Goal: Task Accomplishment & Management: Manage account settings

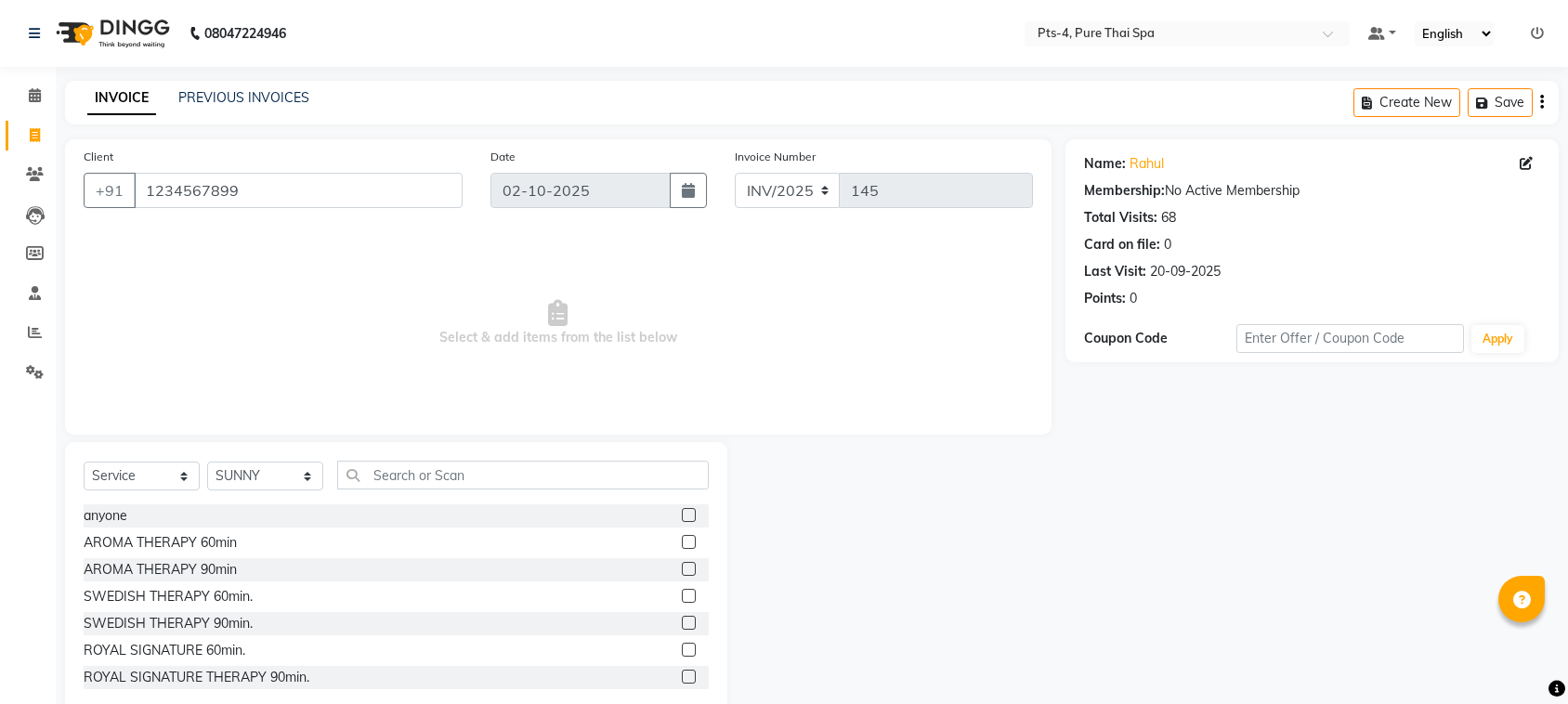
select select "service"
select select "68477"
drag, startPoint x: 298, startPoint y: 193, endPoint x: 51, endPoint y: 209, distance: 247.5
click at [51, 209] on div "Client [PHONE_NUMBER] Date [DATE] Invoice Number INV/2025 145 Select & add item…" at bounding box center [558, 427] width 1014 height 576
paste input "998633081"
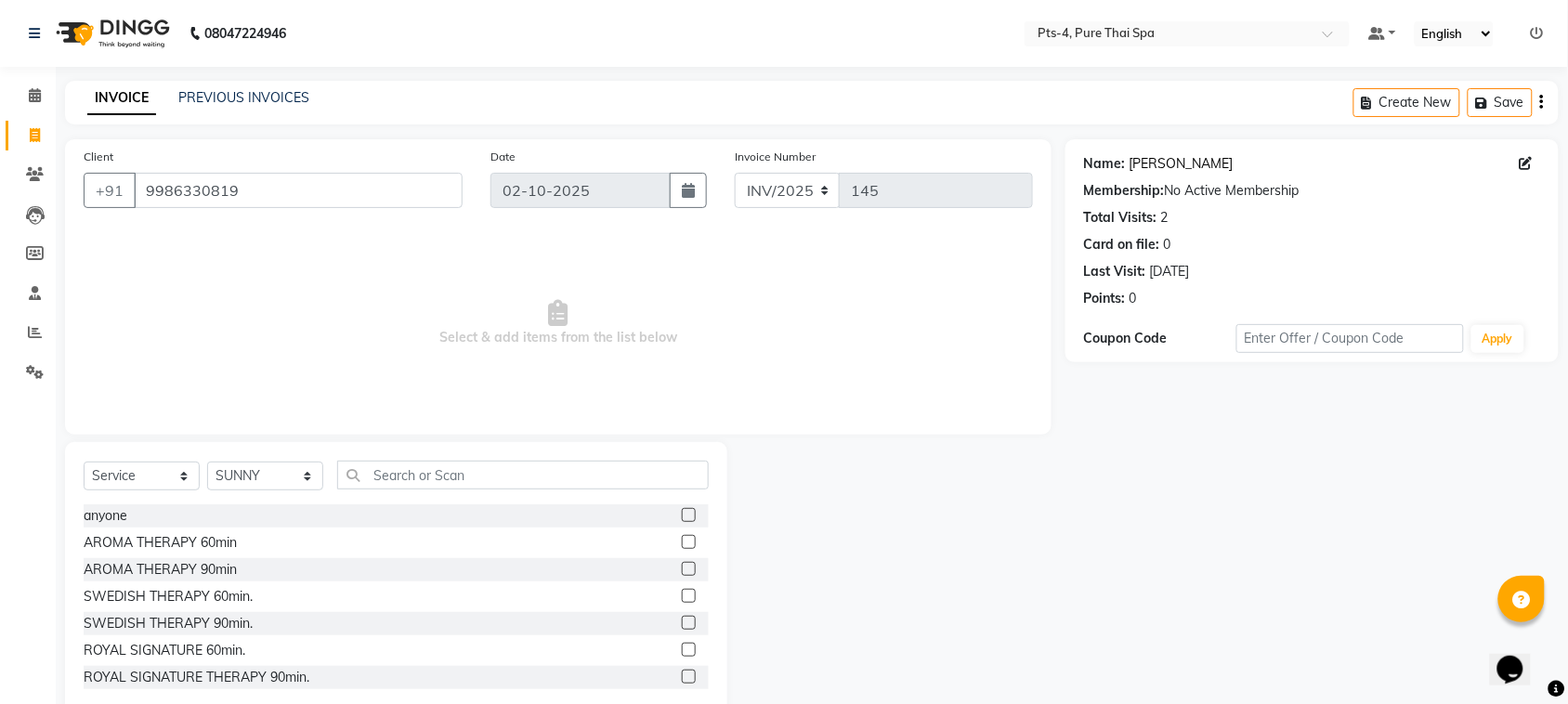
click at [1150, 160] on link "[PERSON_NAME]" at bounding box center [1181, 164] width 104 height 19
drag, startPoint x: 256, startPoint y: 192, endPoint x: 76, endPoint y: 195, distance: 180.0
click at [76, 195] on div "Client [PHONE_NUMBER]" at bounding box center [273, 184] width 407 height 76
paste input "72336507"
type input "9972336507"
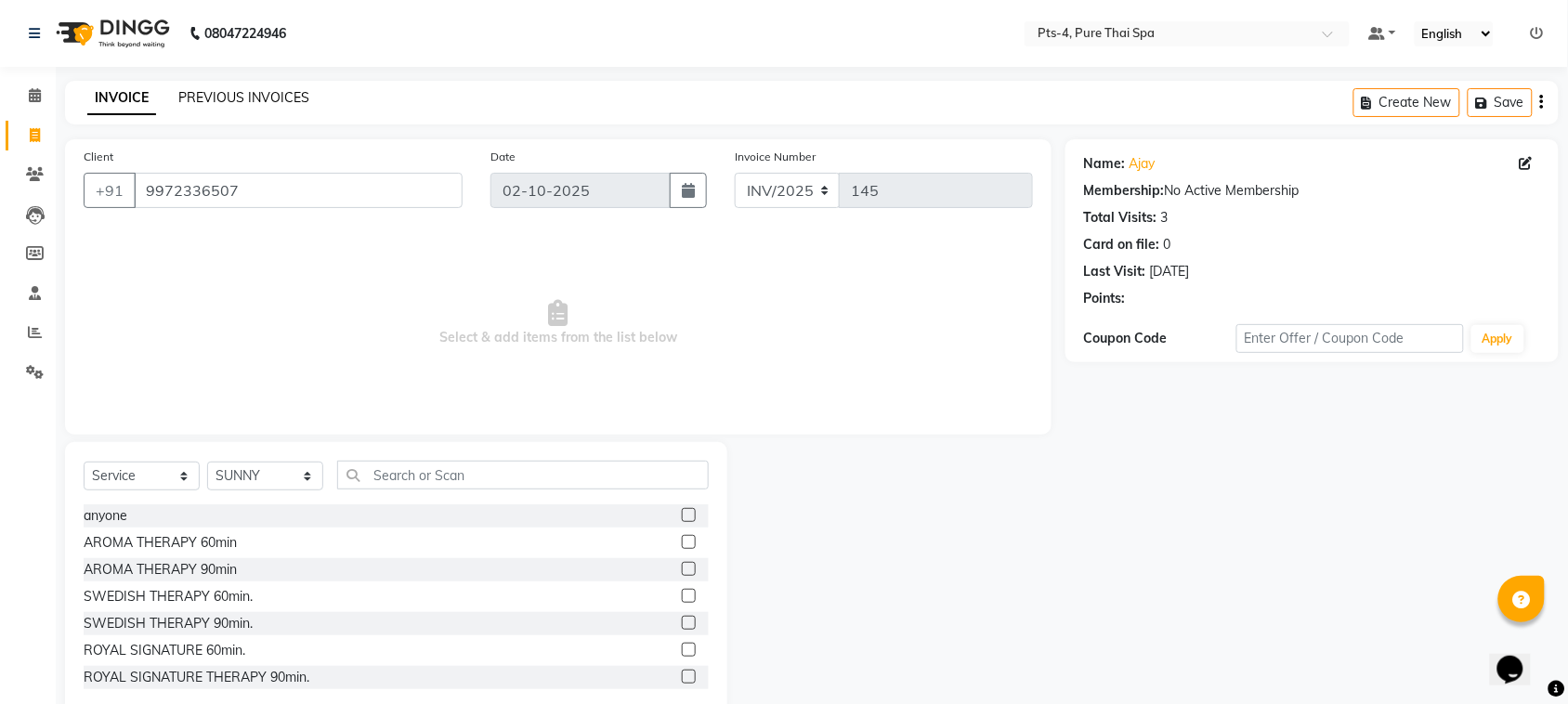
click at [214, 94] on link "PREVIOUS INVOICES" at bounding box center [244, 97] width 131 height 16
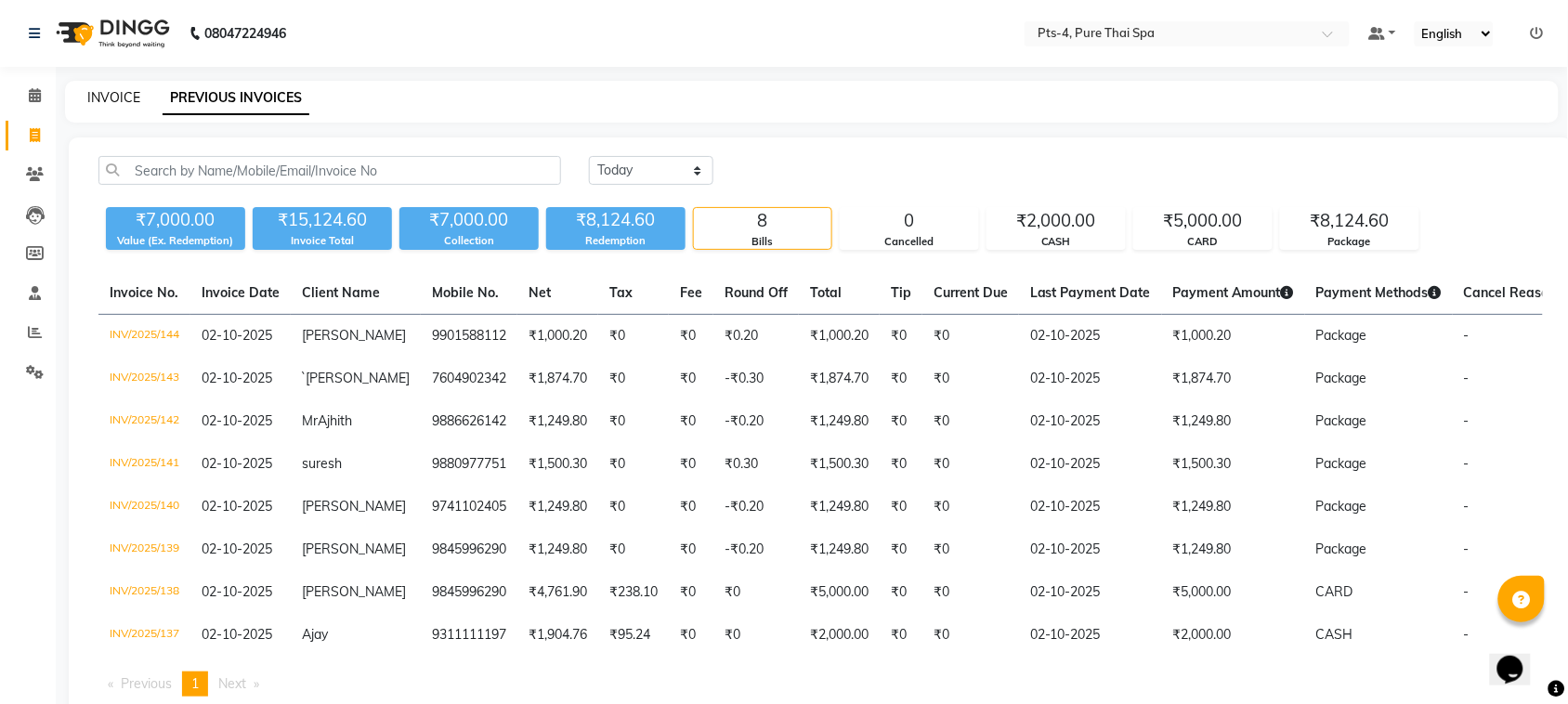
click at [107, 100] on link "INVOICE" at bounding box center [113, 97] width 53 height 16
select select "service"
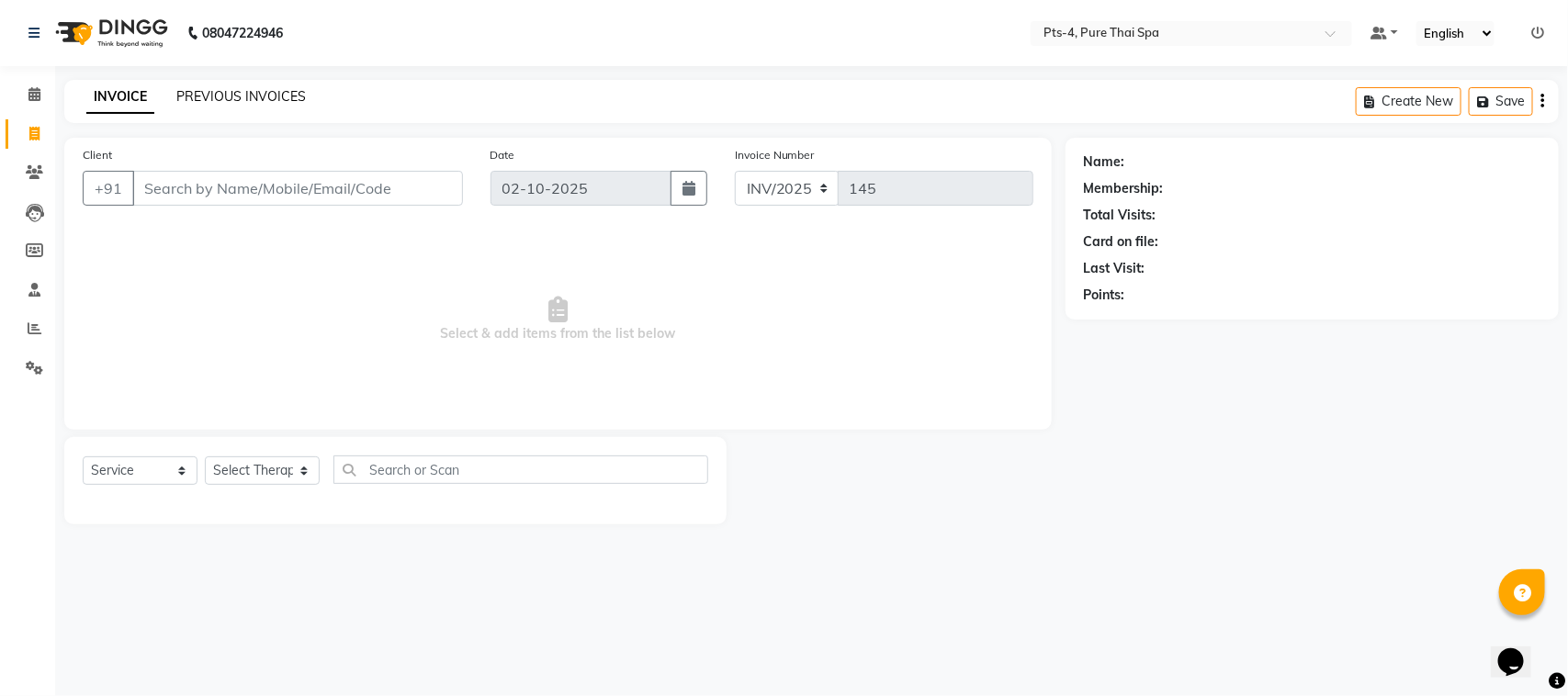
click at [253, 99] on link "PREVIOUS INVOICES" at bounding box center [241, 96] width 130 height 16
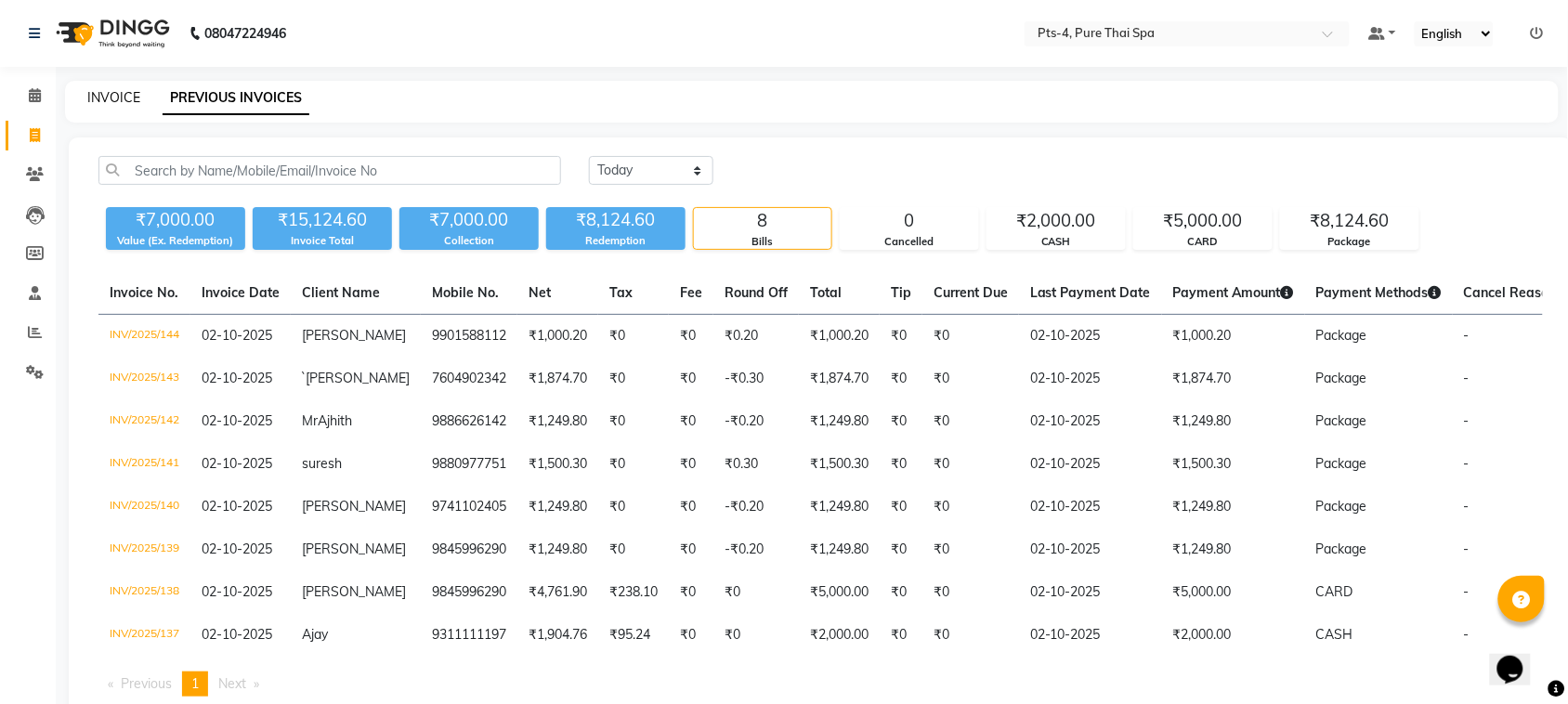
click at [103, 89] on link "INVOICE" at bounding box center [113, 97] width 53 height 16
select select "service"
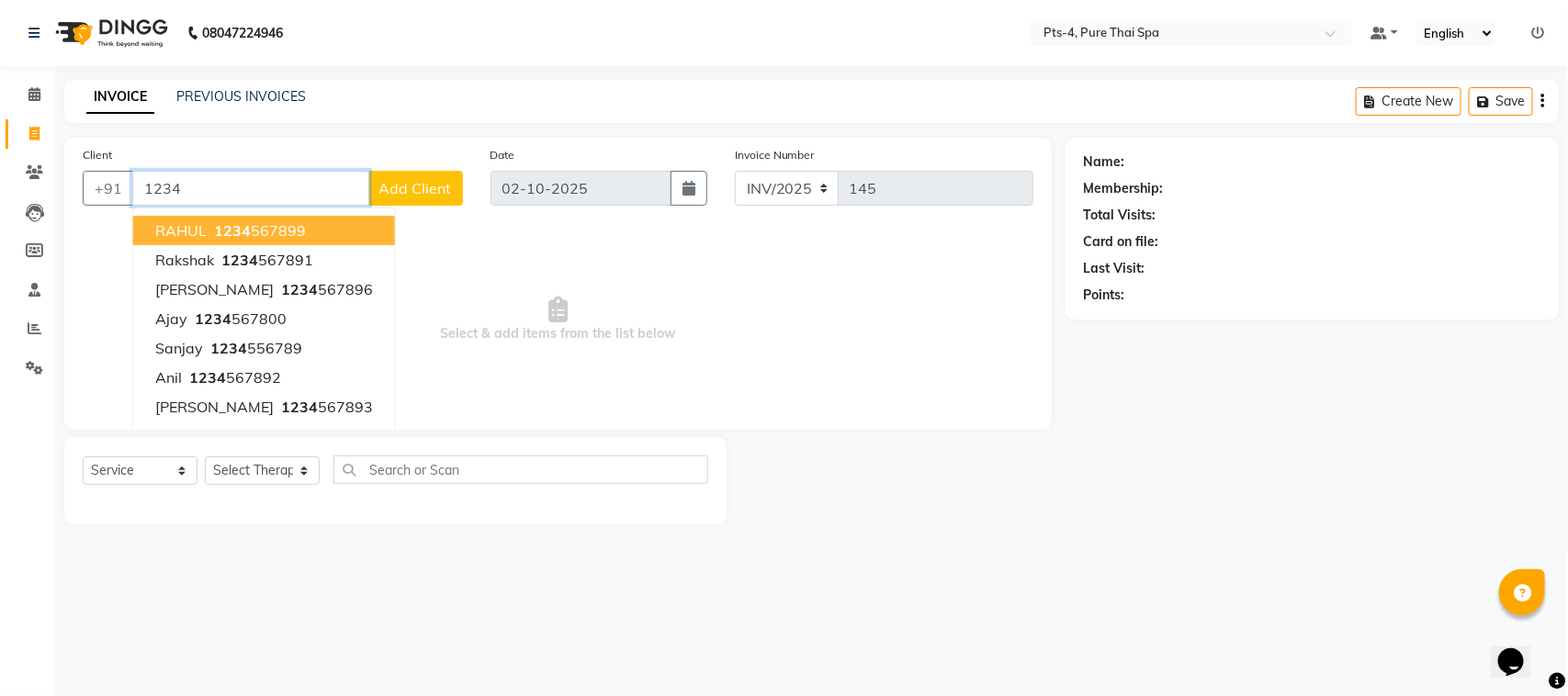
click at [265, 229] on ngb-highlight "1234 567899" at bounding box center [258, 229] width 96 height 18
type input "1234567899"
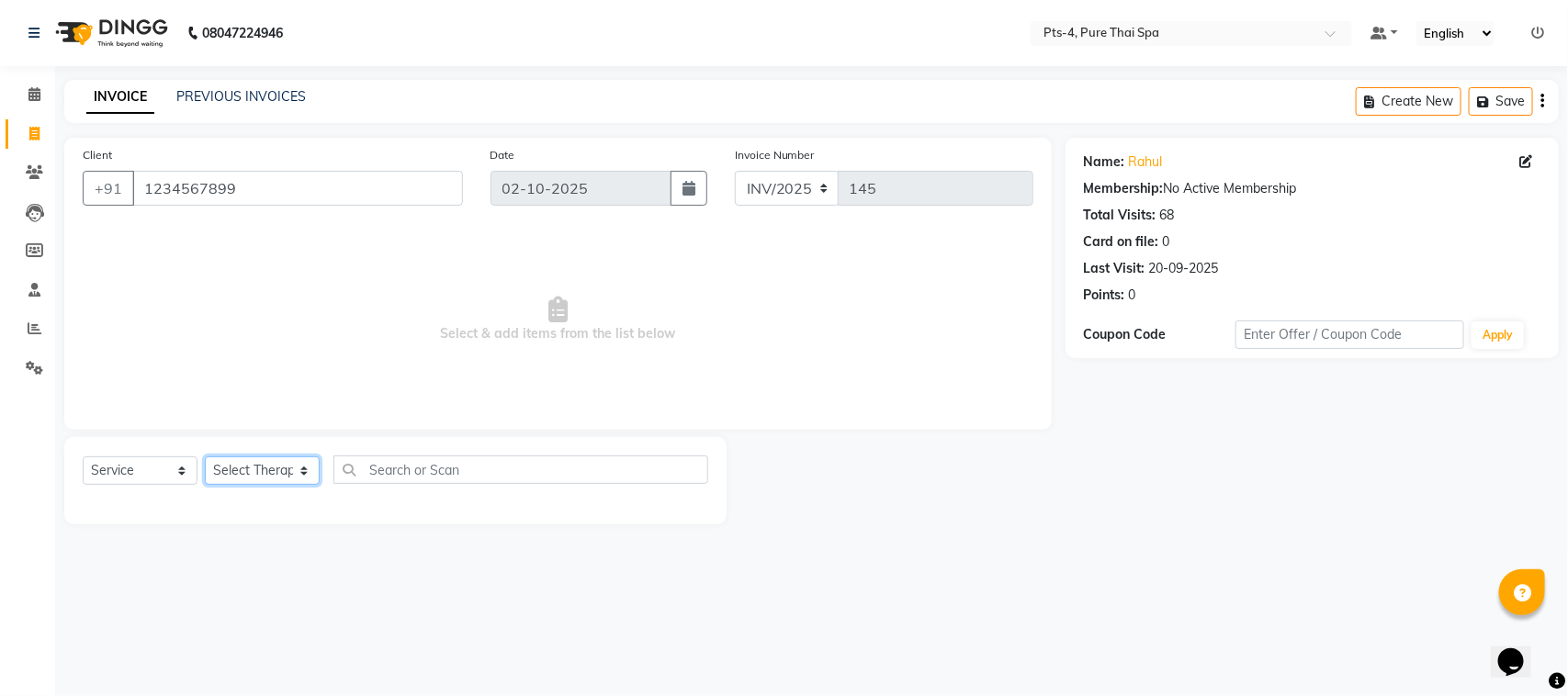
click at [232, 475] on select "Select Therapist [PERSON_NAME] NE [PERSON_NAME] anyone [PERSON_NAME] [PERSON_NA…" at bounding box center [262, 470] width 115 height 28
click at [218, 471] on select "Select Therapist [PERSON_NAME] NE [PERSON_NAME] anyone [PERSON_NAME] [PERSON_NA…" at bounding box center [262, 470] width 115 height 28
select select "68477"
click at [205, 456] on select "Select Therapist [PERSON_NAME] NE [PERSON_NAME] anyone [PERSON_NAME] [PERSON_NA…" at bounding box center [262, 470] width 115 height 28
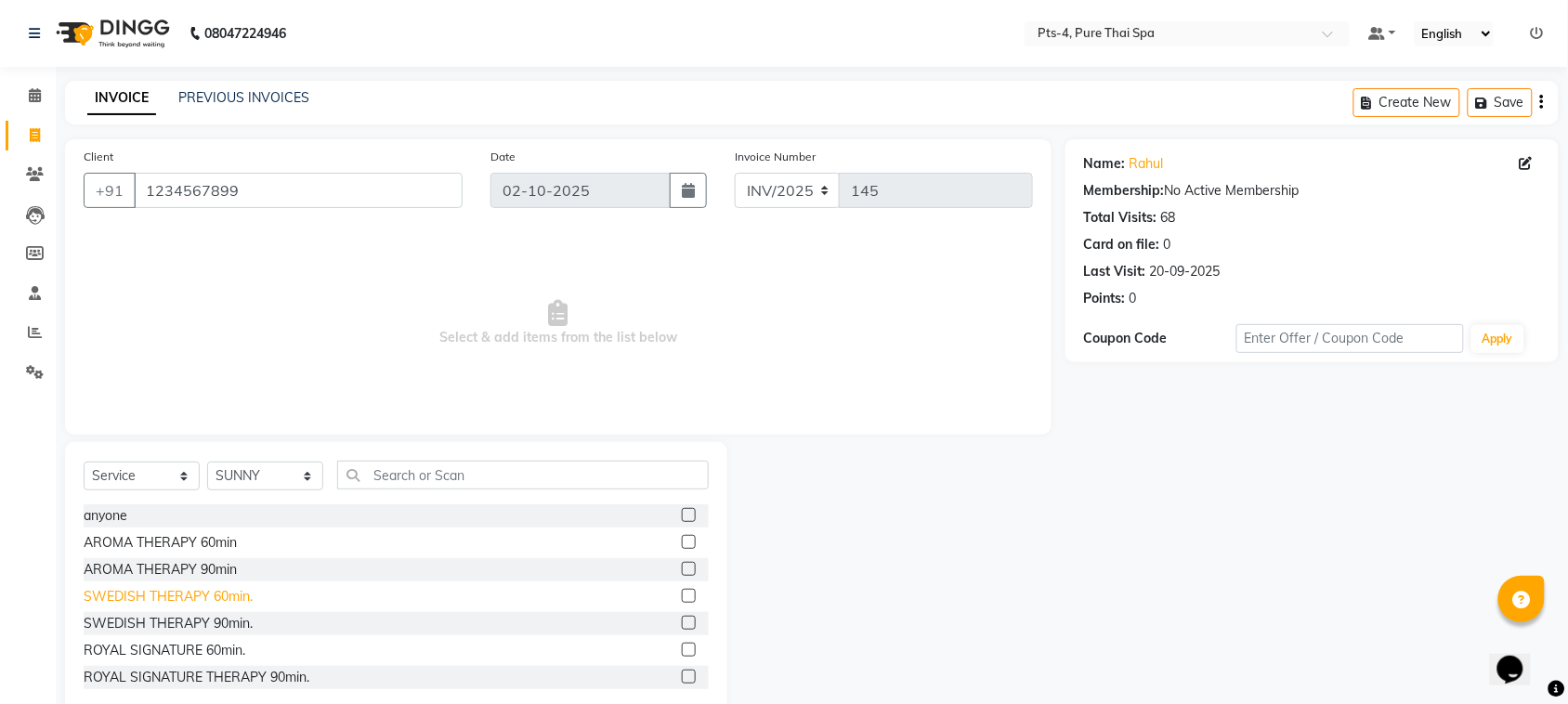
click at [207, 596] on div "SWEDISH THERAPY 60min." at bounding box center [168, 597] width 169 height 19
checkbox input "false"
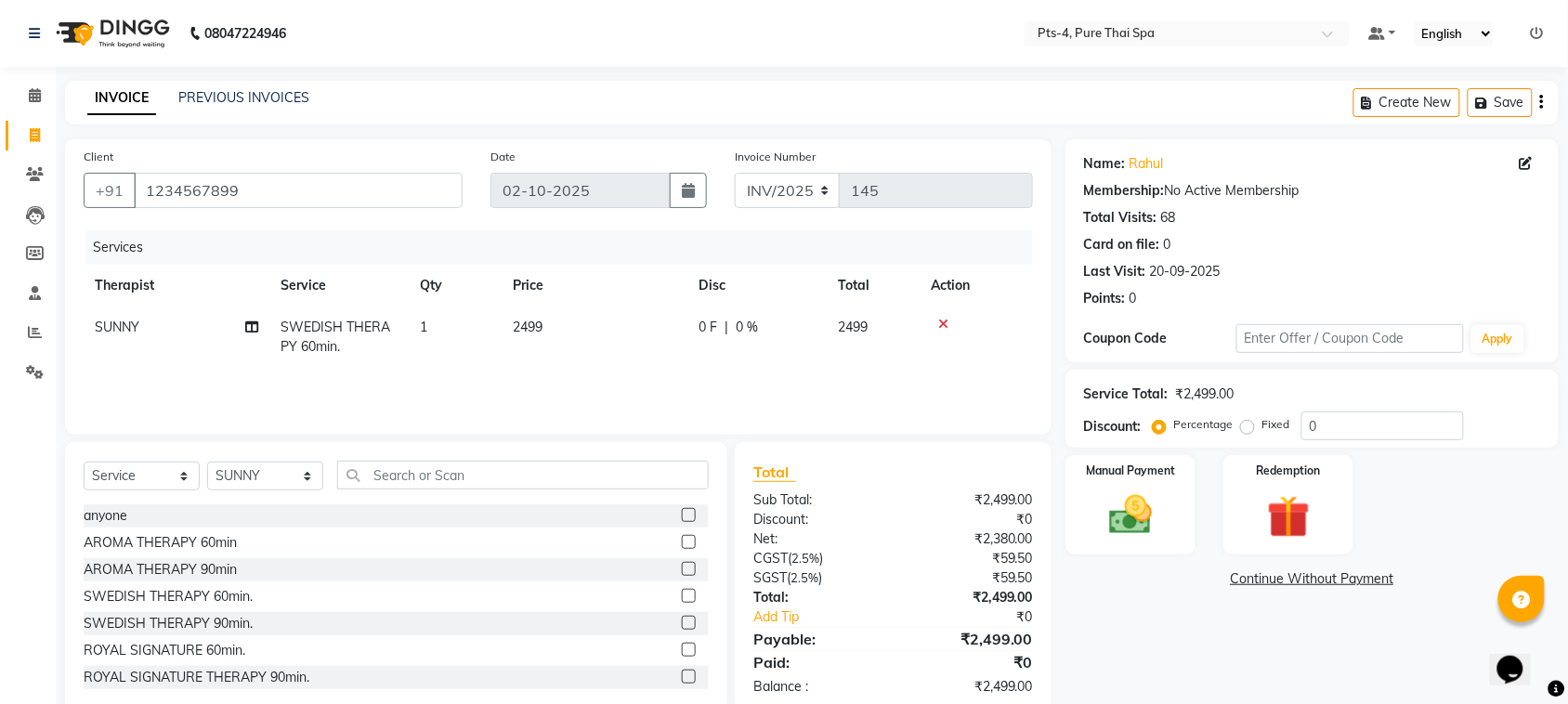
click at [1263, 427] on label "Fixed" at bounding box center [1276, 424] width 28 height 16
click at [1254, 427] on input "Fixed" at bounding box center [1251, 425] width 13 height 13
radio input "true"
click at [1333, 423] on input "0" at bounding box center [1382, 426] width 162 height 29
type input "299"
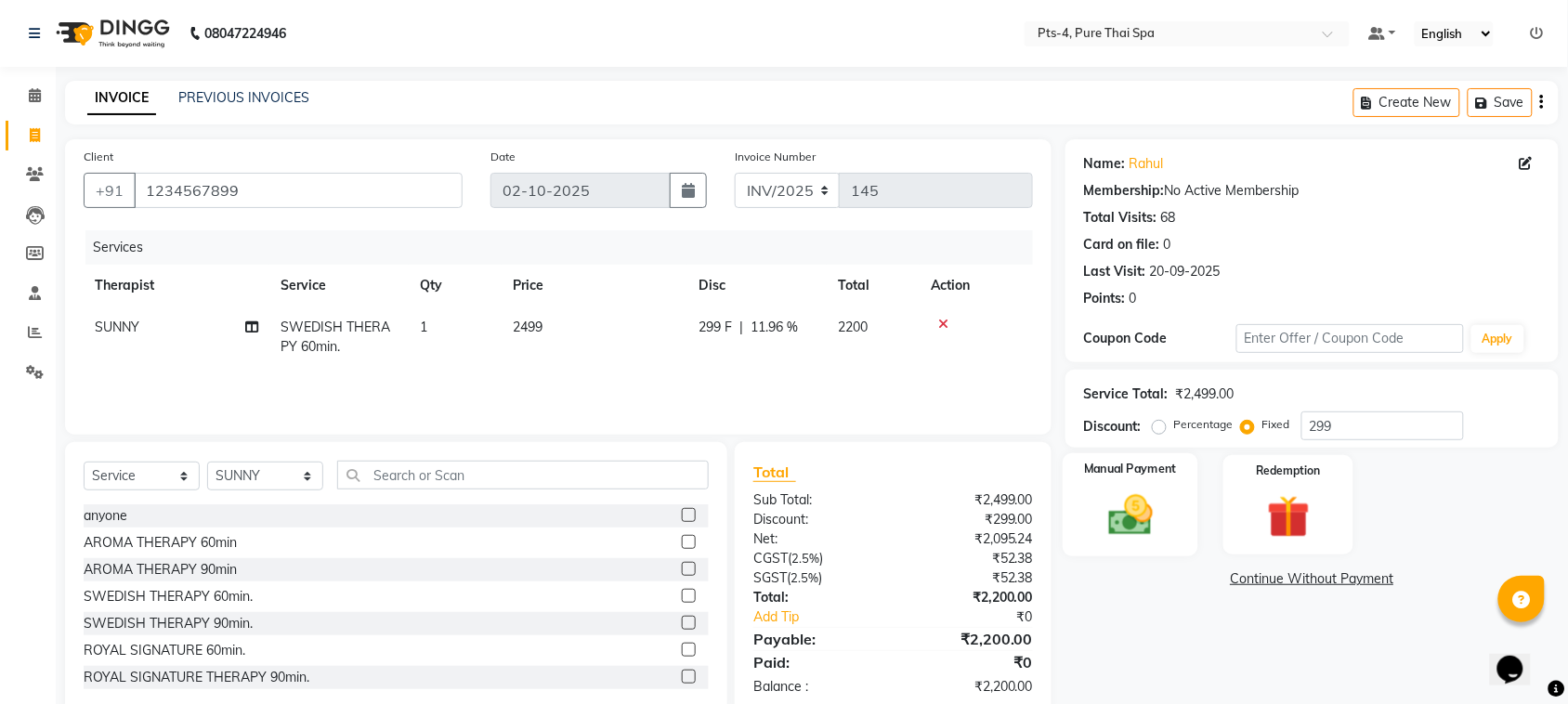
click at [1113, 511] on img at bounding box center [1131, 514] width 73 height 51
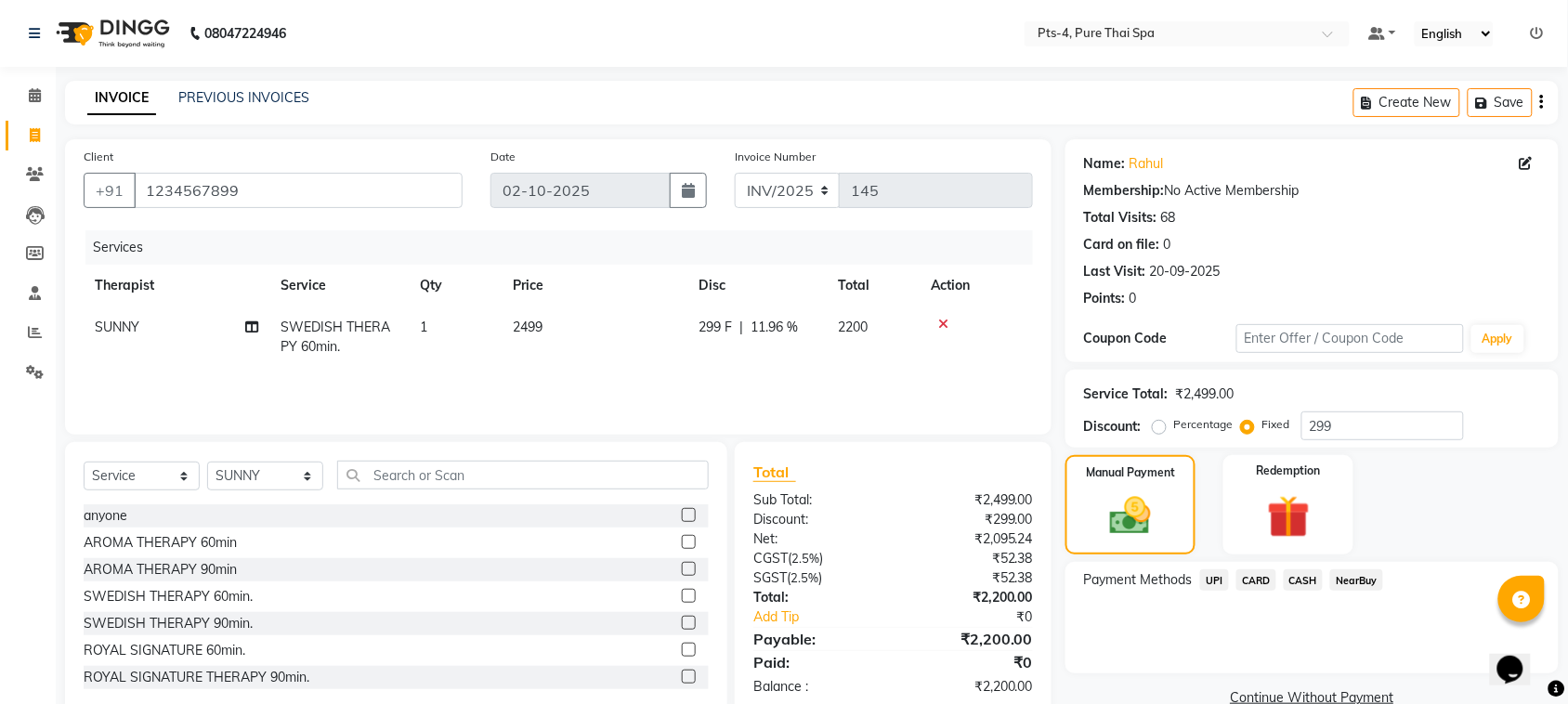
click at [1296, 581] on span "CASH" at bounding box center [1304, 579] width 40 height 21
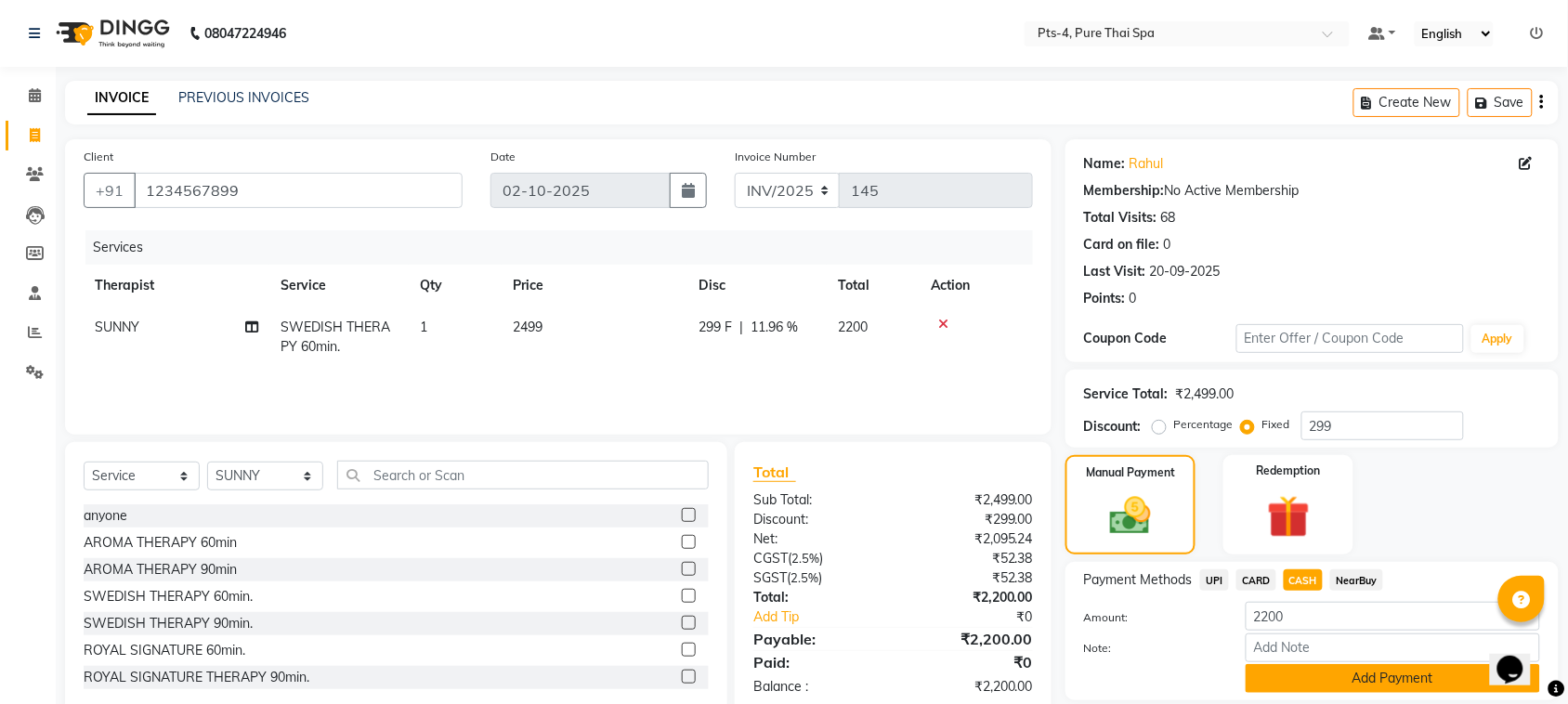
click at [1261, 686] on button "Add Payment" at bounding box center [1392, 678] width 295 height 29
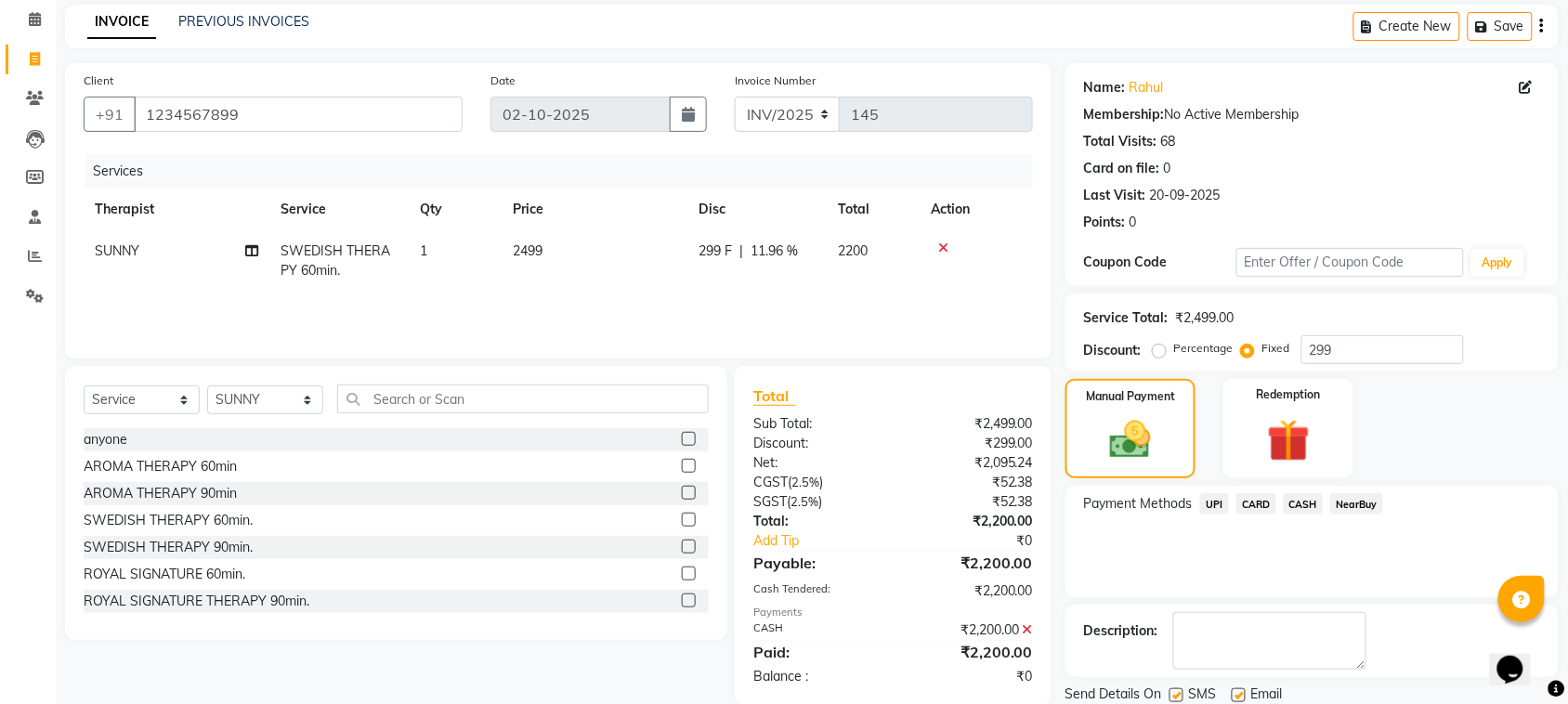
scroll to position [140, 0]
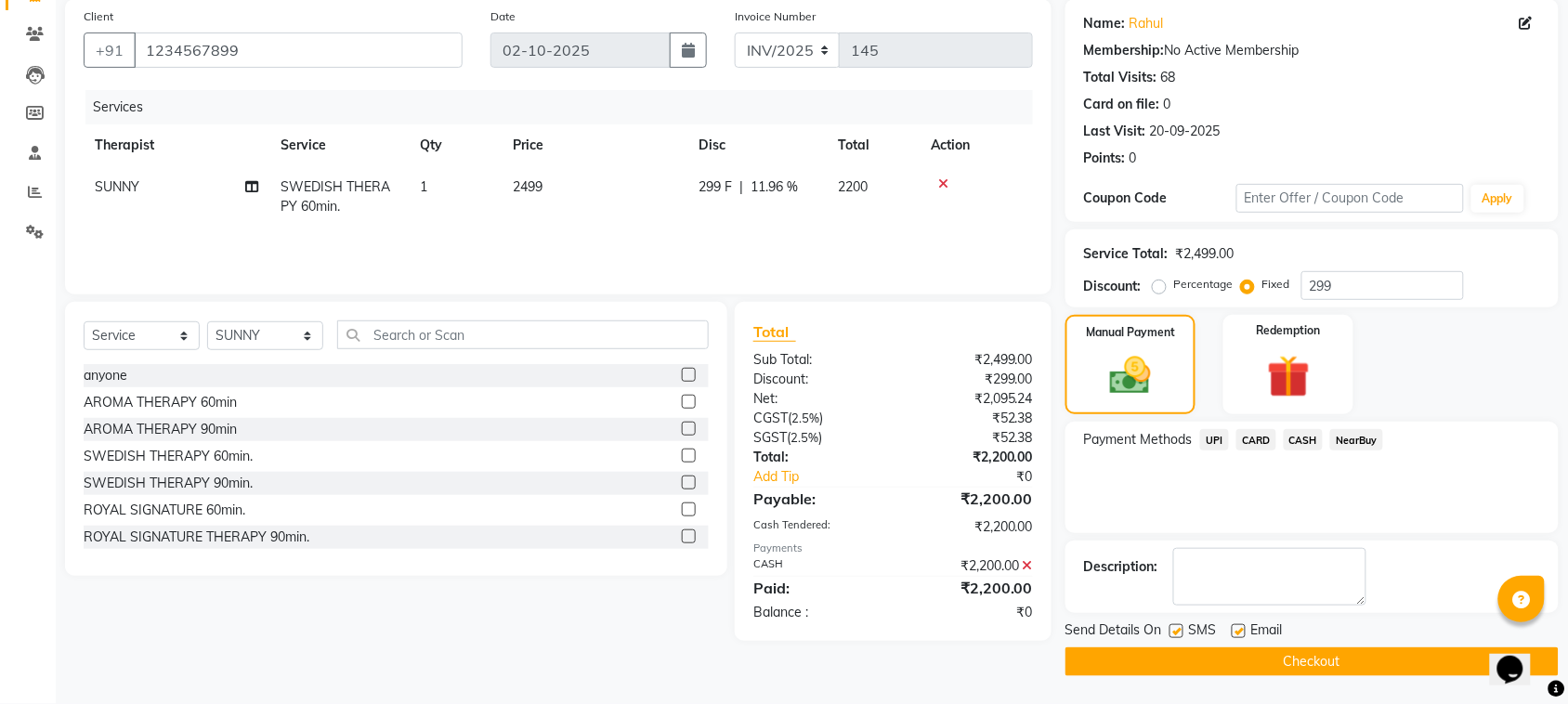
drag, startPoint x: 1173, startPoint y: 629, endPoint x: 1190, endPoint y: 628, distance: 17.0
click at [1174, 629] on label at bounding box center [1176, 631] width 14 height 14
click at [1174, 629] on input "checkbox" at bounding box center [1176, 632] width 12 height 12
checkbox input "false"
click at [1243, 629] on label at bounding box center [1239, 631] width 14 height 14
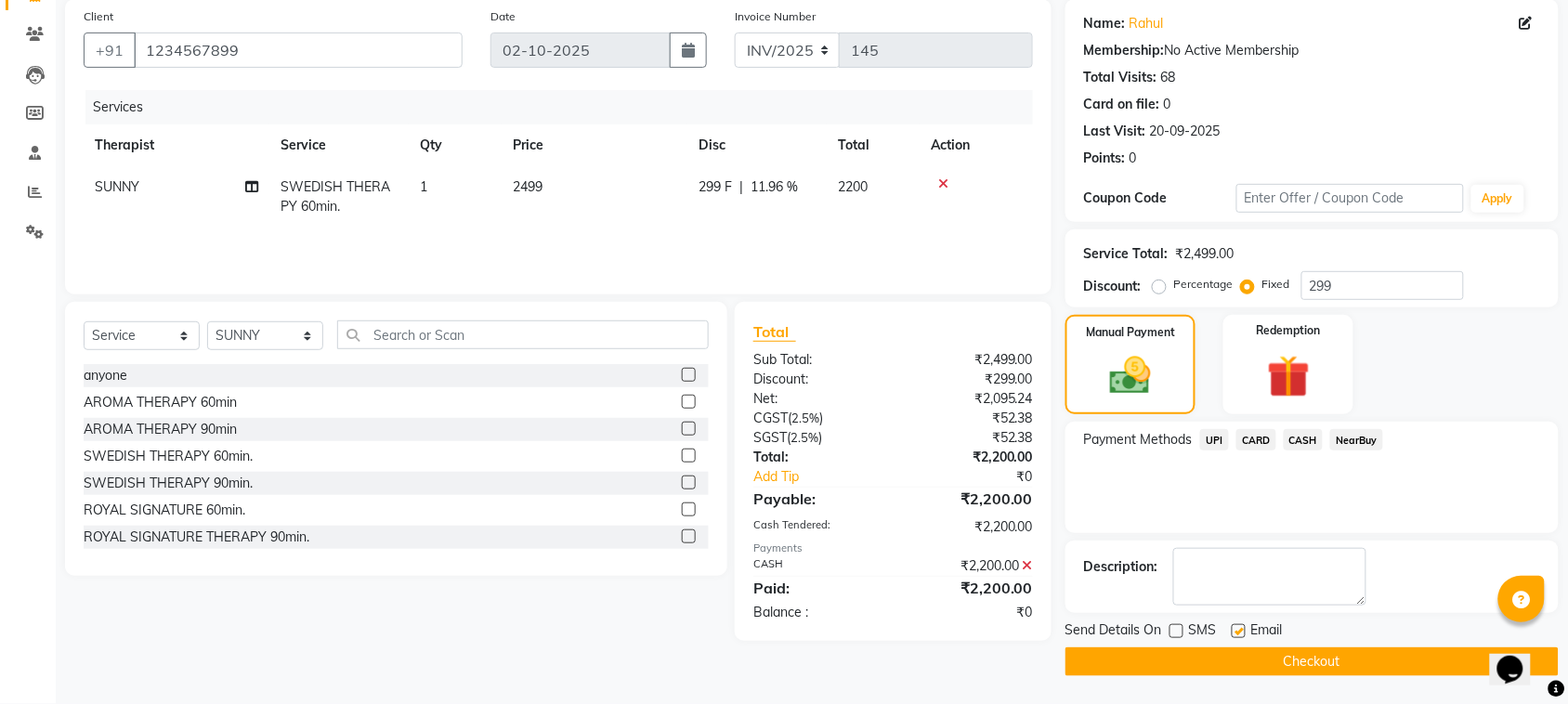
click at [1243, 629] on input "checkbox" at bounding box center [1238, 632] width 12 height 12
checkbox input "false"
click at [1214, 664] on button "Checkout" at bounding box center [1312, 662] width 493 height 29
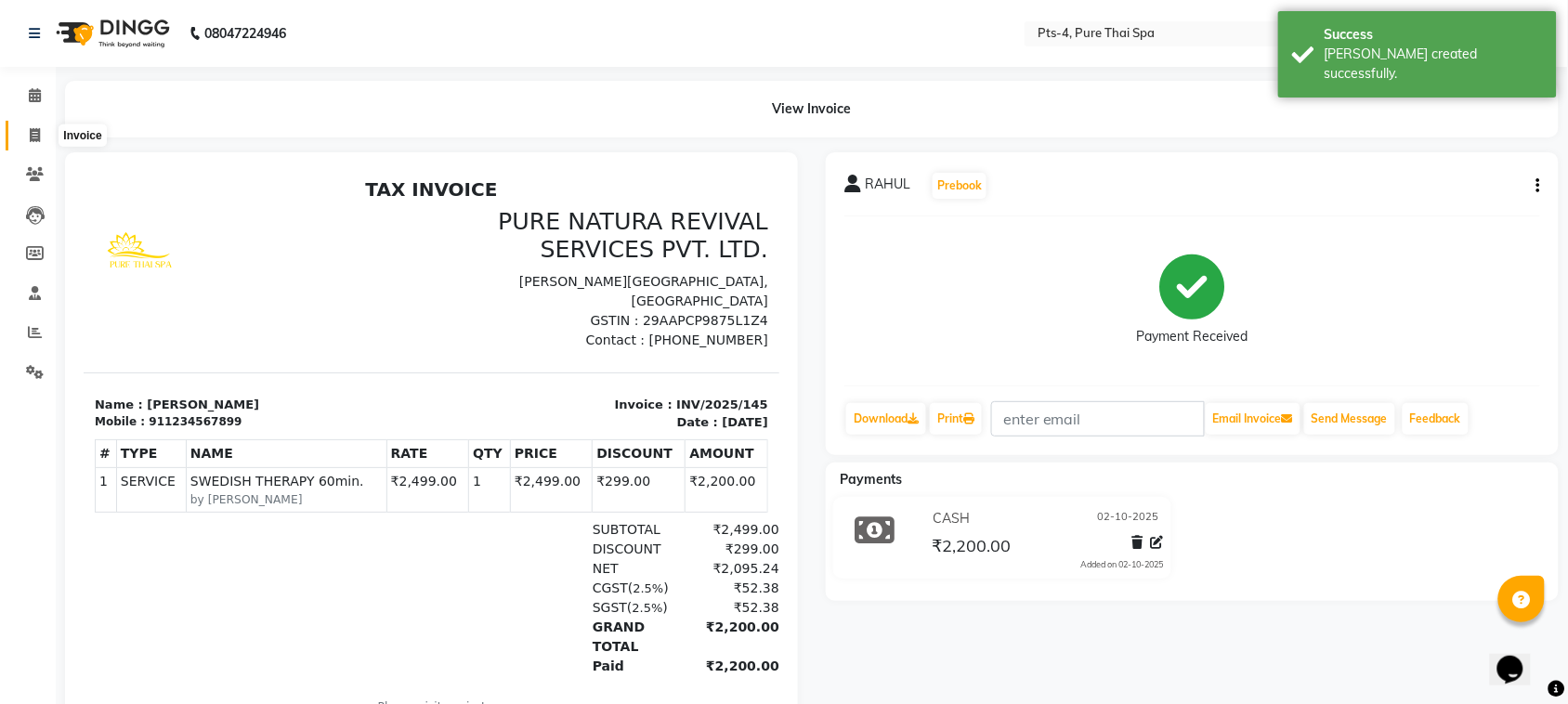
click at [31, 136] on icon at bounding box center [35, 135] width 11 height 14
select select "service"
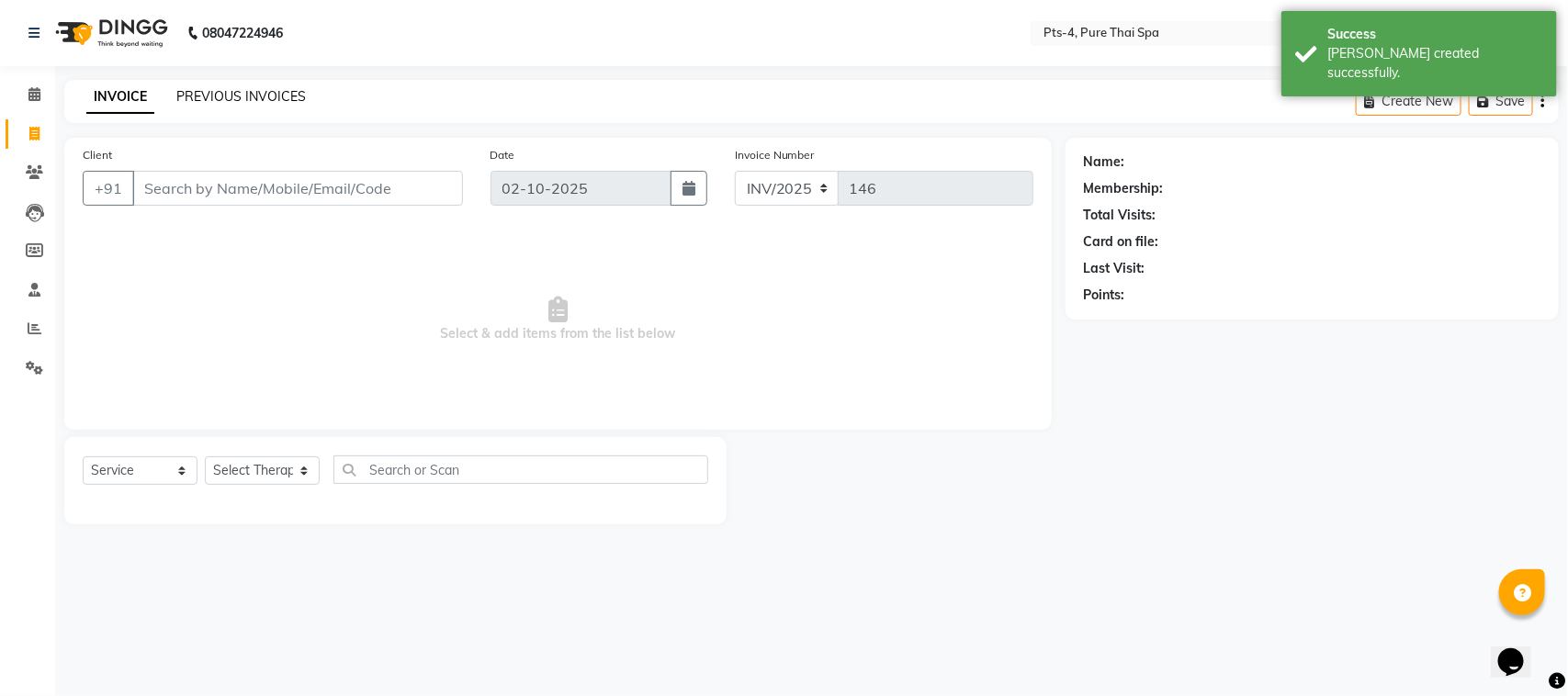
click at [228, 99] on link "PREVIOUS INVOICES" at bounding box center [241, 96] width 130 height 16
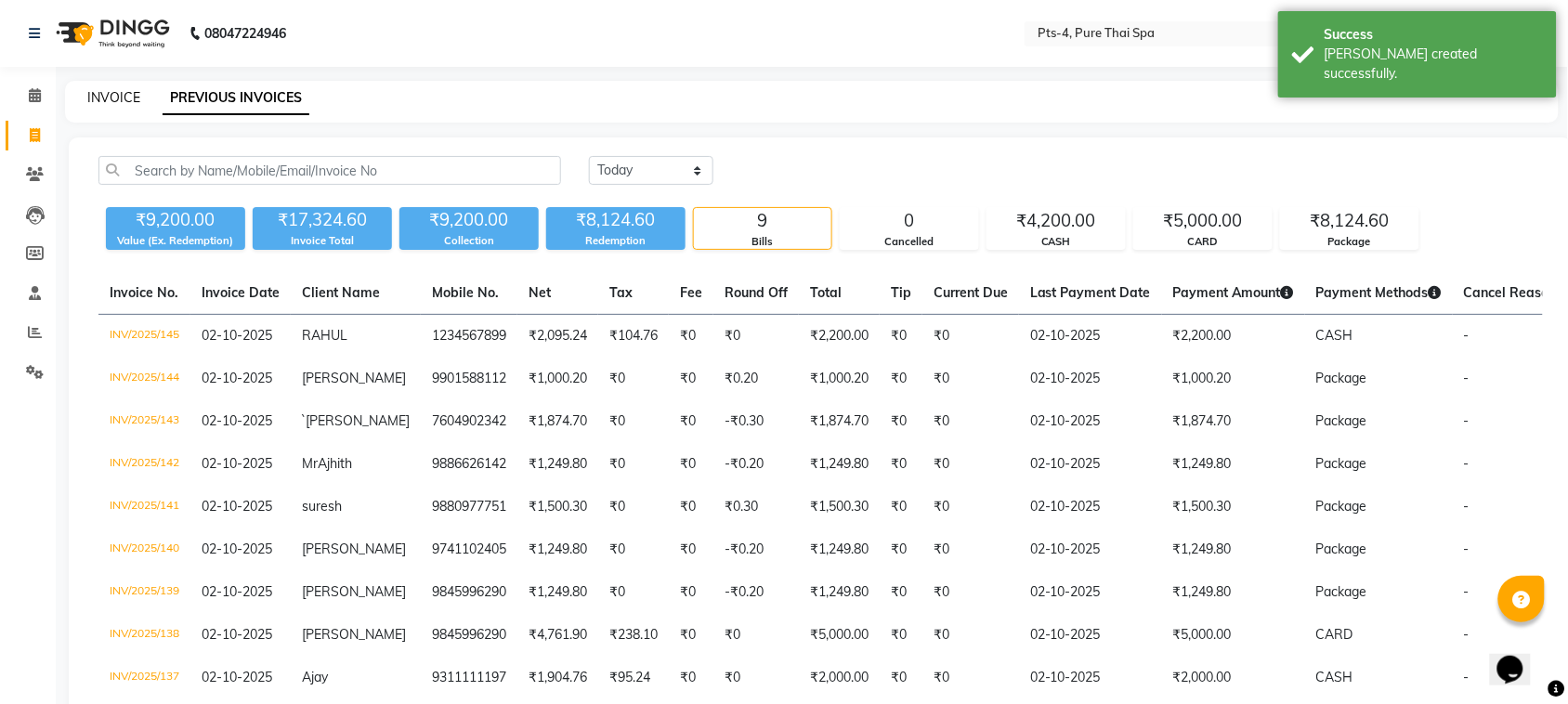
click at [109, 98] on link "INVOICE" at bounding box center [113, 97] width 53 height 16
select select "service"
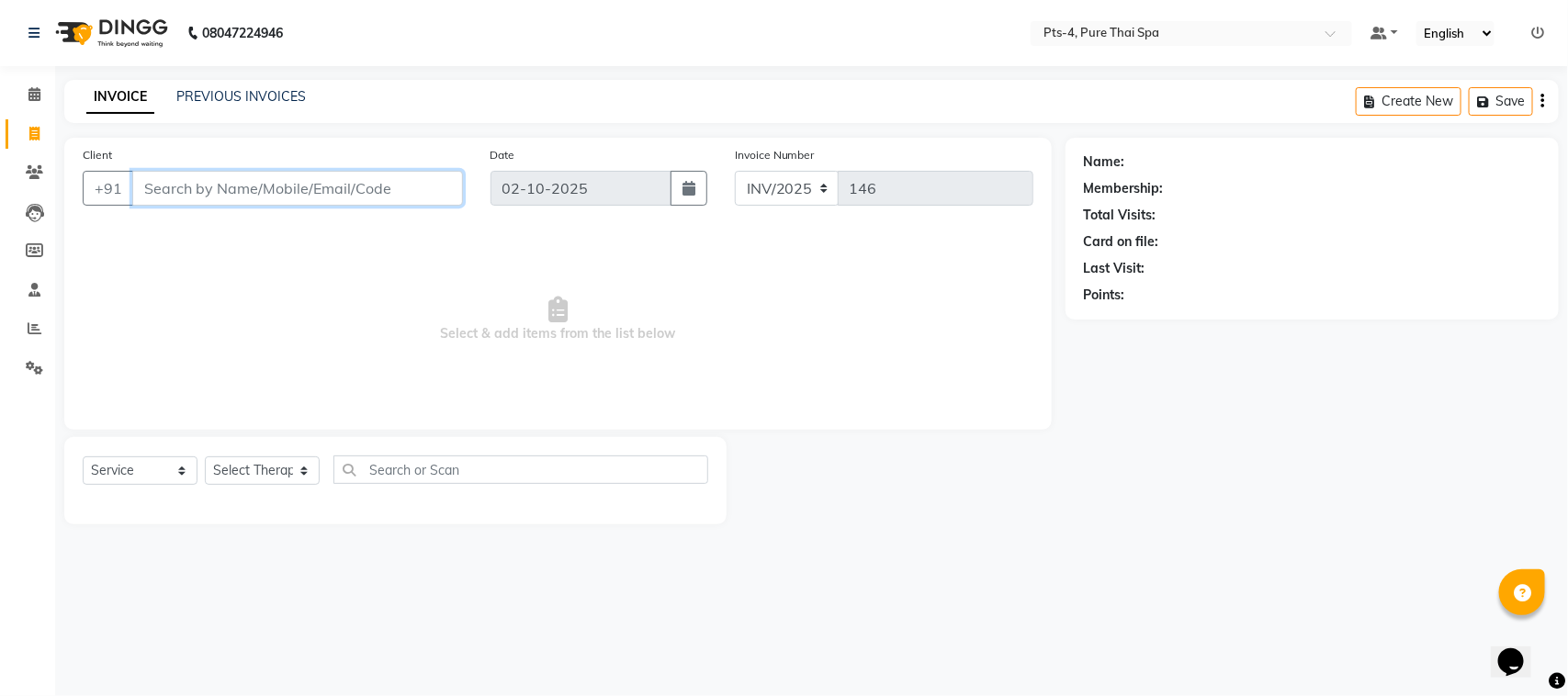
click at [216, 199] on input "Client" at bounding box center [297, 188] width 331 height 35
paste input "9972336507"
type input "9972336507"
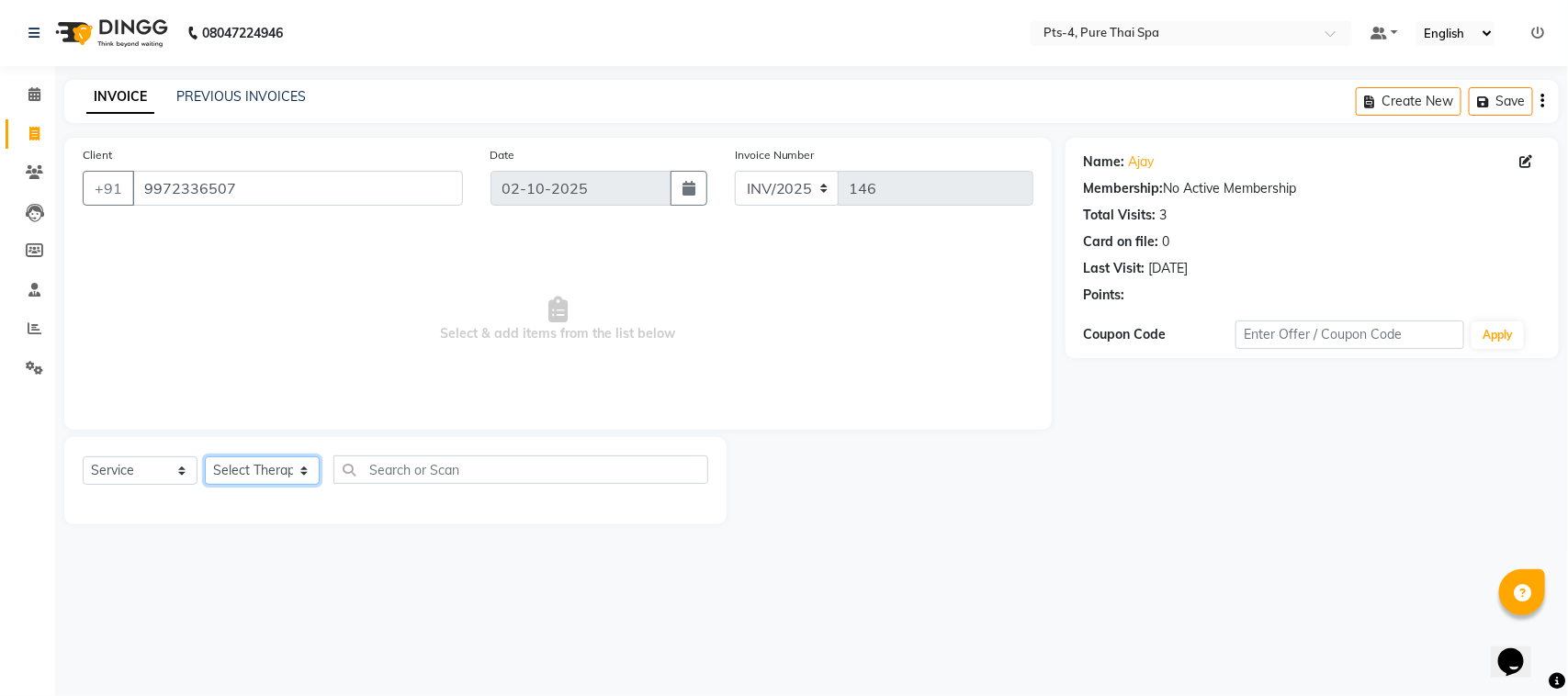
click at [250, 477] on select "Select Therapist [PERSON_NAME] NE [PERSON_NAME] anyone [PERSON_NAME] [PERSON_NA…" at bounding box center [262, 470] width 115 height 28
select select "92310"
click at [205, 456] on select "Select Therapist [PERSON_NAME] NE [PERSON_NAME] anyone [PERSON_NAME] [PERSON_NA…" at bounding box center [262, 470] width 115 height 28
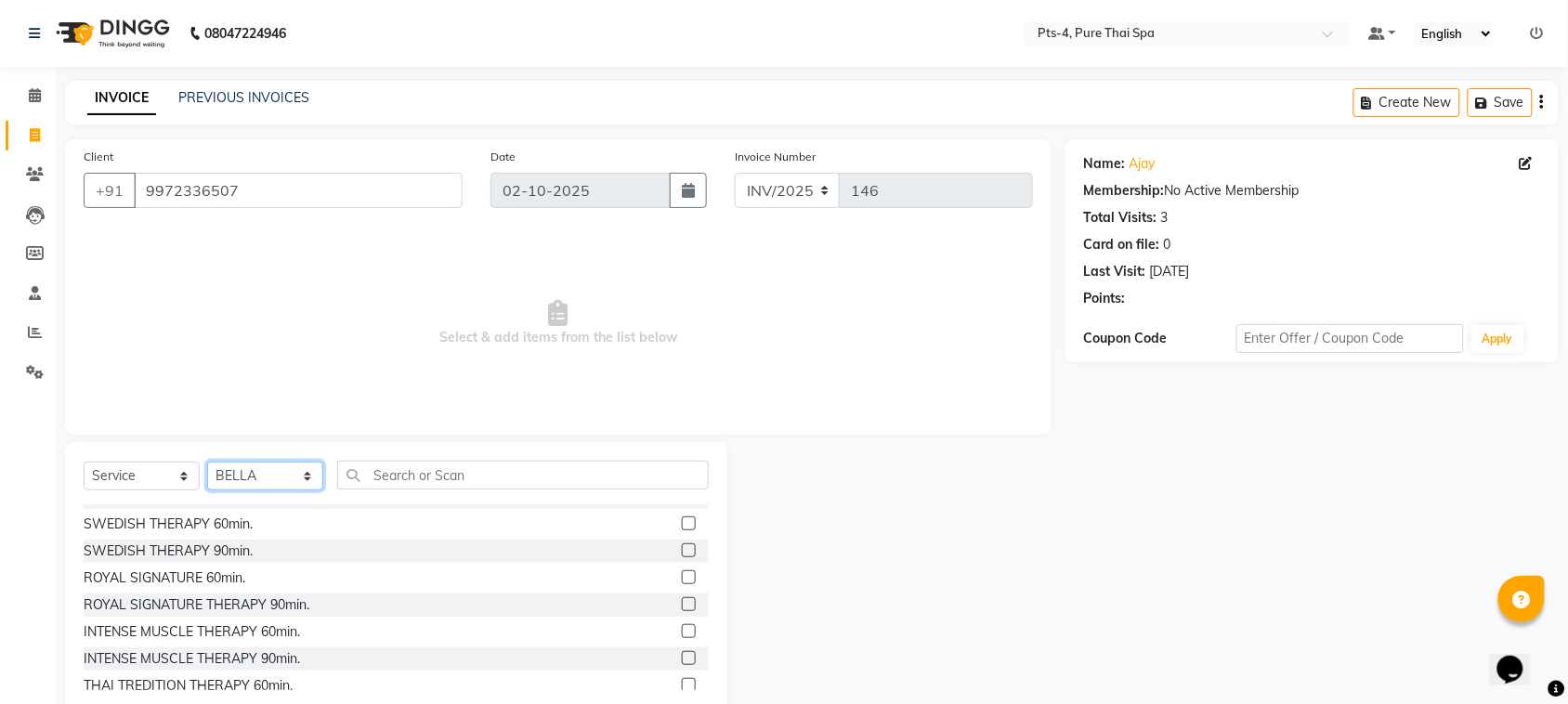
scroll to position [116, 0]
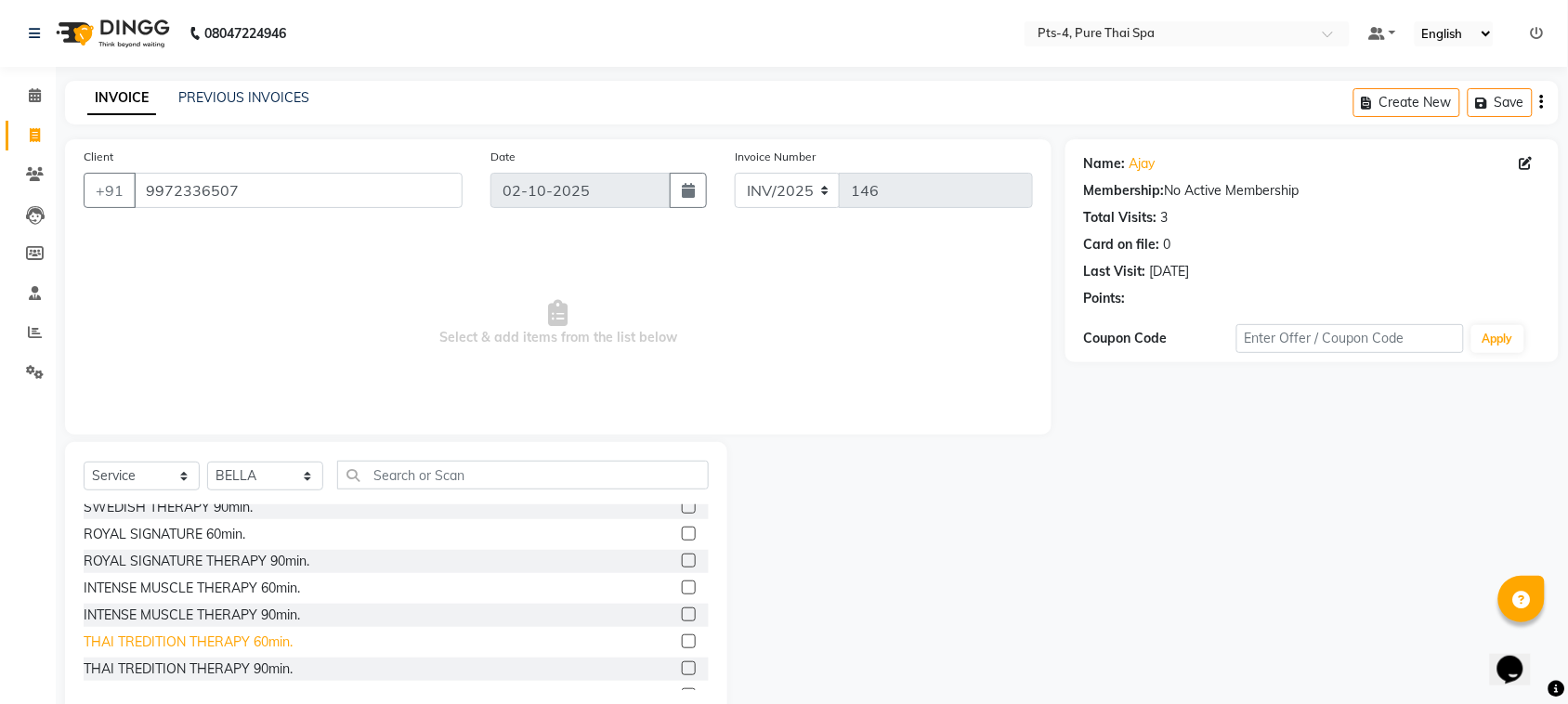
click at [243, 644] on div "THAI TREDITION THERAPY 60min." at bounding box center [188, 642] width 209 height 19
checkbox input "false"
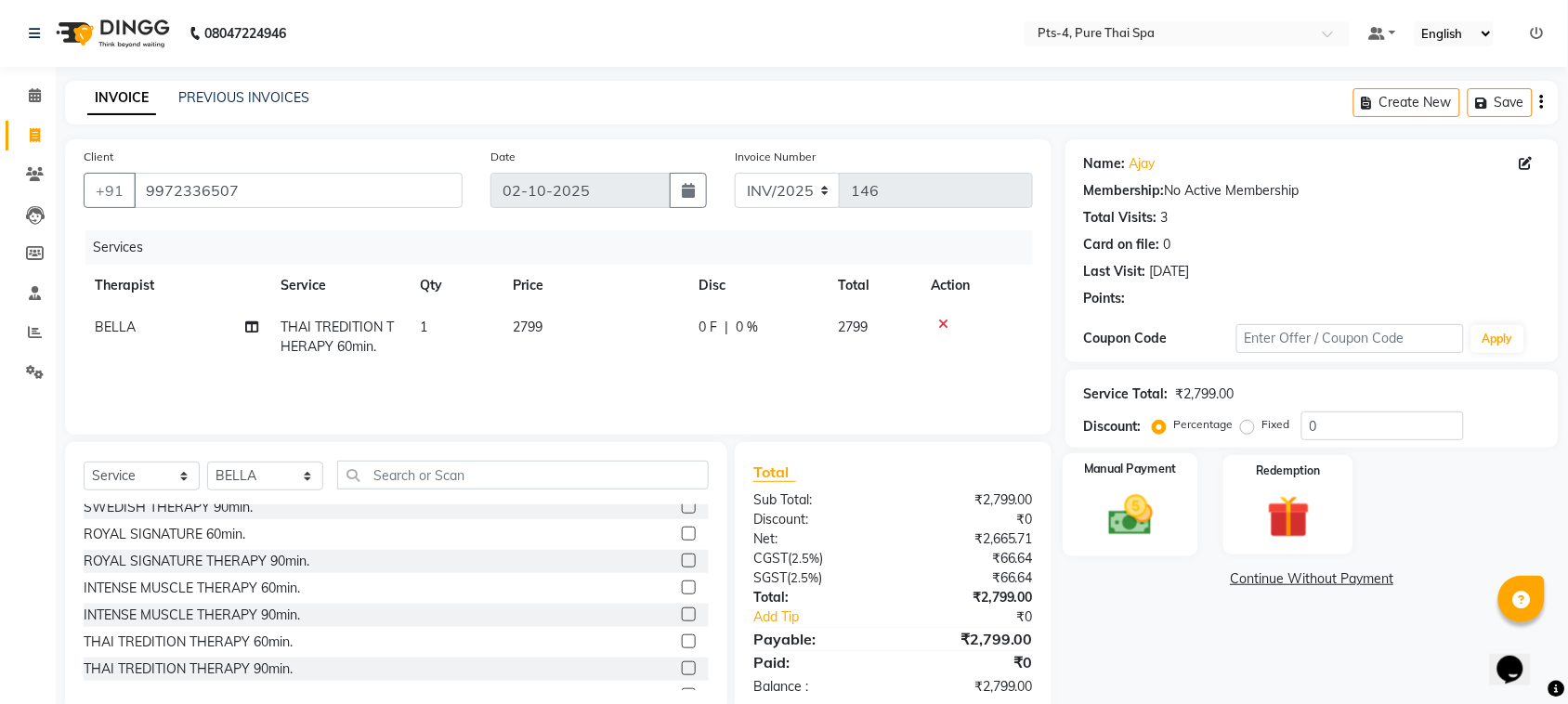
click at [1135, 532] on img at bounding box center [1131, 514] width 73 height 51
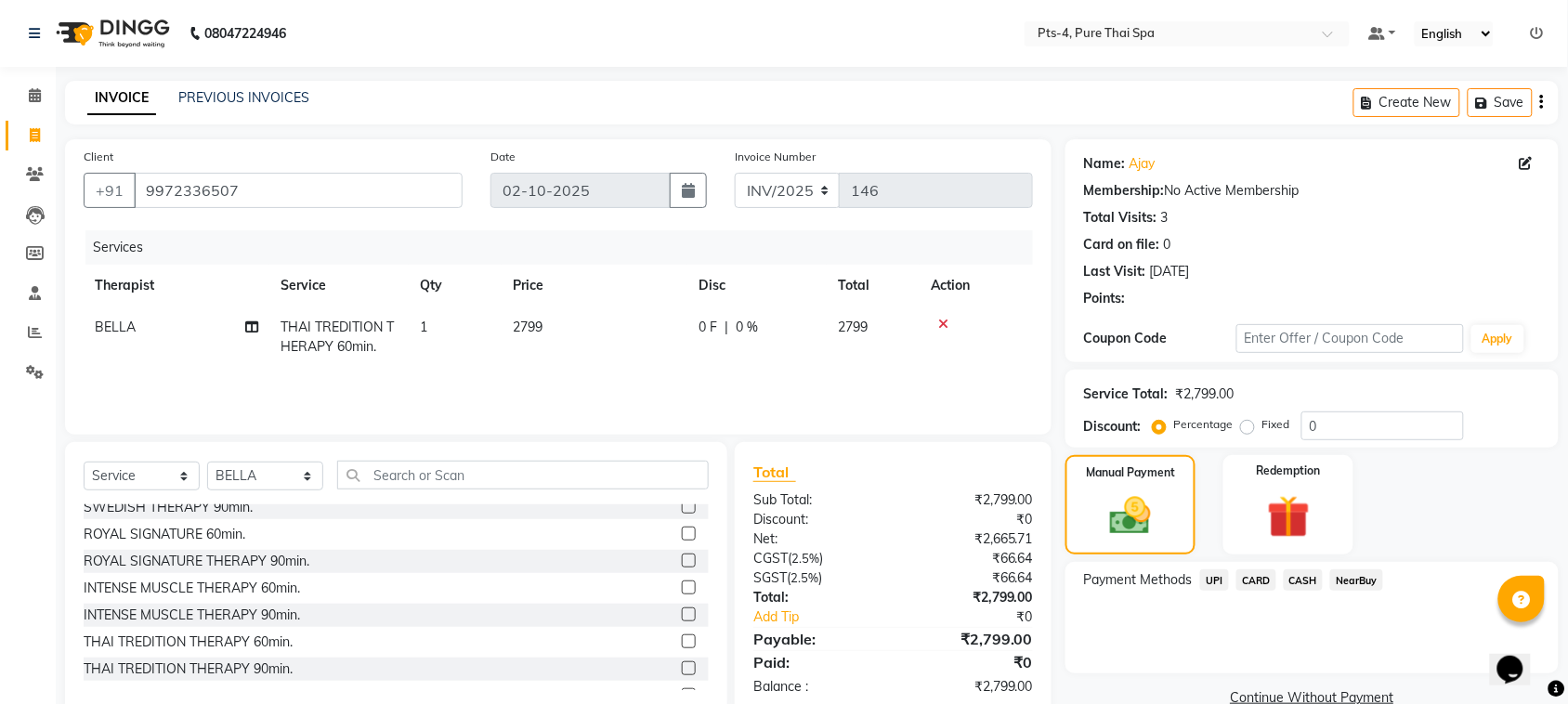
click at [1255, 580] on span "CARD" at bounding box center [1257, 579] width 40 height 21
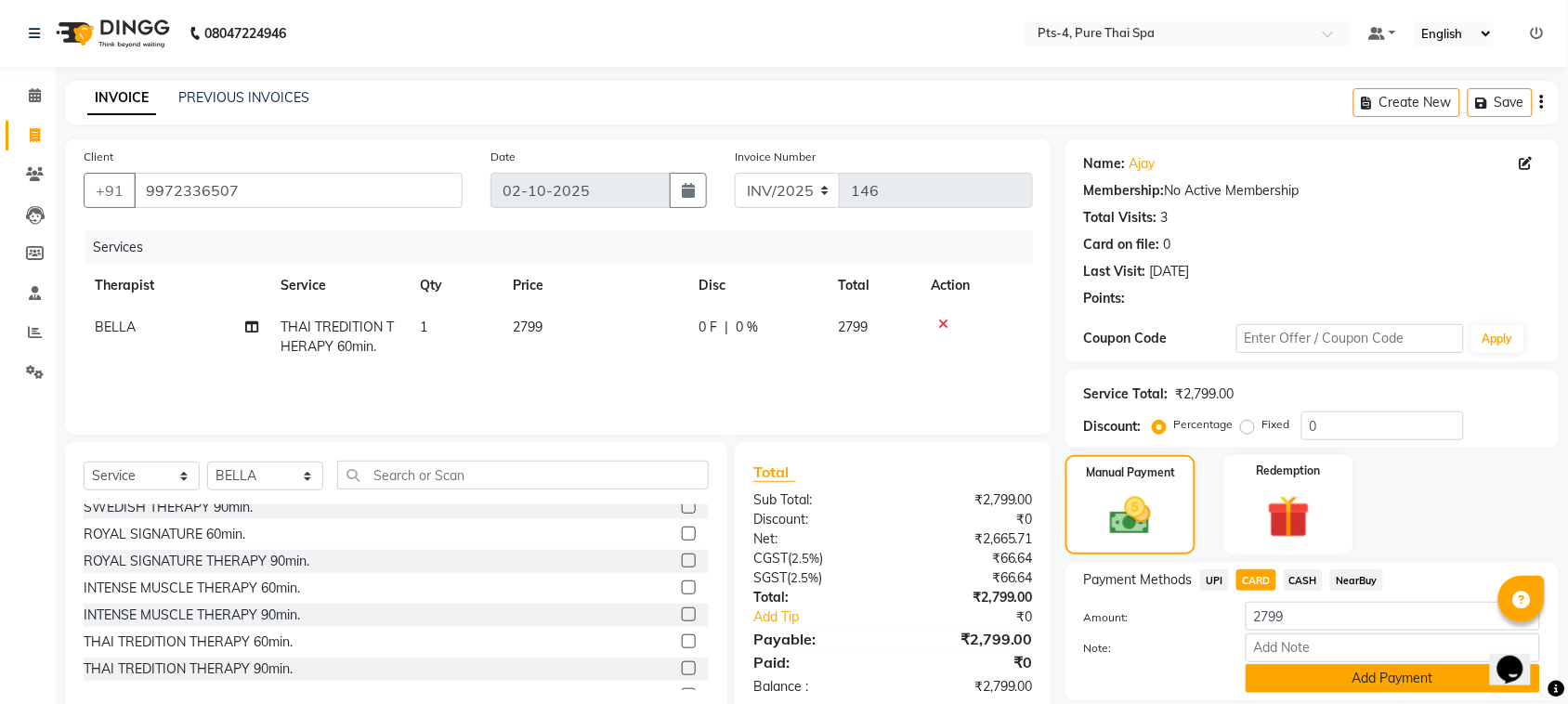
click at [1302, 680] on button "Add Payment" at bounding box center [1392, 678] width 295 height 29
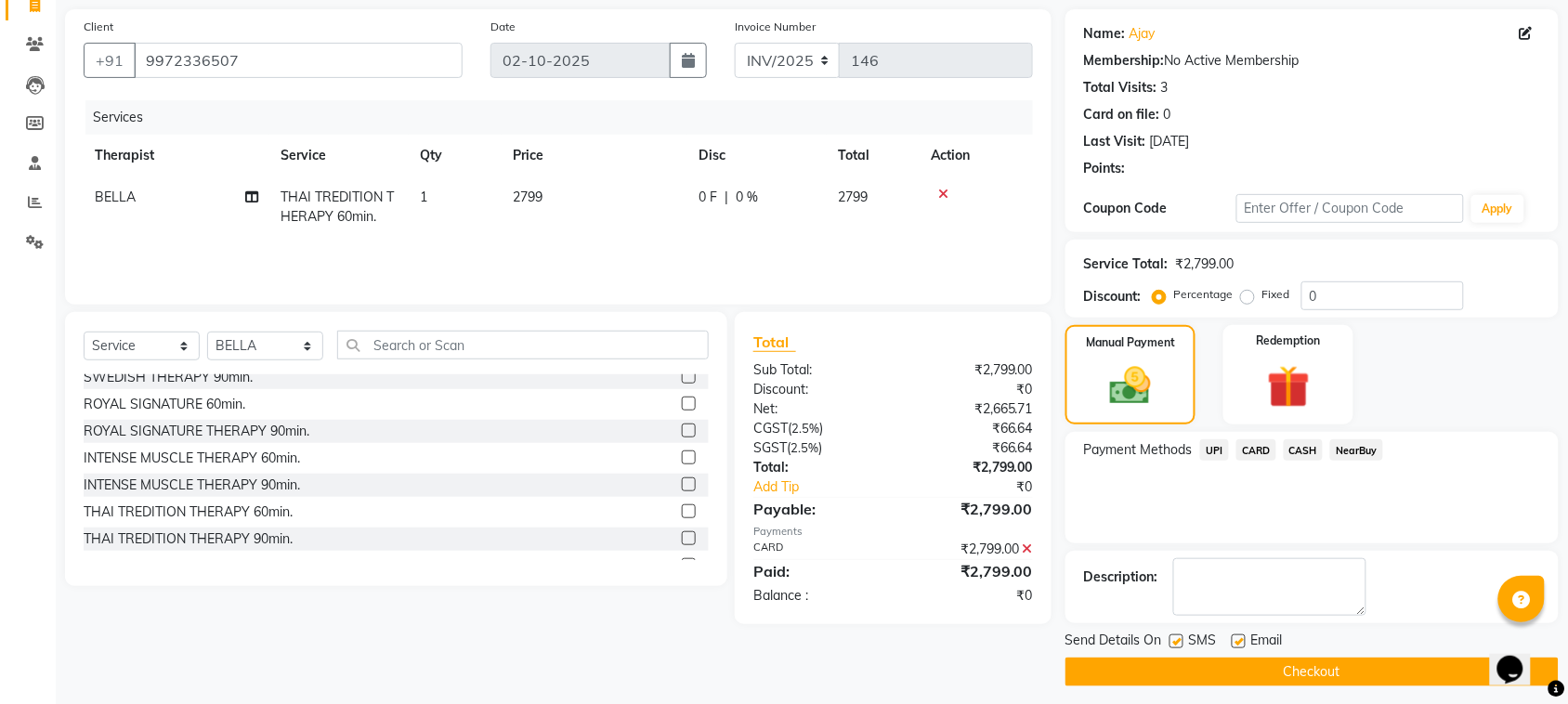
scroll to position [140, 0]
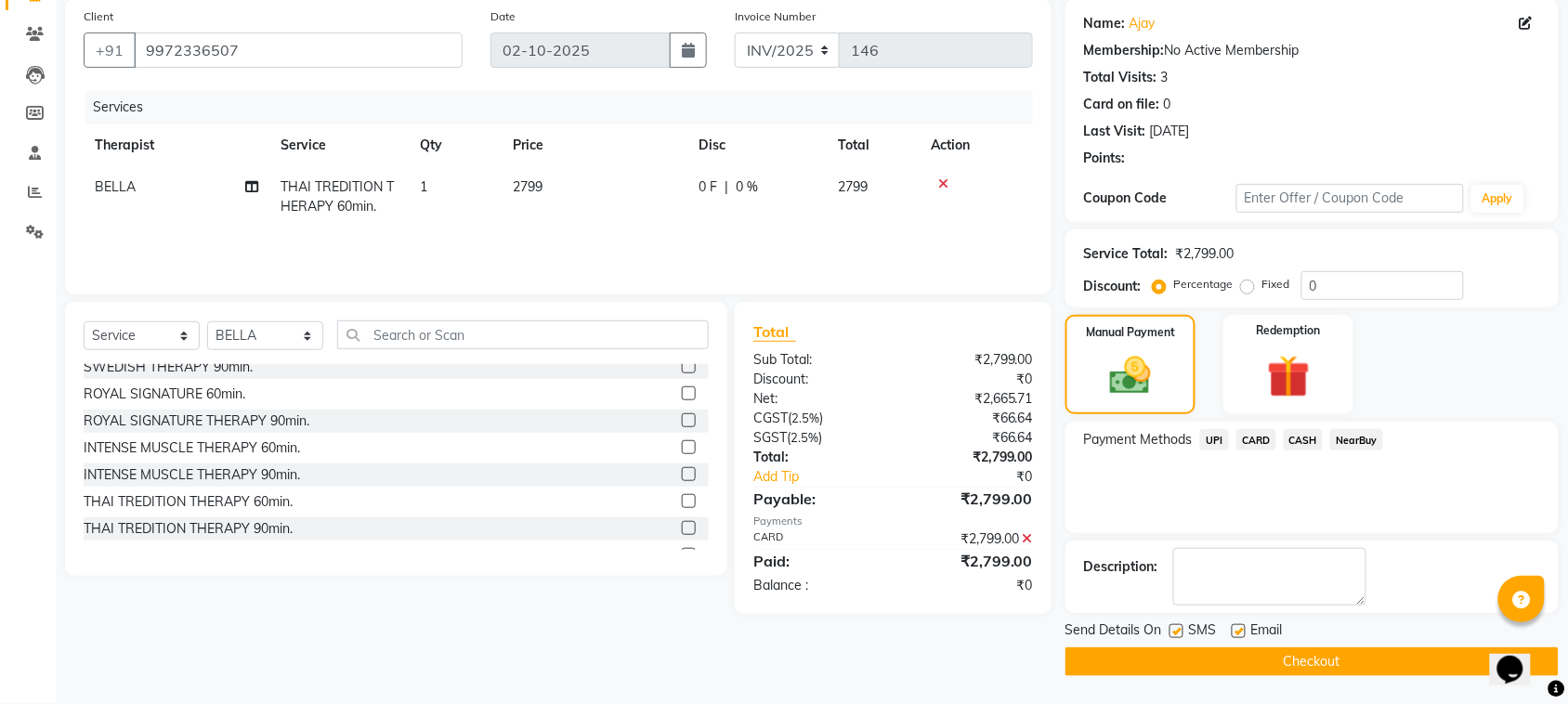
click at [1177, 633] on label at bounding box center [1176, 631] width 14 height 14
click at [1177, 633] on input "checkbox" at bounding box center [1176, 632] width 12 height 12
checkbox input "false"
click at [1238, 631] on label at bounding box center [1239, 631] width 14 height 14
click at [1238, 631] on input "checkbox" at bounding box center [1238, 632] width 12 height 12
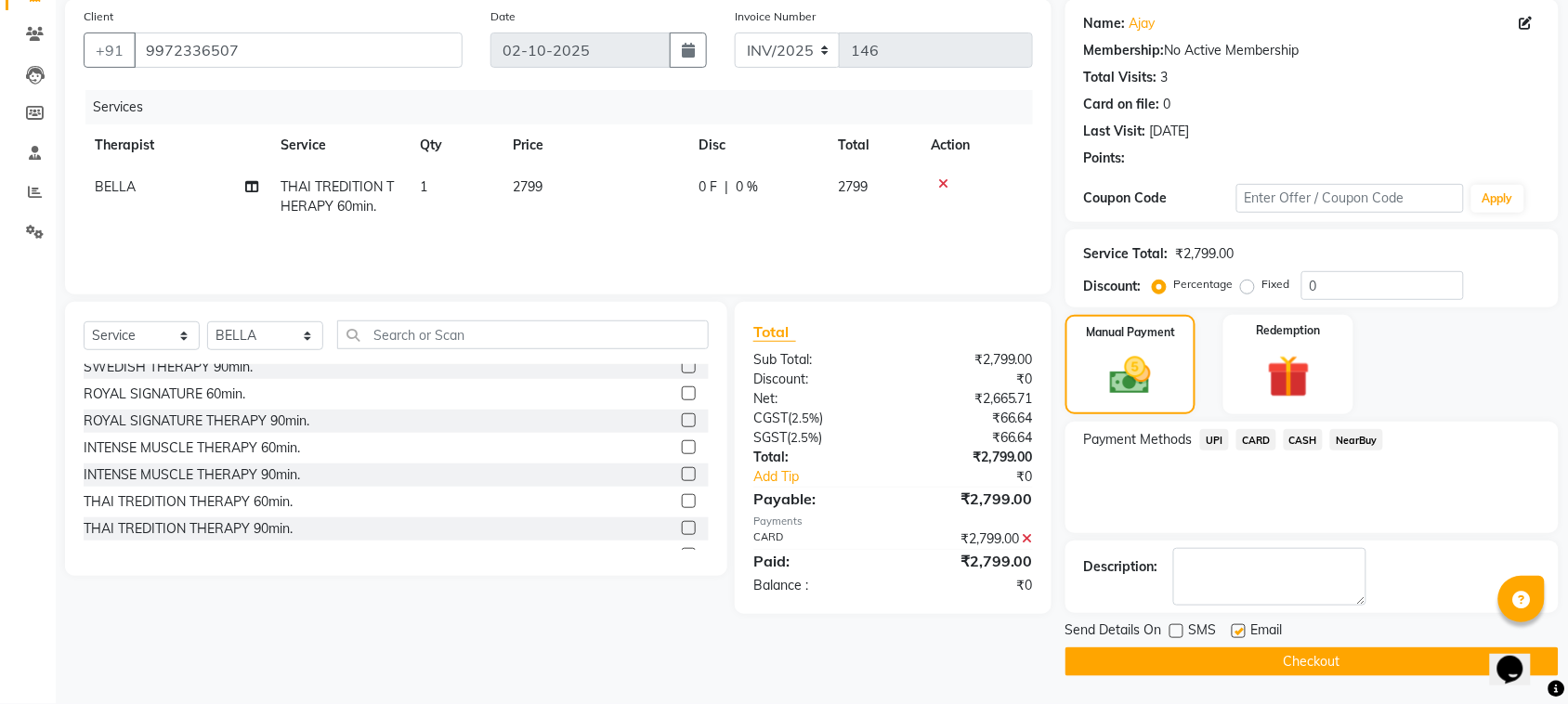
checkbox input "false"
click at [1166, 669] on button "Checkout" at bounding box center [1312, 662] width 493 height 29
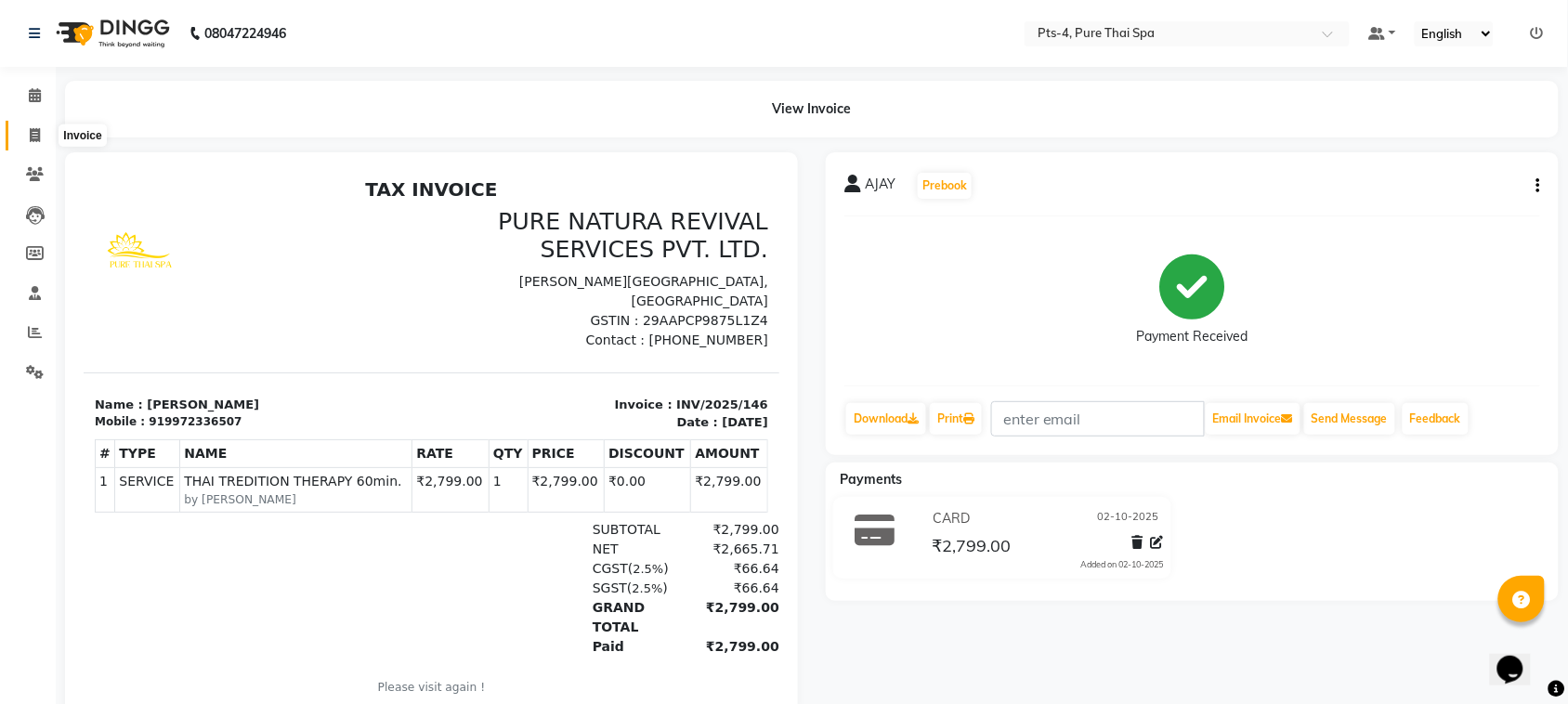
click at [24, 139] on span at bounding box center [35, 136] width 33 height 21
select select "service"
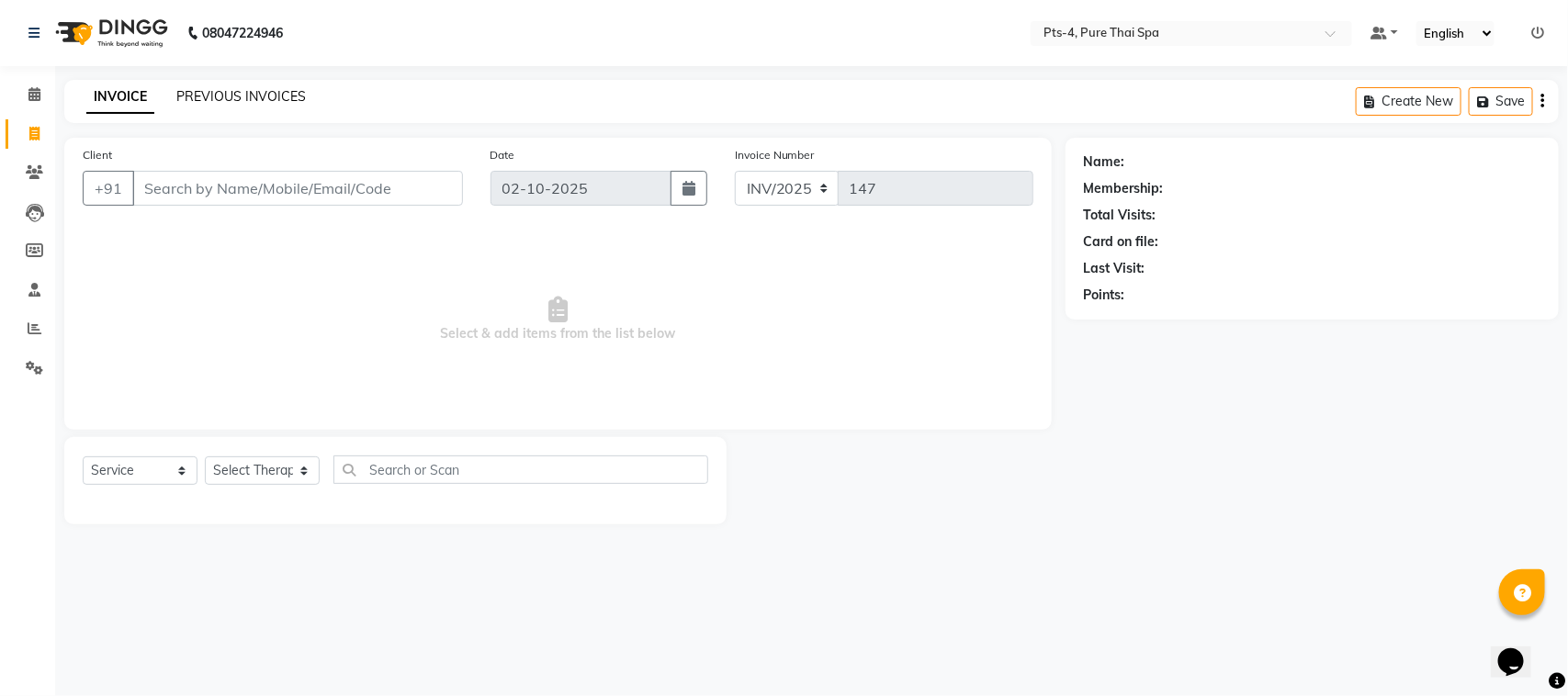
click at [232, 89] on link "PREVIOUS INVOICES" at bounding box center [241, 96] width 130 height 16
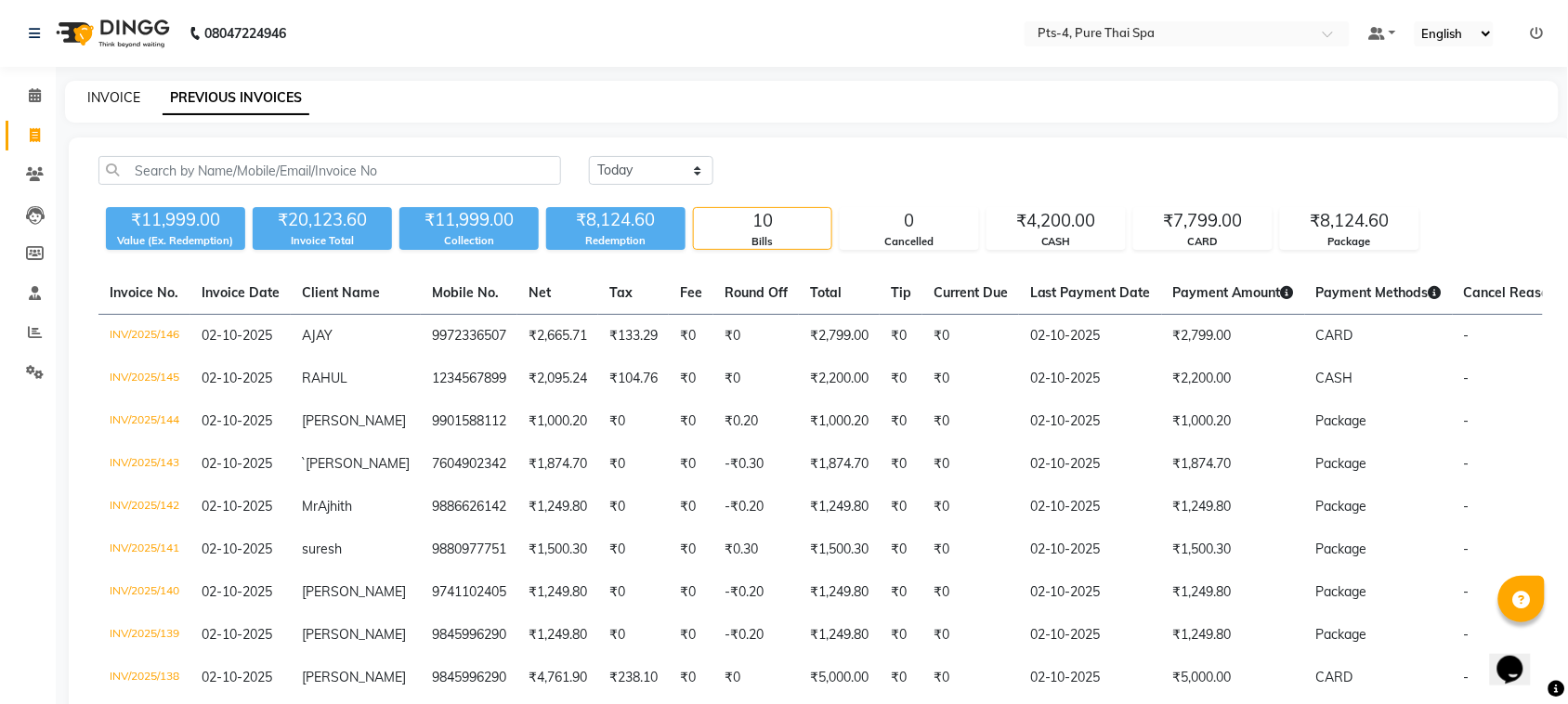
click at [113, 96] on link "INVOICE" at bounding box center [113, 97] width 53 height 16
select select "service"
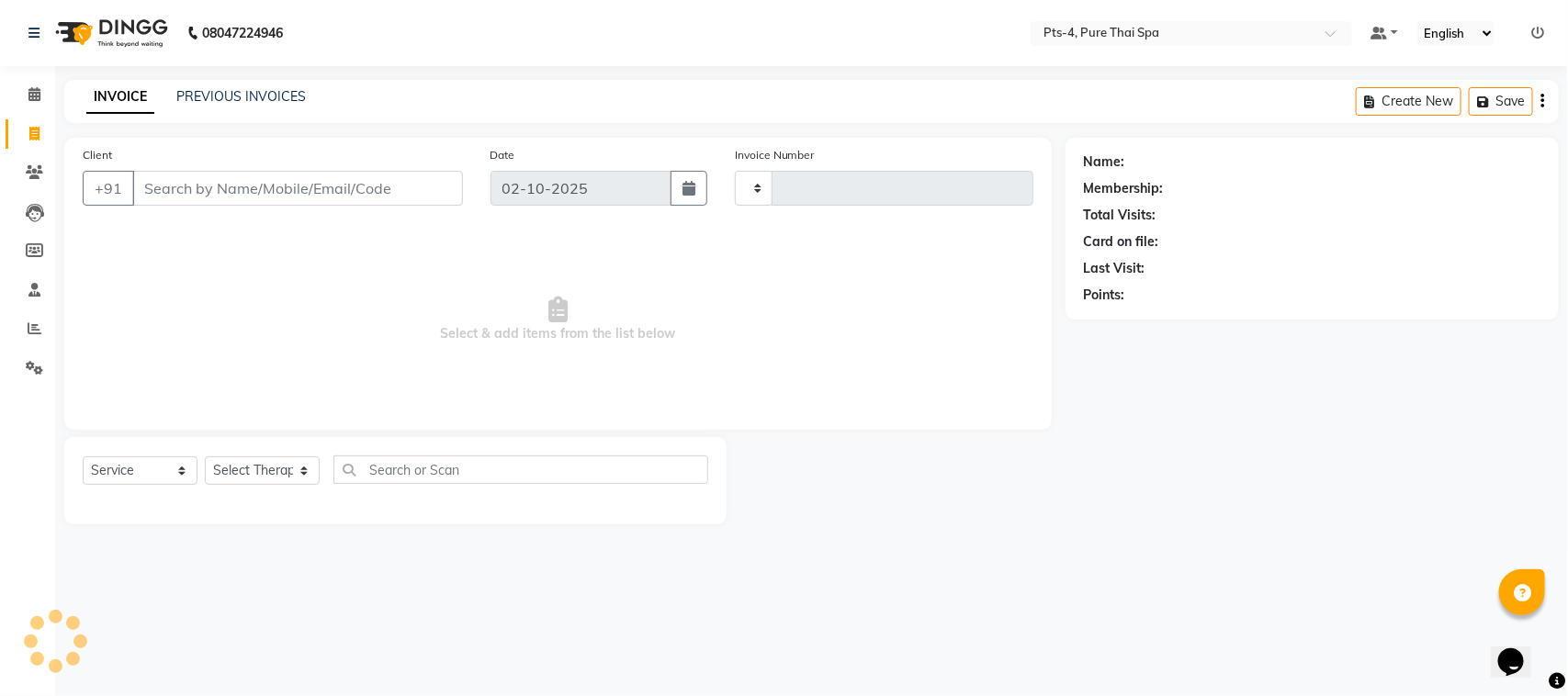
type input "147"
select select "9046"
paste input "9986330819"
type input "9986330819"
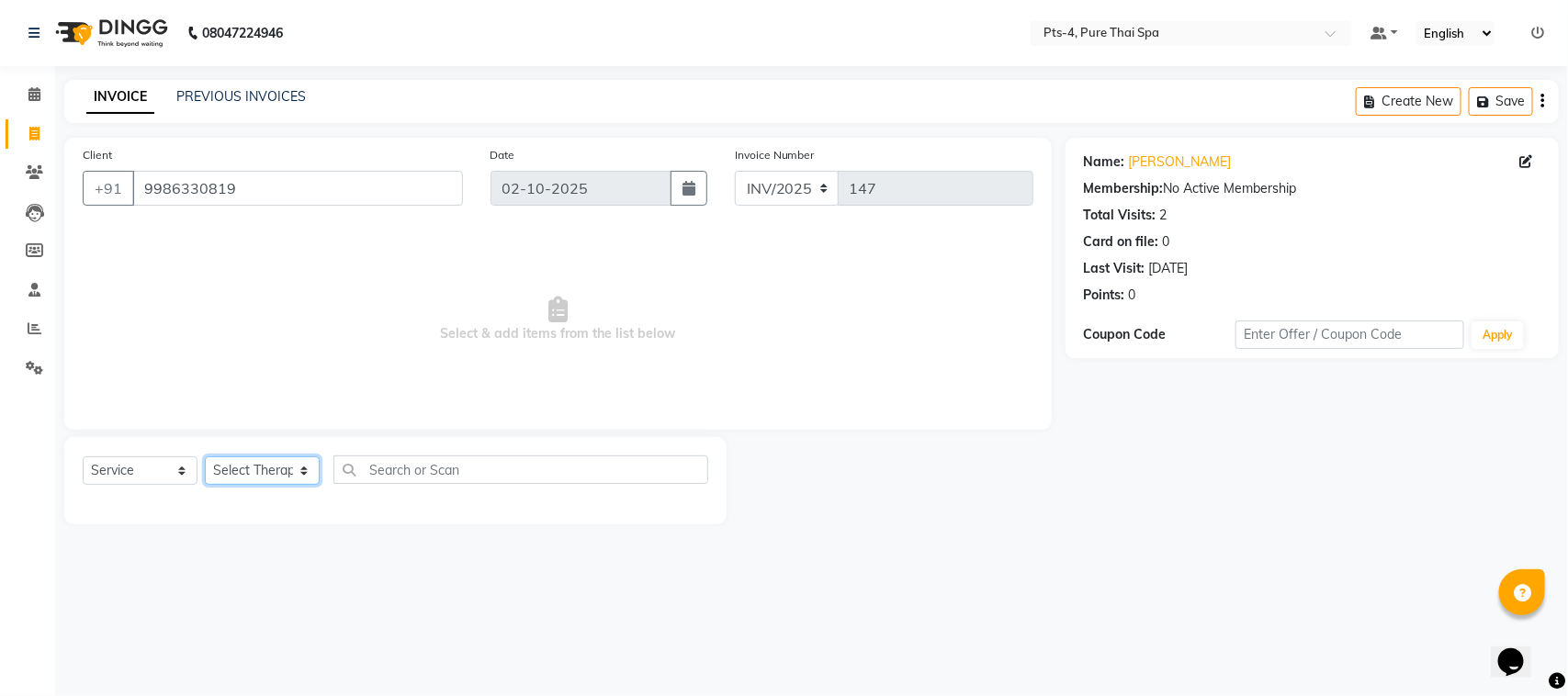
click at [242, 469] on select "Select Therapist [PERSON_NAME] NE [PERSON_NAME] anyone [PERSON_NAME] [PERSON_NA…" at bounding box center [262, 470] width 115 height 28
select select "52901"
click at [205, 456] on select "Select Therapist [PERSON_NAME] NE [PERSON_NAME] anyone [PERSON_NAME] [PERSON_NA…" at bounding box center [262, 470] width 115 height 28
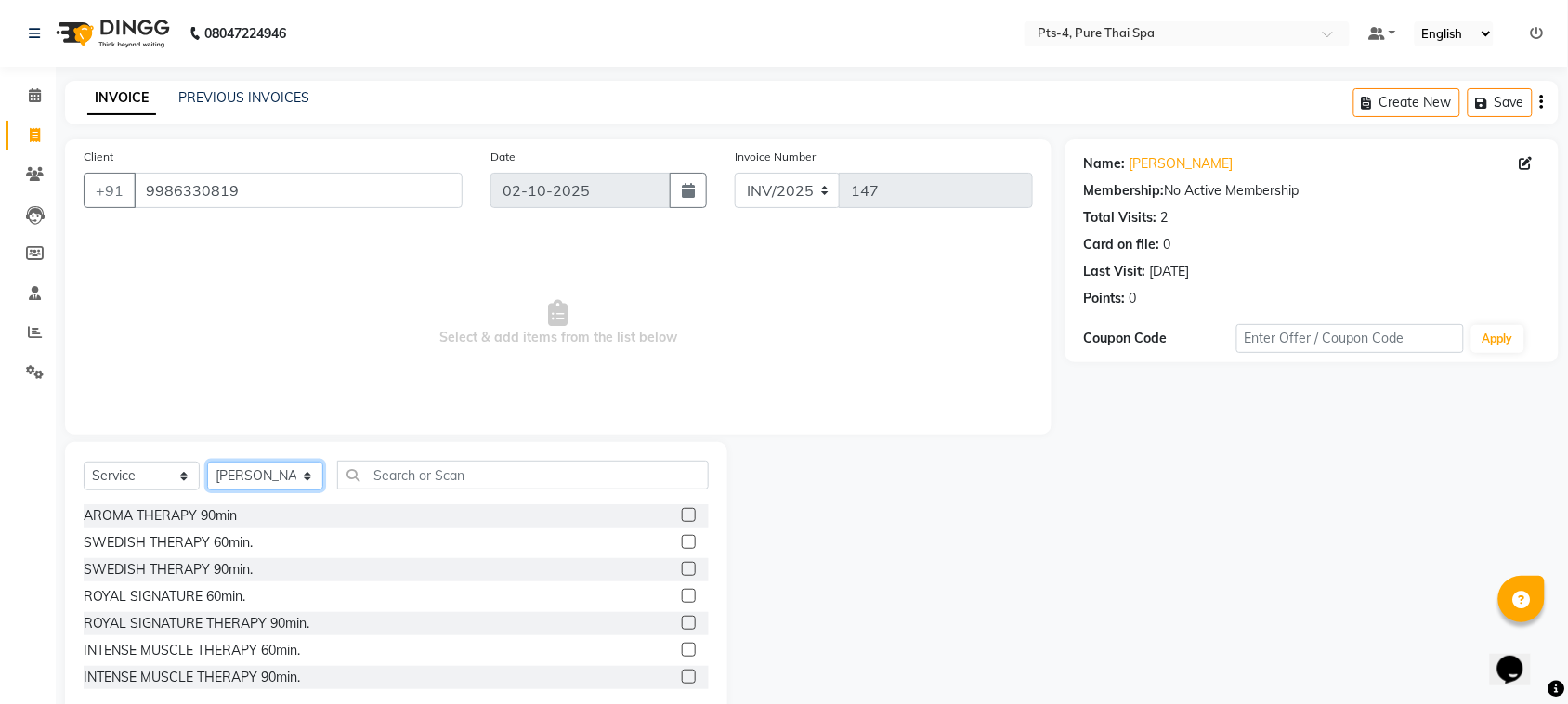
scroll to position [116, 0]
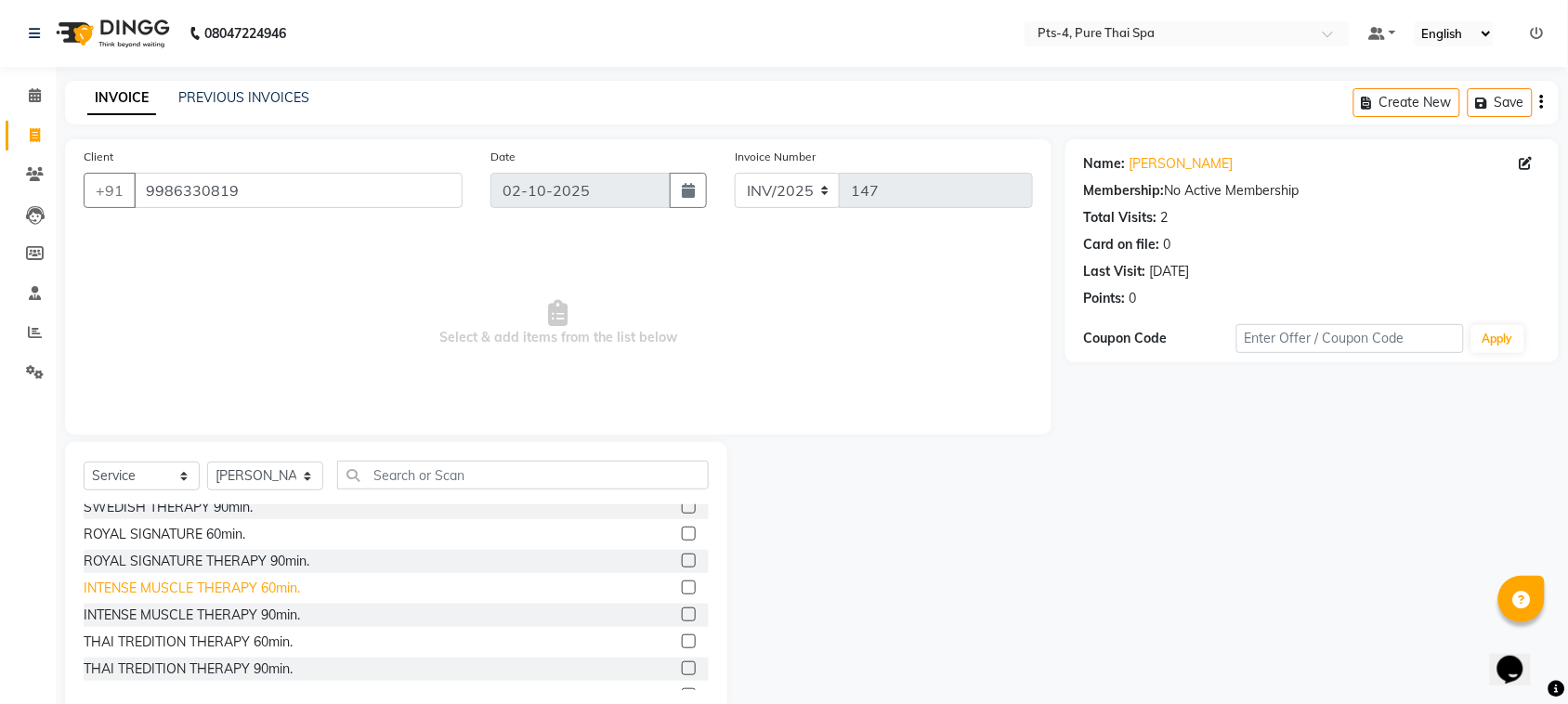
click at [258, 590] on div "INTENSE MUSCLE THERAPY 60min." at bounding box center [192, 588] width 217 height 19
checkbox input "false"
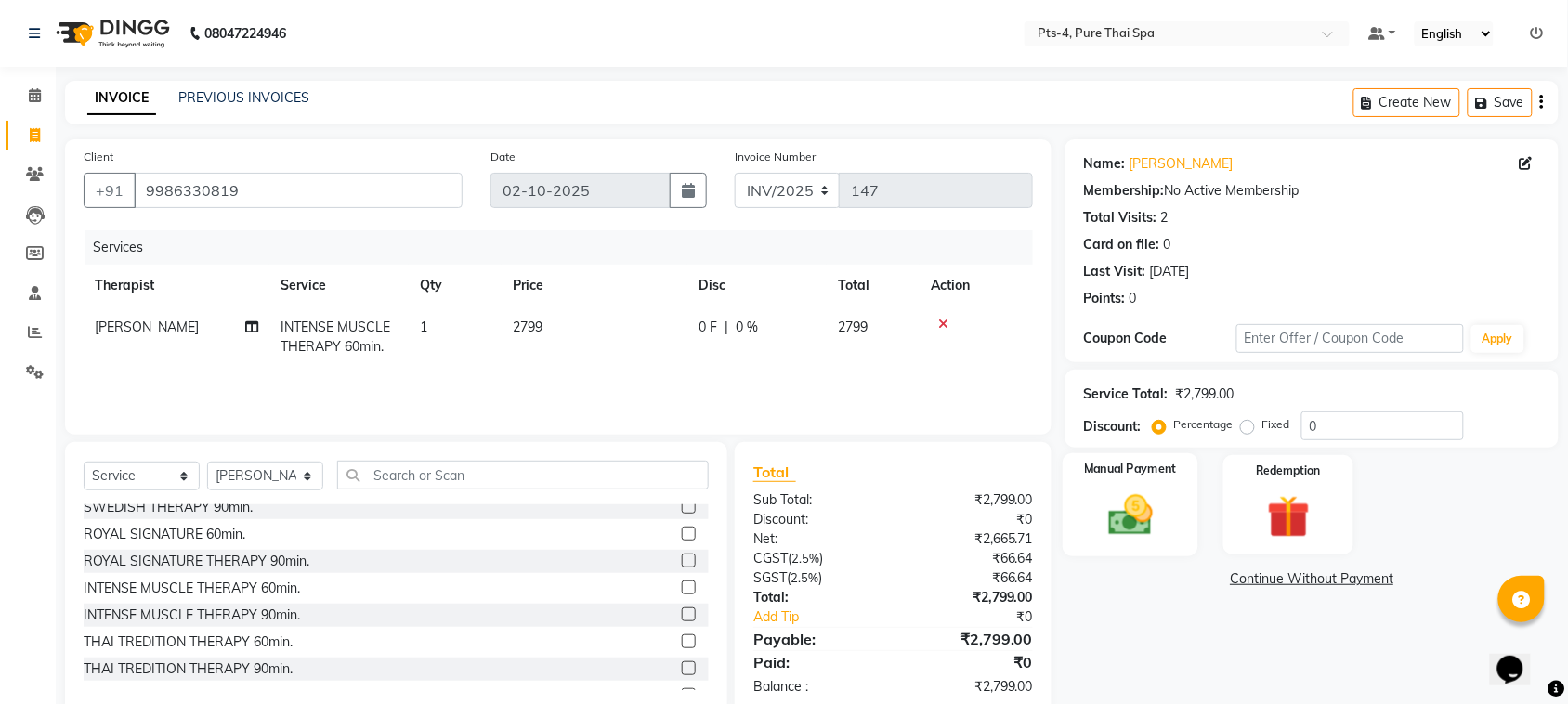
click at [1133, 523] on img at bounding box center [1131, 514] width 73 height 51
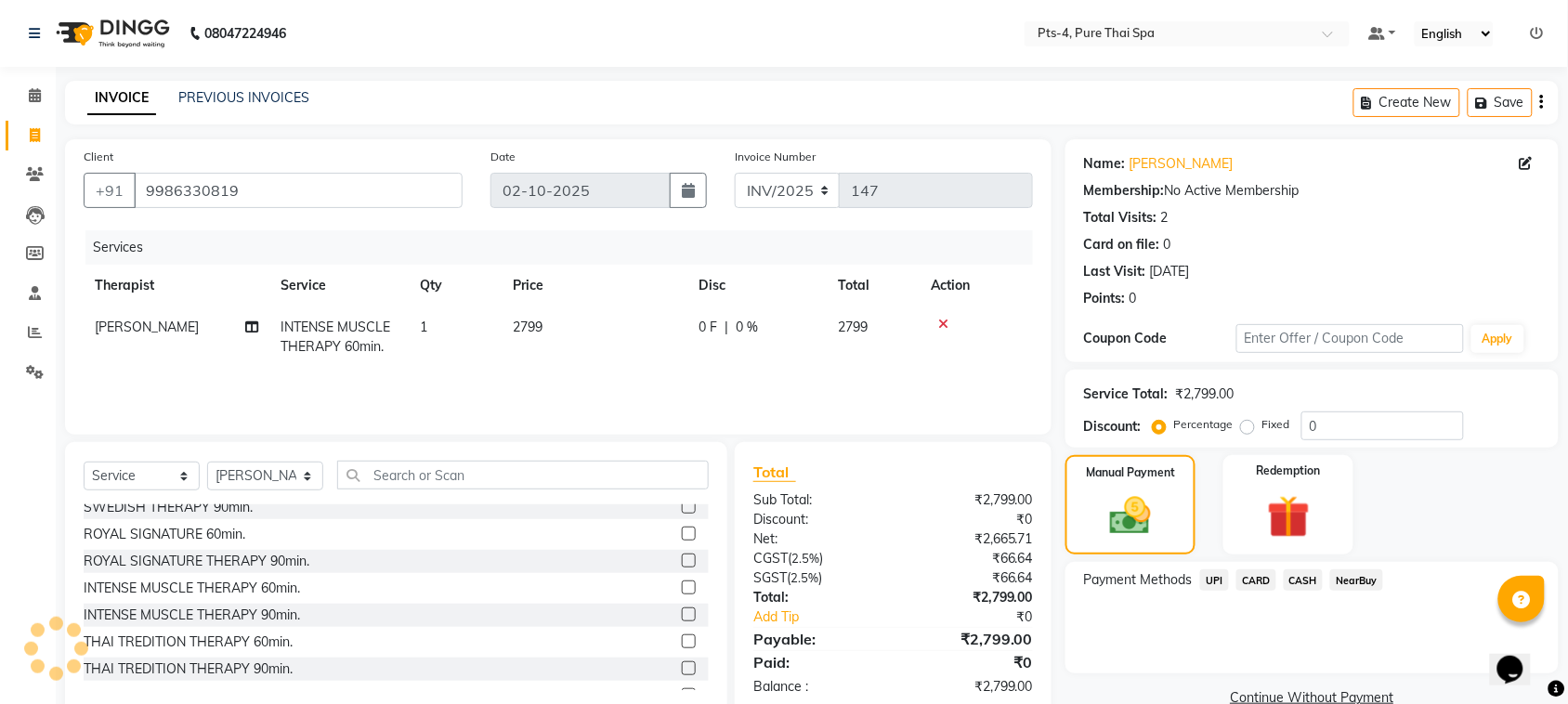
click at [1257, 578] on span "CARD" at bounding box center [1257, 579] width 40 height 21
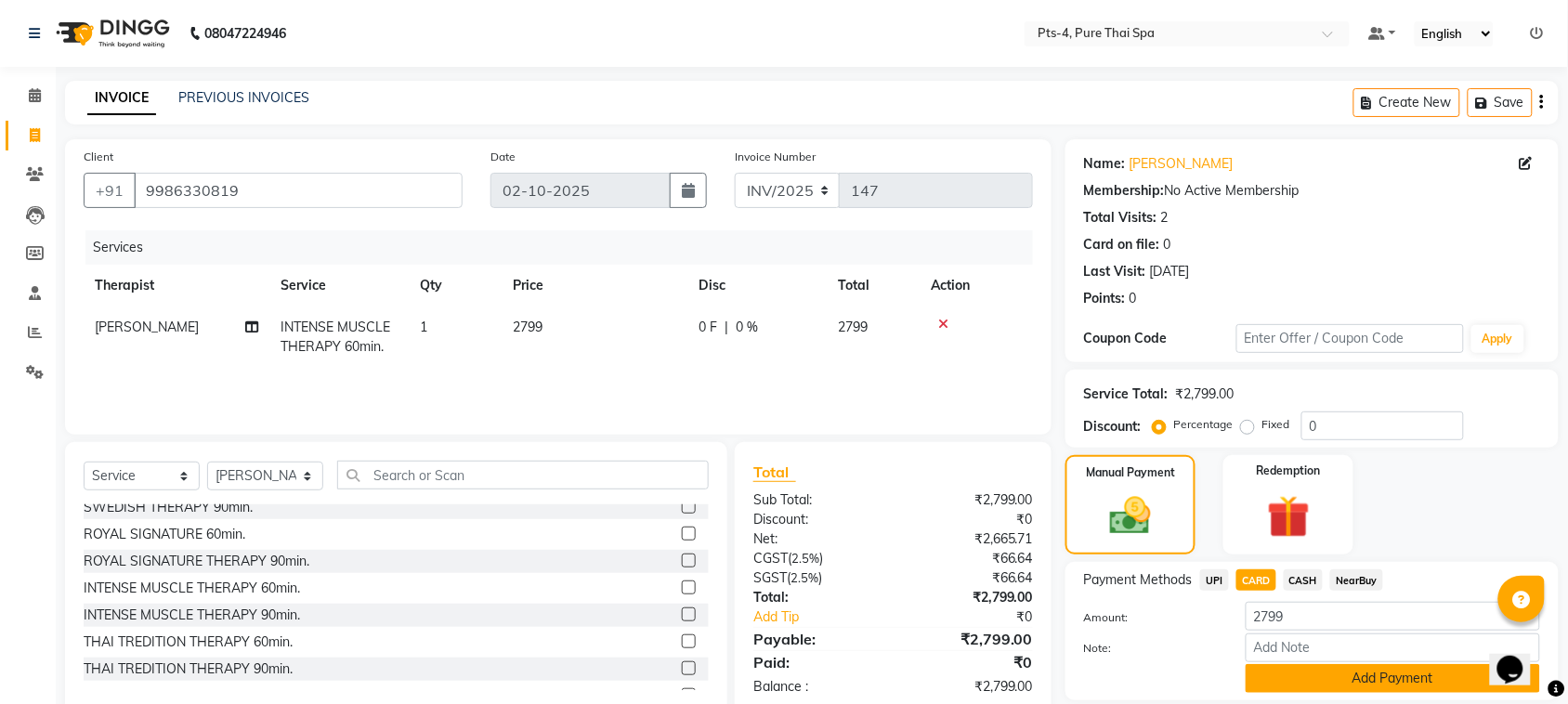
click at [1301, 671] on button "Add Payment" at bounding box center [1392, 678] width 295 height 29
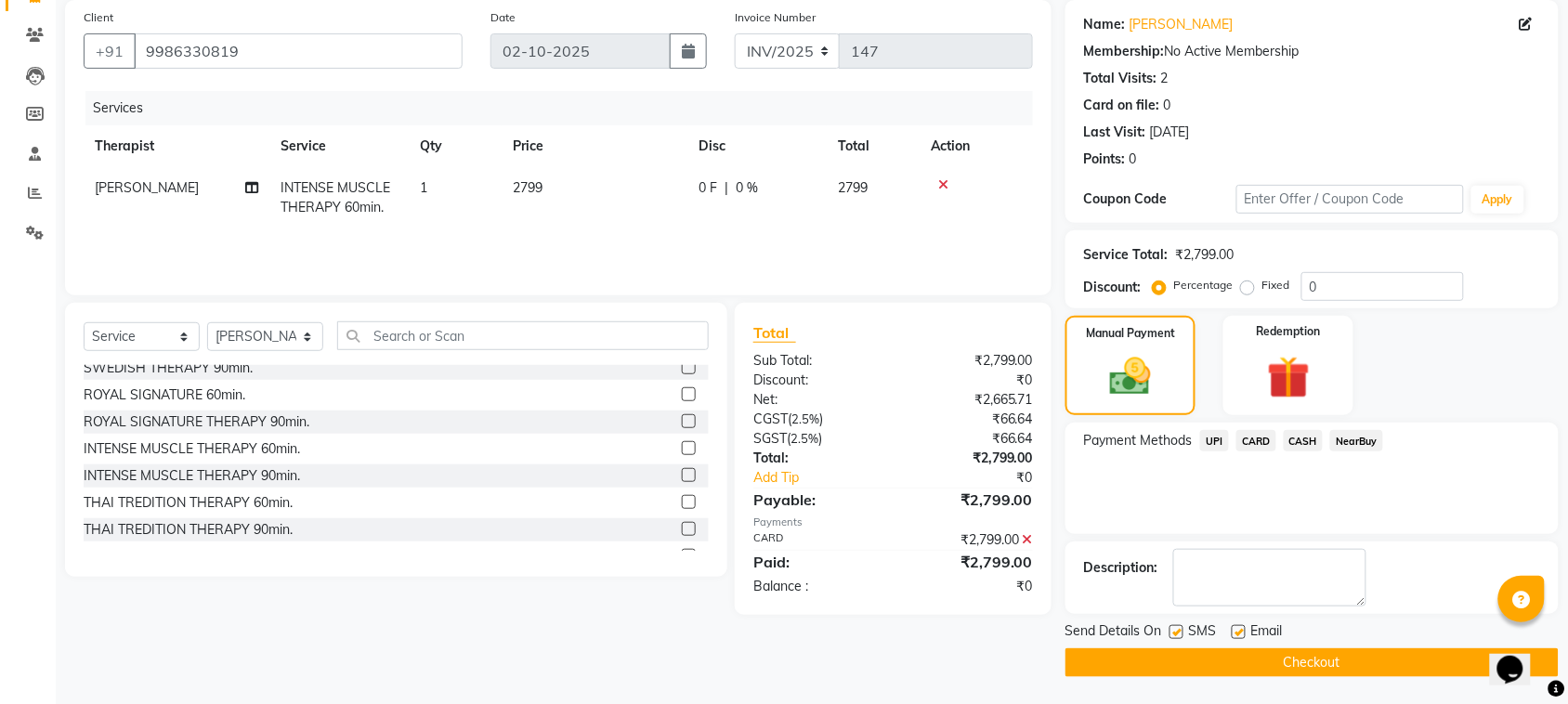
scroll to position [140, 0]
click at [1174, 628] on label at bounding box center [1176, 631] width 14 height 14
click at [1174, 628] on input "checkbox" at bounding box center [1176, 632] width 12 height 12
checkbox input "false"
click at [1243, 627] on label at bounding box center [1239, 631] width 14 height 14
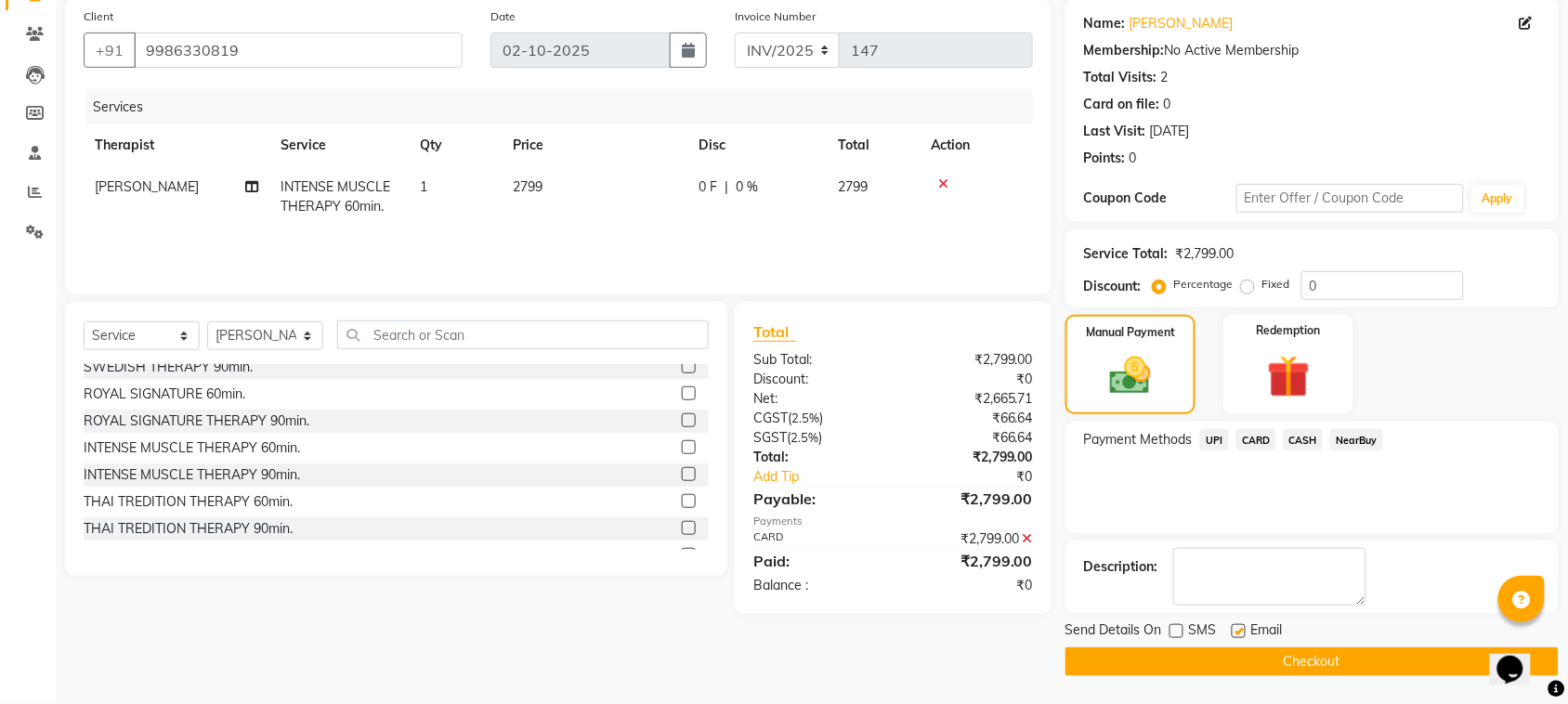
click at [1243, 627] on input "checkbox" at bounding box center [1238, 632] width 12 height 12
checkbox input "false"
click at [1187, 667] on button "Checkout" at bounding box center [1312, 662] width 493 height 29
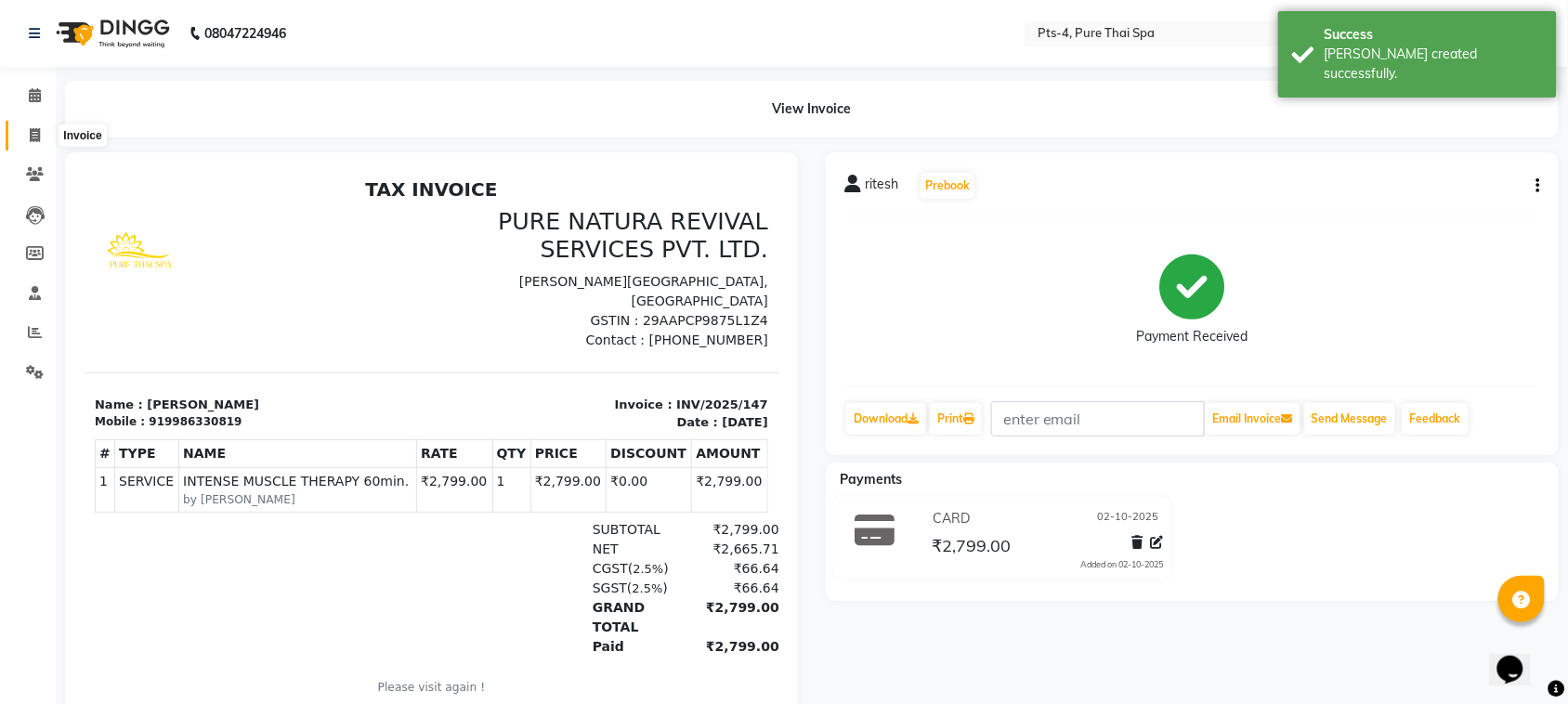
click at [36, 135] on icon at bounding box center [35, 135] width 11 height 14
select select "service"
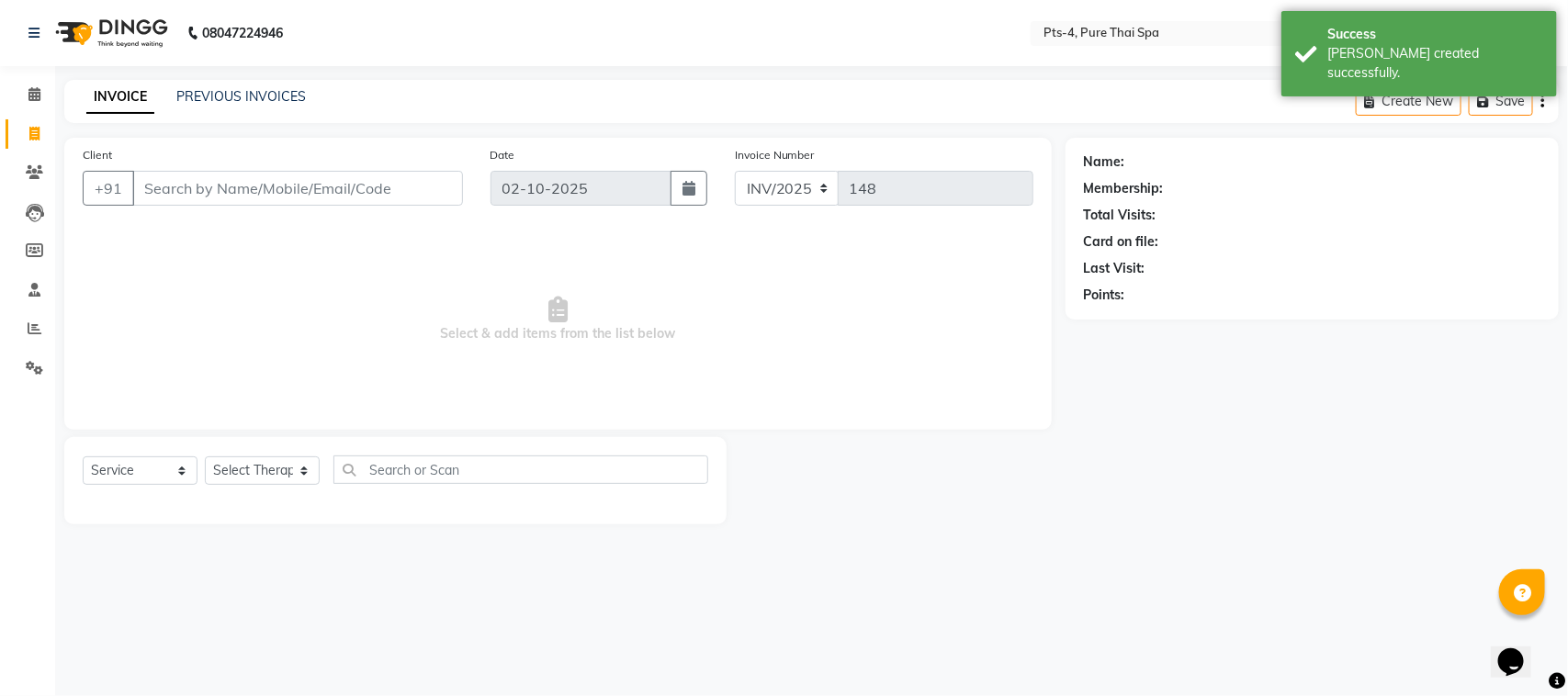
click at [232, 103] on div "PREVIOUS INVOICES" at bounding box center [241, 97] width 130 height 19
click at [232, 100] on link "PREVIOUS INVOICES" at bounding box center [241, 96] width 130 height 16
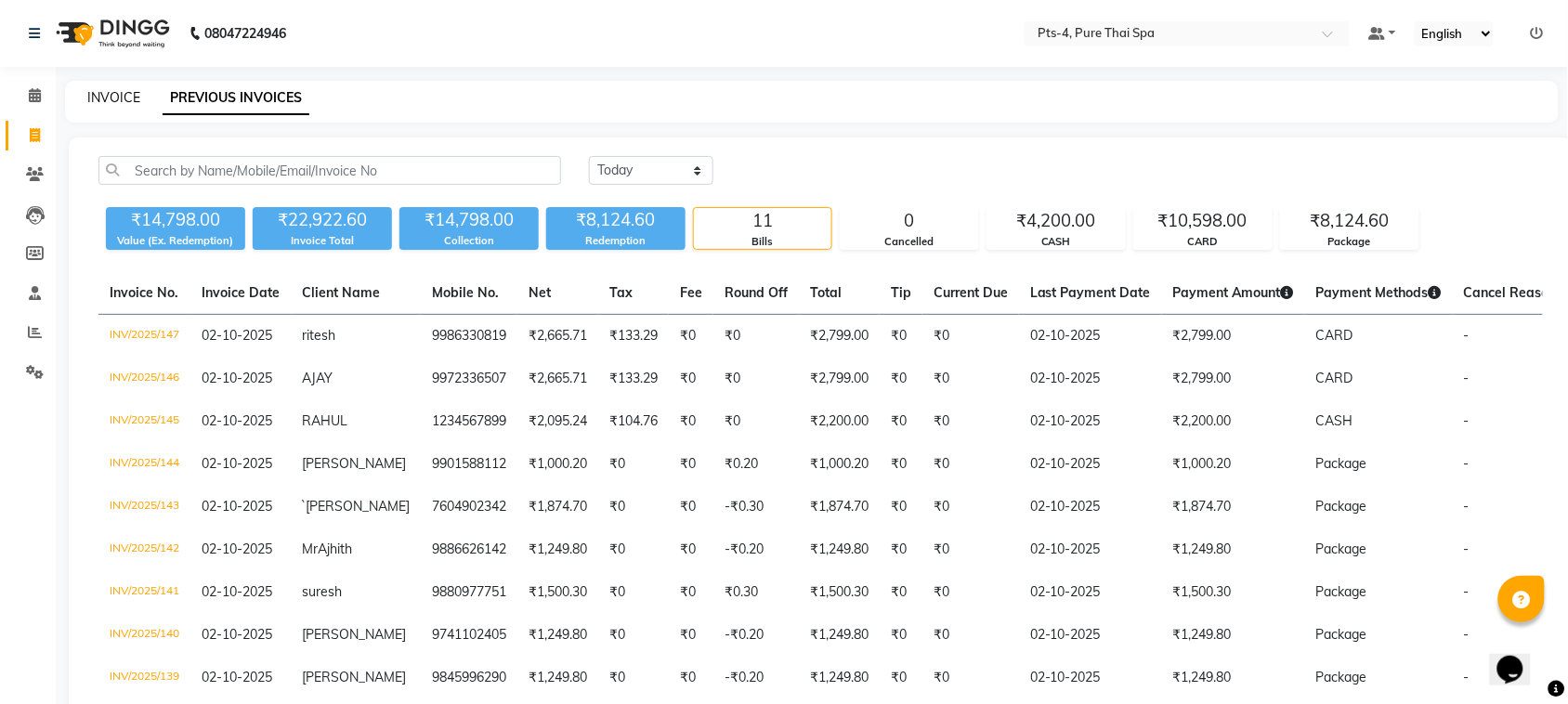
click at [100, 93] on link "INVOICE" at bounding box center [113, 97] width 53 height 16
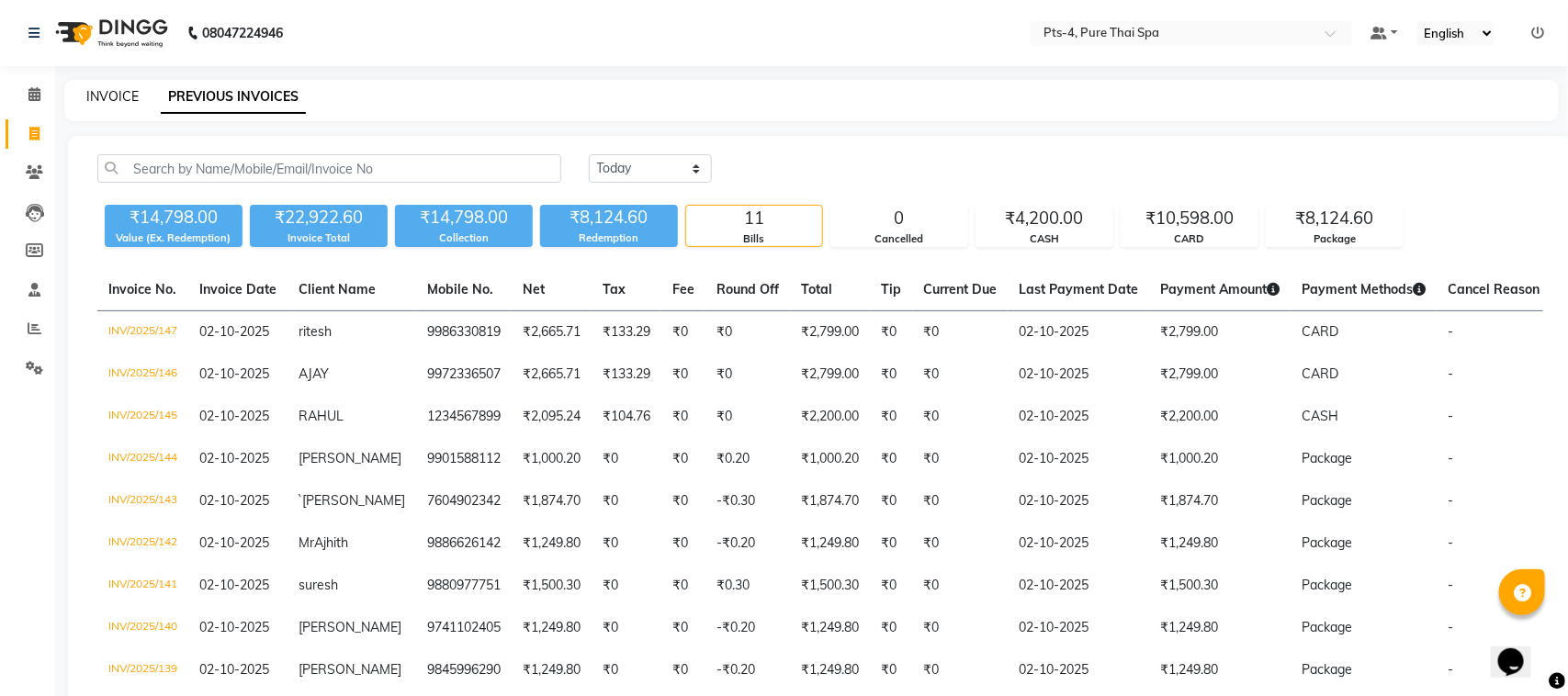
select select "service"
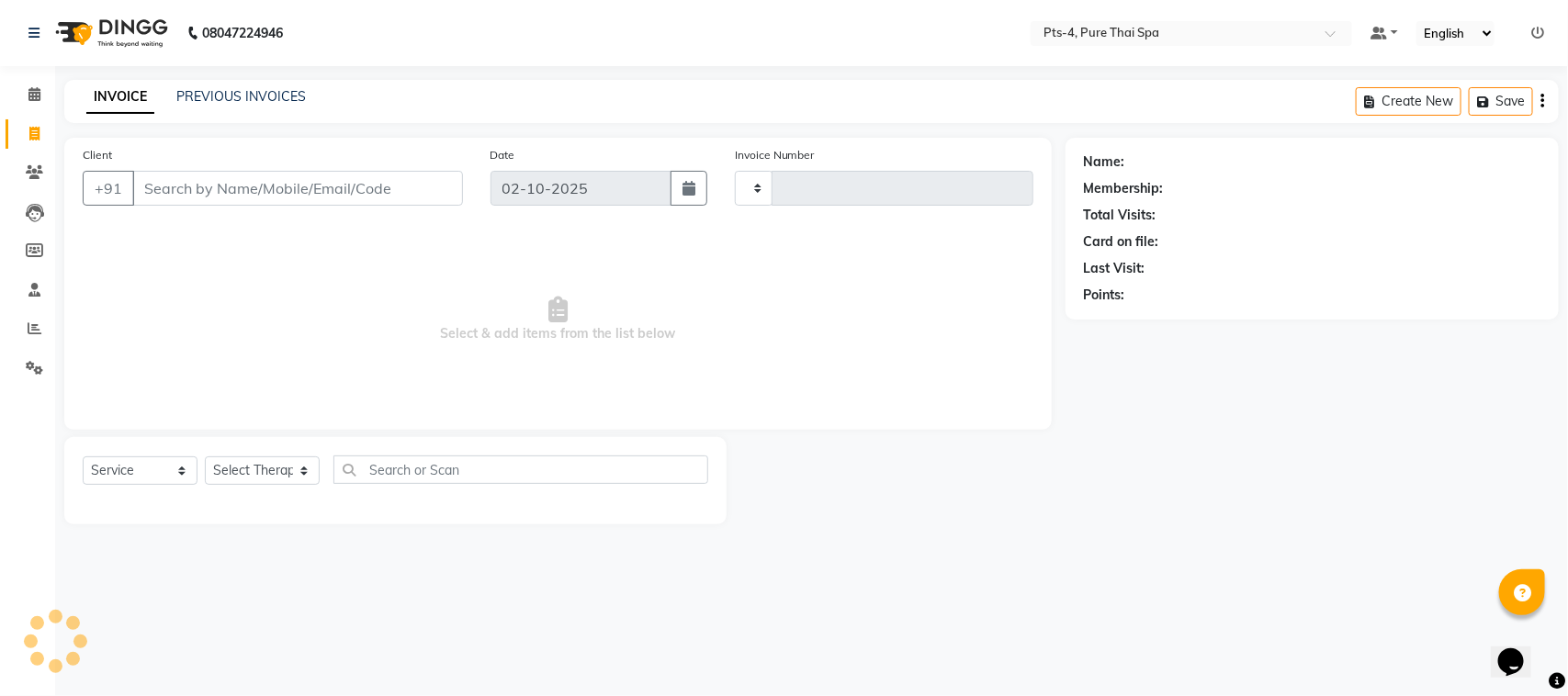
type input "148"
select select "9046"
click at [236, 90] on link "PREVIOUS INVOICES" at bounding box center [241, 96] width 130 height 16
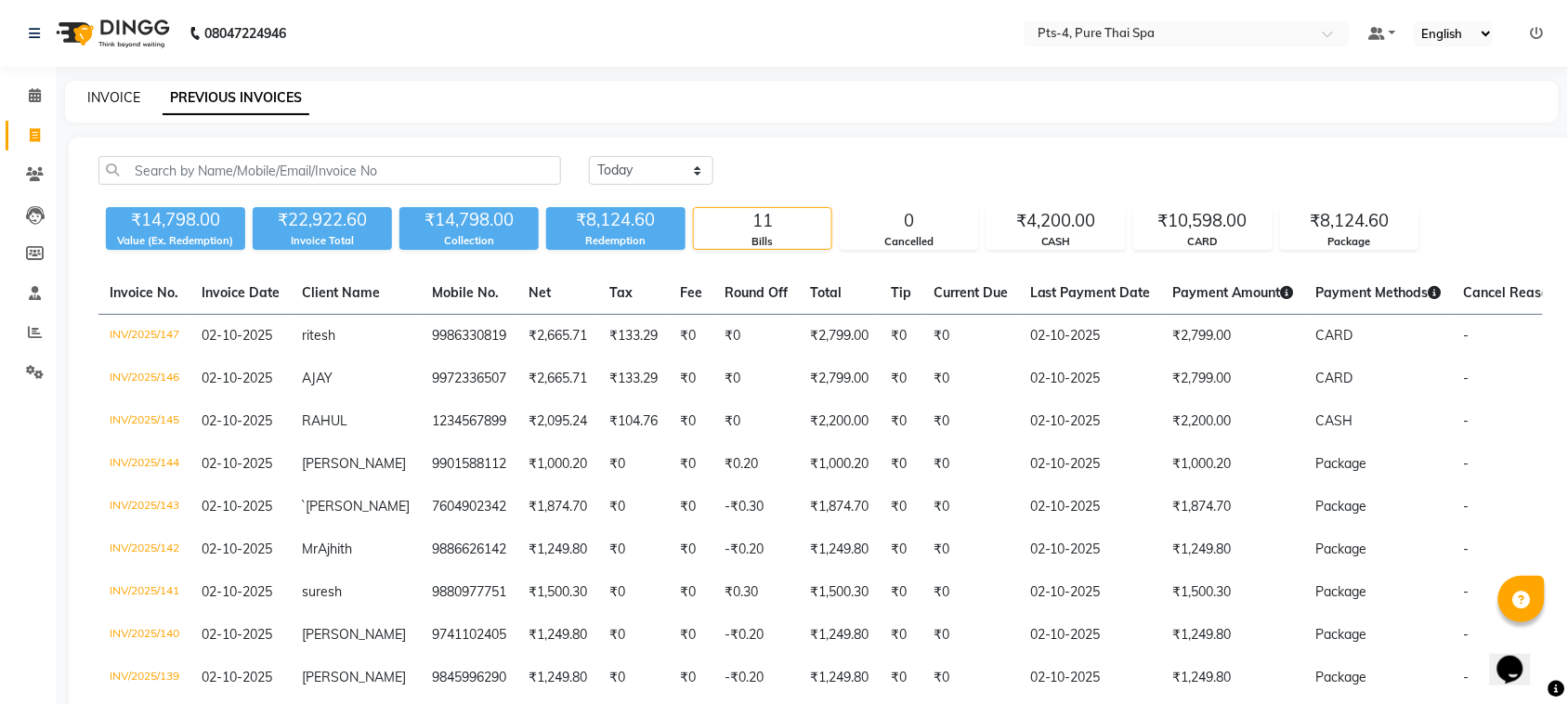
click at [117, 96] on link "INVOICE" at bounding box center [113, 97] width 53 height 16
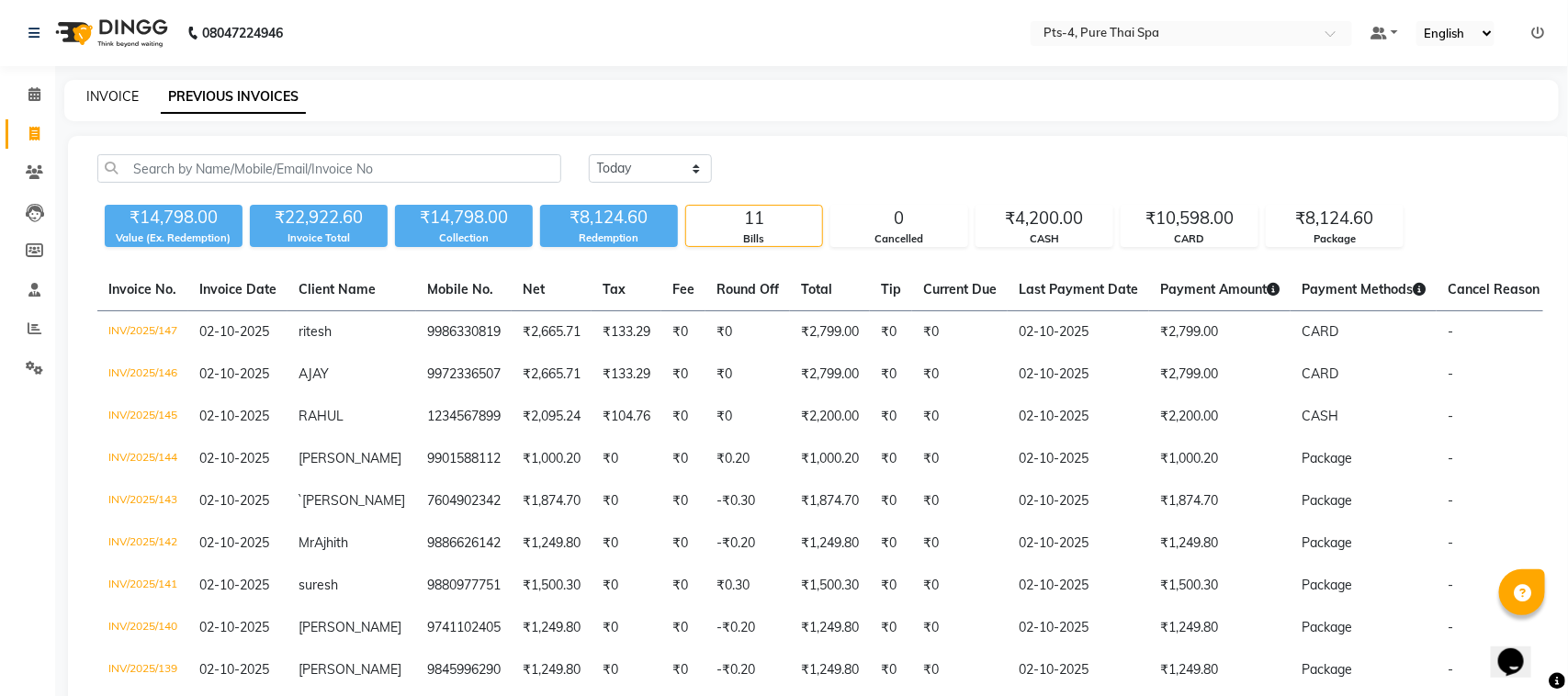
select select "service"
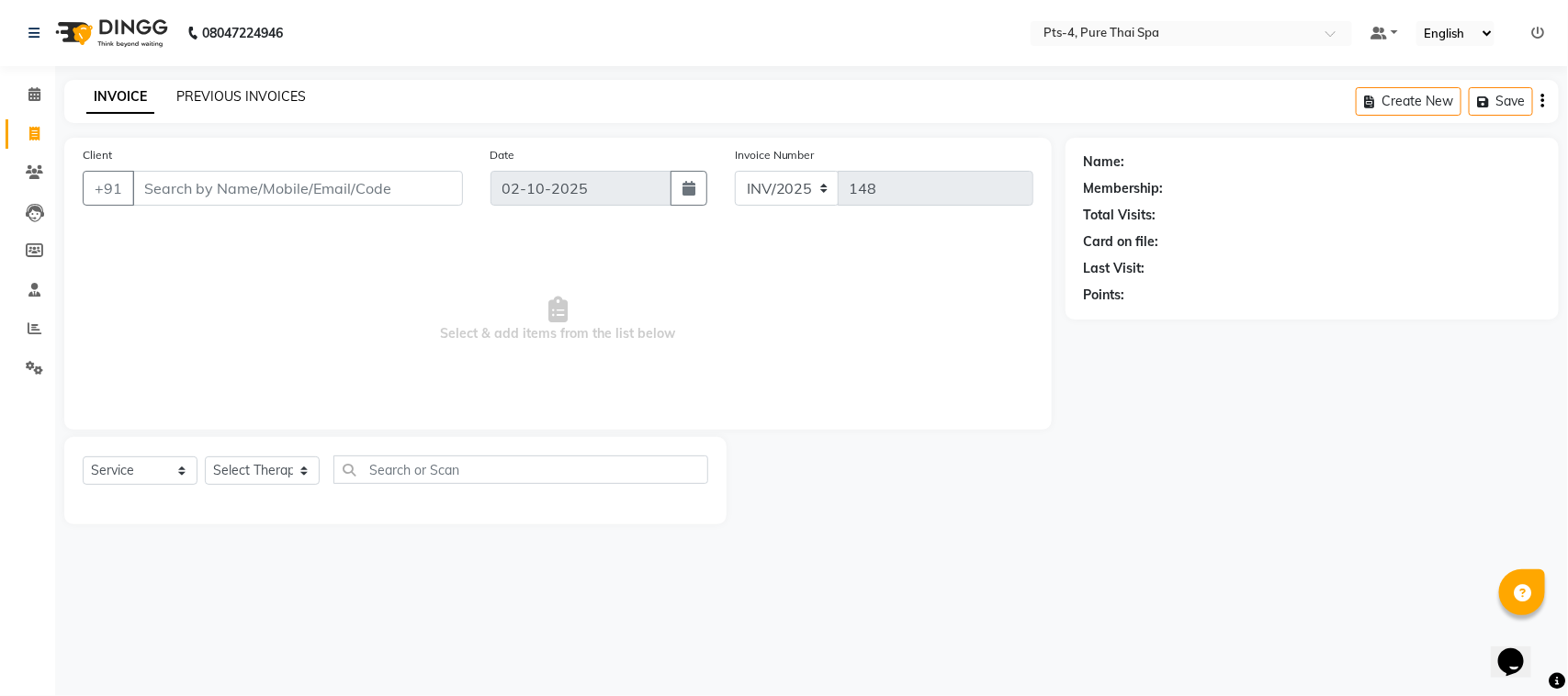
click at [220, 92] on link "PREVIOUS INVOICES" at bounding box center [241, 96] width 130 height 16
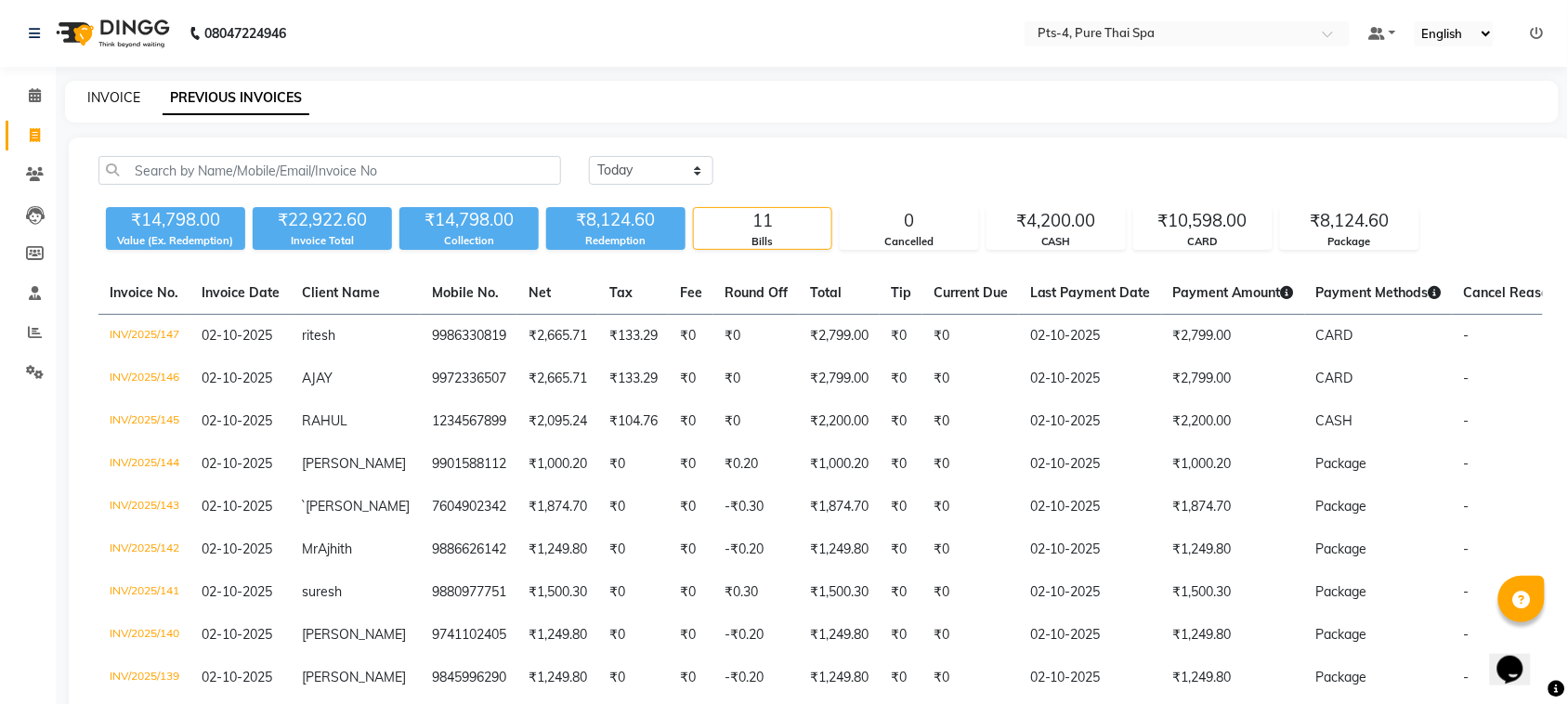
click at [99, 96] on link "INVOICE" at bounding box center [113, 97] width 53 height 16
select select "service"
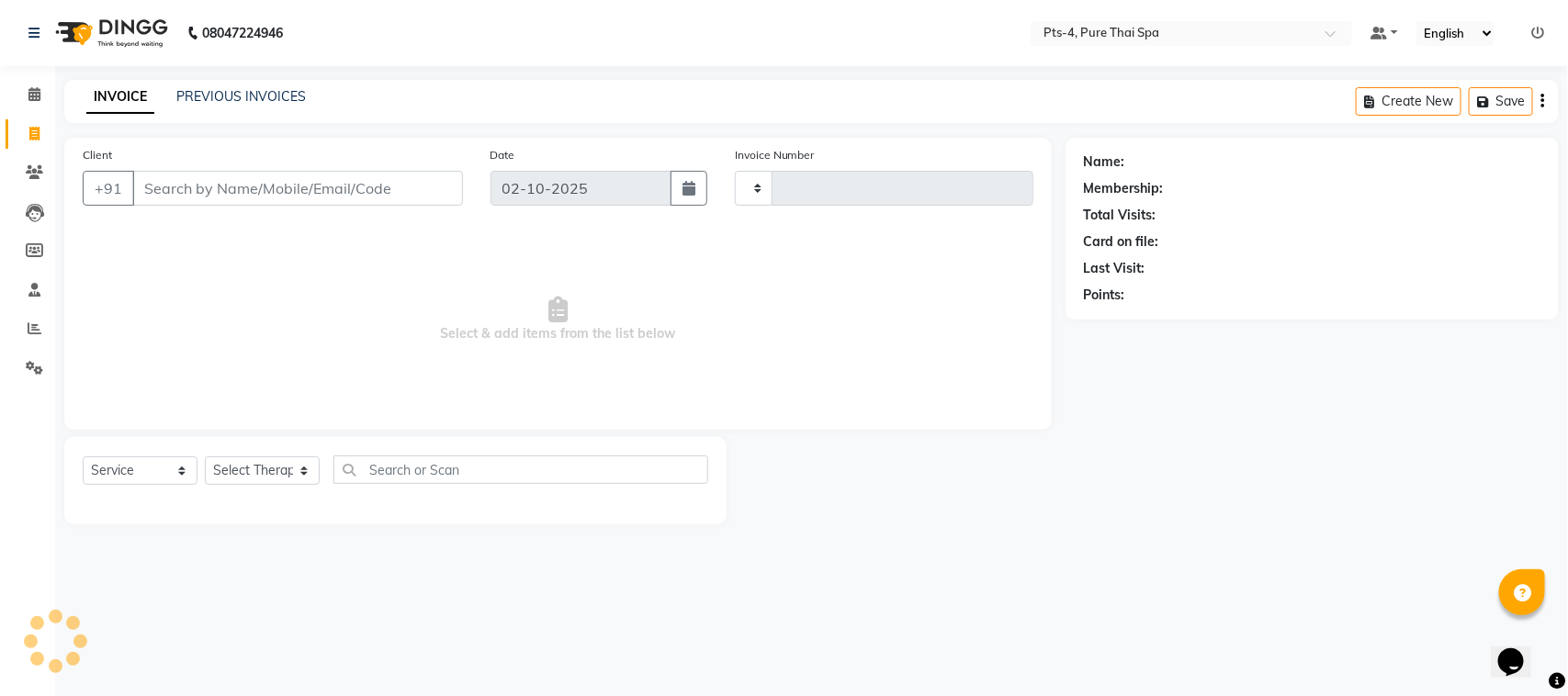
type input "148"
select select "9046"
click at [252, 89] on link "PREVIOUS INVOICES" at bounding box center [241, 96] width 130 height 16
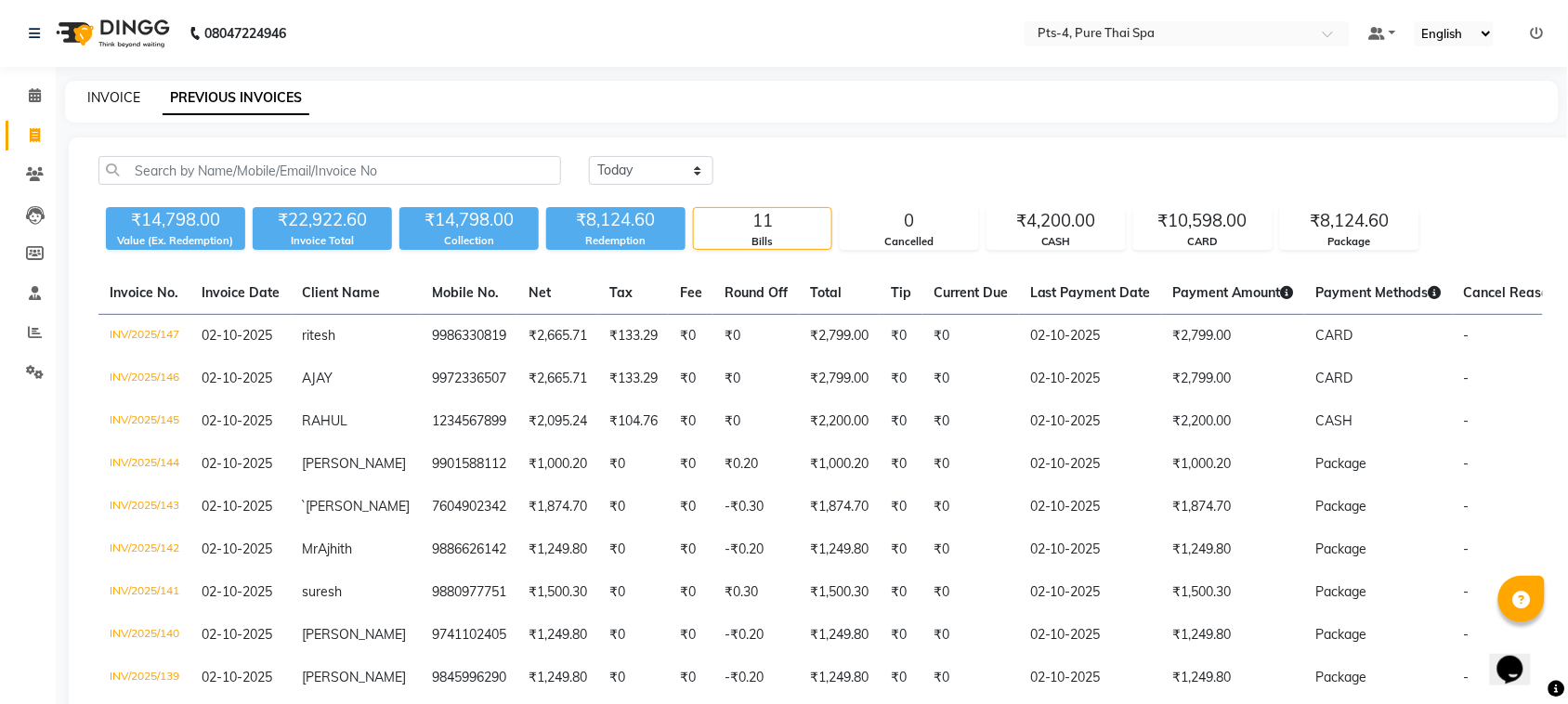
click at [107, 95] on link "INVOICE" at bounding box center [113, 97] width 53 height 16
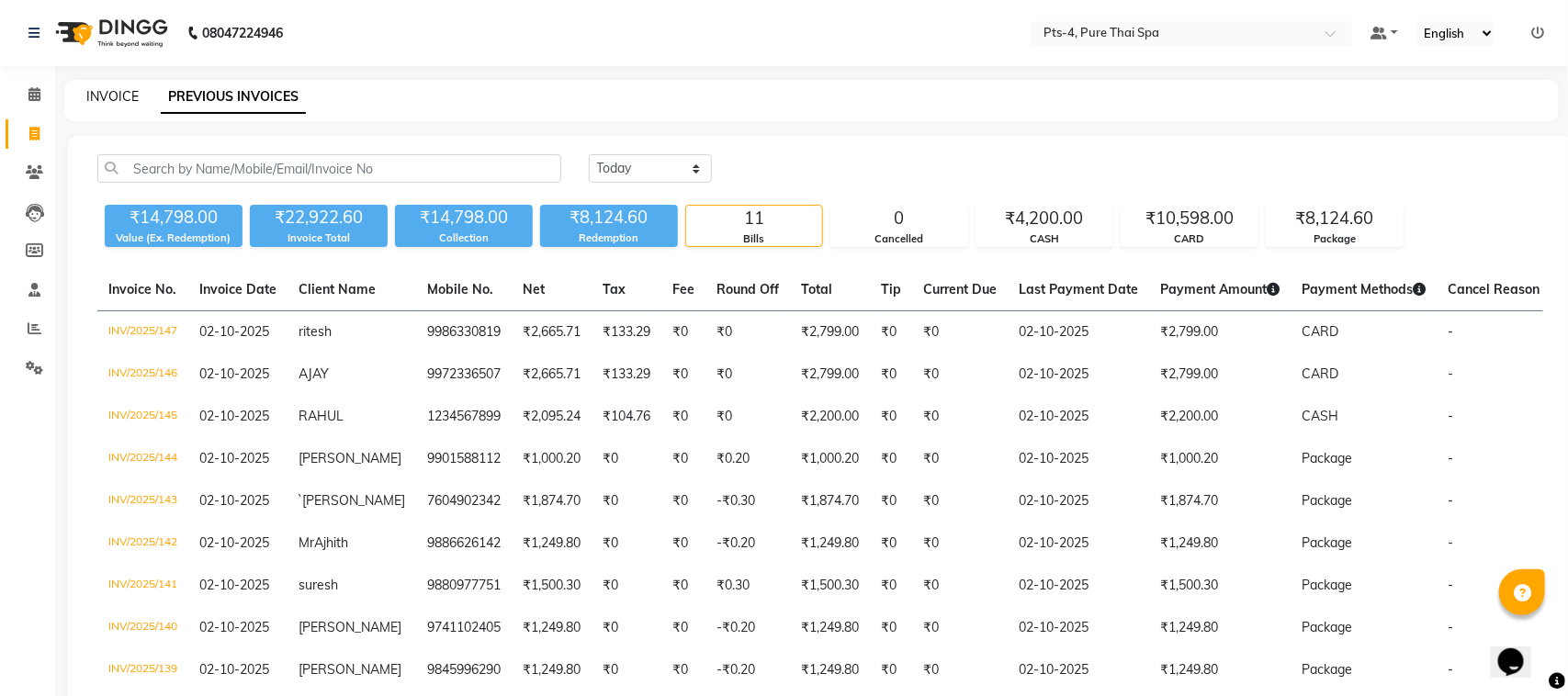
select select "service"
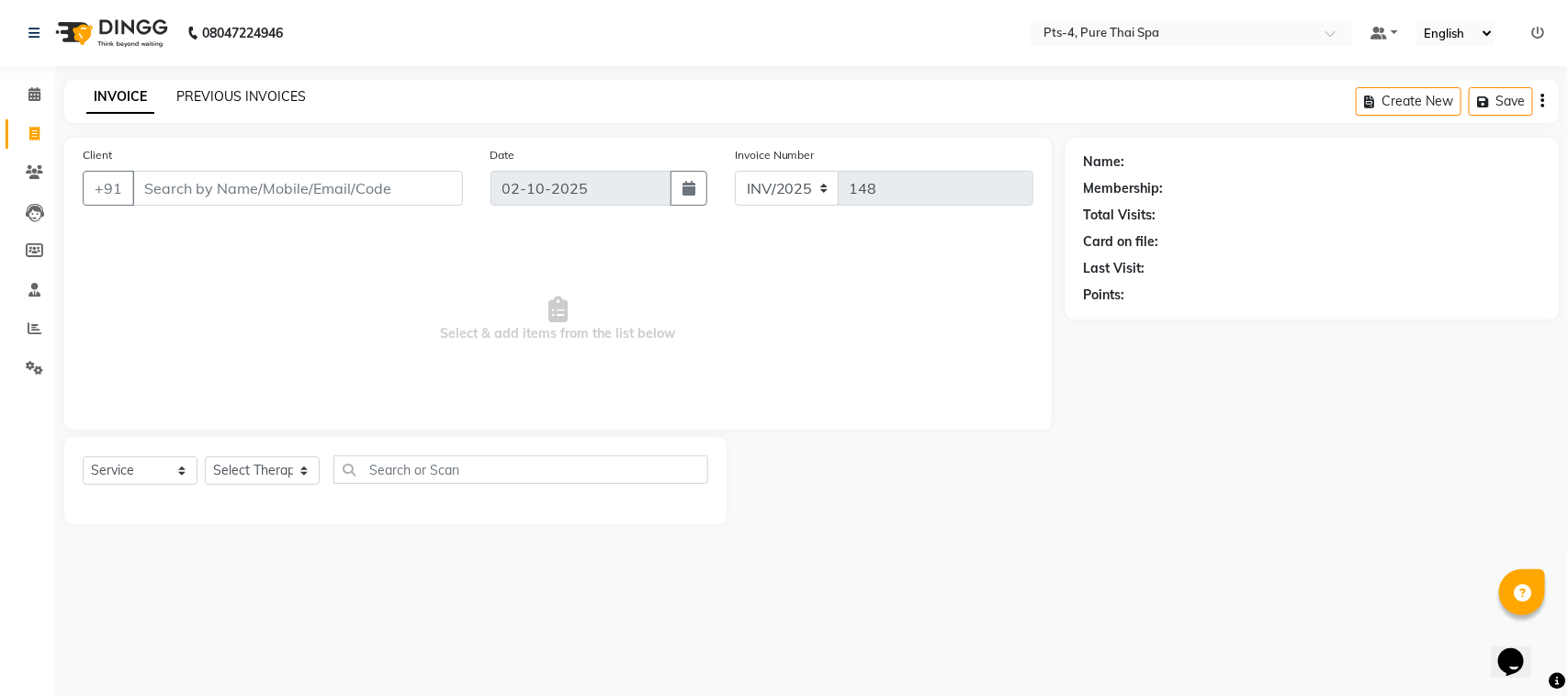
click at [203, 92] on link "PREVIOUS INVOICES" at bounding box center [241, 96] width 130 height 16
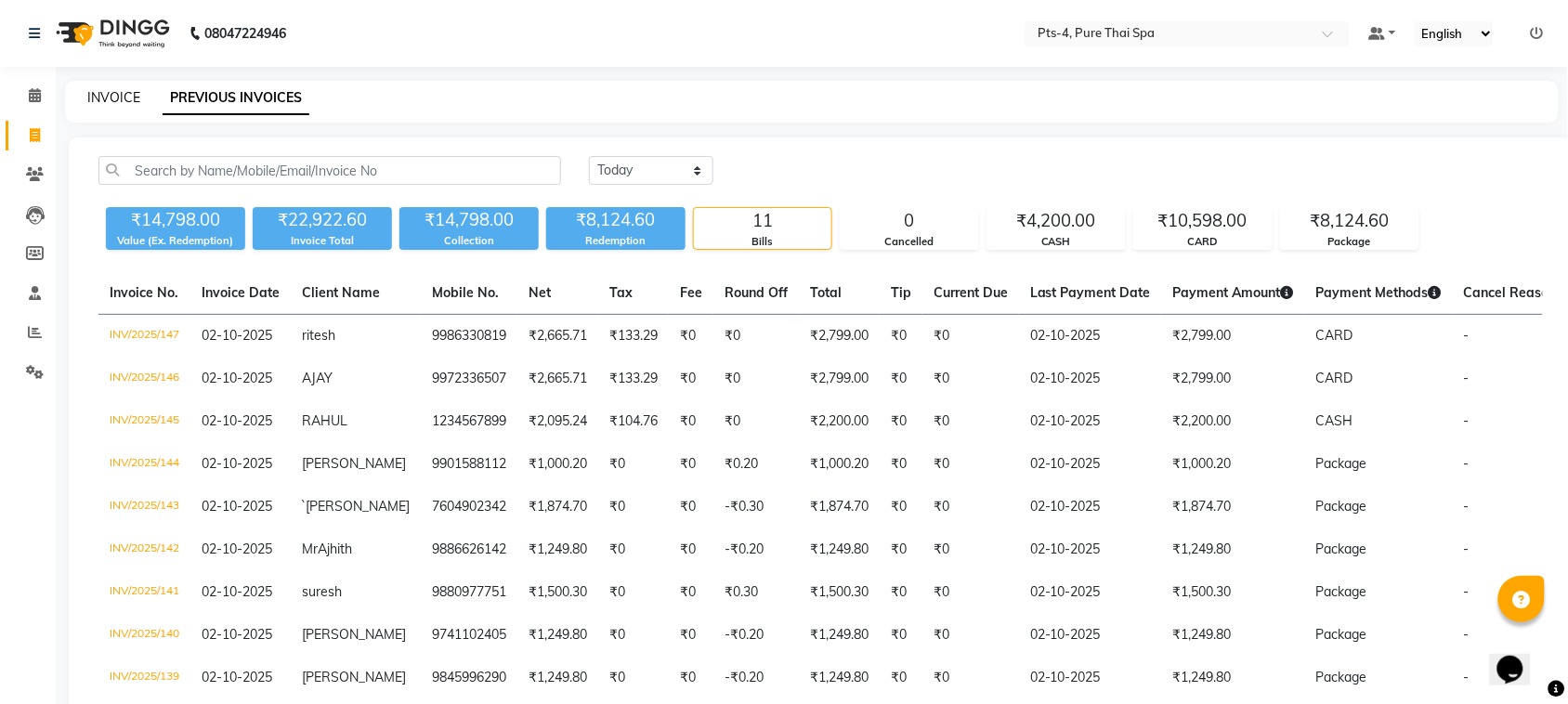
click at [126, 99] on link "INVOICE" at bounding box center [113, 97] width 53 height 16
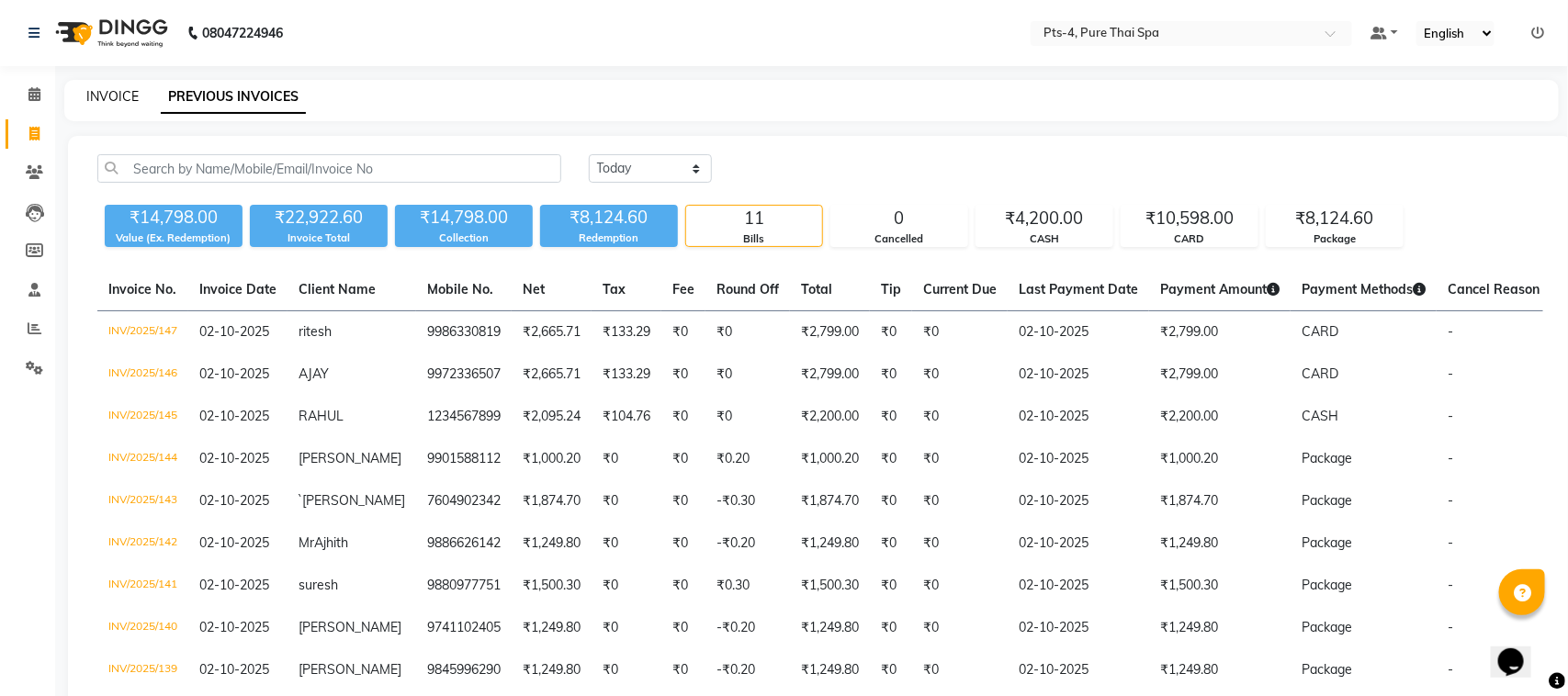
select select "service"
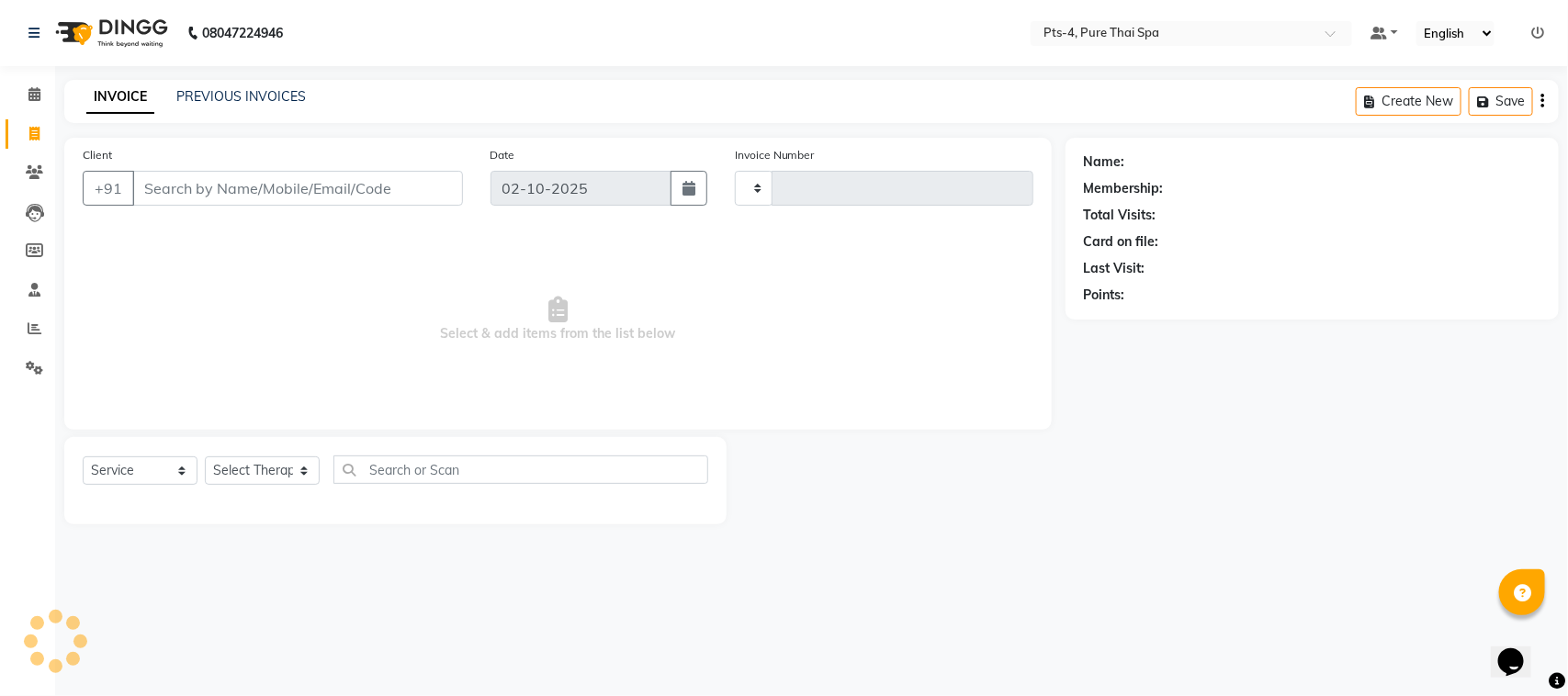
type input "148"
select select "9046"
click at [240, 105] on div "PREVIOUS INVOICES" at bounding box center [241, 97] width 130 height 19
click at [240, 97] on link "PREVIOUS INVOICES" at bounding box center [241, 96] width 130 height 16
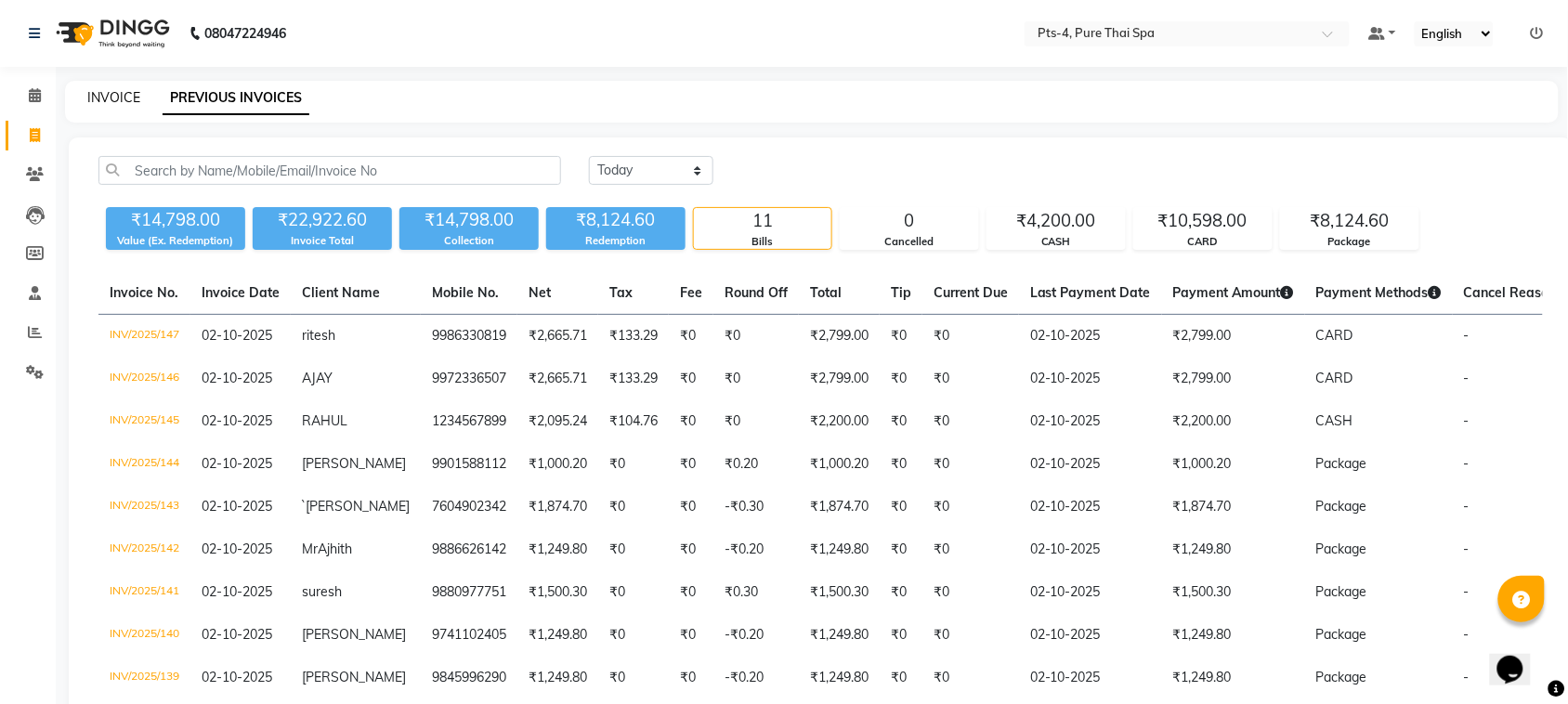
click at [112, 100] on link "INVOICE" at bounding box center [113, 97] width 53 height 16
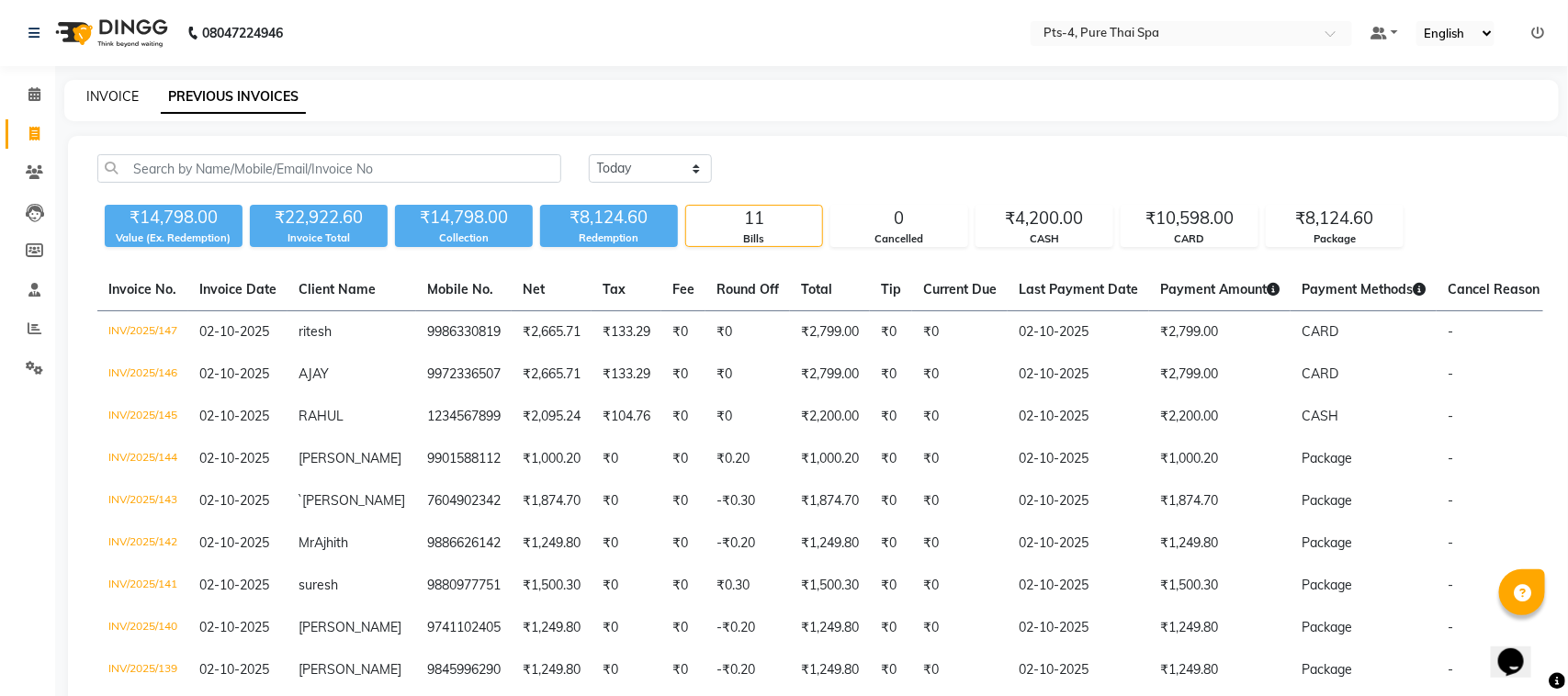
select select "service"
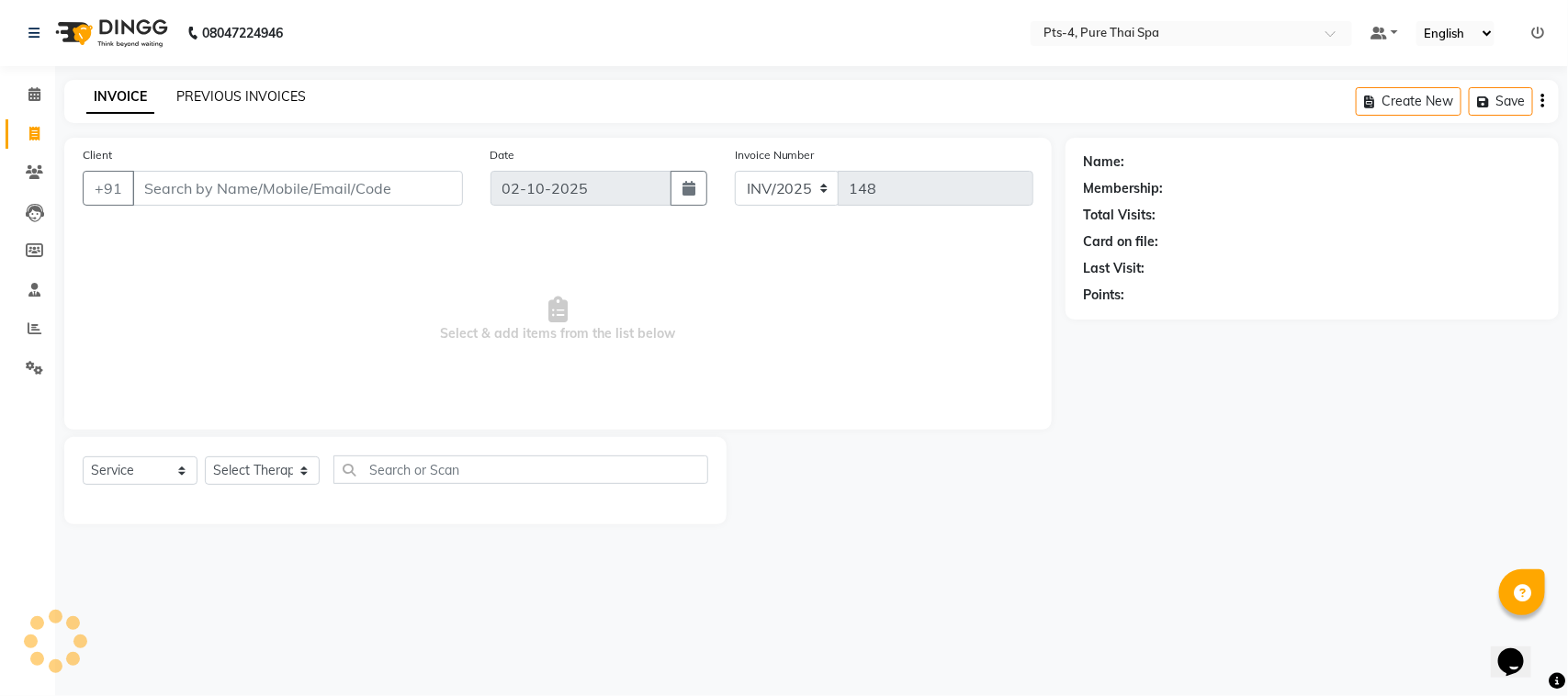
click at [248, 97] on link "PREVIOUS INVOICES" at bounding box center [241, 96] width 130 height 16
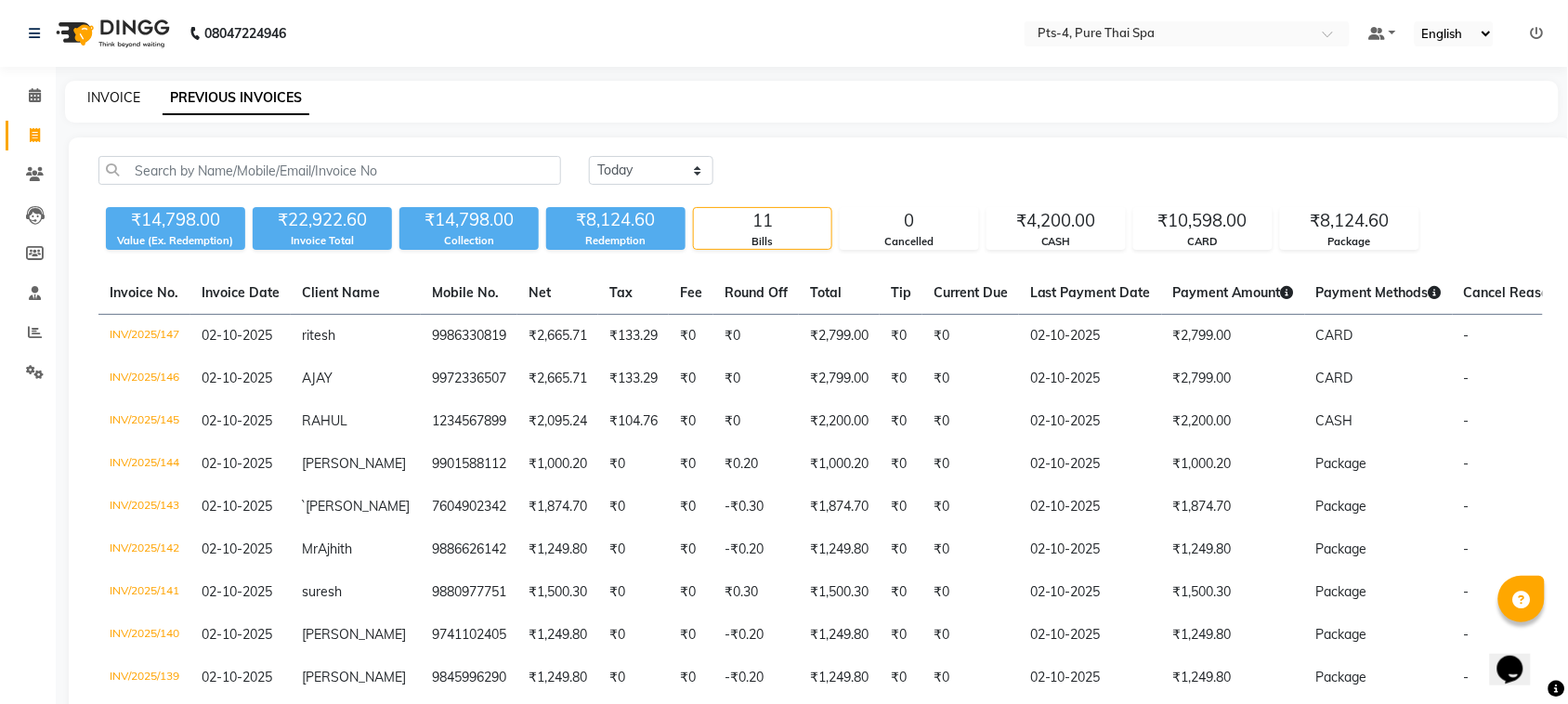
click at [119, 101] on link "INVOICE" at bounding box center [113, 97] width 53 height 16
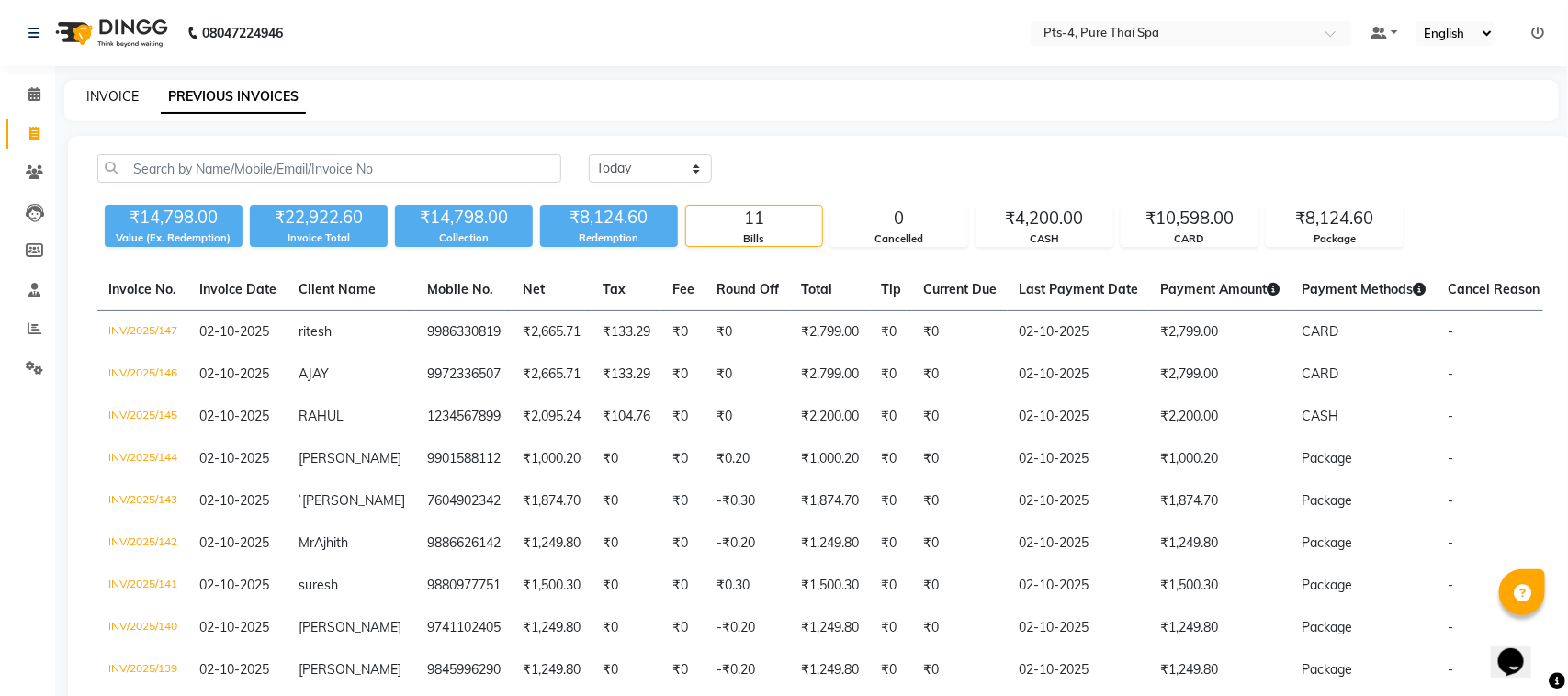
select select "service"
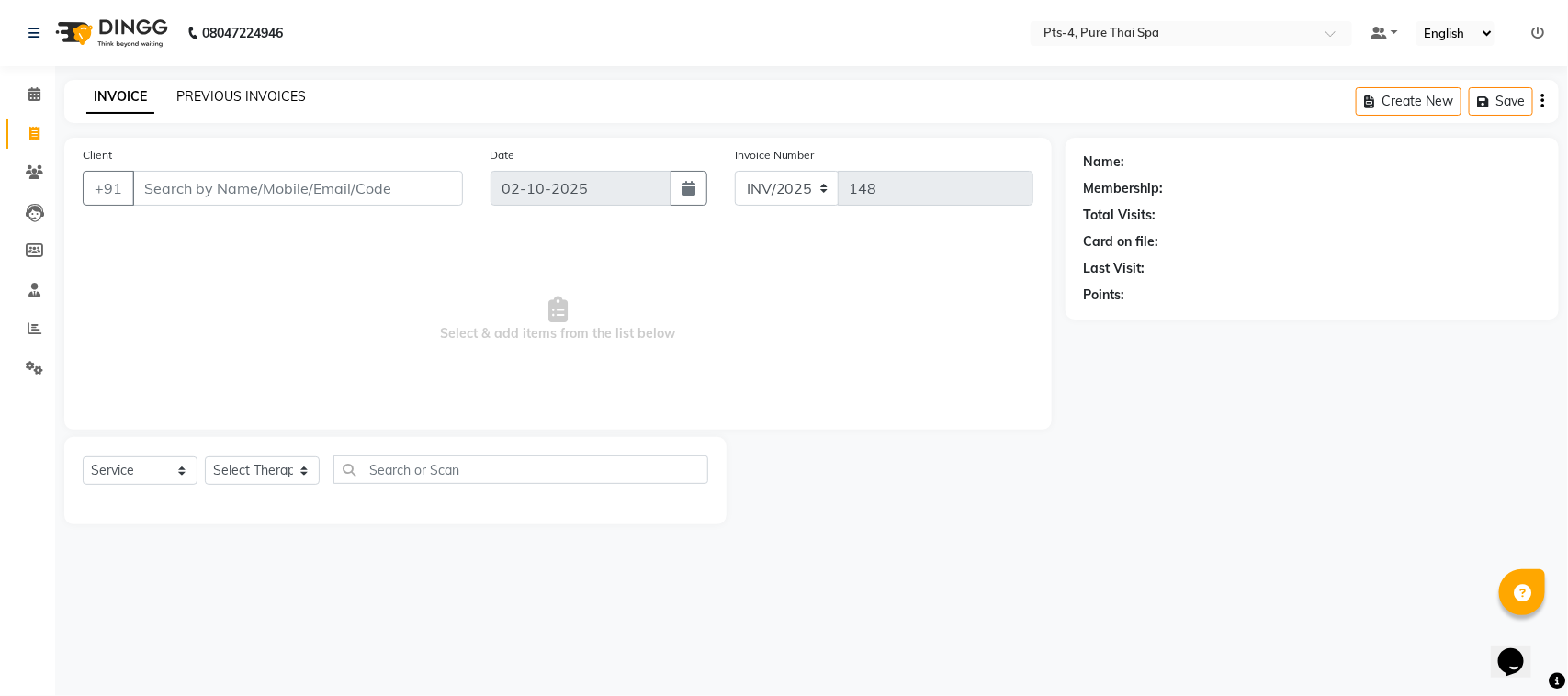
click at [226, 93] on link "PREVIOUS INVOICES" at bounding box center [241, 96] width 130 height 16
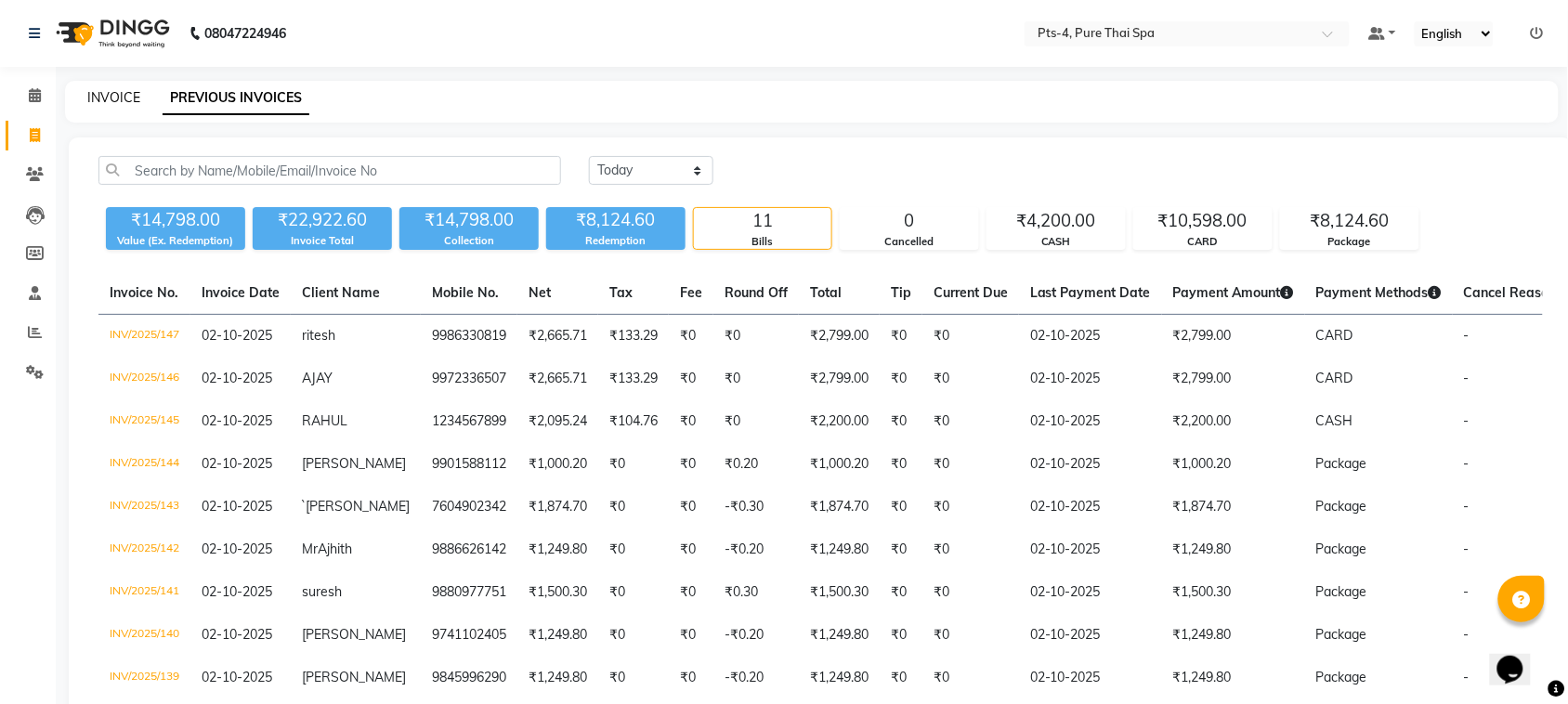
click at [101, 102] on link "INVOICE" at bounding box center [113, 97] width 53 height 16
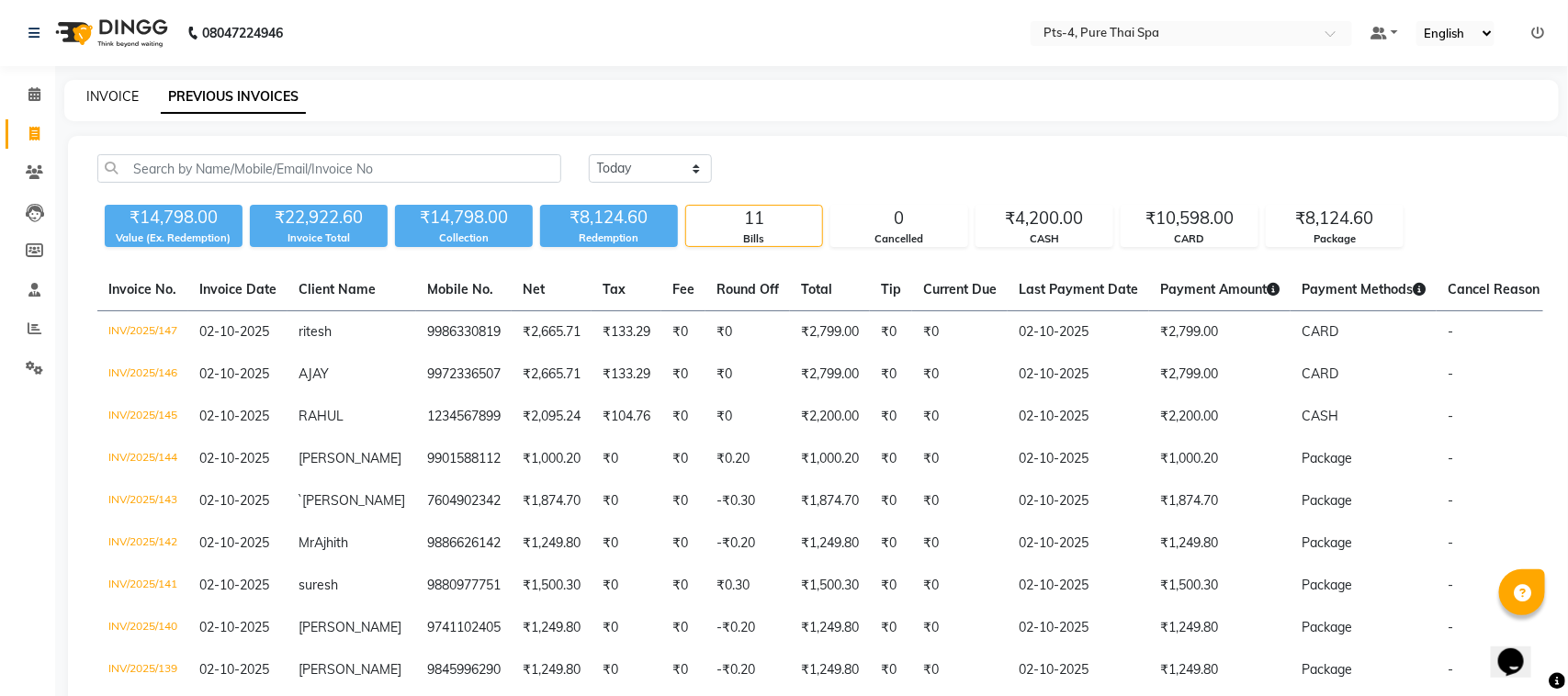
select select "service"
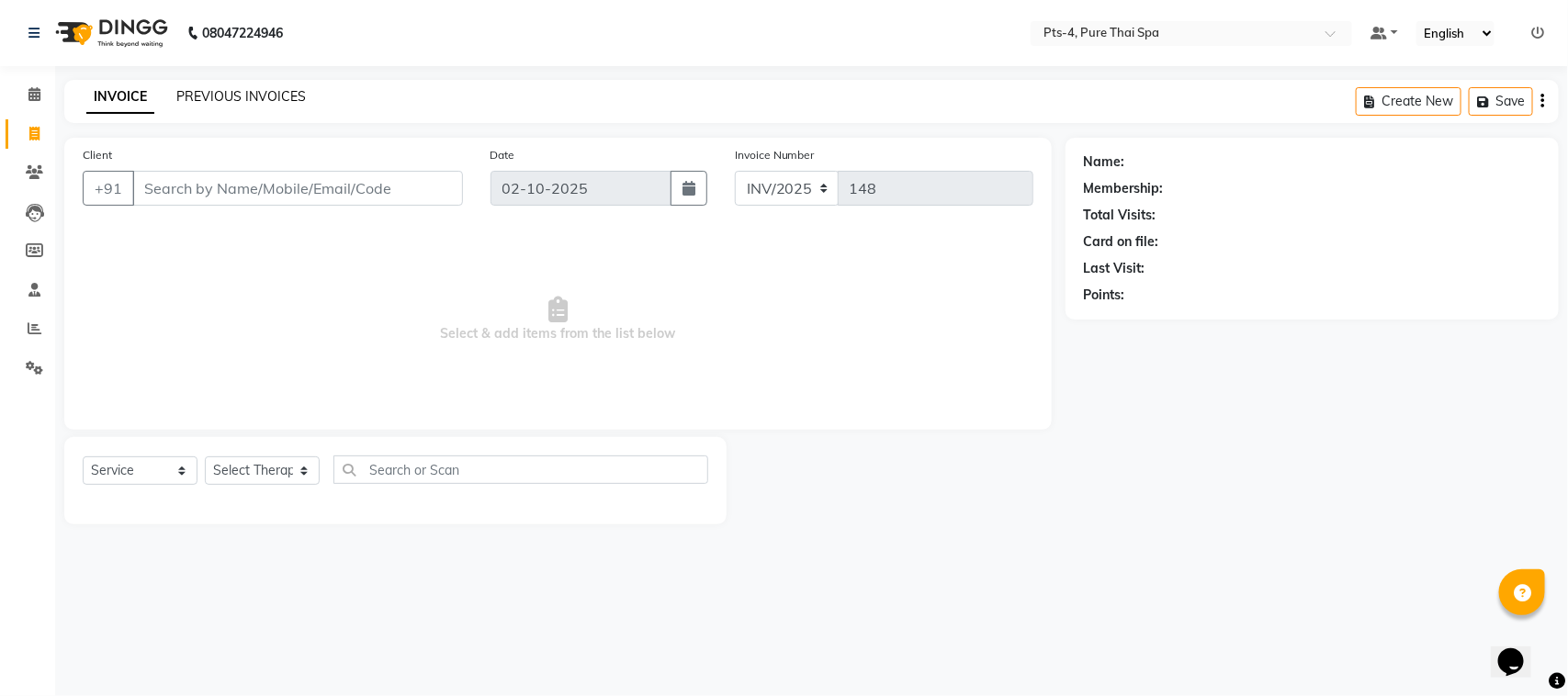
click at [212, 101] on link "PREVIOUS INVOICES" at bounding box center [241, 96] width 130 height 16
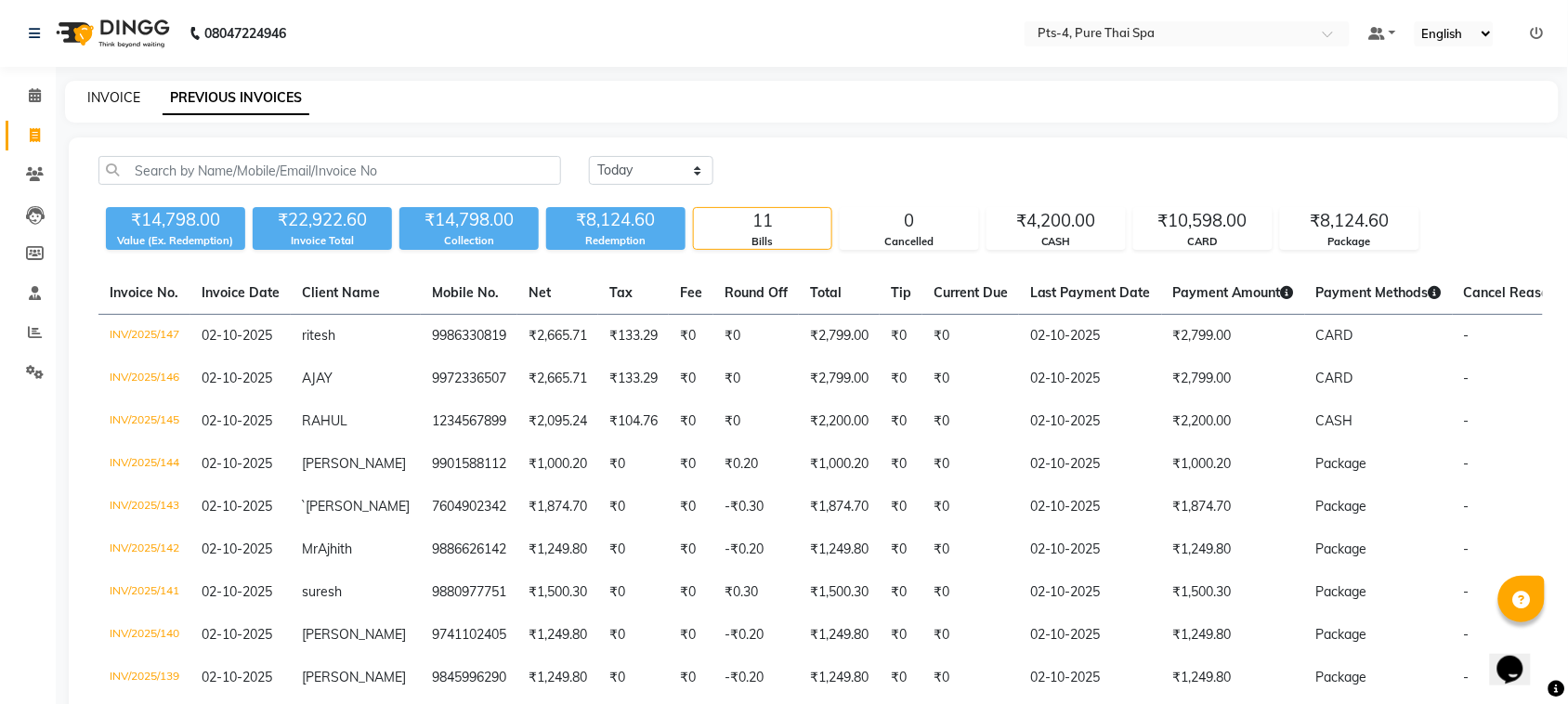
click at [89, 96] on link "INVOICE" at bounding box center [113, 97] width 53 height 16
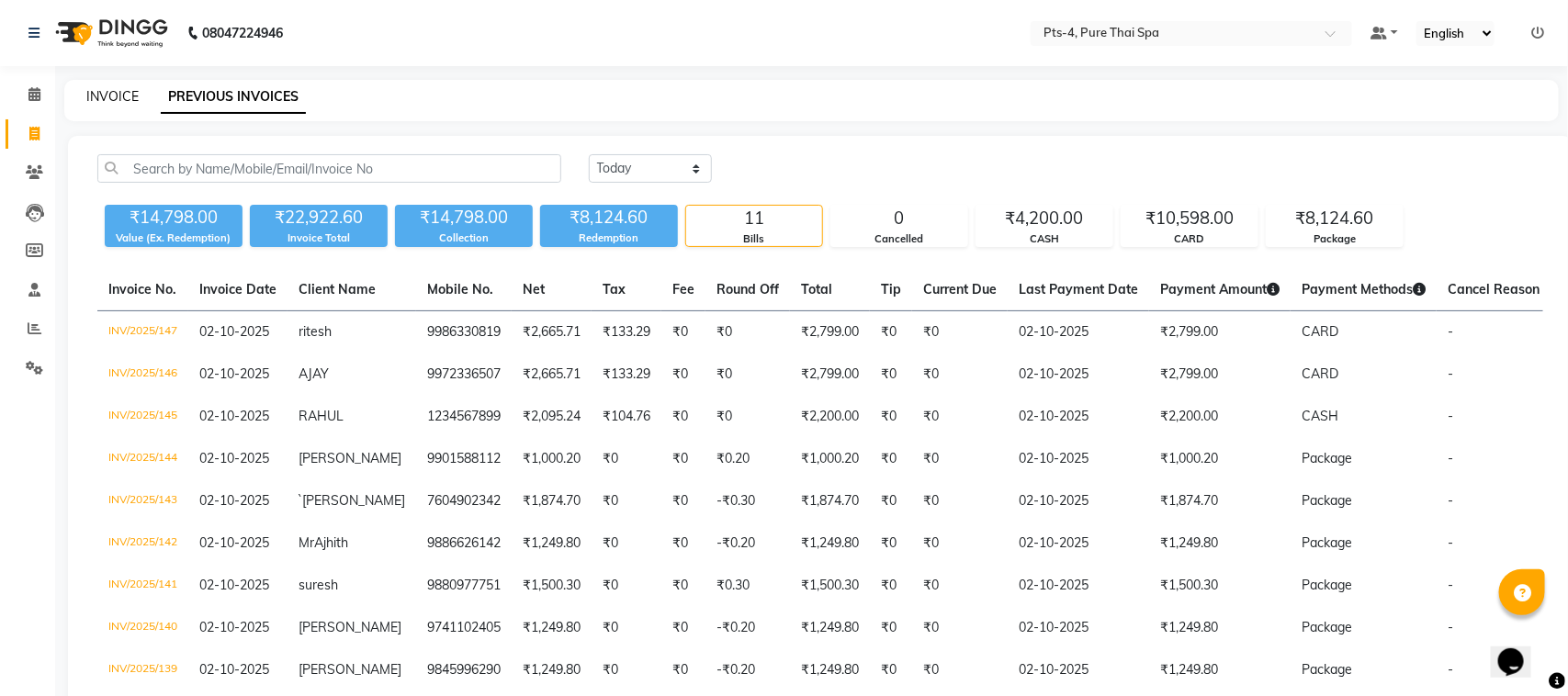
select select "service"
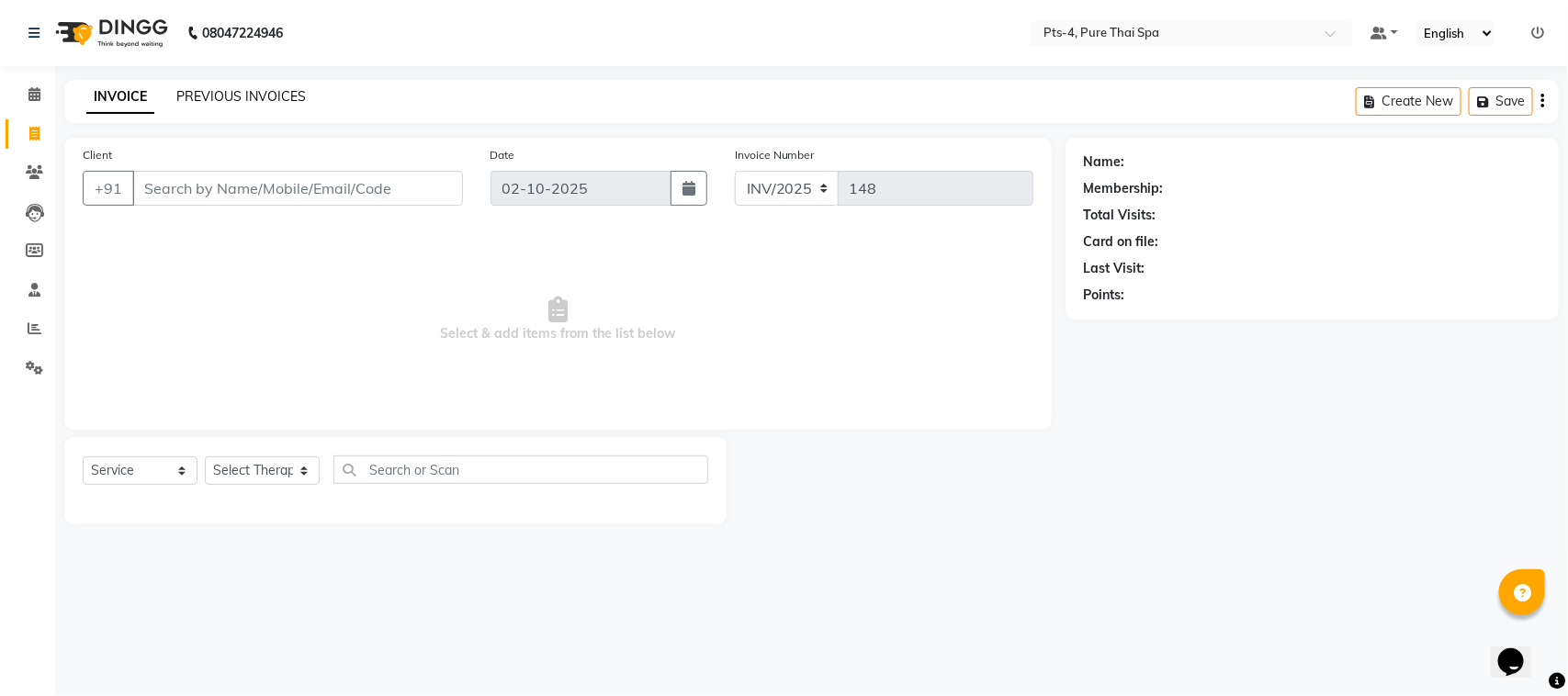
click at [267, 89] on link "PREVIOUS INVOICES" at bounding box center [241, 96] width 130 height 16
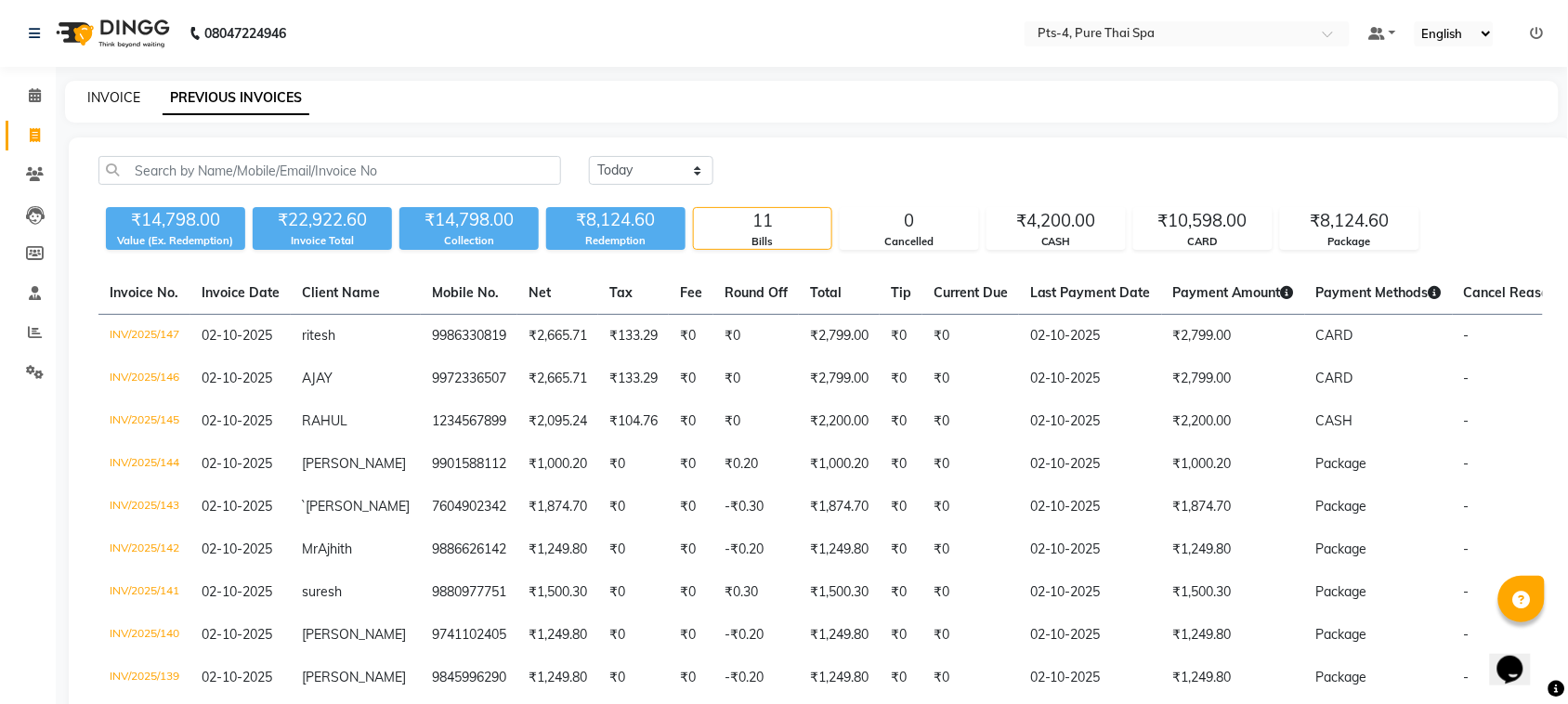
click at [121, 98] on link "INVOICE" at bounding box center [113, 97] width 53 height 16
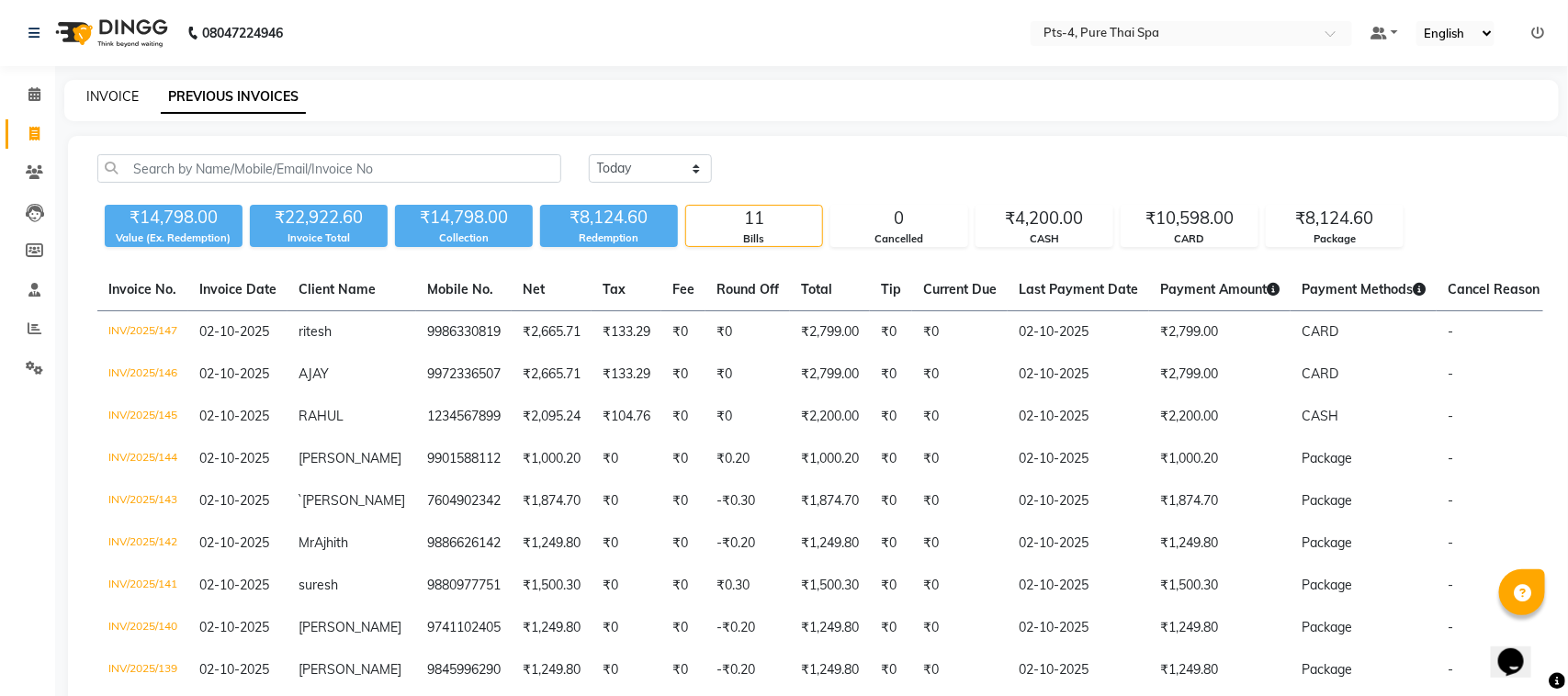
select select "service"
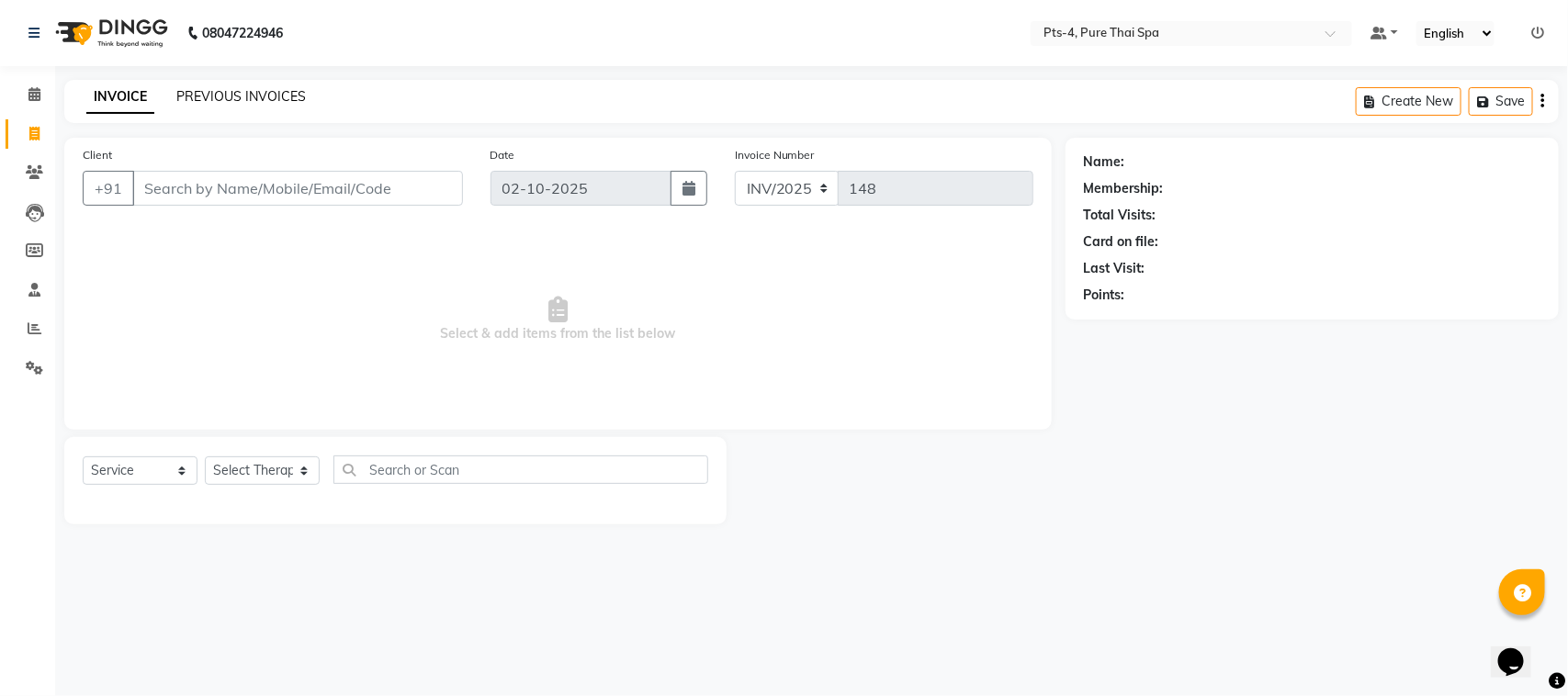
click at [210, 88] on link "PREVIOUS INVOICES" at bounding box center [241, 96] width 130 height 16
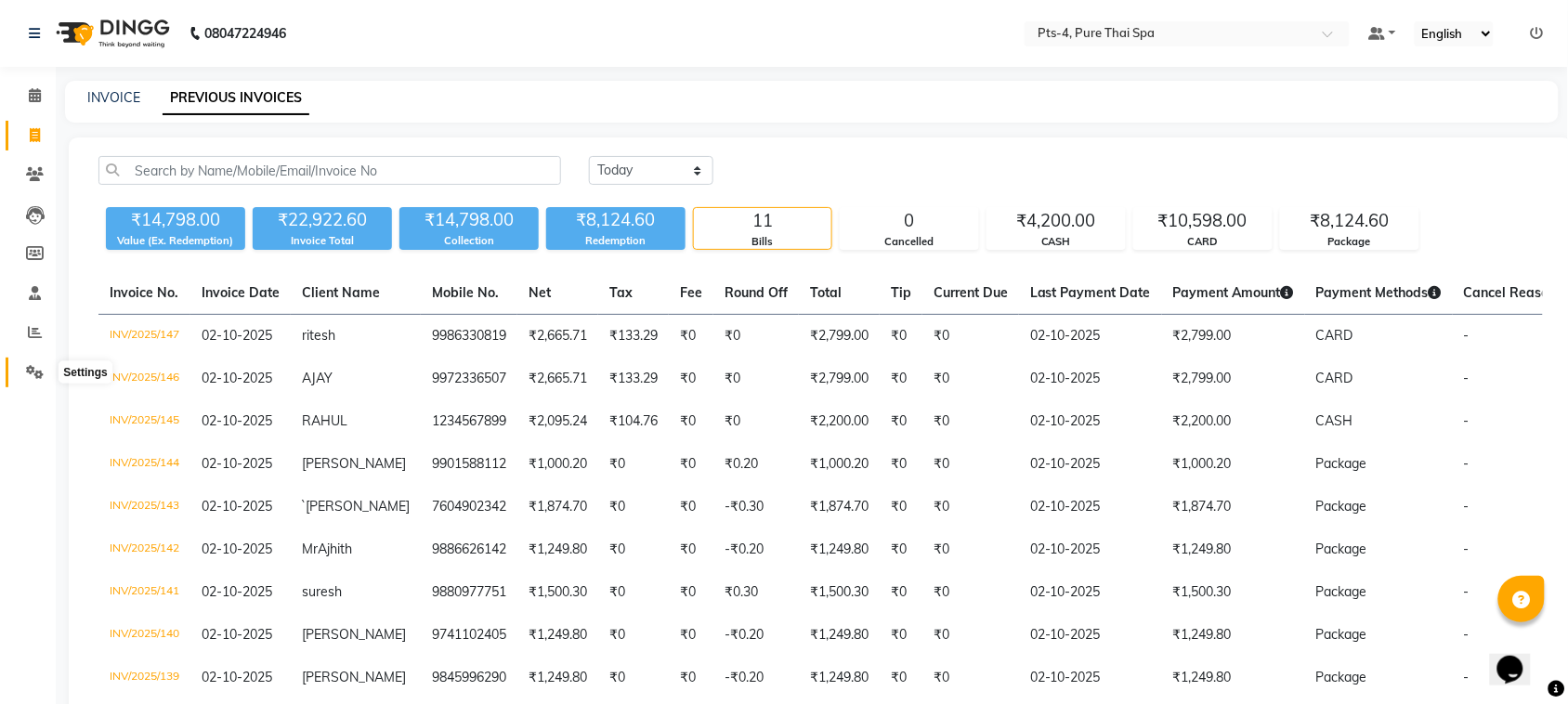
click at [38, 373] on icon at bounding box center [35, 371] width 17 height 14
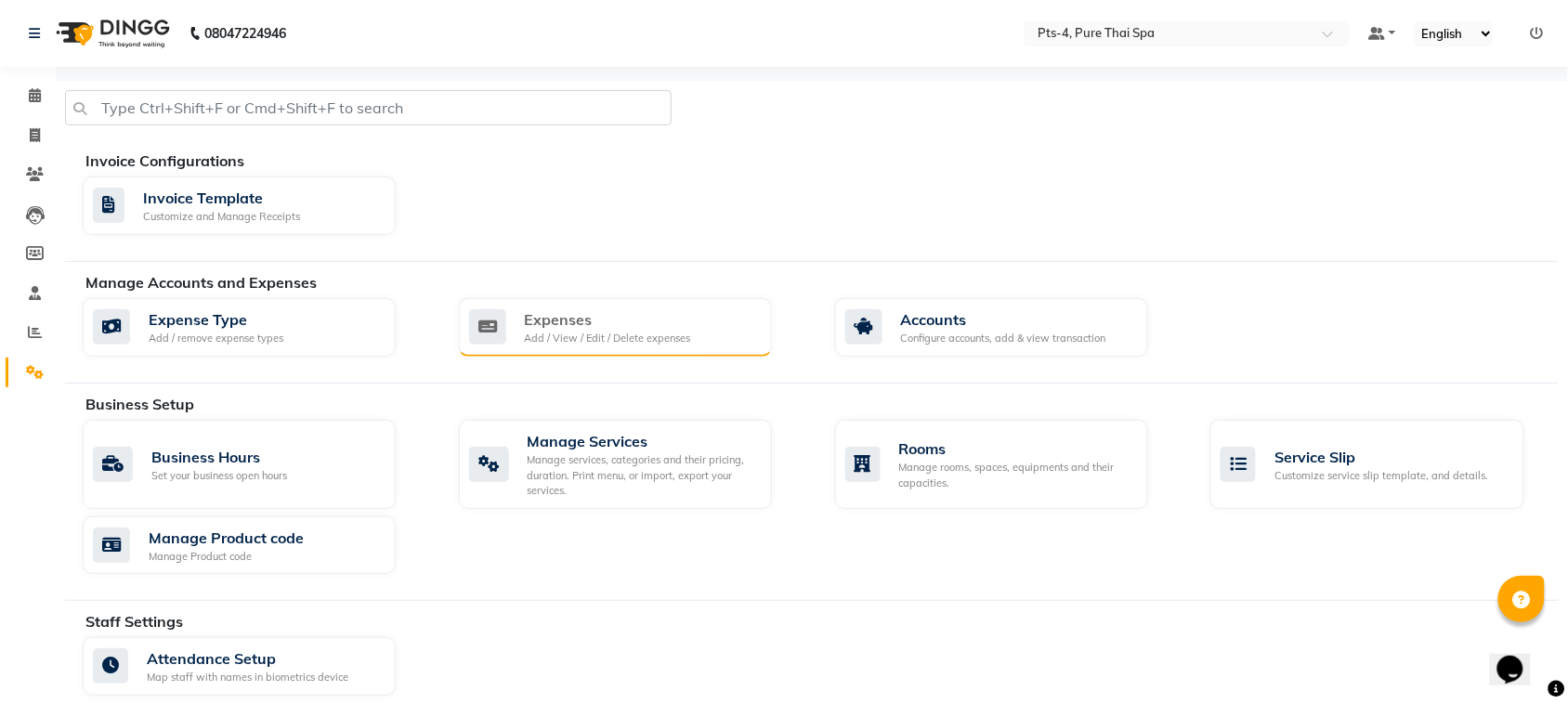
click at [540, 335] on div "Add / View / Edit / Delete expenses" at bounding box center [607, 339] width 166 height 15
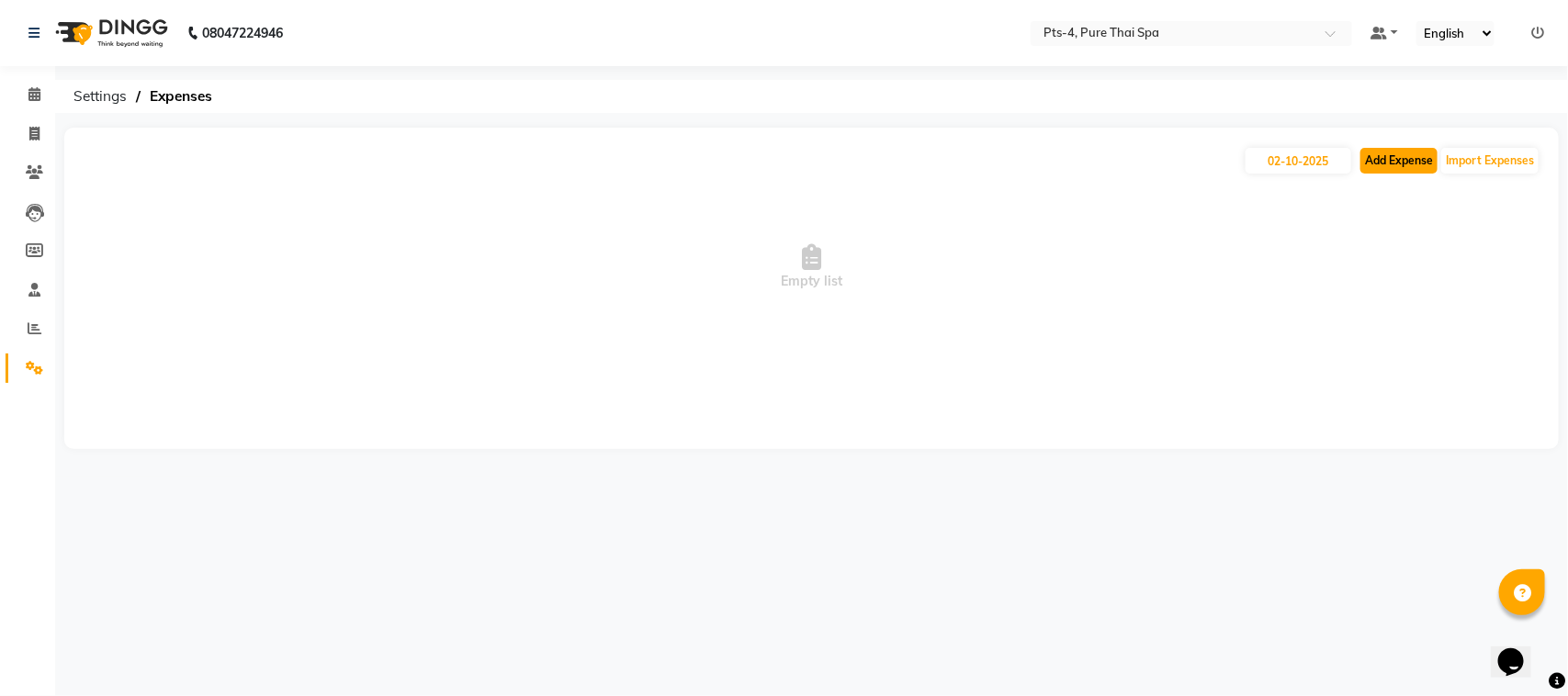
click at [1411, 165] on button "Add Expense" at bounding box center [1398, 160] width 77 height 26
select select "1"
select select "5480"
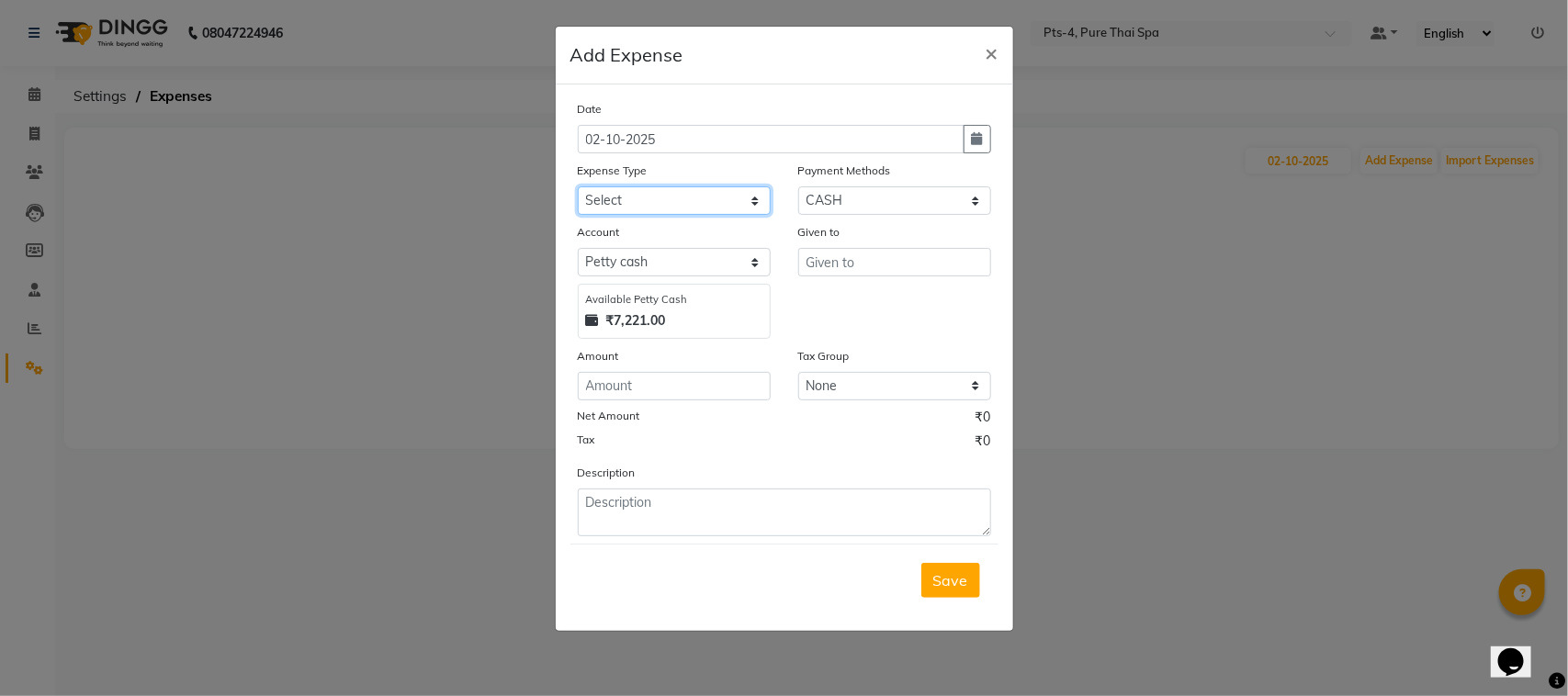
click at [620, 202] on select "Select Bank charges Cleaning and products Donation Electric and water charge In…" at bounding box center [673, 201] width 193 height 28
select select "10852"
click at [578, 187] on select "Select Bank charges Cleaning and products Donation Electric and water charge In…" at bounding box center [673, 201] width 193 height 28
click at [634, 383] on input "number" at bounding box center [673, 386] width 193 height 28
type input "310"
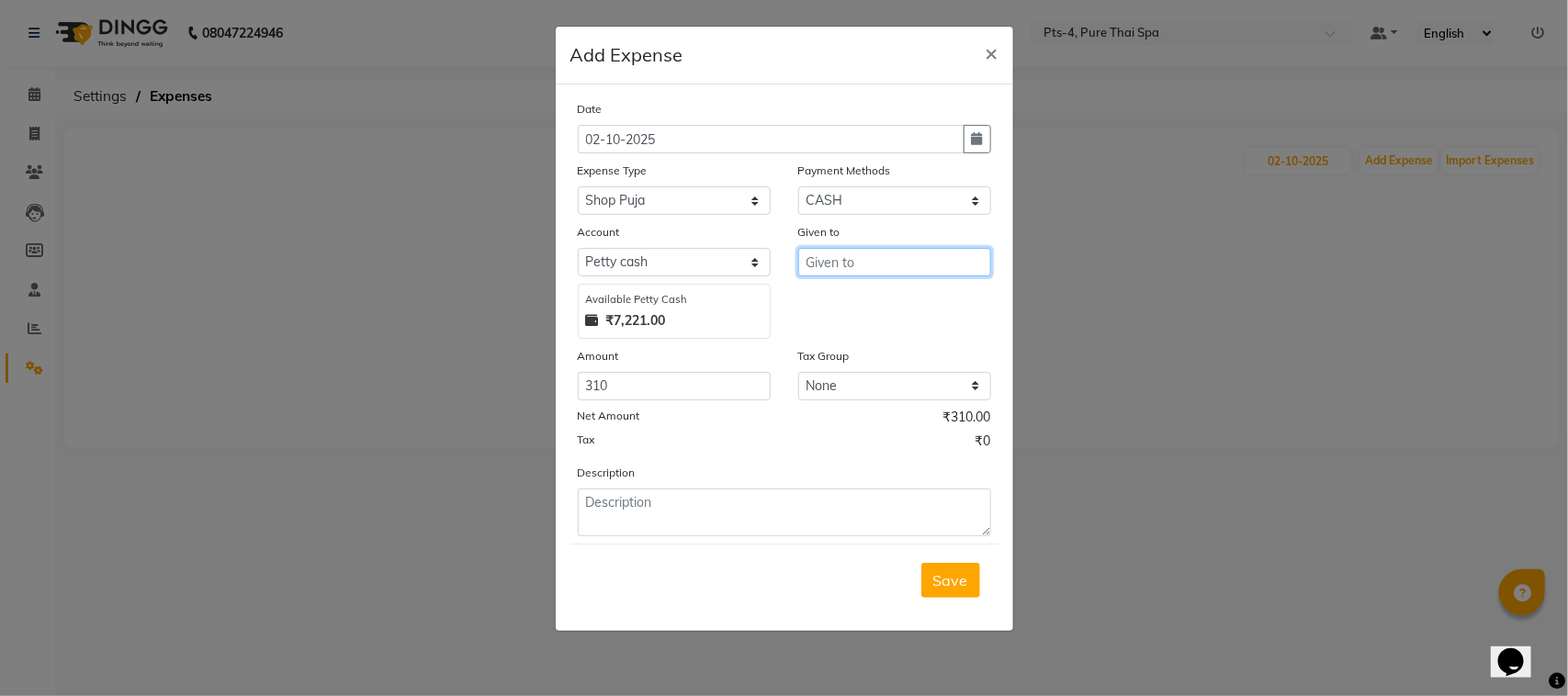
click at [892, 257] on input "text" at bounding box center [894, 262] width 193 height 28
click at [880, 294] on ngb-highlight "As [PERSON_NAME]" at bounding box center [890, 300] width 137 height 18
type input "[PERSON_NAME]"
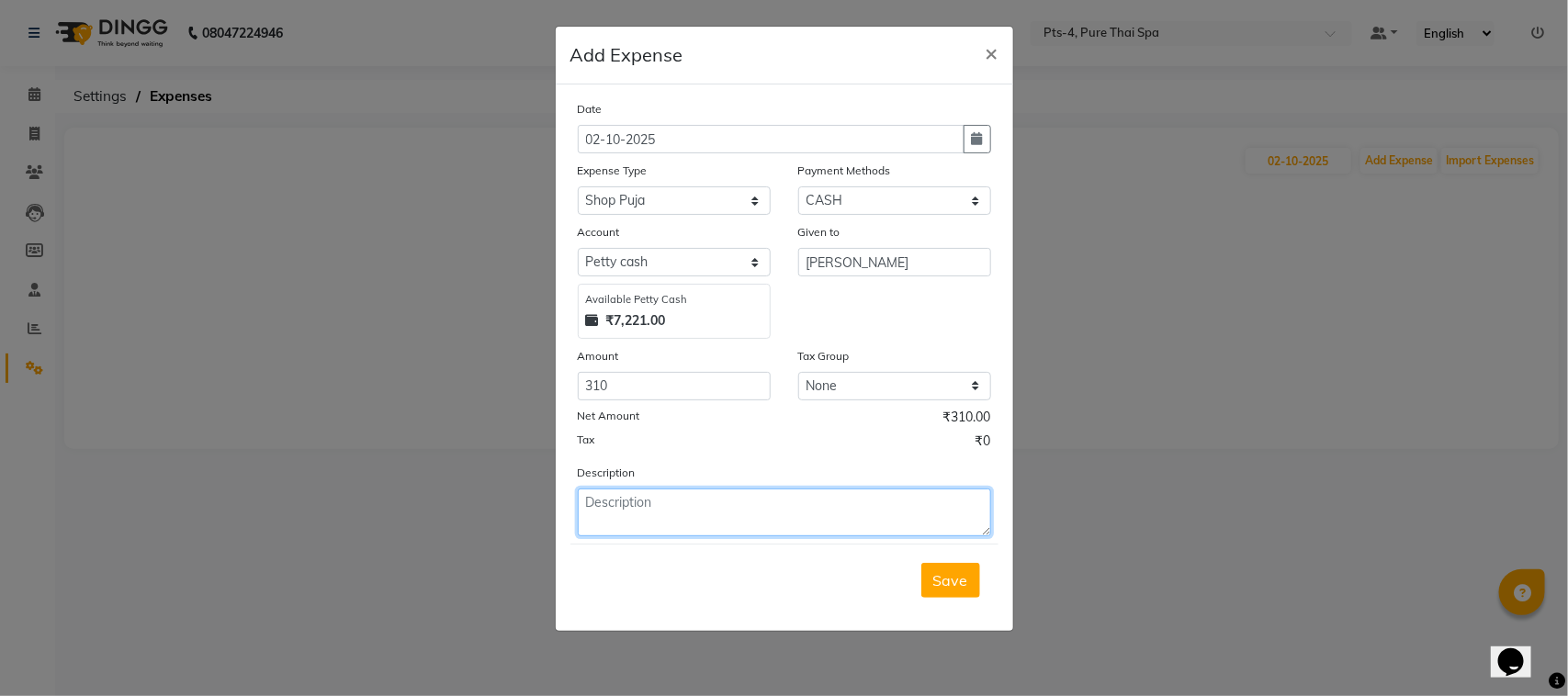
click at [632, 499] on textarea at bounding box center [784, 512] width 414 height 47
click at [855, 519] on textarea "SHOP PUJA AND TEA , AAGARBATI" at bounding box center [784, 512] width 414 height 47
click at [724, 504] on textarea "SHOP PUJA AND TEA , AAGARBATI" at bounding box center [784, 512] width 414 height 47
type textarea "SHOP PUJA AND TEA + AAGARBATI"
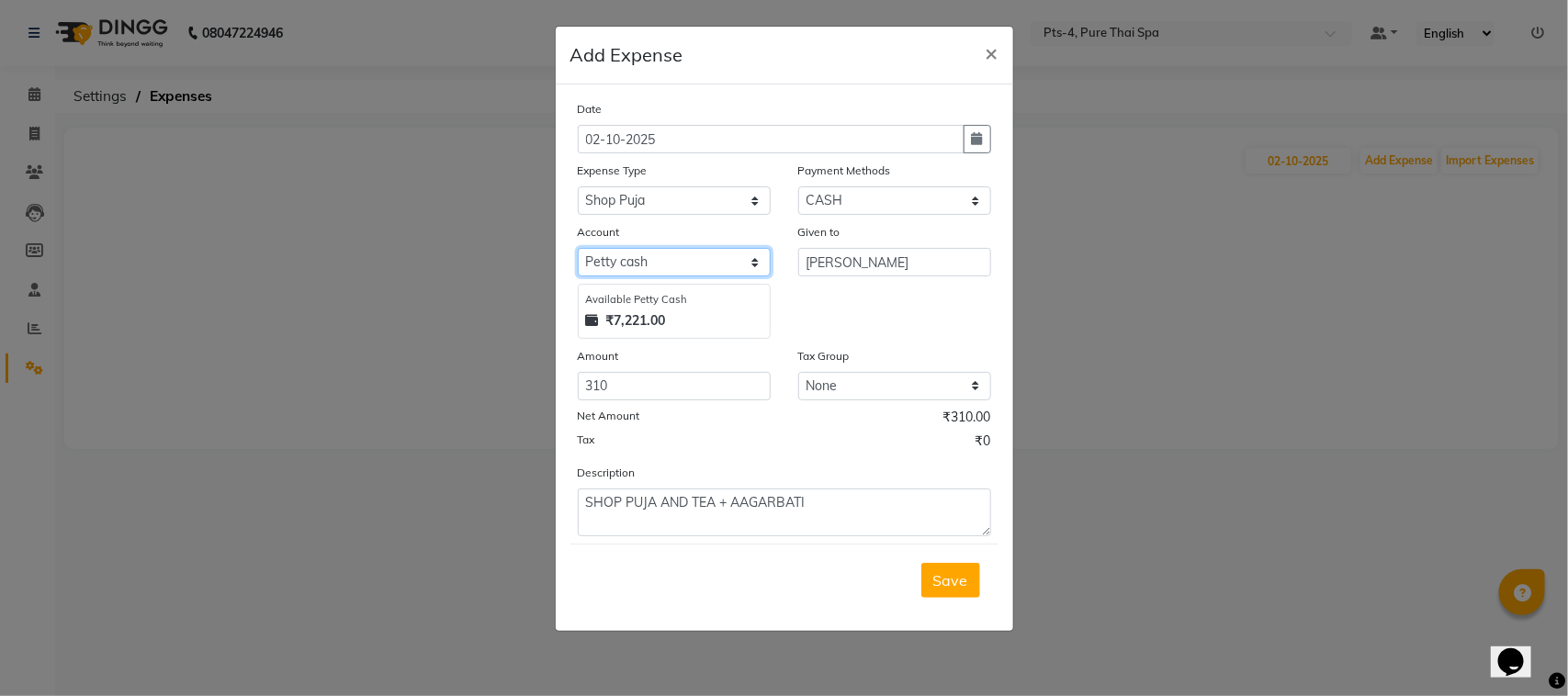
click at [645, 254] on select "Select [PERSON_NAME] cash Default account" at bounding box center [673, 262] width 193 height 28
click at [659, 252] on select "Select [PERSON_NAME] cash Default account" at bounding box center [673, 262] width 193 height 28
click at [973, 586] on button "Save" at bounding box center [950, 579] width 59 height 35
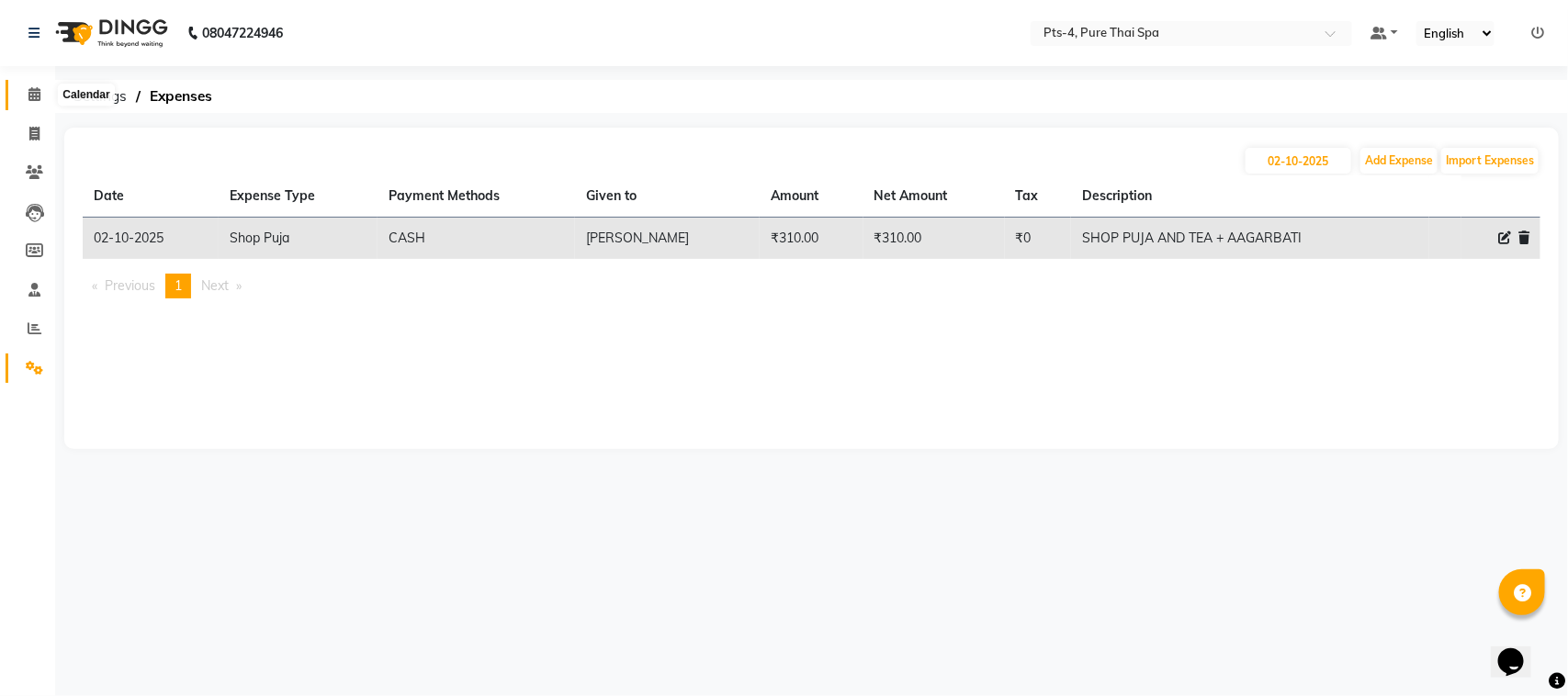
click at [28, 101] on span at bounding box center [34, 95] width 32 height 21
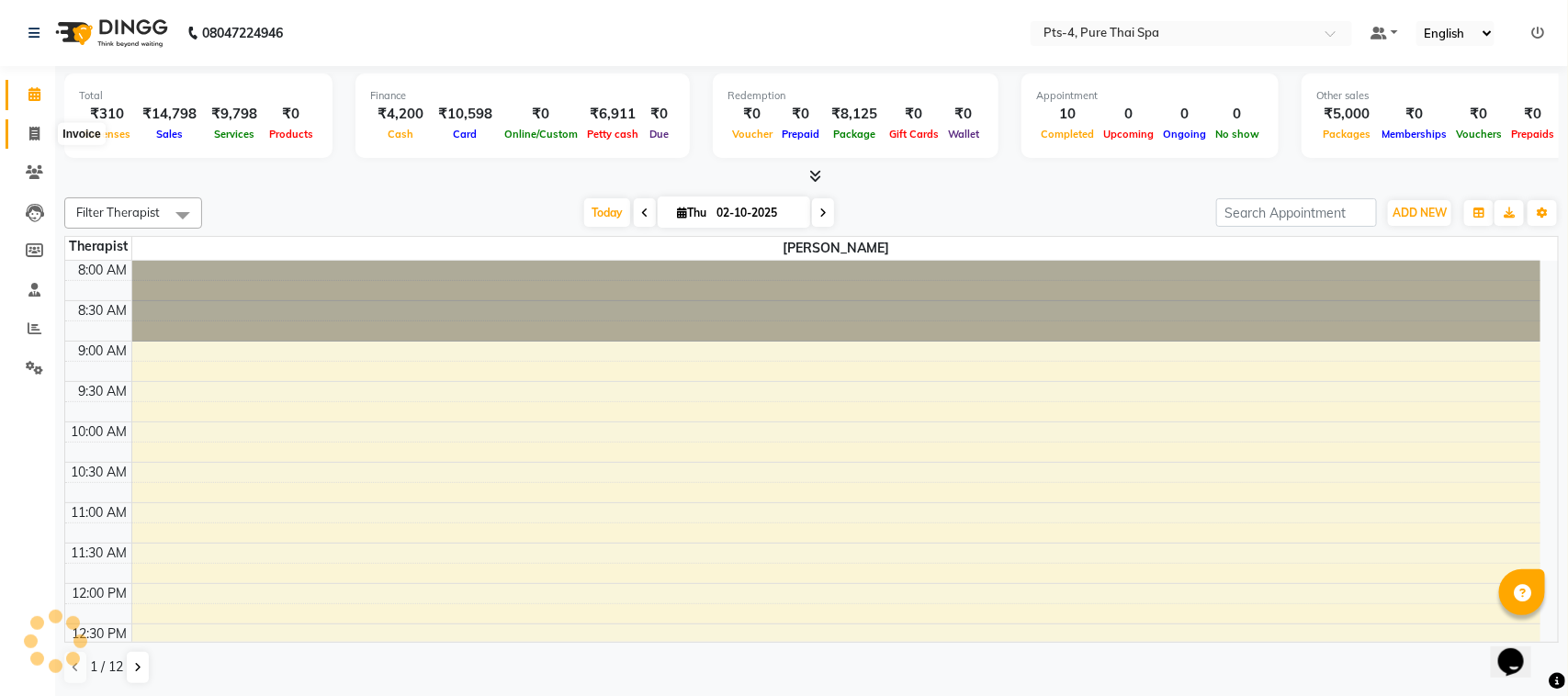
click at [26, 133] on span at bounding box center [34, 135] width 32 height 21
select select "service"
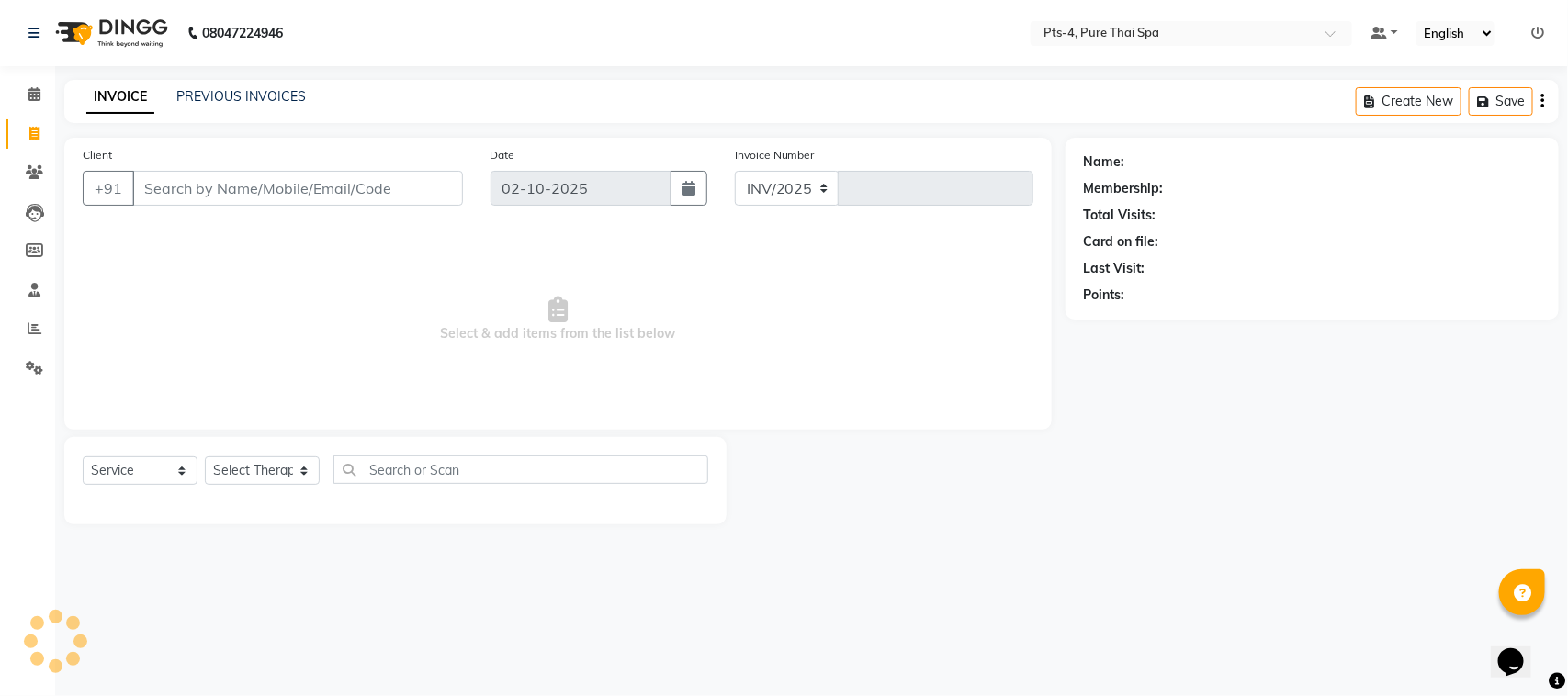
select select "9046"
type input "148"
type input "9986330819"
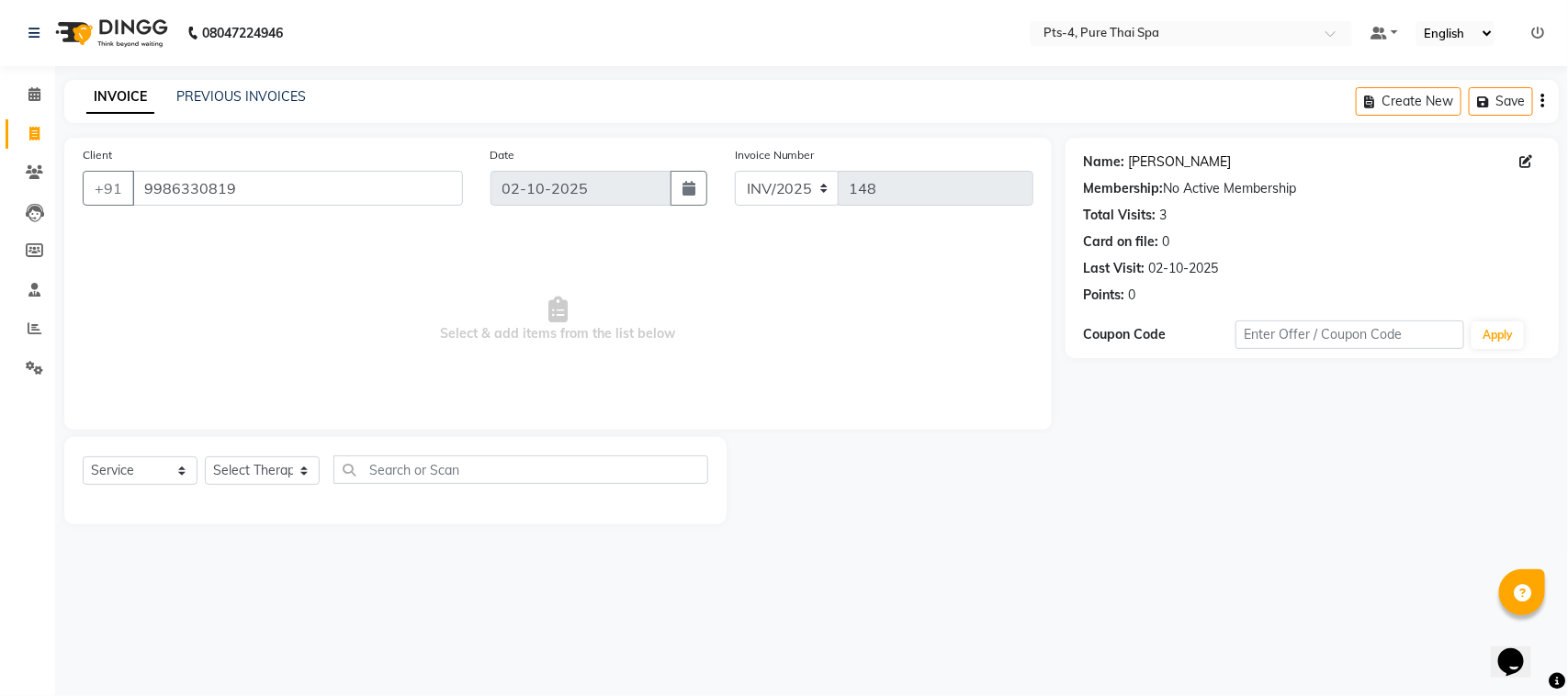
click at [1141, 163] on link "[PERSON_NAME]" at bounding box center [1180, 162] width 102 height 19
click at [271, 101] on link "PREVIOUS INVOICES" at bounding box center [241, 96] width 130 height 16
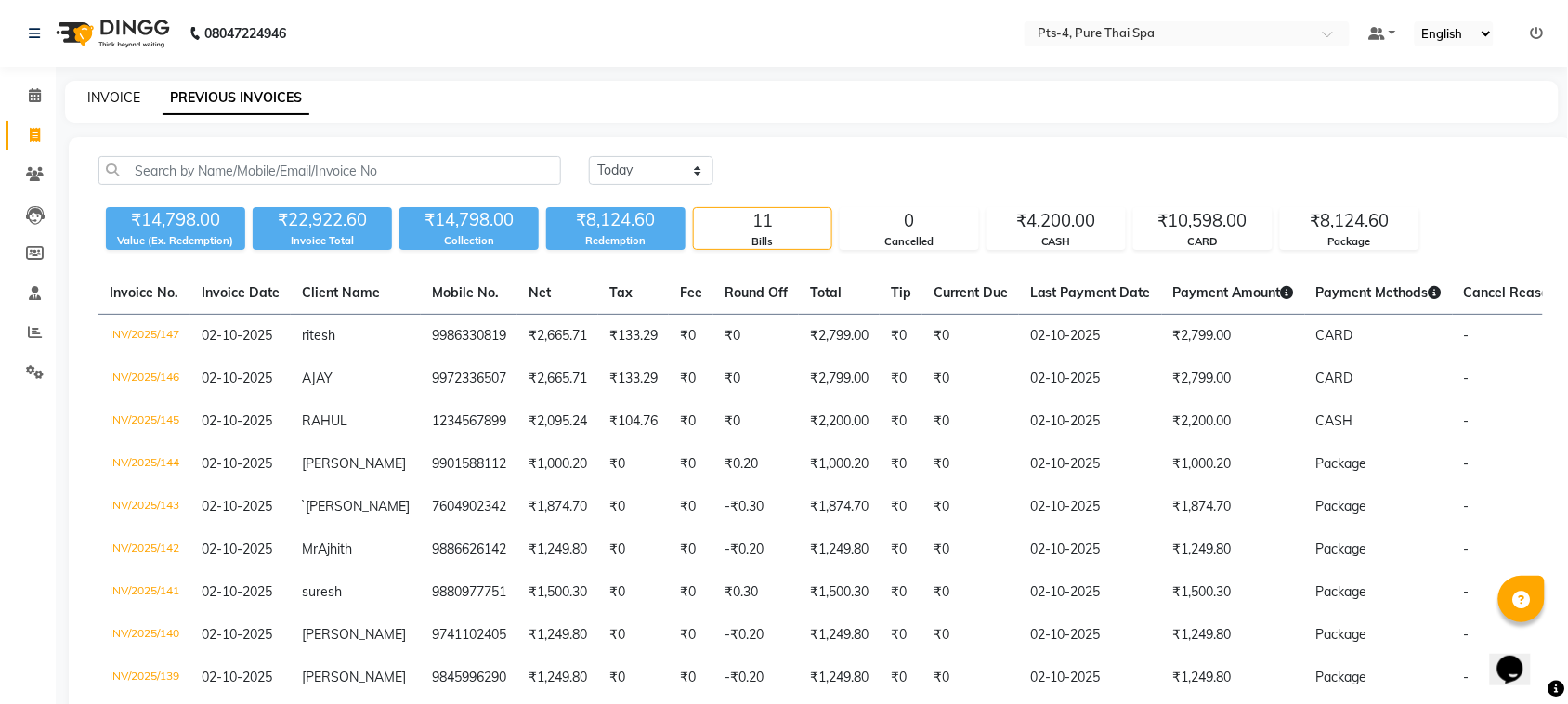
click at [107, 102] on link "INVOICE" at bounding box center [113, 97] width 53 height 16
select select "service"
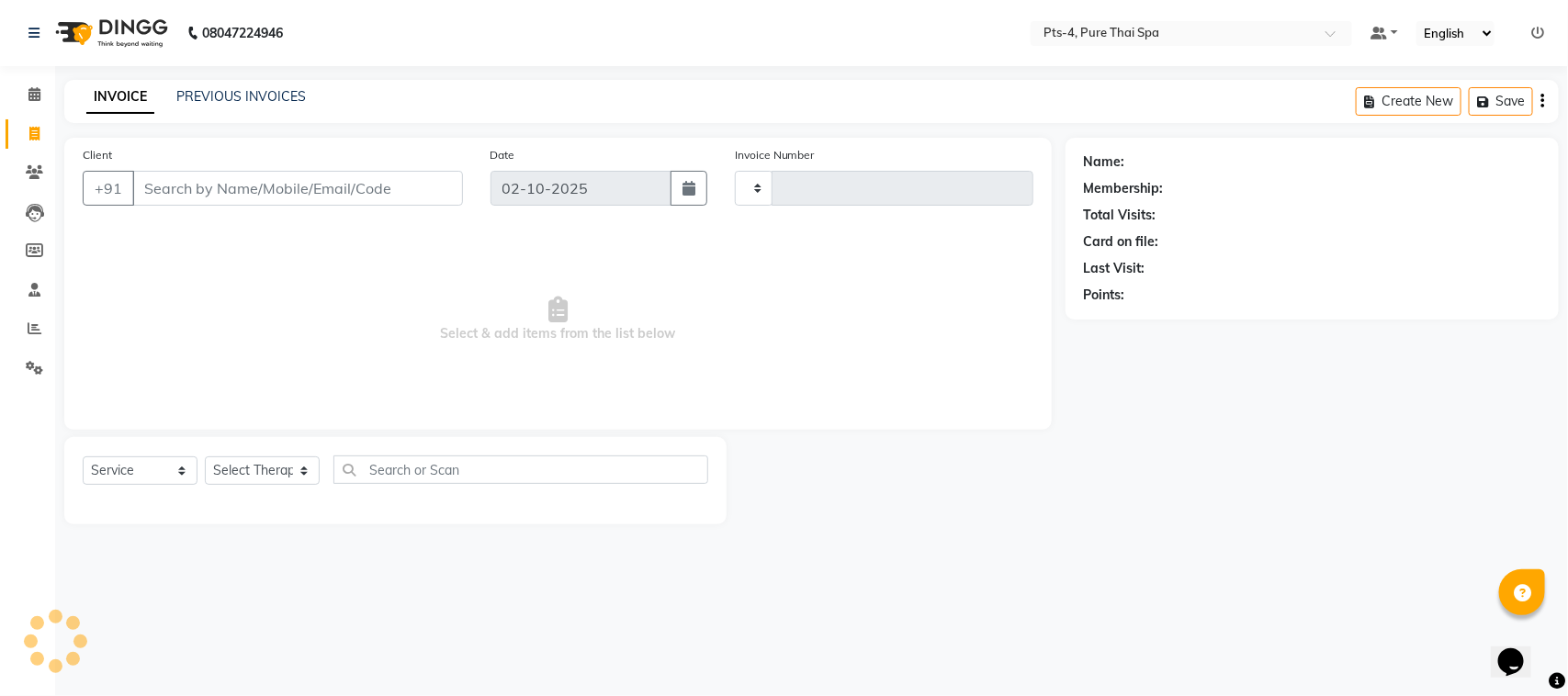
type input "148"
select select "9046"
click at [272, 88] on link "PREVIOUS INVOICES" at bounding box center [241, 96] width 130 height 16
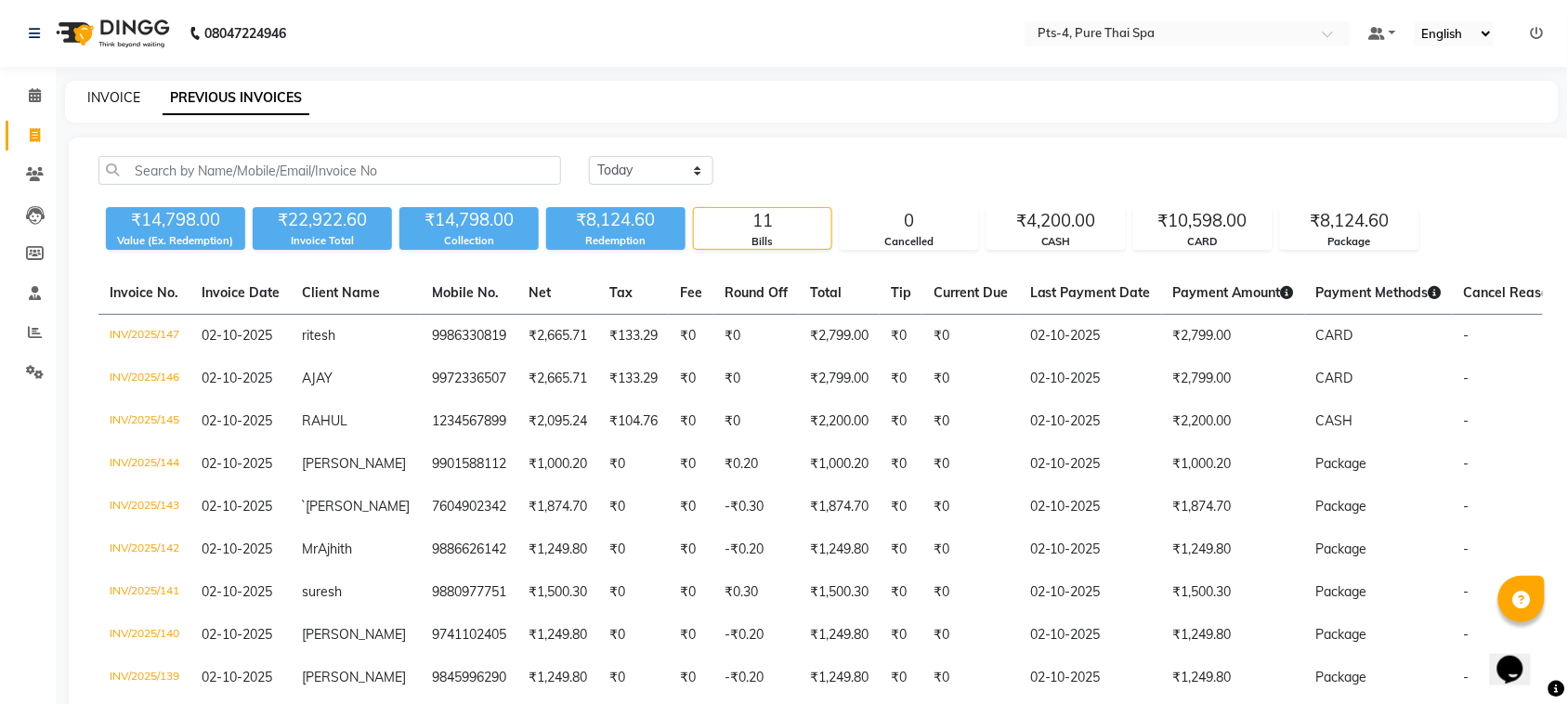
click at [95, 95] on link "INVOICE" at bounding box center [113, 97] width 53 height 16
select select "service"
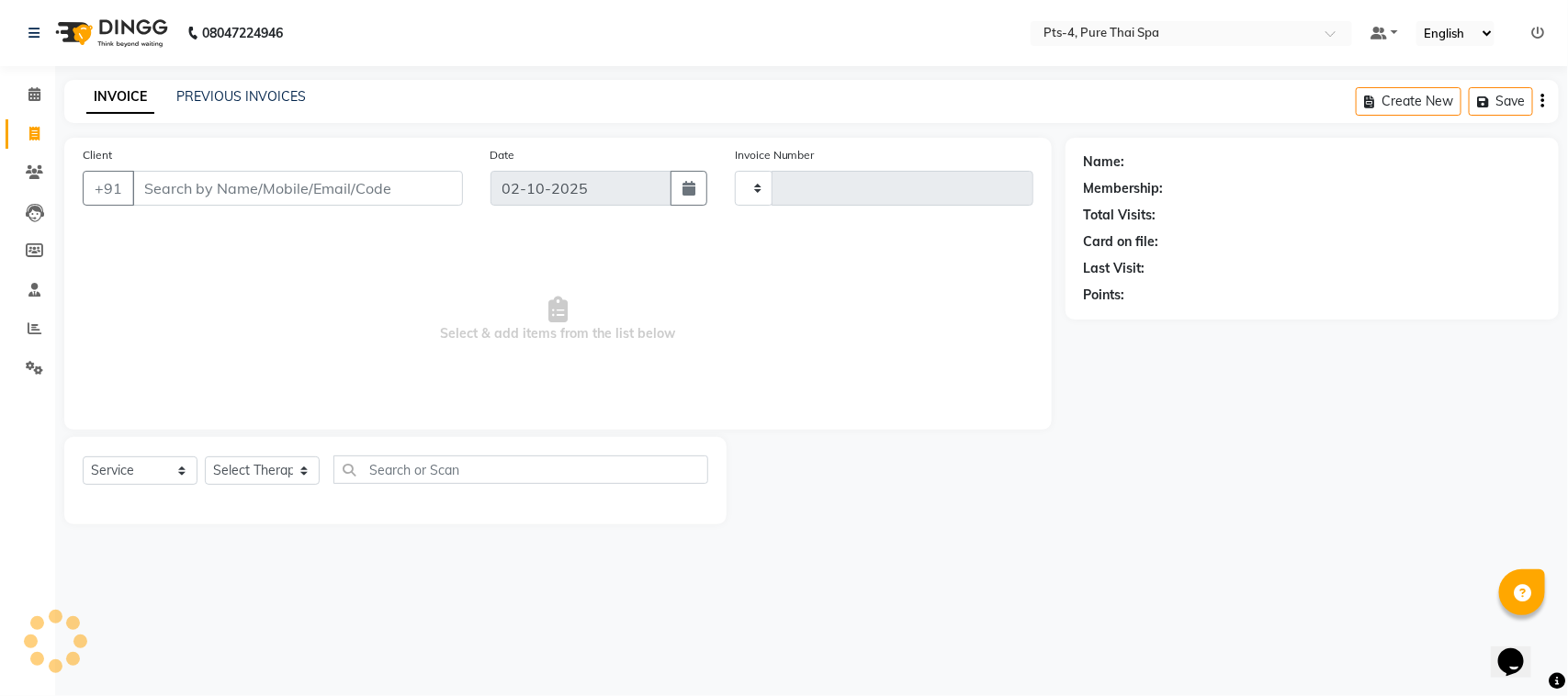
type input "148"
select select "9046"
click at [212, 98] on link "PREVIOUS INVOICES" at bounding box center [241, 96] width 130 height 16
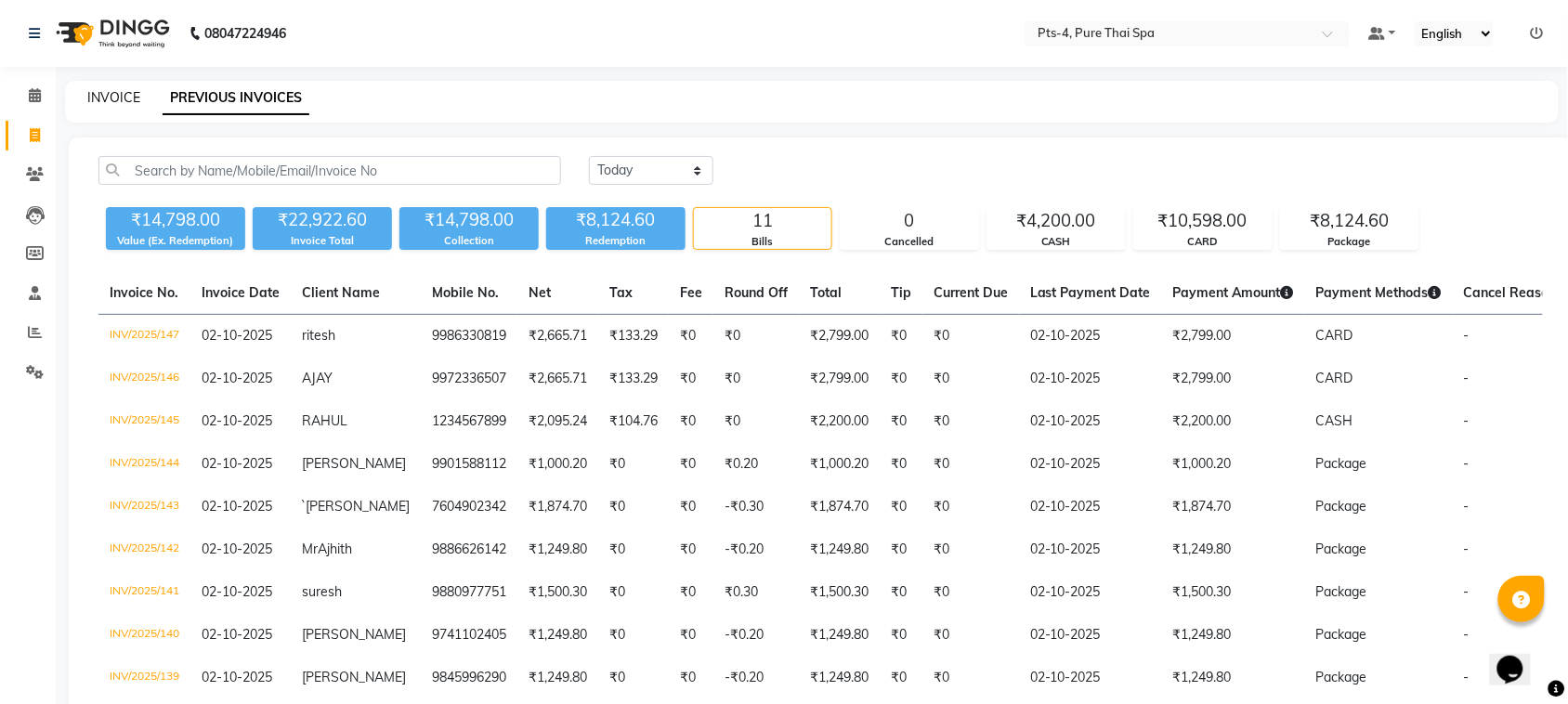
click at [117, 100] on link "INVOICE" at bounding box center [113, 97] width 53 height 16
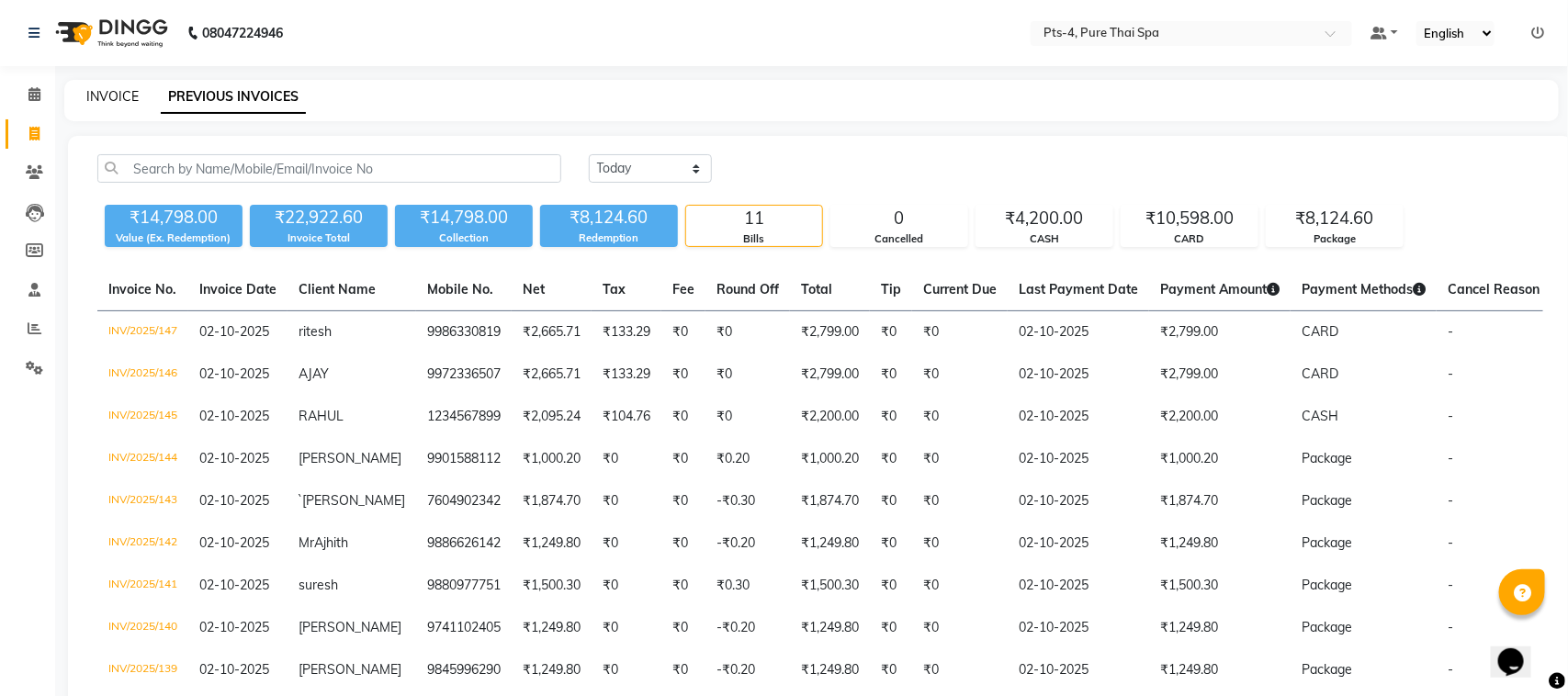
select select "service"
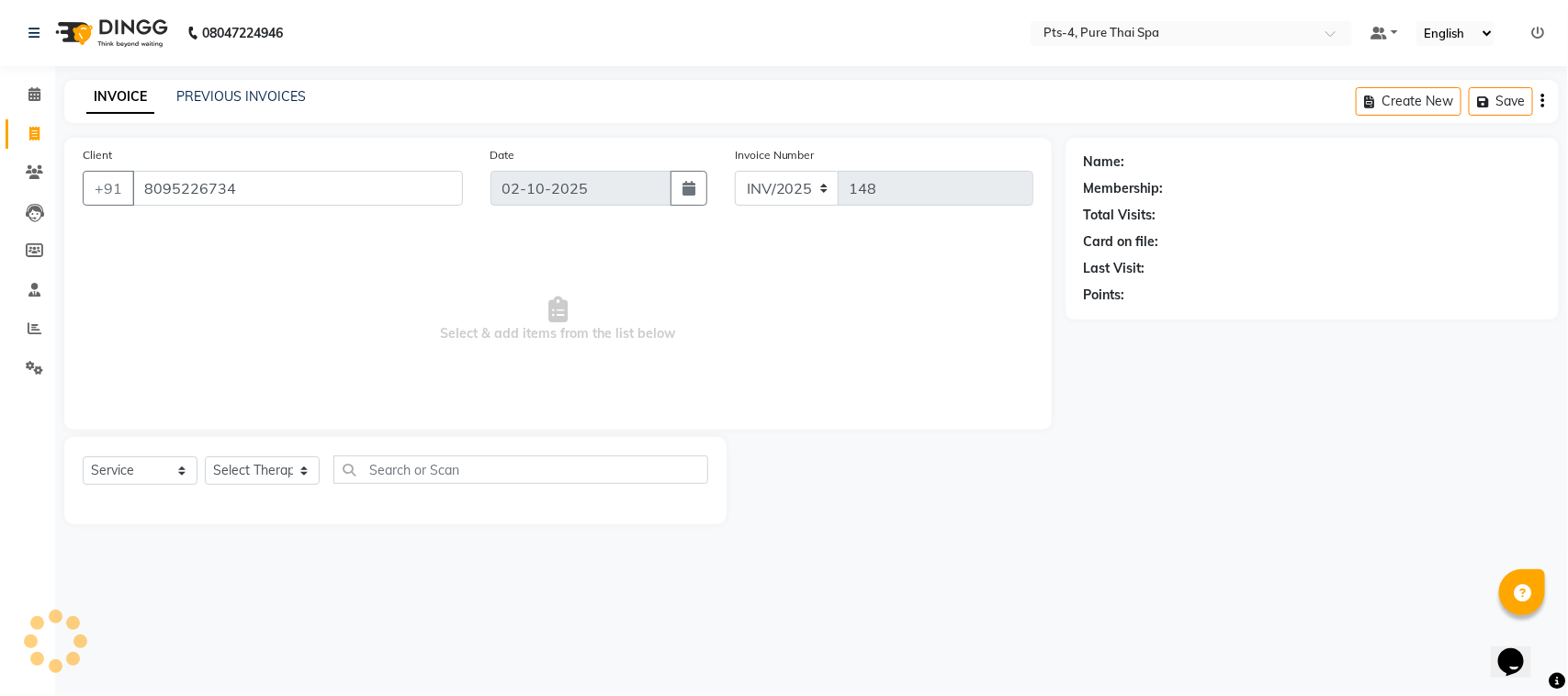
type input "8095226734"
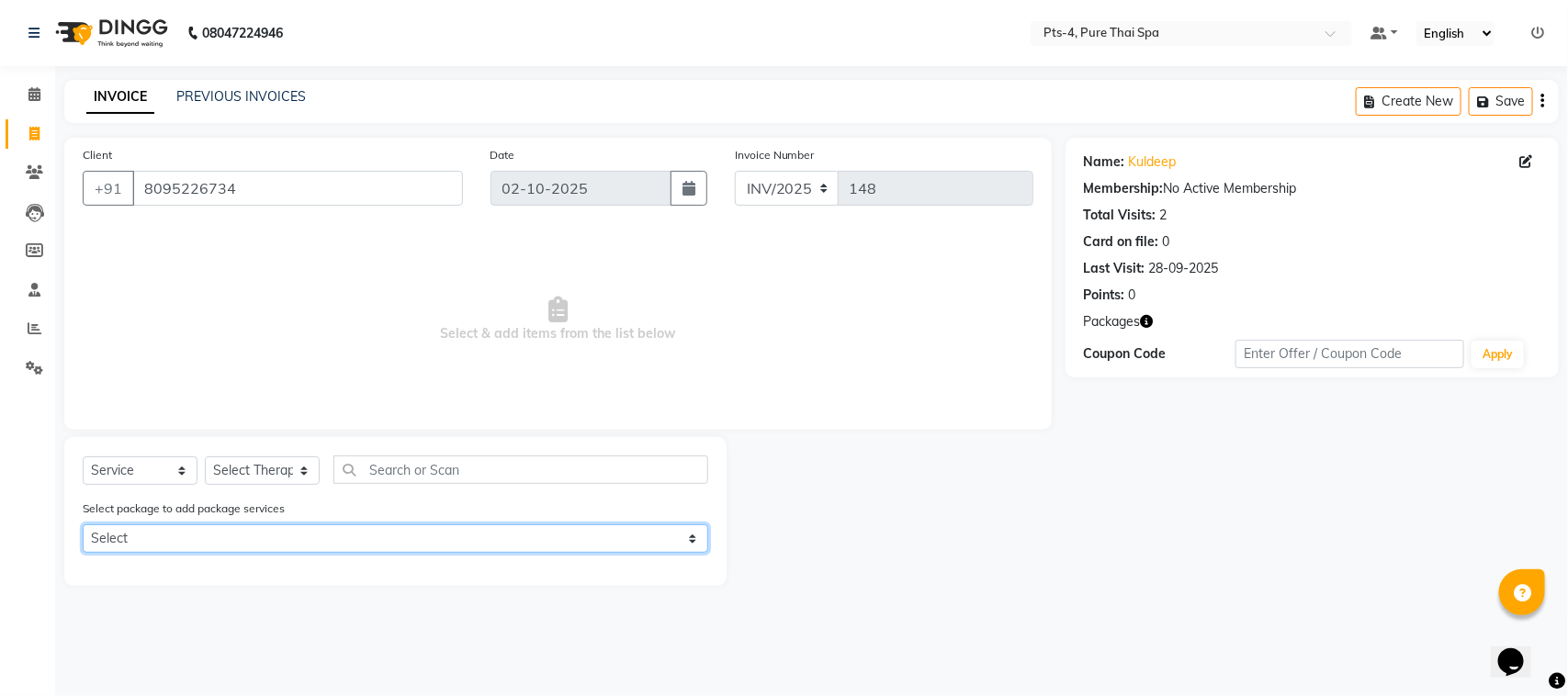
click at [155, 534] on select "Select PTS PACKAGE (10K) 10 SERVICES" at bounding box center [395, 539] width 625 height 28
select select "1: Object"
click at [83, 524] on select "Select PTS PACKAGE (10K) 10 SERVICES" at bounding box center [395, 539] width 625 height 28
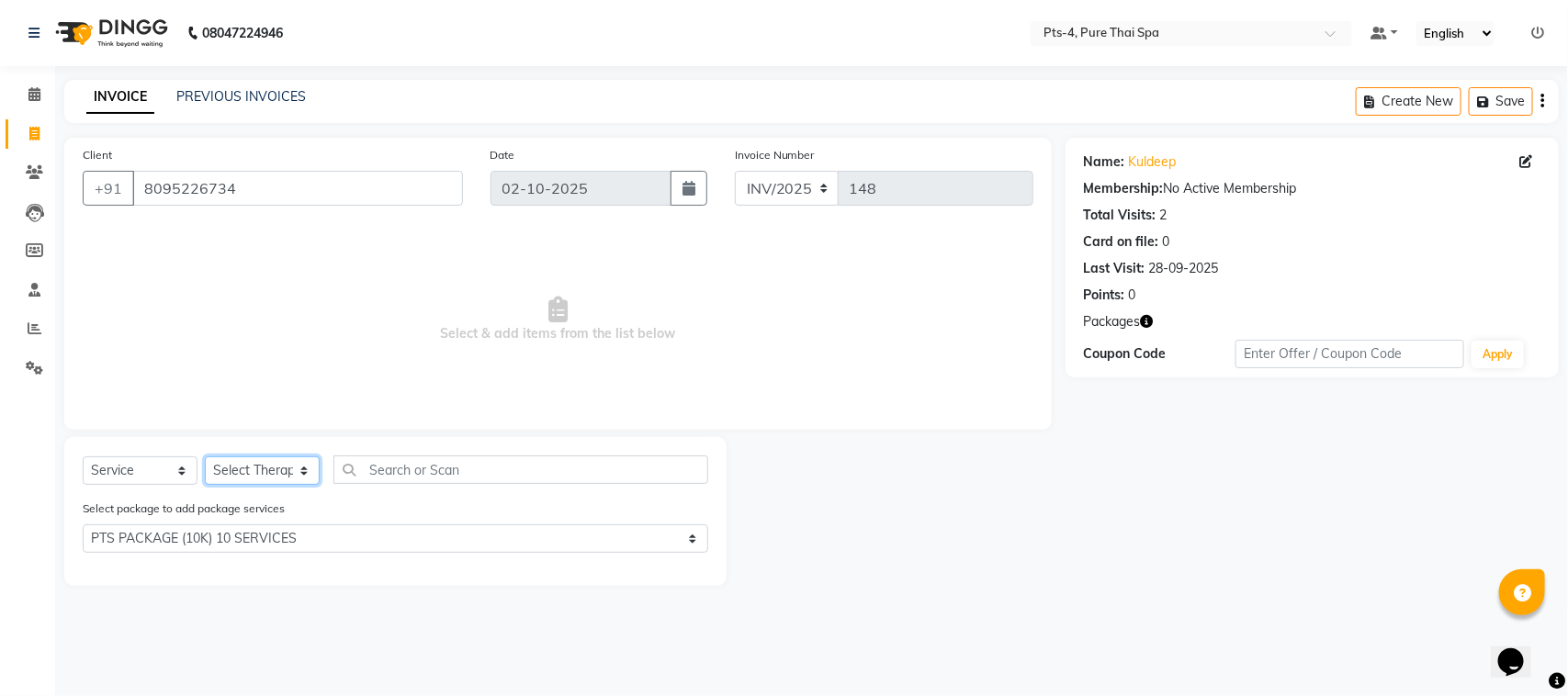
click at [267, 467] on select "Select Therapist [PERSON_NAME] NE [PERSON_NAME] anyone [PERSON_NAME] [PERSON_NA…" at bounding box center [262, 470] width 115 height 28
select select "81456"
click at [205, 456] on select "Select Therapist [PERSON_NAME] NE [PERSON_NAME] anyone [PERSON_NAME] [PERSON_NA…" at bounding box center [262, 470] width 115 height 28
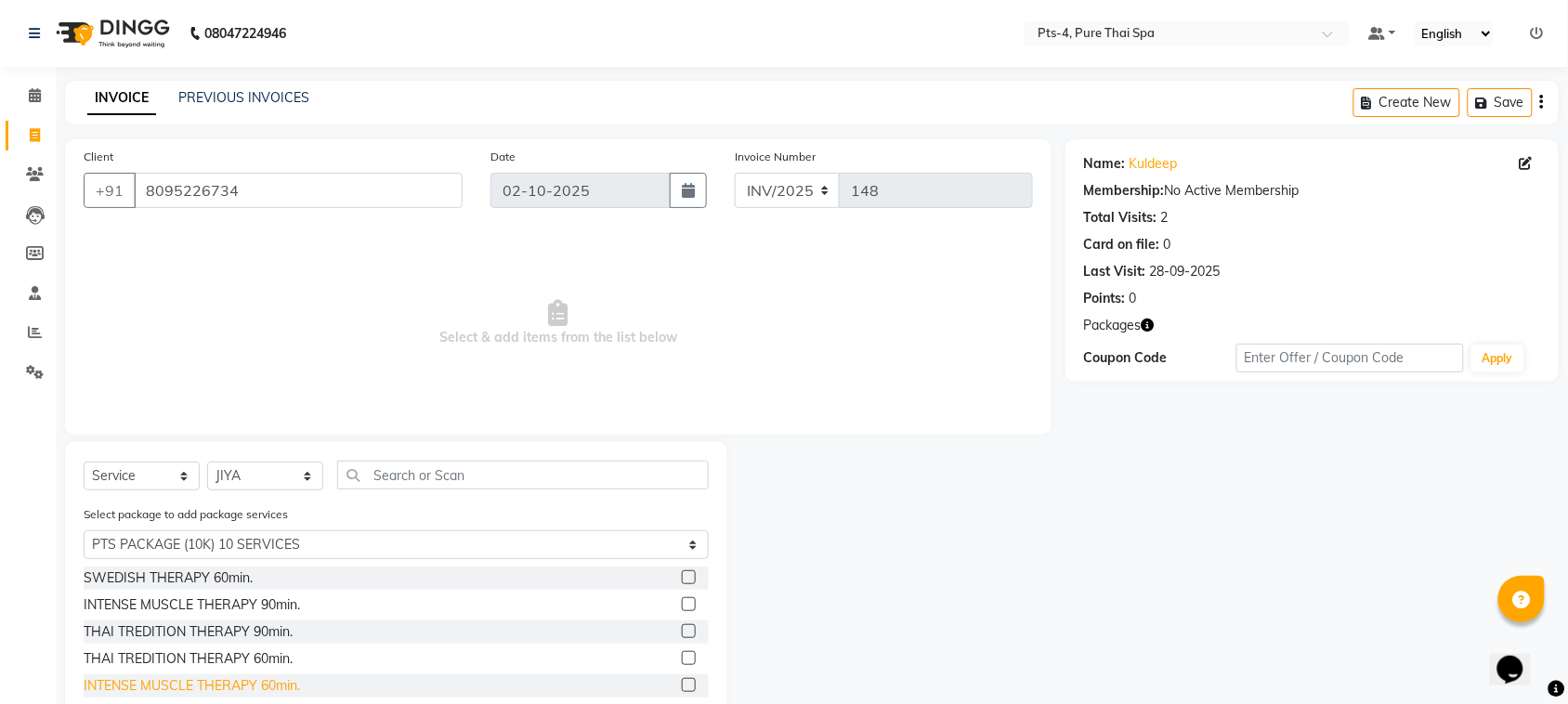
click at [190, 687] on div "INTENSE MUSCLE THERAPY 60min." at bounding box center [192, 686] width 217 height 19
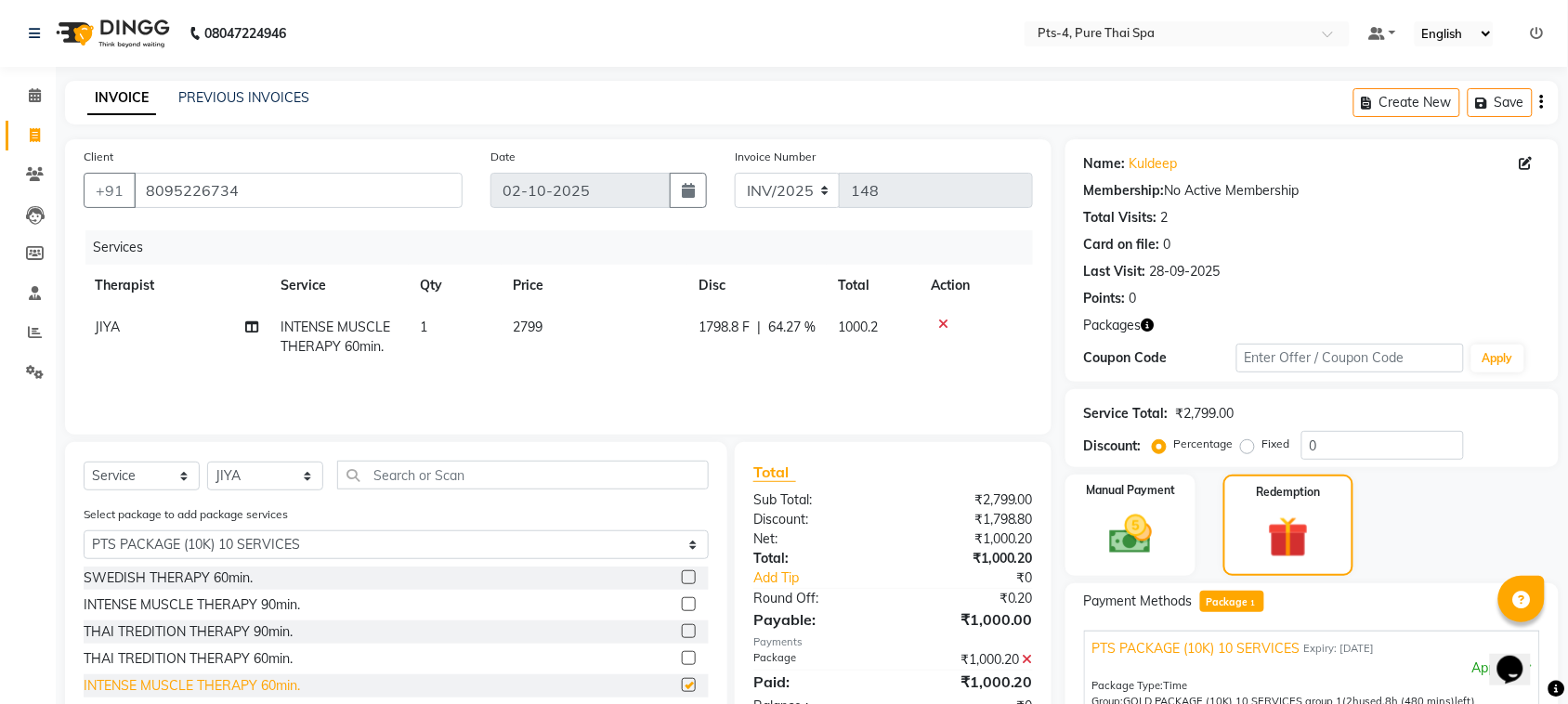
checkbox input "false"
click at [271, 480] on select "Select Therapist [PERSON_NAME] NE [PERSON_NAME] anyone [PERSON_NAME] [PERSON_NA…" at bounding box center [265, 476] width 116 height 29
select select "48980"
click at [207, 461] on select "Select Therapist [PERSON_NAME] NE [PERSON_NAME] anyone [PERSON_NAME] [PERSON_NA…" at bounding box center [265, 476] width 116 height 29
click at [182, 683] on div "INTENSE MUSCLE THERAPY 60min." at bounding box center [192, 686] width 217 height 19
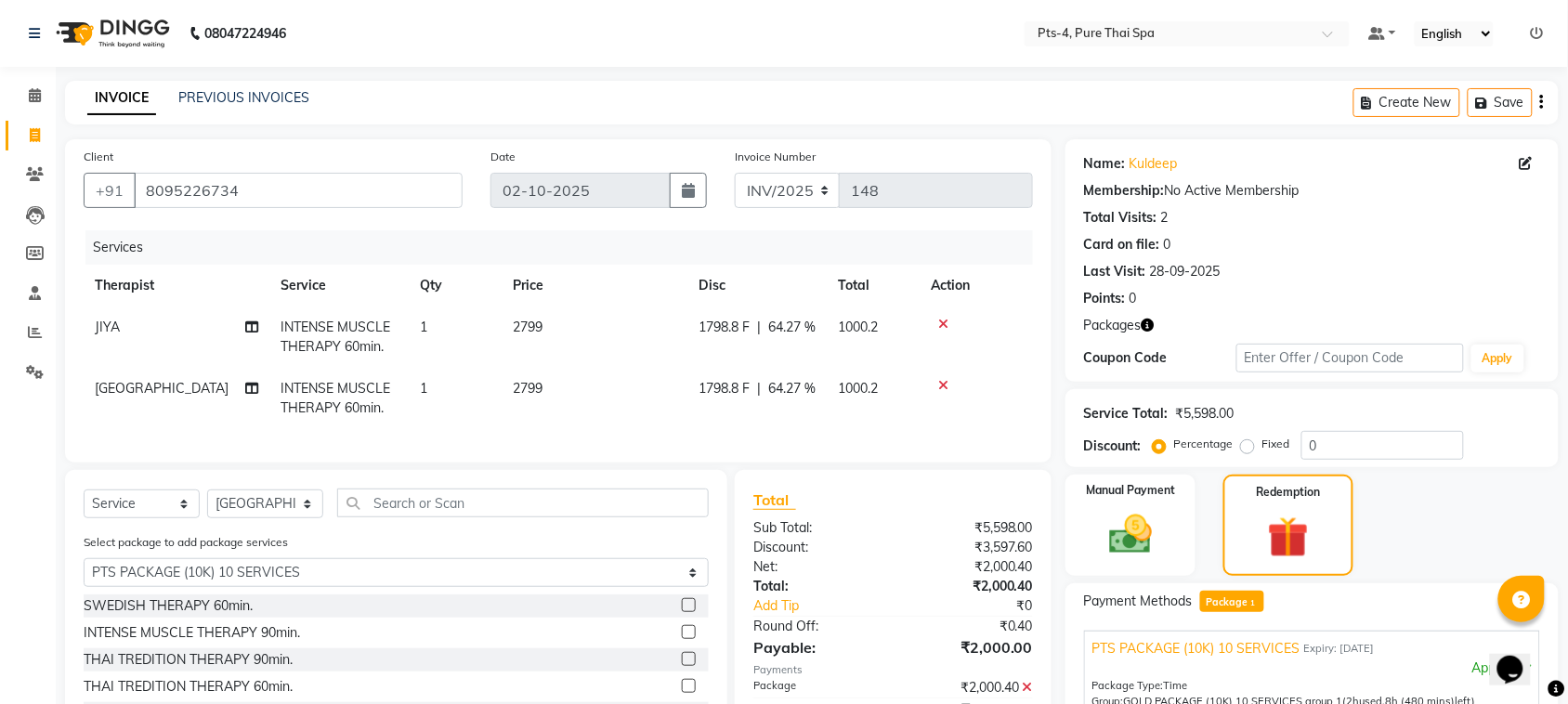
checkbox input "false"
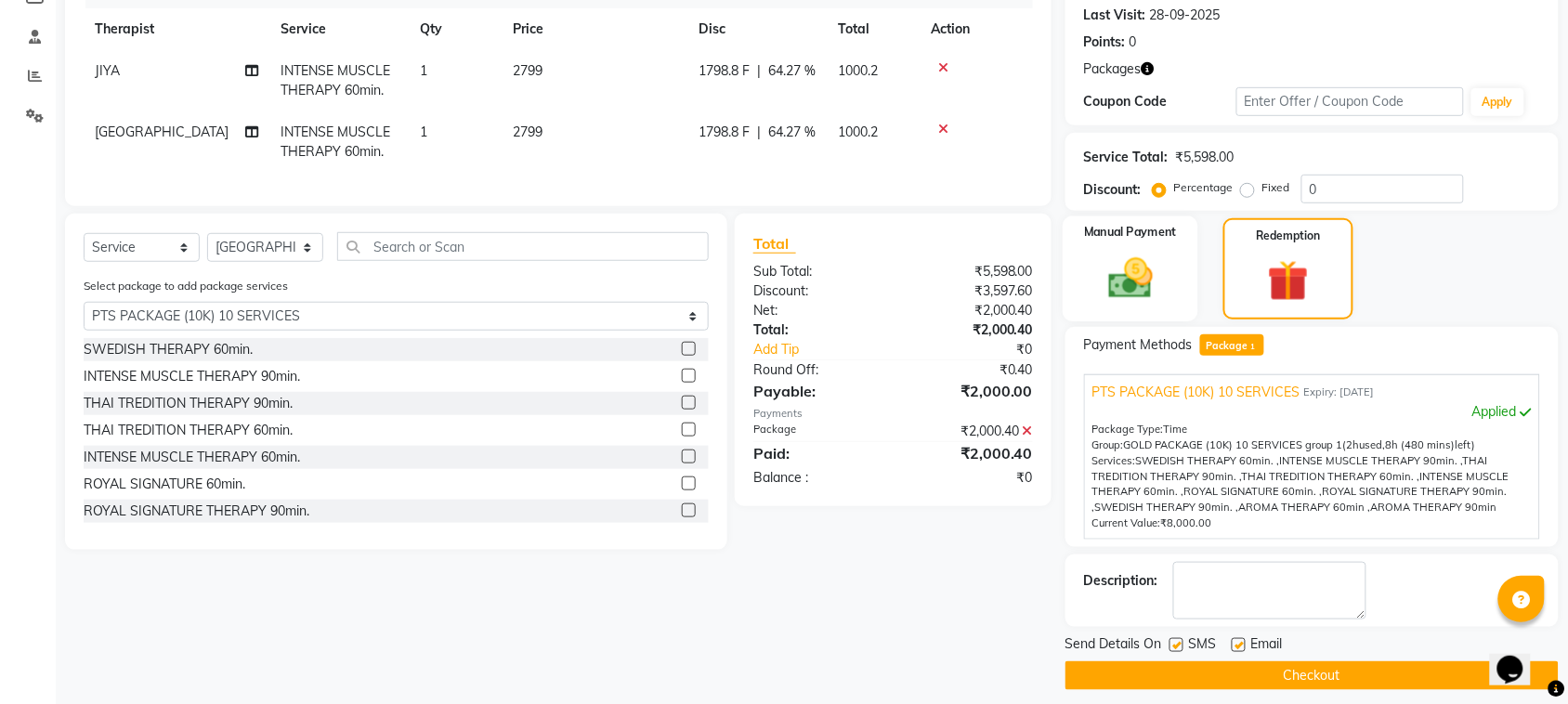
scroll to position [270, 0]
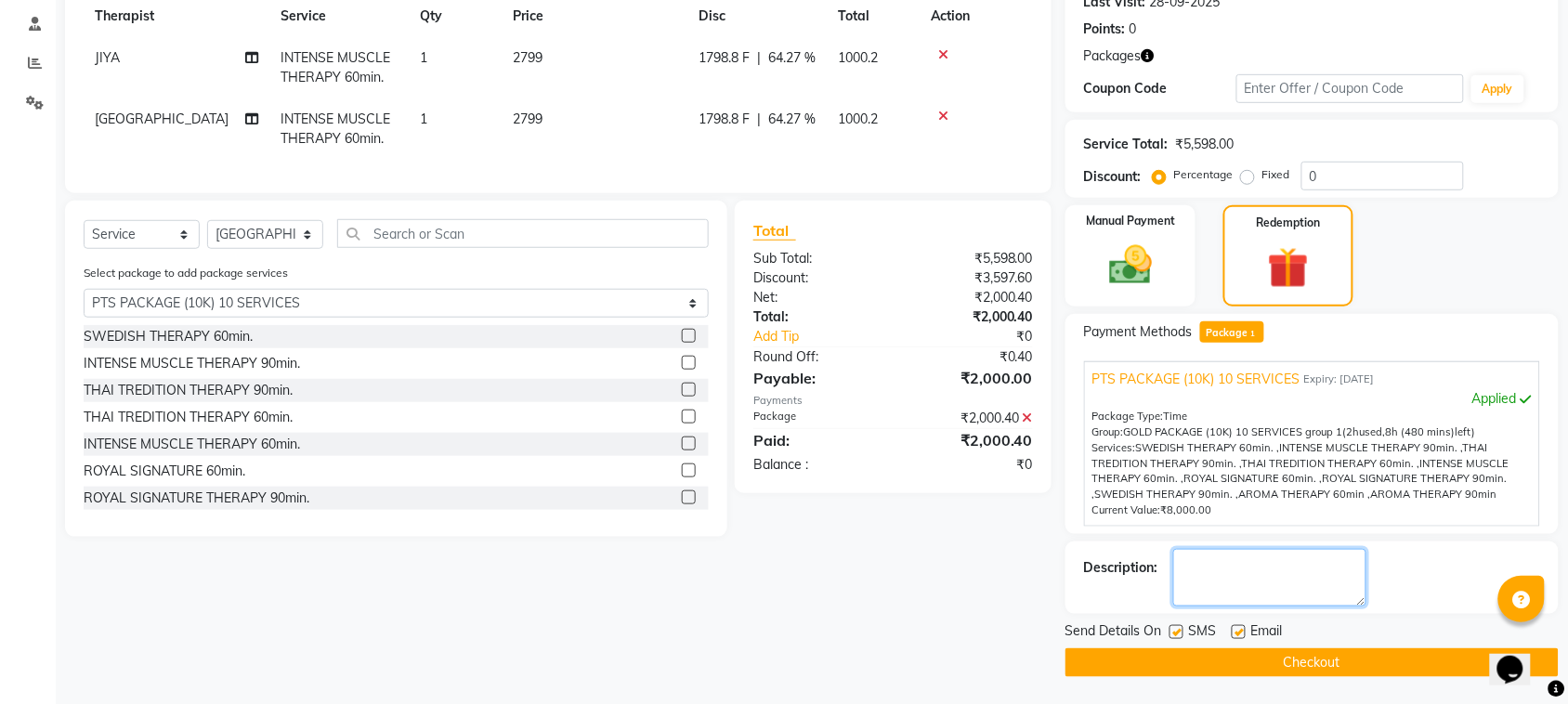
click at [1226, 558] on textarea at bounding box center [1270, 577] width 193 height 58
type textarea "653"
drag, startPoint x: 1178, startPoint y: 628, endPoint x: 1217, endPoint y: 634, distance: 39.5
click at [1180, 628] on label at bounding box center [1176, 632] width 14 height 14
click at [1180, 628] on input "checkbox" at bounding box center [1176, 633] width 12 height 12
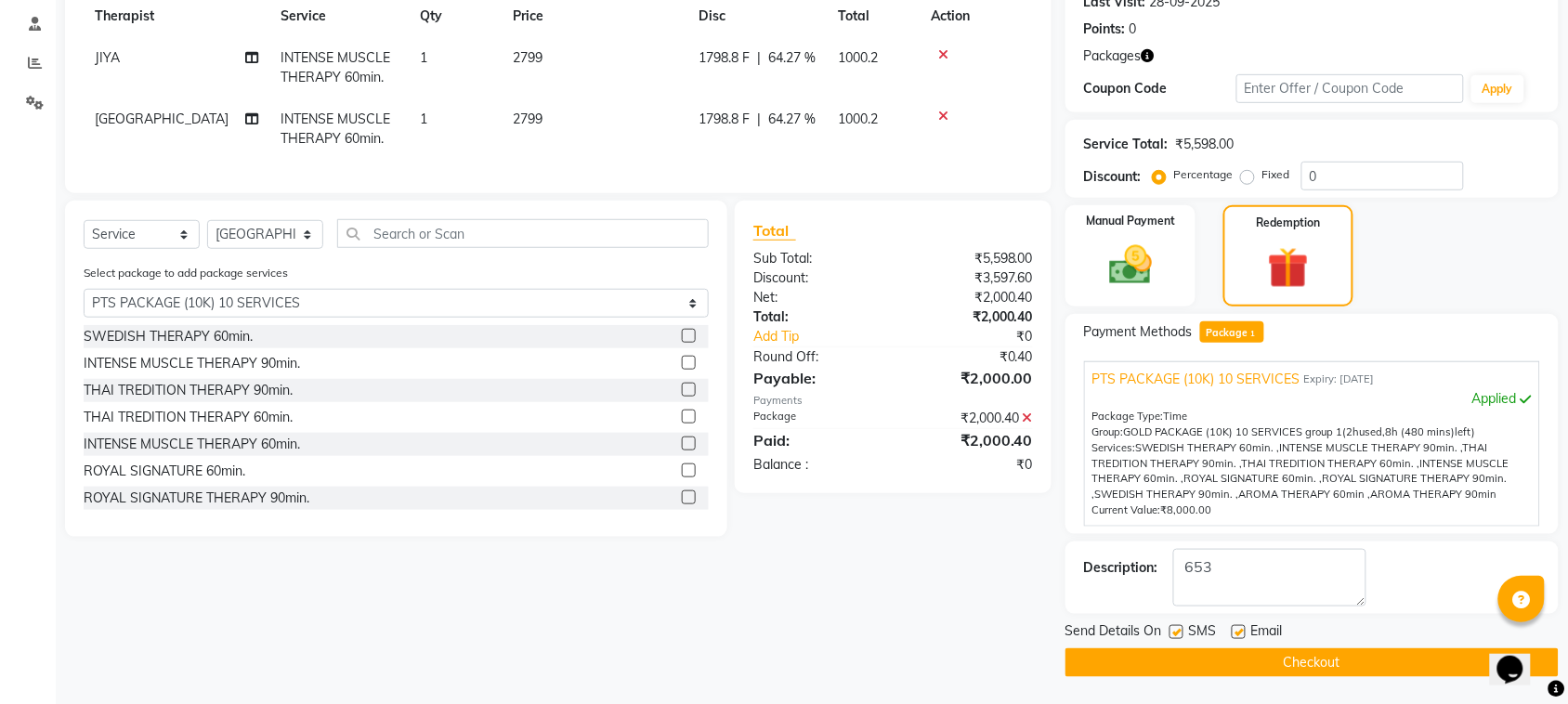
checkbox input "false"
click at [1241, 634] on label at bounding box center [1239, 632] width 14 height 14
click at [1241, 634] on input "checkbox" at bounding box center [1238, 633] width 12 height 12
checkbox input "false"
click at [1231, 669] on button "Checkout" at bounding box center [1312, 663] width 493 height 29
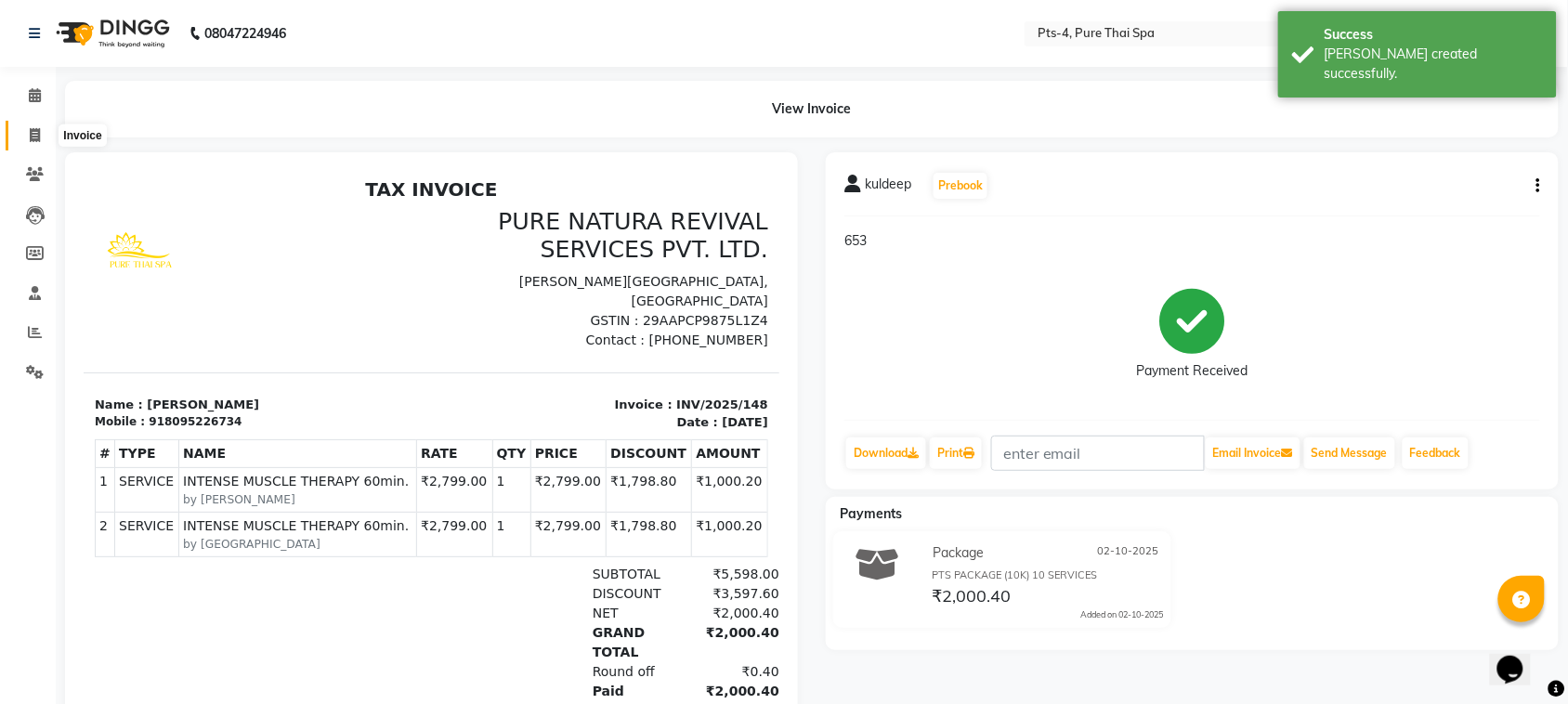
click at [37, 140] on icon at bounding box center [35, 135] width 11 height 14
select select "service"
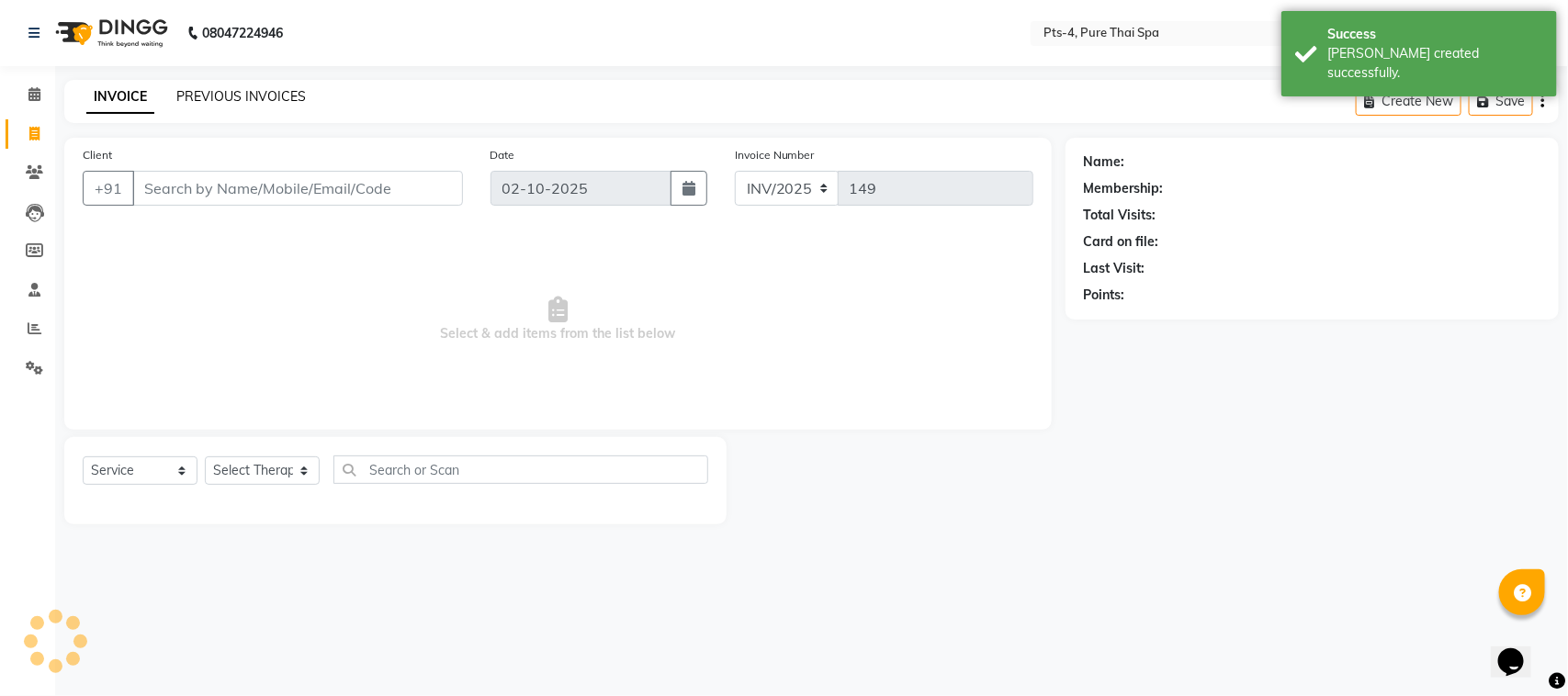
click at [262, 94] on link "PREVIOUS INVOICES" at bounding box center [241, 96] width 130 height 16
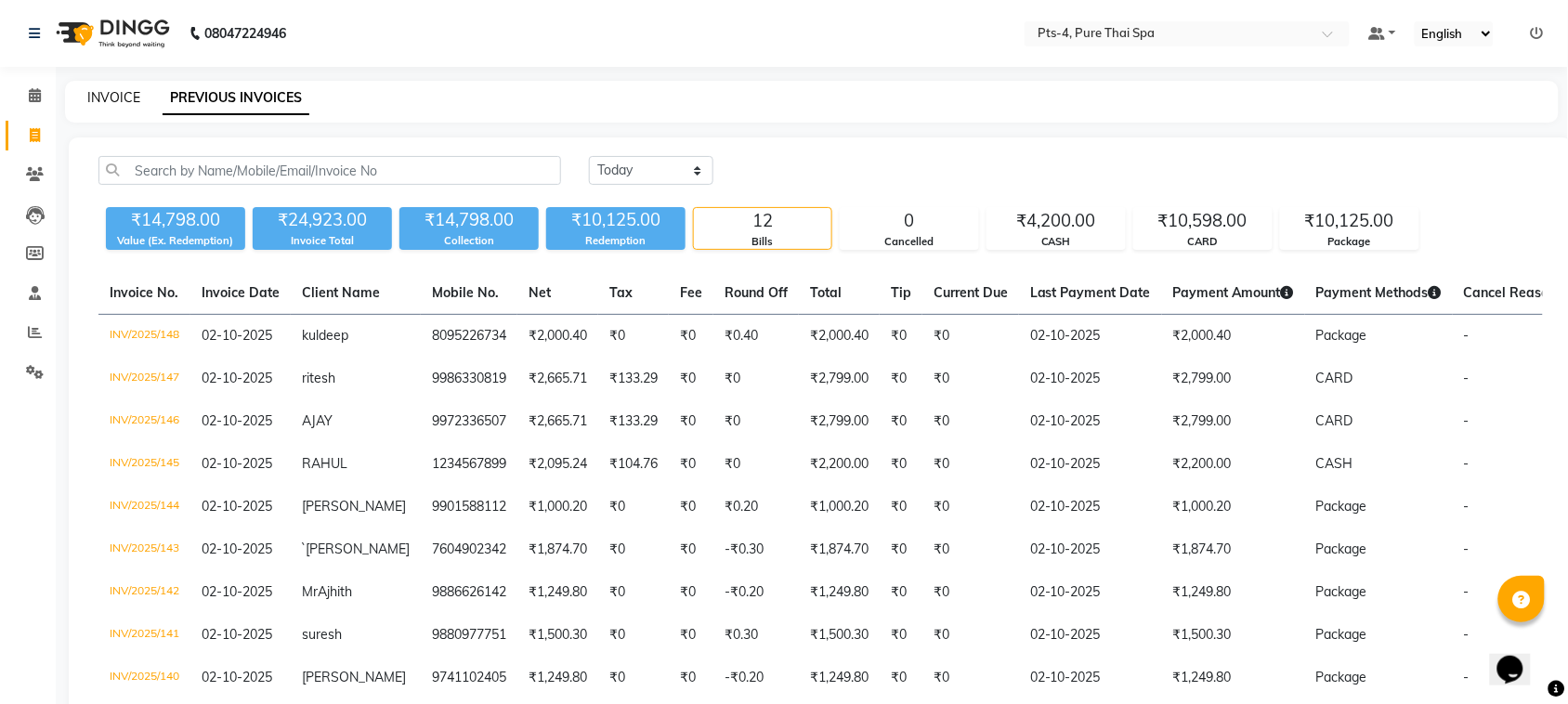
click at [107, 100] on link "INVOICE" at bounding box center [113, 97] width 53 height 16
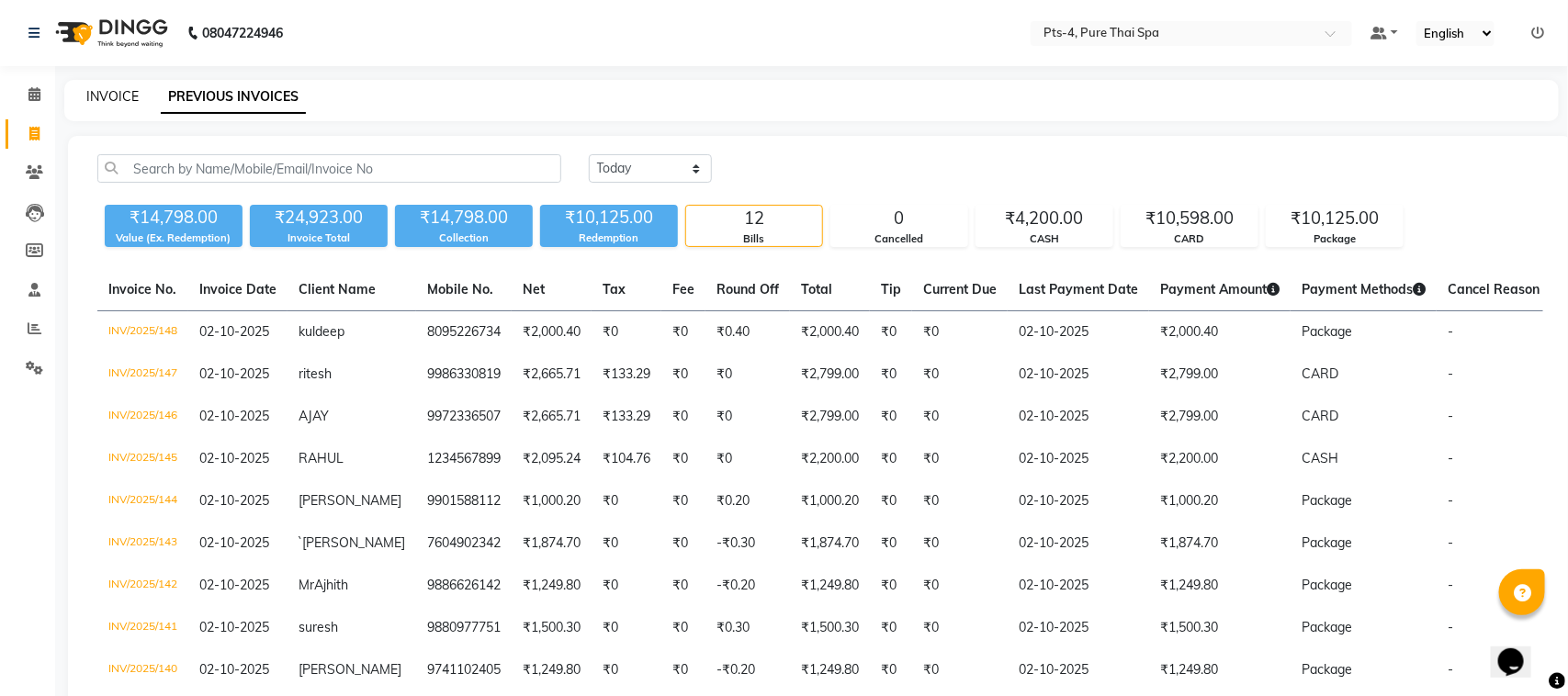
select select "service"
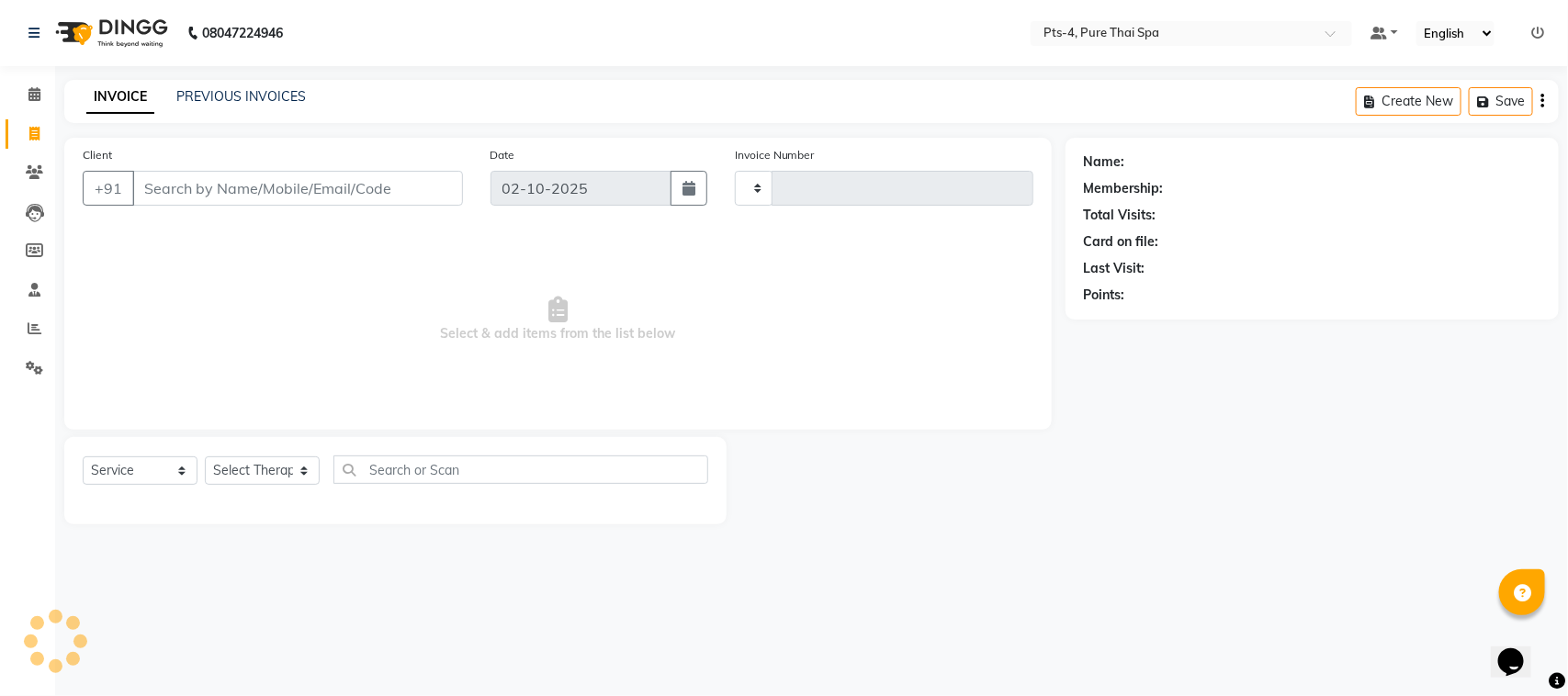
type input "149"
select select "9046"
type input "9845115807"
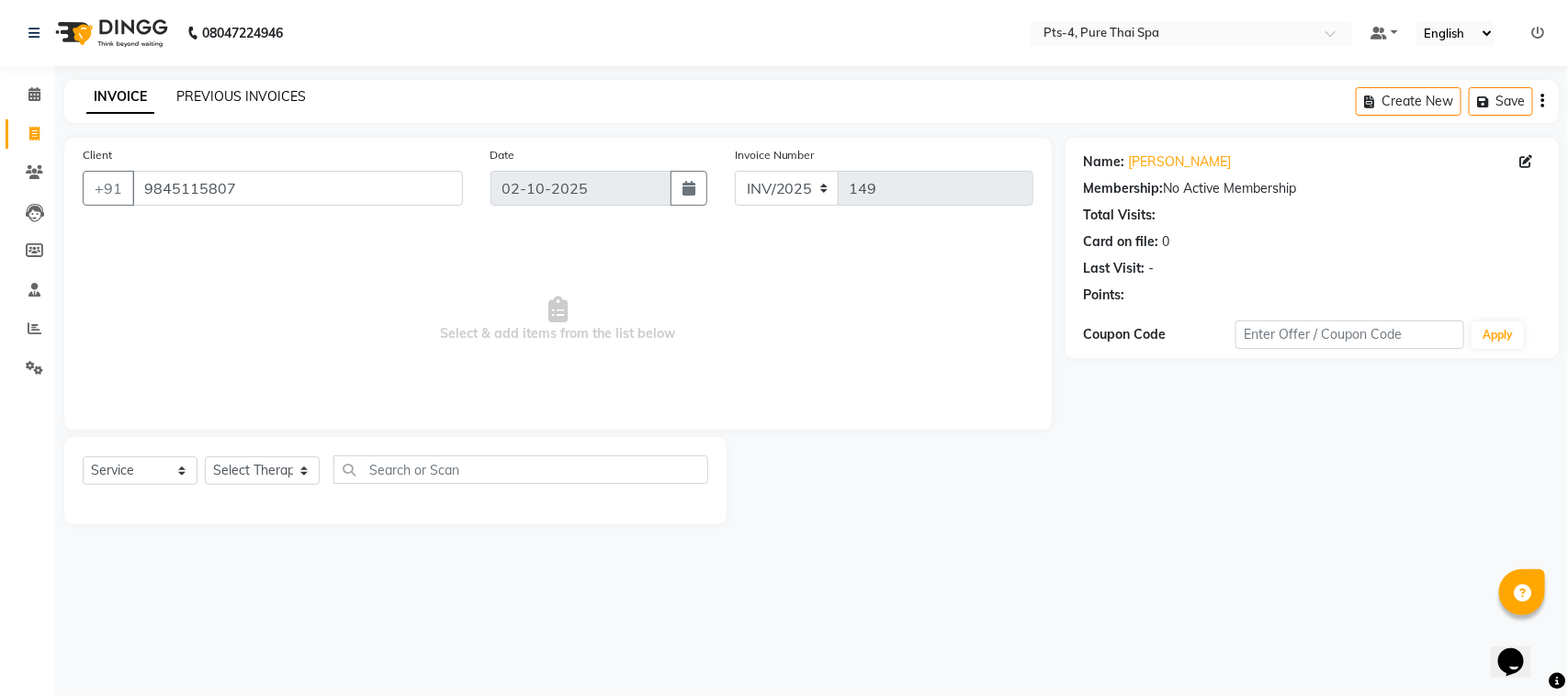
click at [212, 97] on link "PREVIOUS INVOICES" at bounding box center [241, 96] width 130 height 16
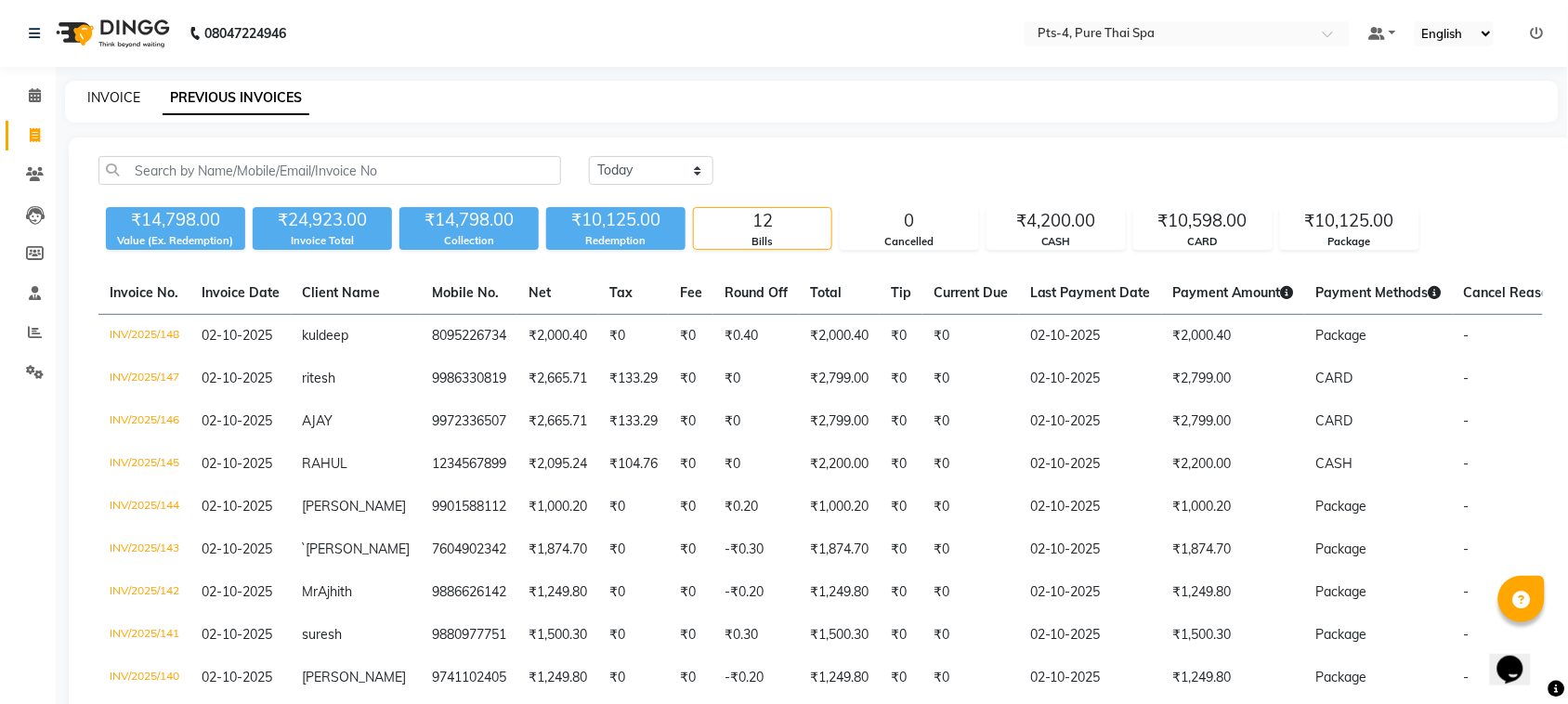
click at [105, 99] on link "INVOICE" at bounding box center [113, 97] width 53 height 16
select select "service"
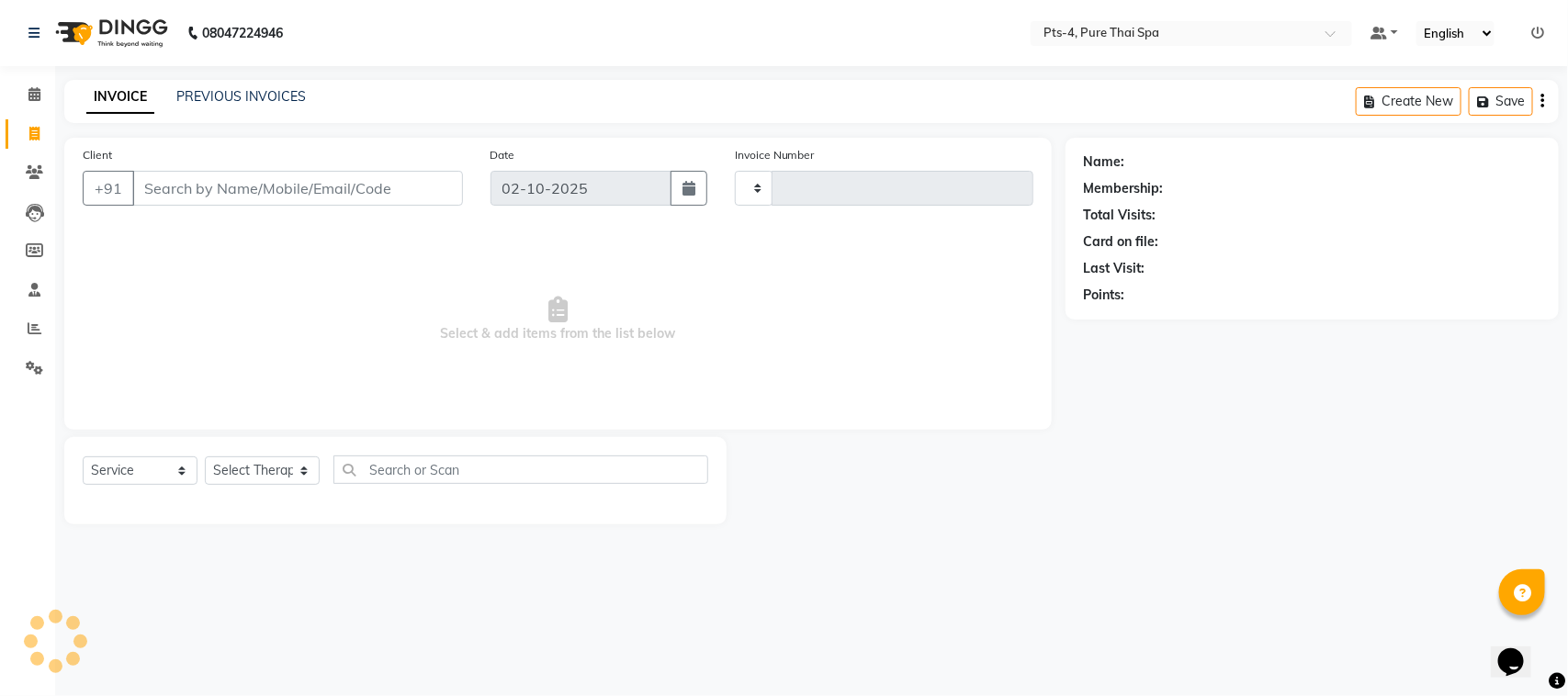
type input "149"
select select "9046"
type input "9972182453"
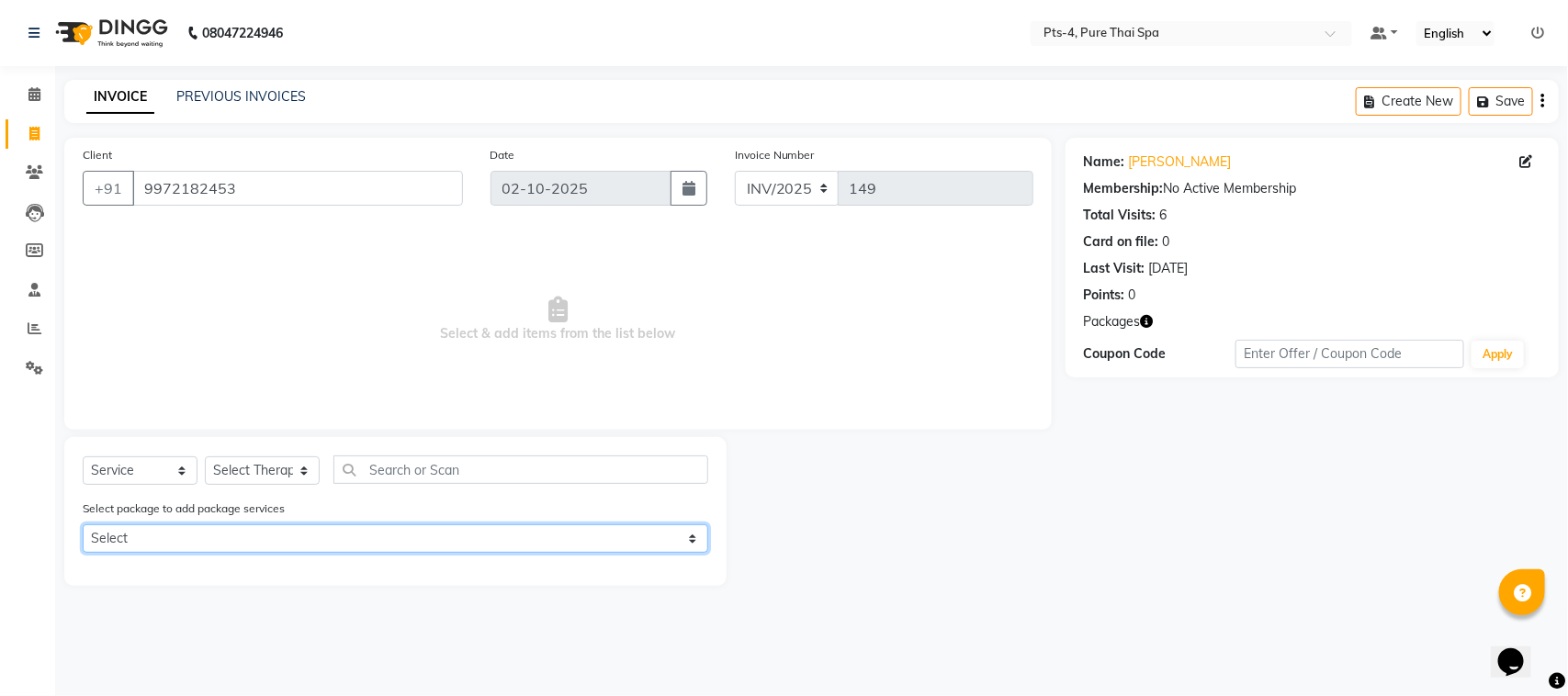
click at [217, 542] on select "Select PTS PACKAGE (5K) 4 SERVICES" at bounding box center [395, 539] width 625 height 28
select select "1: Object"
click at [83, 524] on select "Select PTS PACKAGE (5K) 4 SERVICES" at bounding box center [395, 539] width 625 height 28
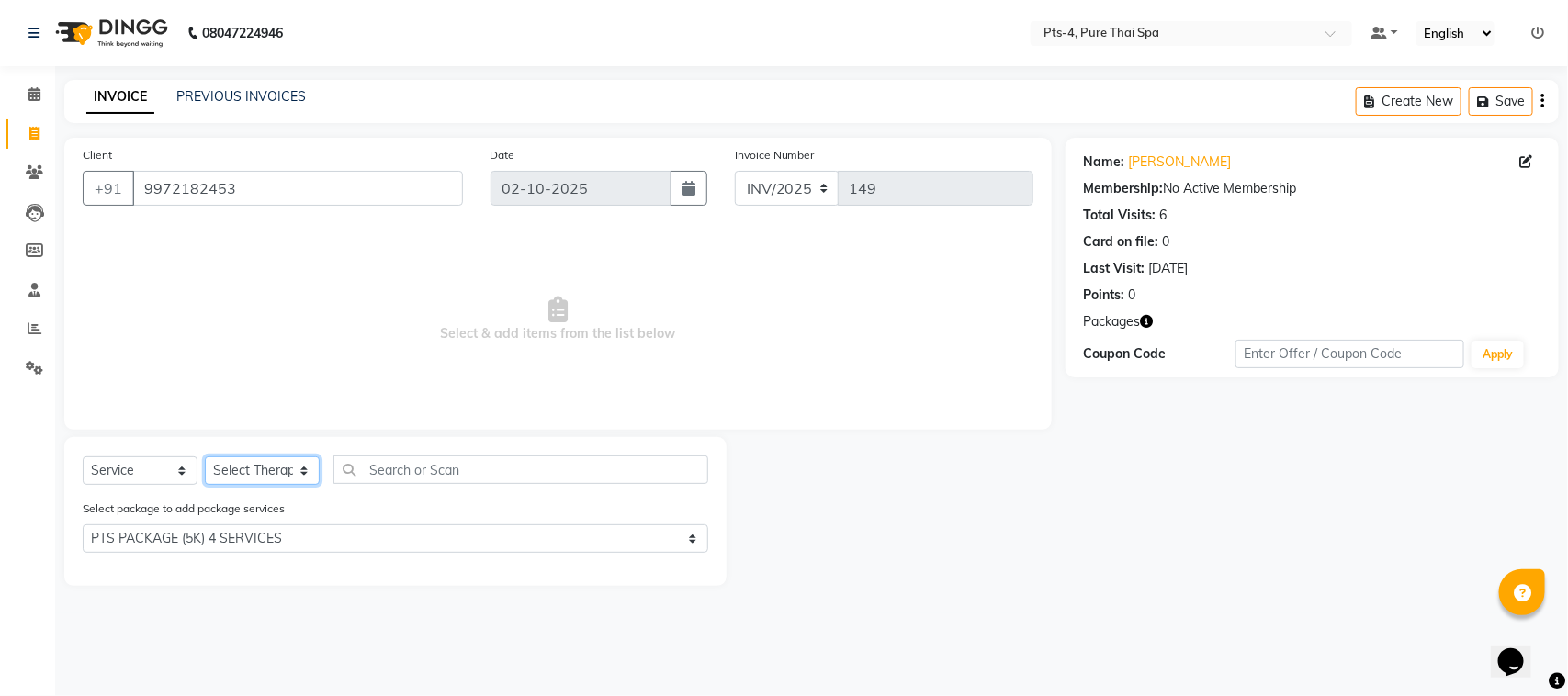
click at [282, 468] on select "Select Therapist [PERSON_NAME] NE [PERSON_NAME] anyone [PERSON_NAME] [PERSON_NA…" at bounding box center [262, 470] width 115 height 28
select select "83713"
click at [205, 456] on select "Select Therapist [PERSON_NAME] NE [PERSON_NAME] anyone [PERSON_NAME] [PERSON_NA…" at bounding box center [262, 470] width 115 height 28
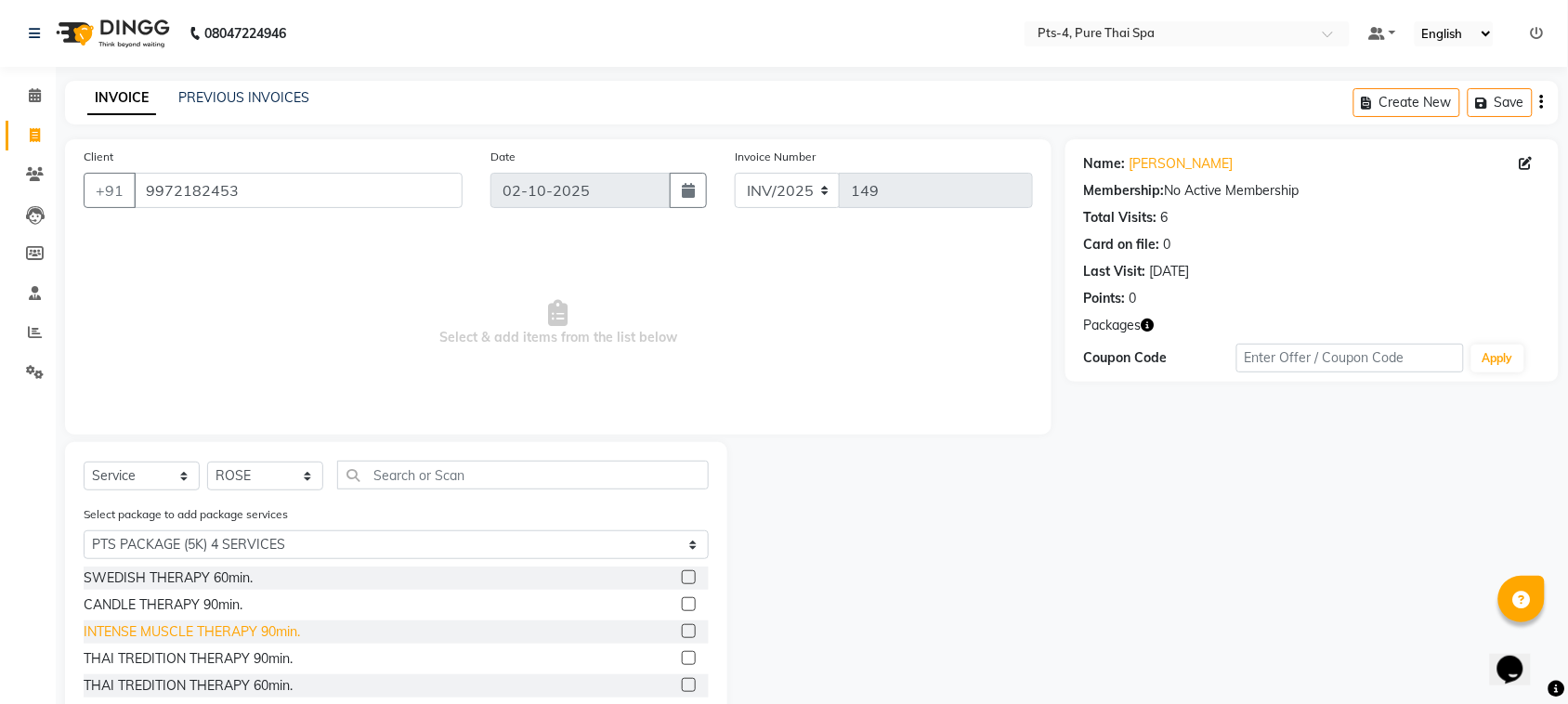
click at [294, 631] on div "INTENSE MUSCLE THERAPY 90min." at bounding box center [192, 632] width 217 height 19
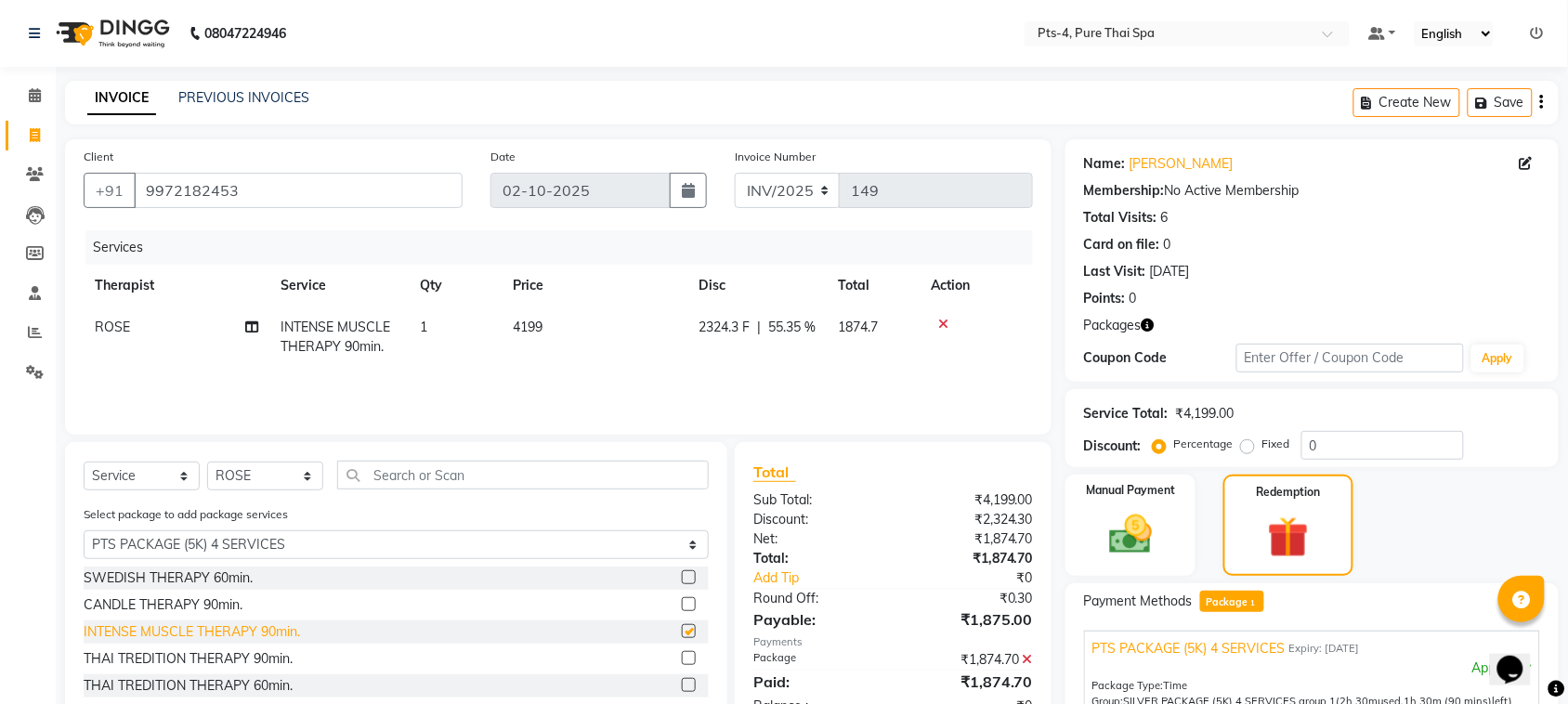
checkbox input "false"
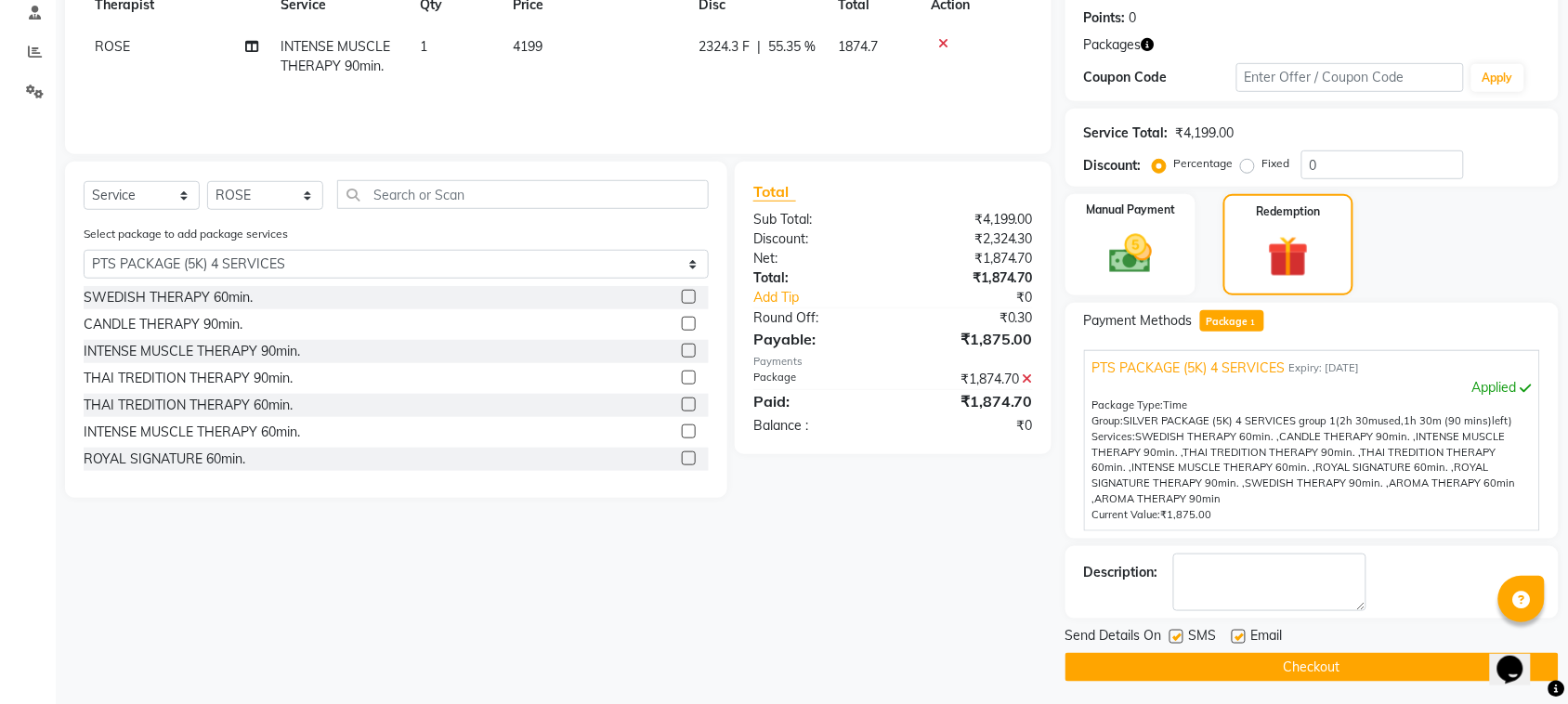
scroll to position [285, 0]
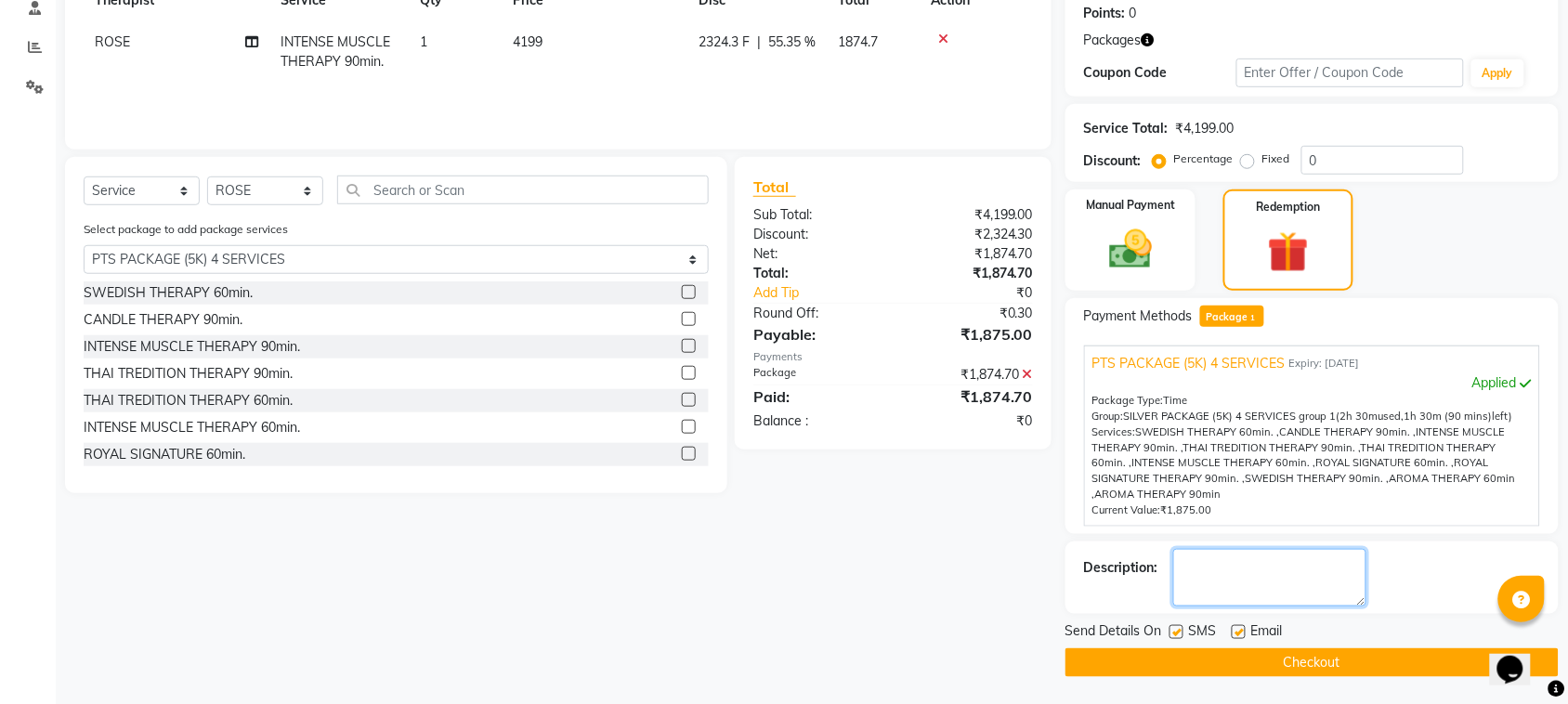
click at [1267, 562] on textarea at bounding box center [1270, 577] width 193 height 58
type textarea "612"
click at [1174, 631] on label at bounding box center [1176, 632] width 14 height 14
click at [1174, 631] on input "checkbox" at bounding box center [1176, 633] width 12 height 12
checkbox input "false"
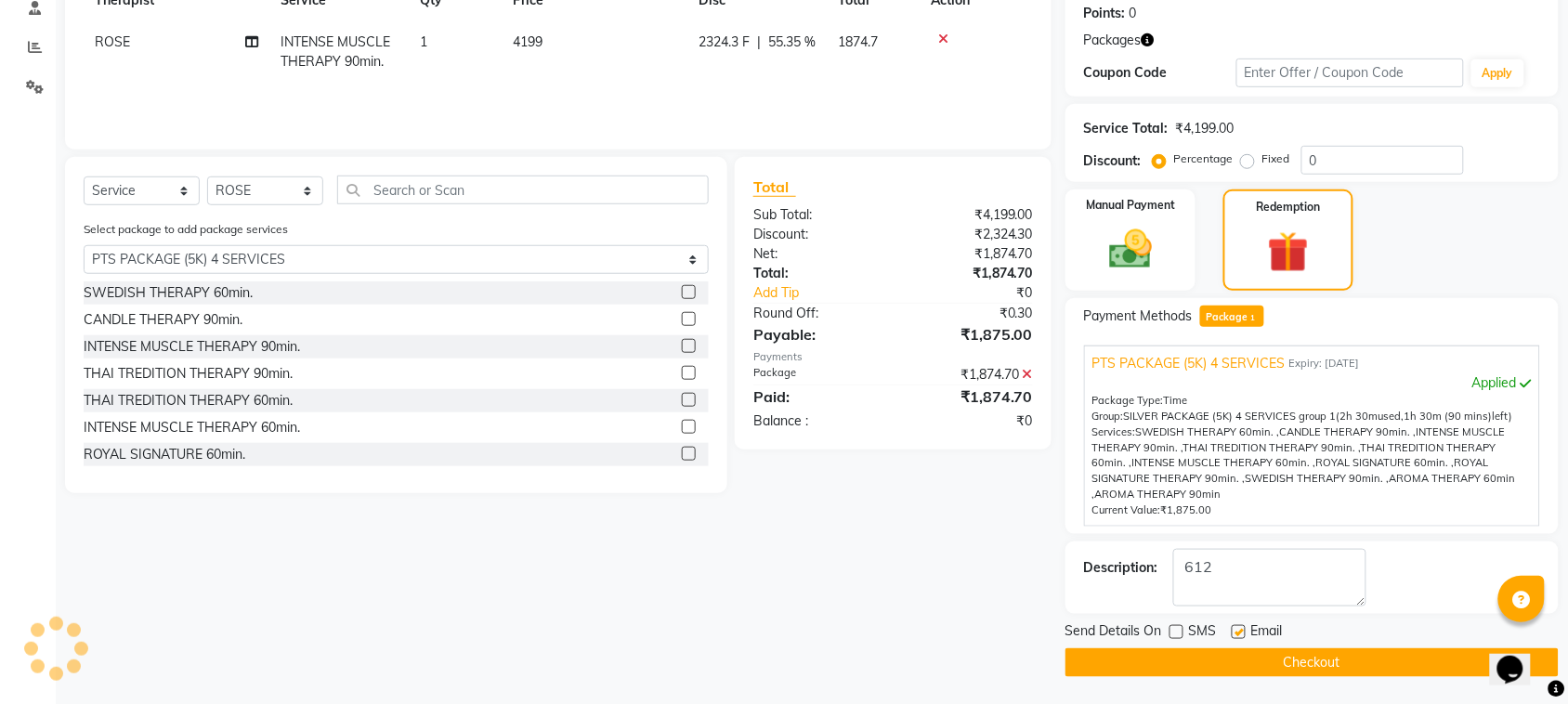
click at [1242, 632] on label at bounding box center [1239, 632] width 14 height 14
click at [1242, 632] on input "checkbox" at bounding box center [1238, 633] width 12 height 12
checkbox input "false"
click at [1273, 651] on button "Checkout" at bounding box center [1312, 663] width 493 height 29
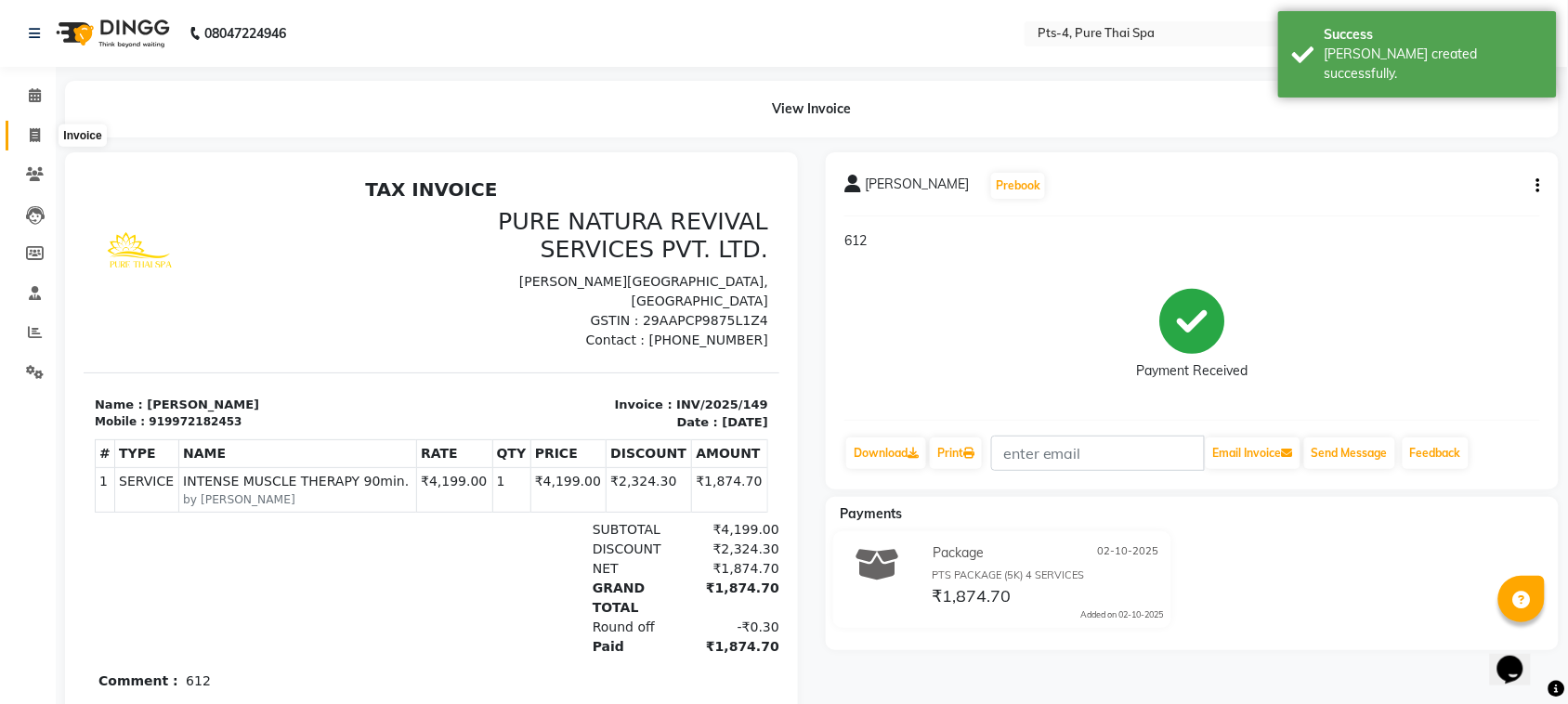
click at [30, 137] on icon at bounding box center [35, 135] width 11 height 14
select select "service"
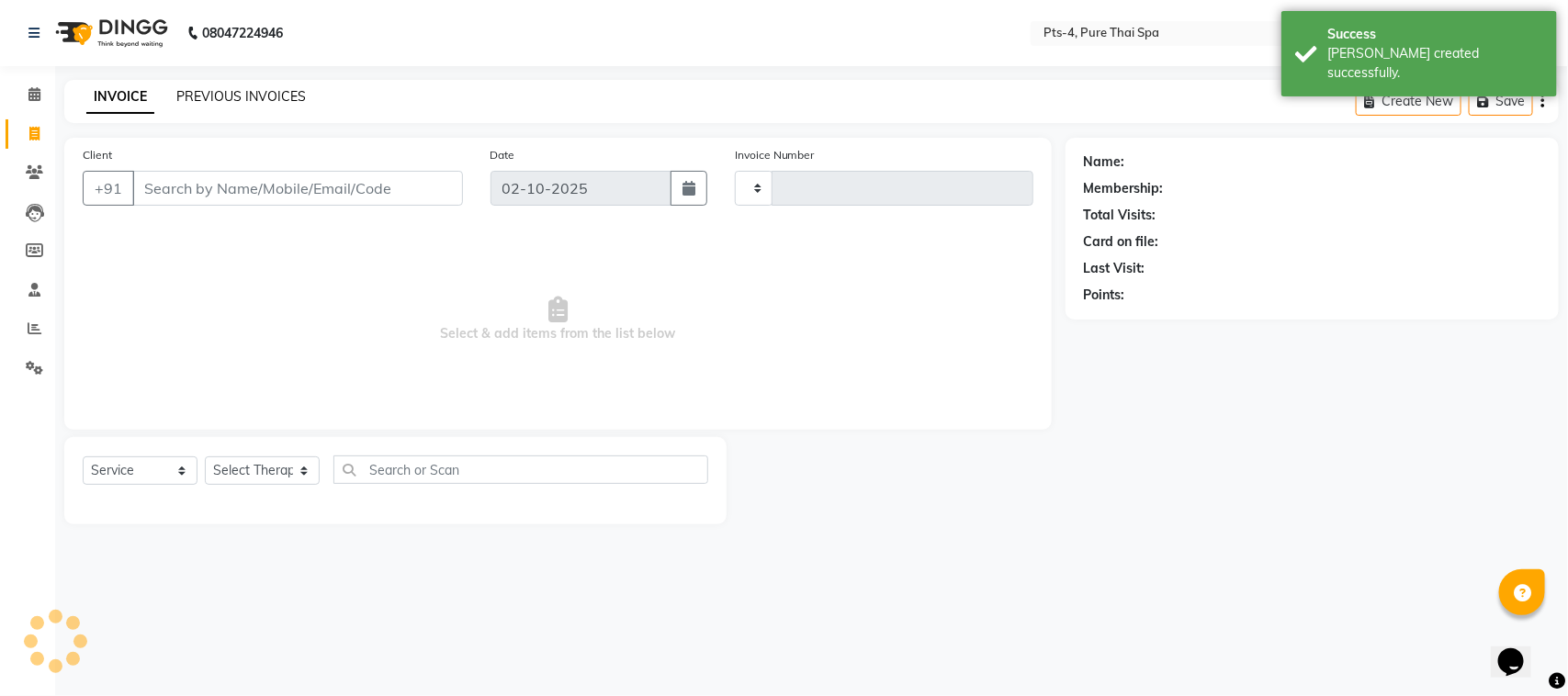
drag, startPoint x: 254, startPoint y: 83, endPoint x: 249, endPoint y: 95, distance: 13.0
click at [253, 85] on div "INVOICE PREVIOUS INVOICES Create New Save" at bounding box center [811, 101] width 1494 height 44
type input "150"
select select "9046"
click at [249, 97] on link "PREVIOUS INVOICES" at bounding box center [241, 96] width 130 height 16
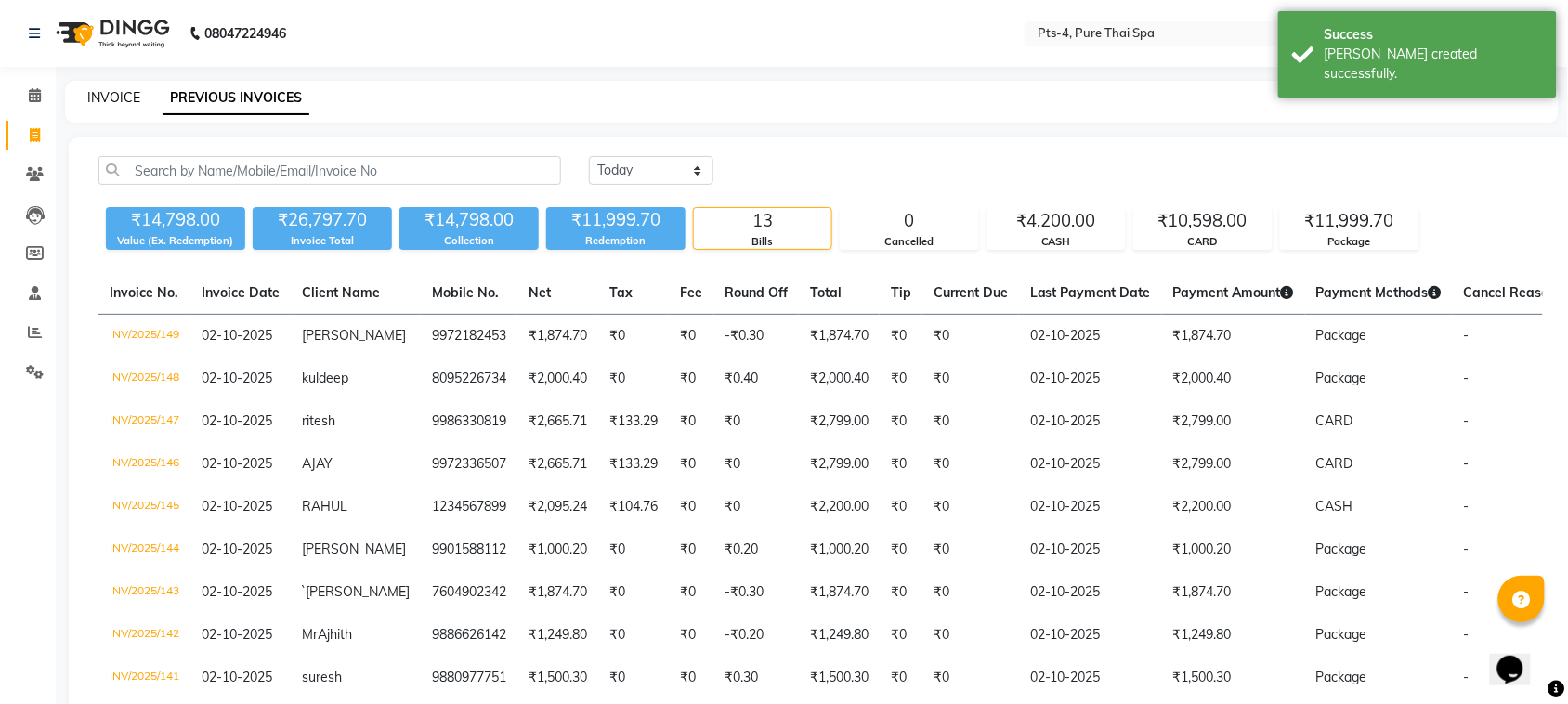
click at [102, 93] on link "INVOICE" at bounding box center [113, 97] width 53 height 16
select select "service"
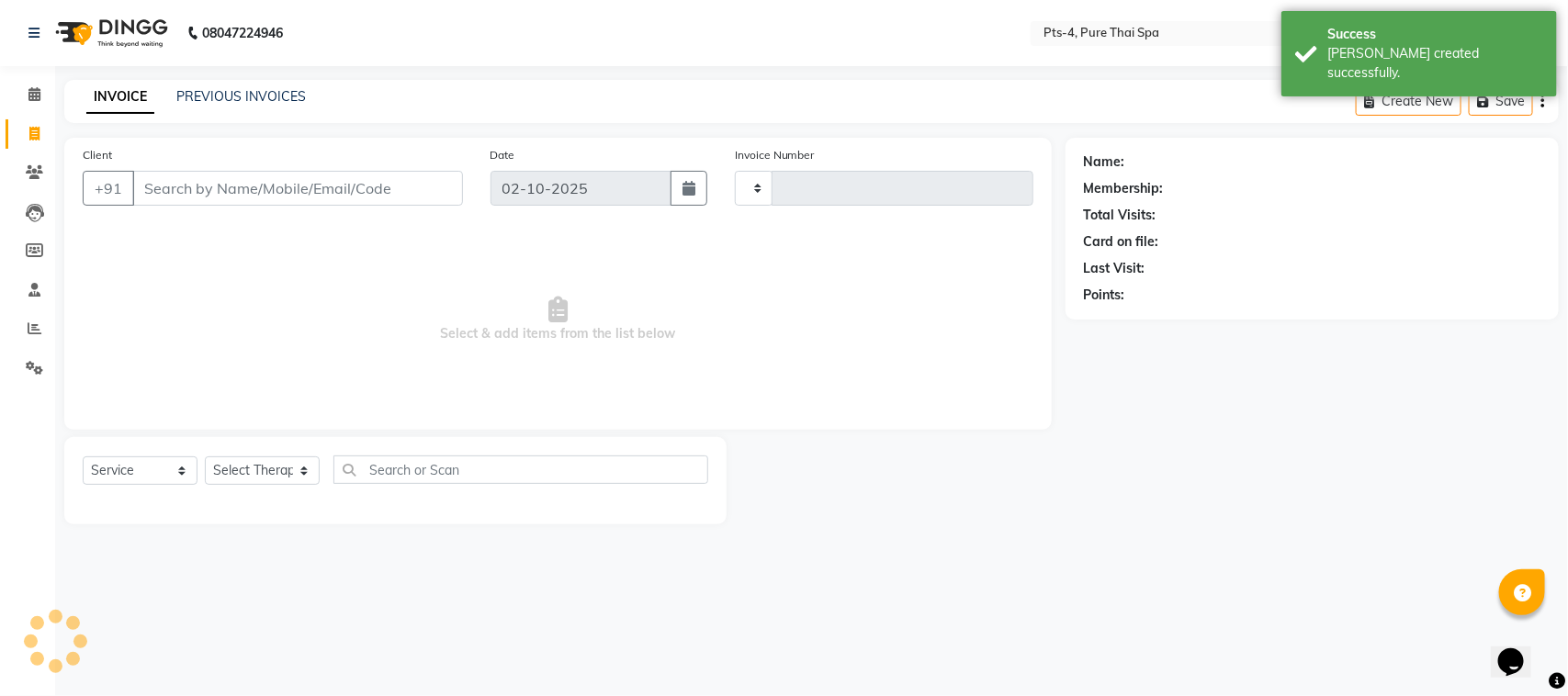
type input "150"
select select "9046"
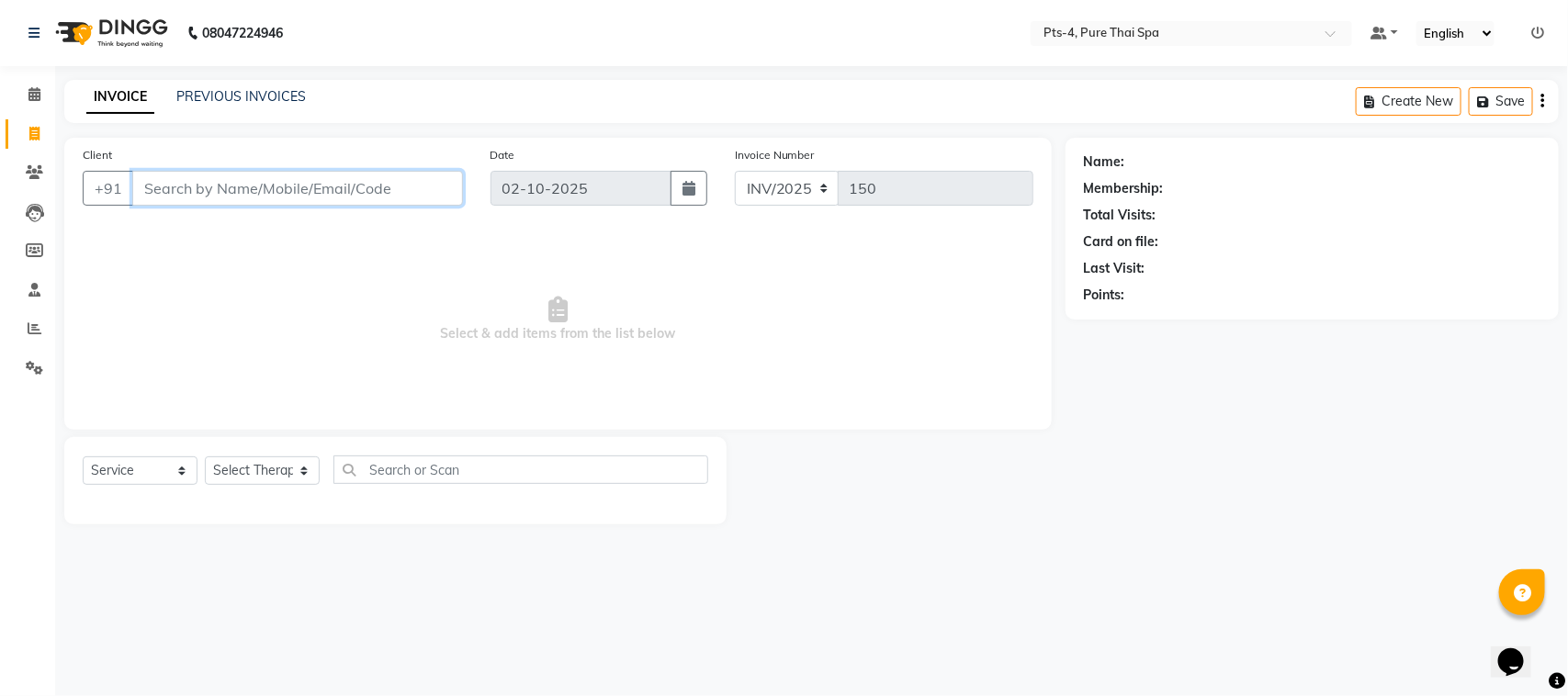
click at [309, 194] on input "Client" at bounding box center [297, 188] width 331 height 35
paste input "9964280982"
type input "9964280982"
click at [418, 182] on span "Add Client" at bounding box center [415, 188] width 72 height 18
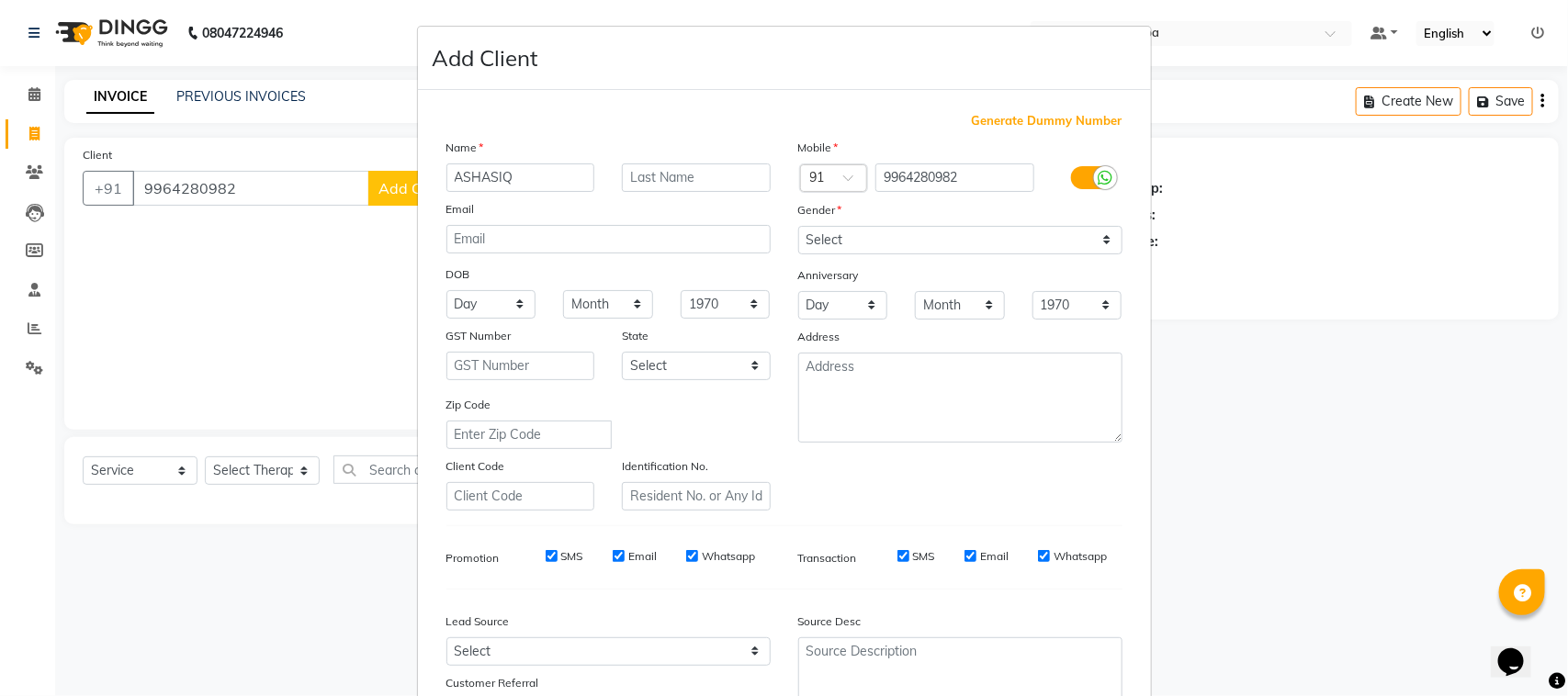
type input "ASHASIQ"
click at [876, 245] on select "Select [DEMOGRAPHIC_DATA] [DEMOGRAPHIC_DATA] Other Prefer Not To Say" at bounding box center [960, 240] width 324 height 28
select select "[DEMOGRAPHIC_DATA]"
click at [798, 226] on select "Select [DEMOGRAPHIC_DATA] [DEMOGRAPHIC_DATA] Other Prefer Not To Say" at bounding box center [960, 240] width 324 height 28
click at [545, 551] on input "SMS" at bounding box center [551, 556] width 12 height 12
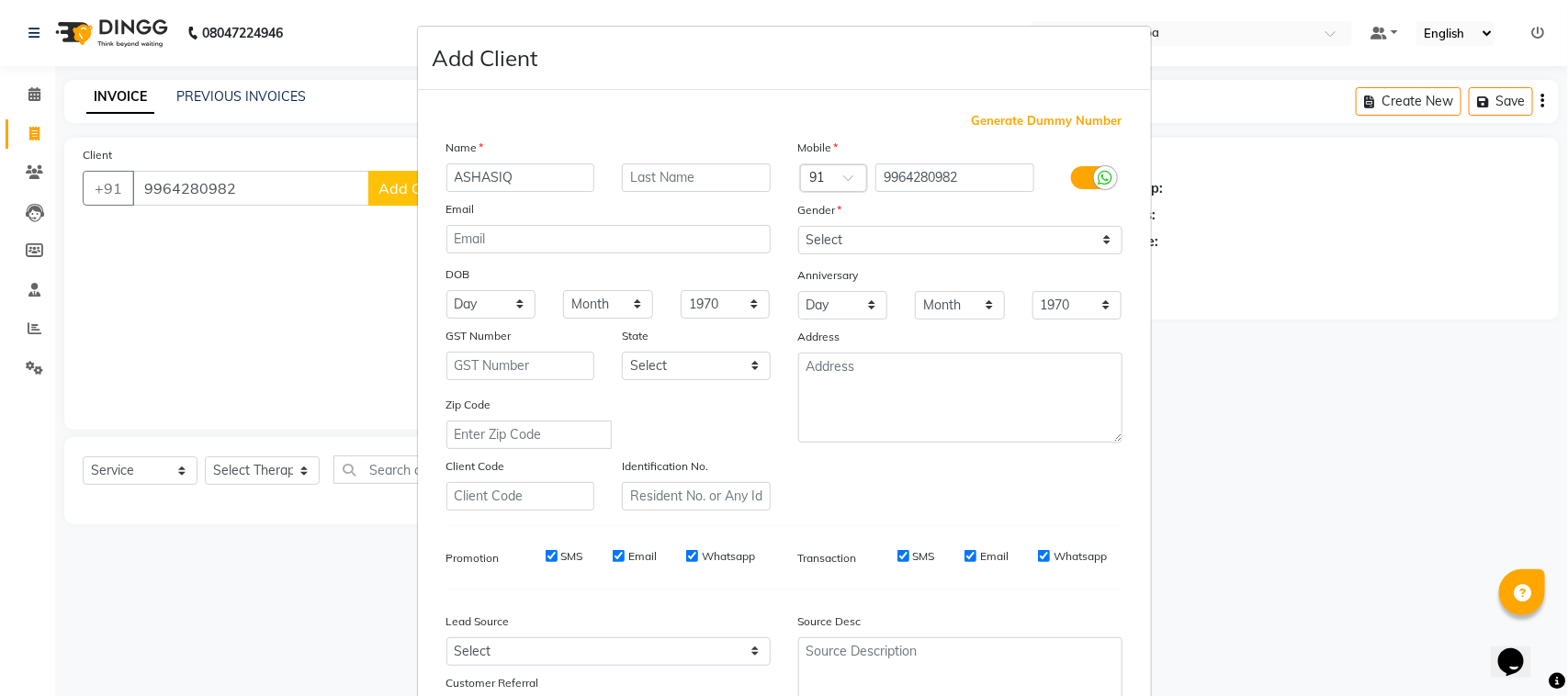
checkbox input "false"
drag, startPoint x: 613, startPoint y: 544, endPoint x: 624, endPoint y: 544, distance: 11.0
click at [614, 550] on input "Email" at bounding box center [618, 556] width 12 height 12
checkbox input "false"
drag, startPoint x: 680, startPoint y: 553, endPoint x: 724, endPoint y: 544, distance: 44.9
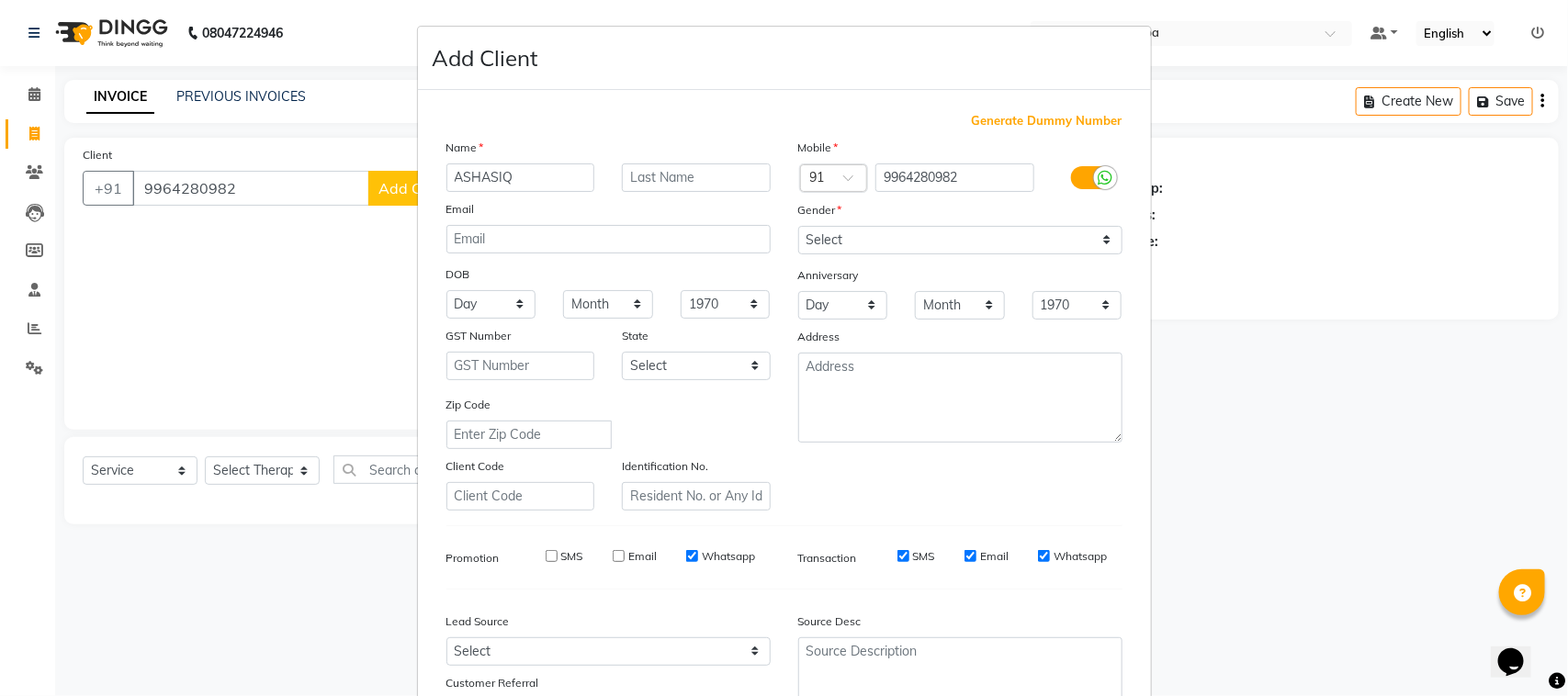
click at [686, 550] on input "Whatsapp" at bounding box center [692, 556] width 12 height 12
checkbox input "false"
click at [897, 553] on input "SMS" at bounding box center [903, 556] width 12 height 12
checkbox input "false"
drag, startPoint x: 958, startPoint y: 552, endPoint x: 976, endPoint y: 551, distance: 18.0
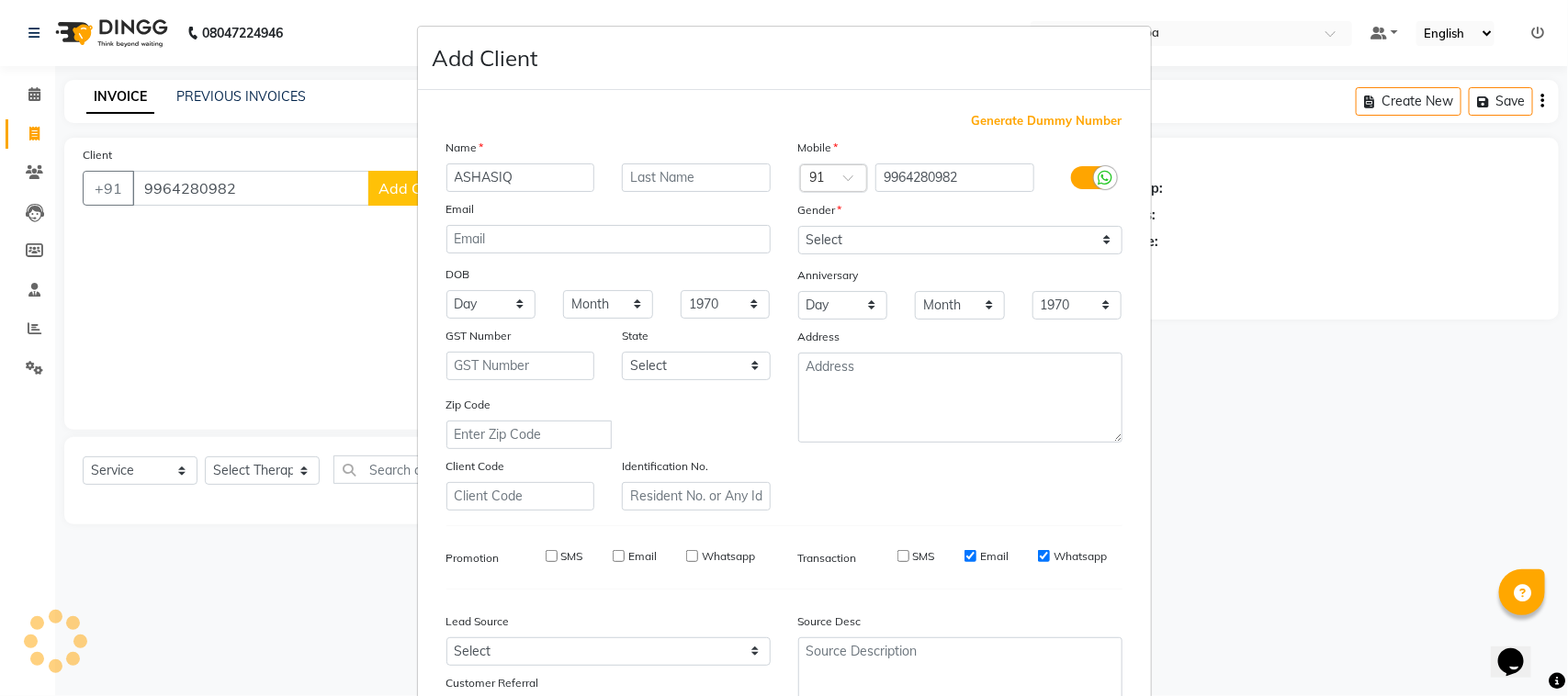
click at [965, 551] on input "Email" at bounding box center [970, 556] width 12 height 12
checkbox input "false"
click at [1038, 552] on input "Whatsapp" at bounding box center [1043, 556] width 12 height 12
checkbox input "false"
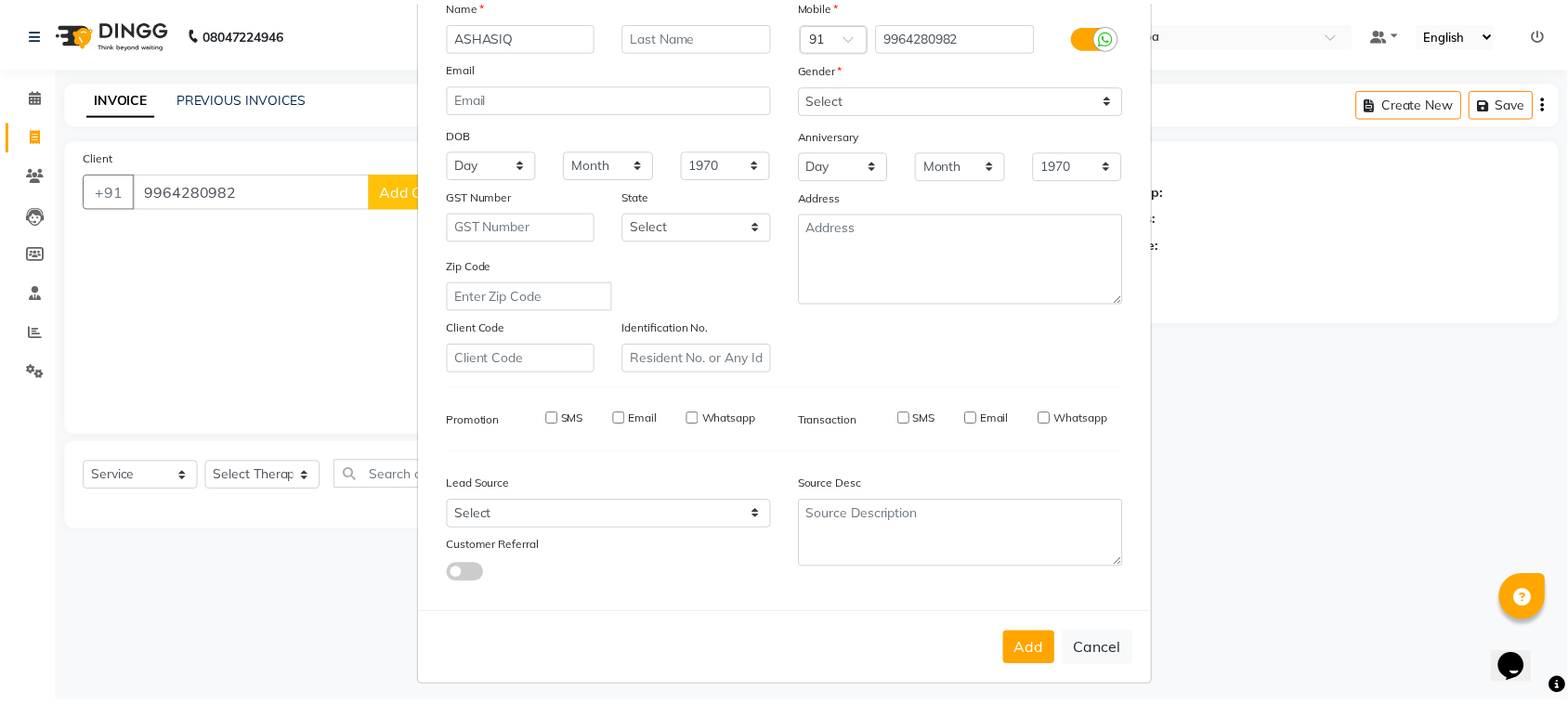
scroll to position [146, 0]
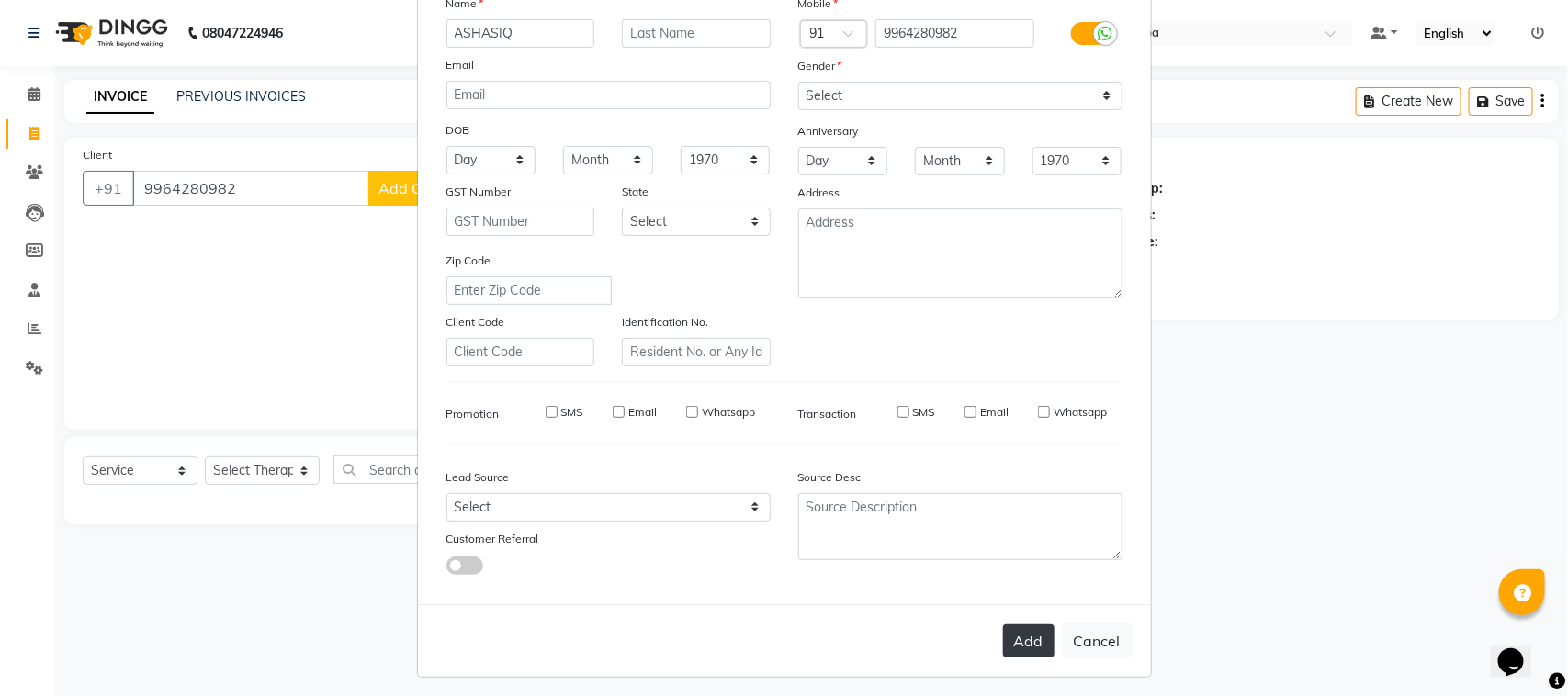
click at [1024, 635] on button "Add" at bounding box center [1028, 640] width 51 height 33
select select
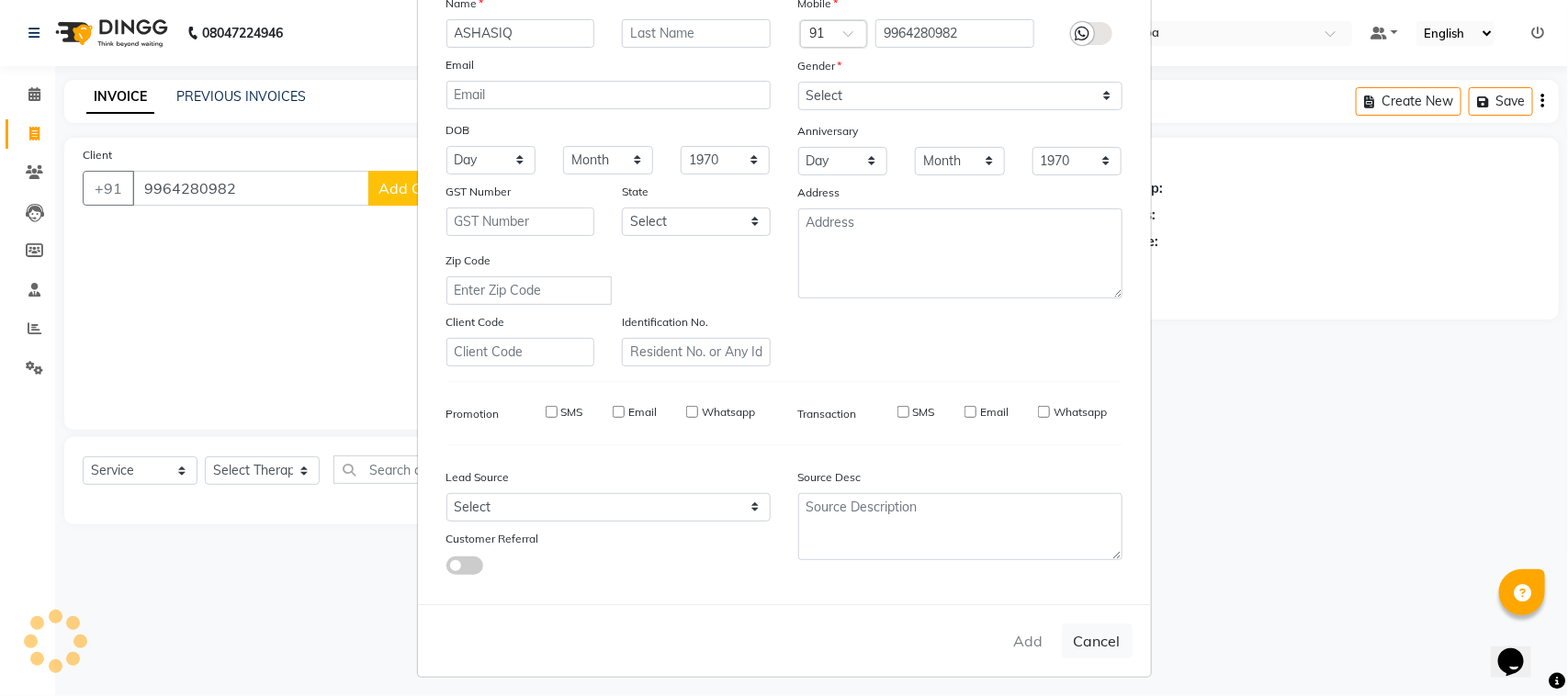
select select
checkbox input "false"
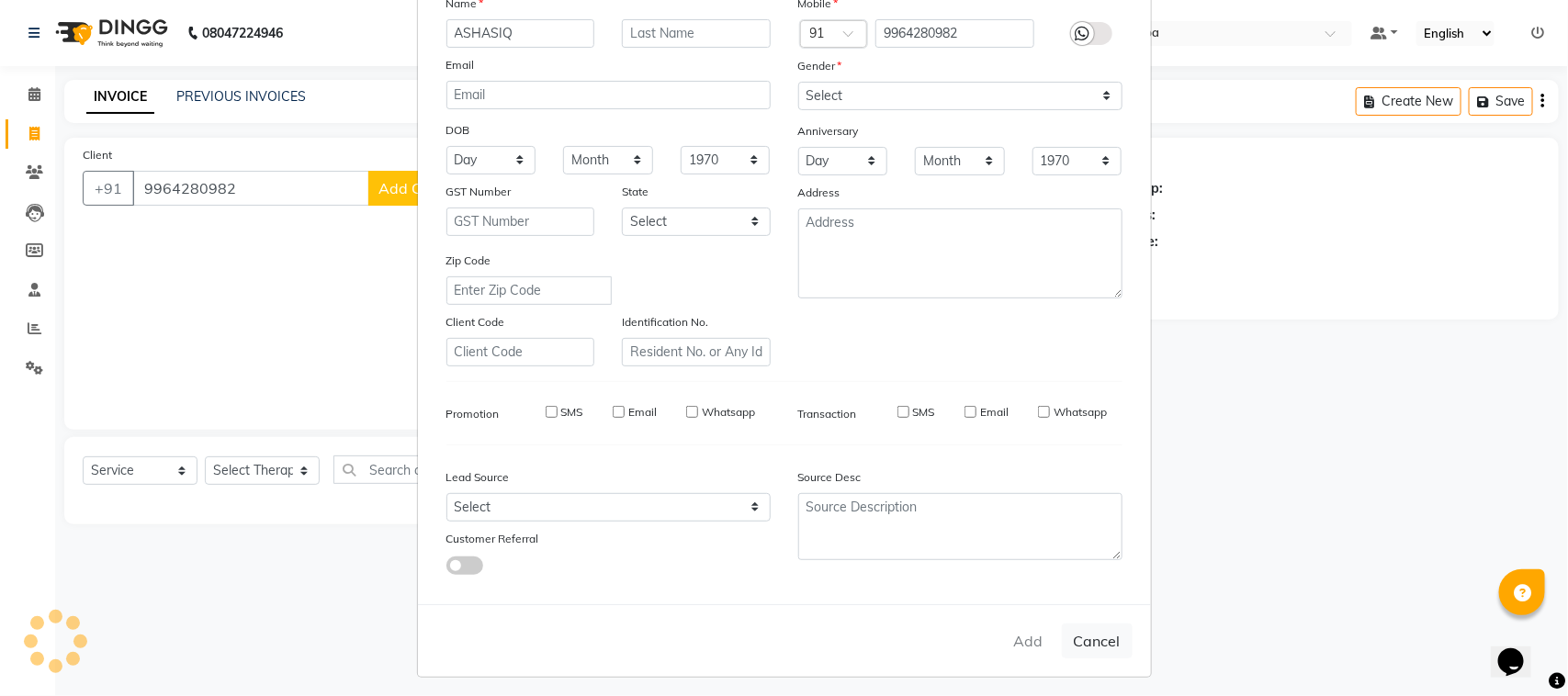
checkbox input "false"
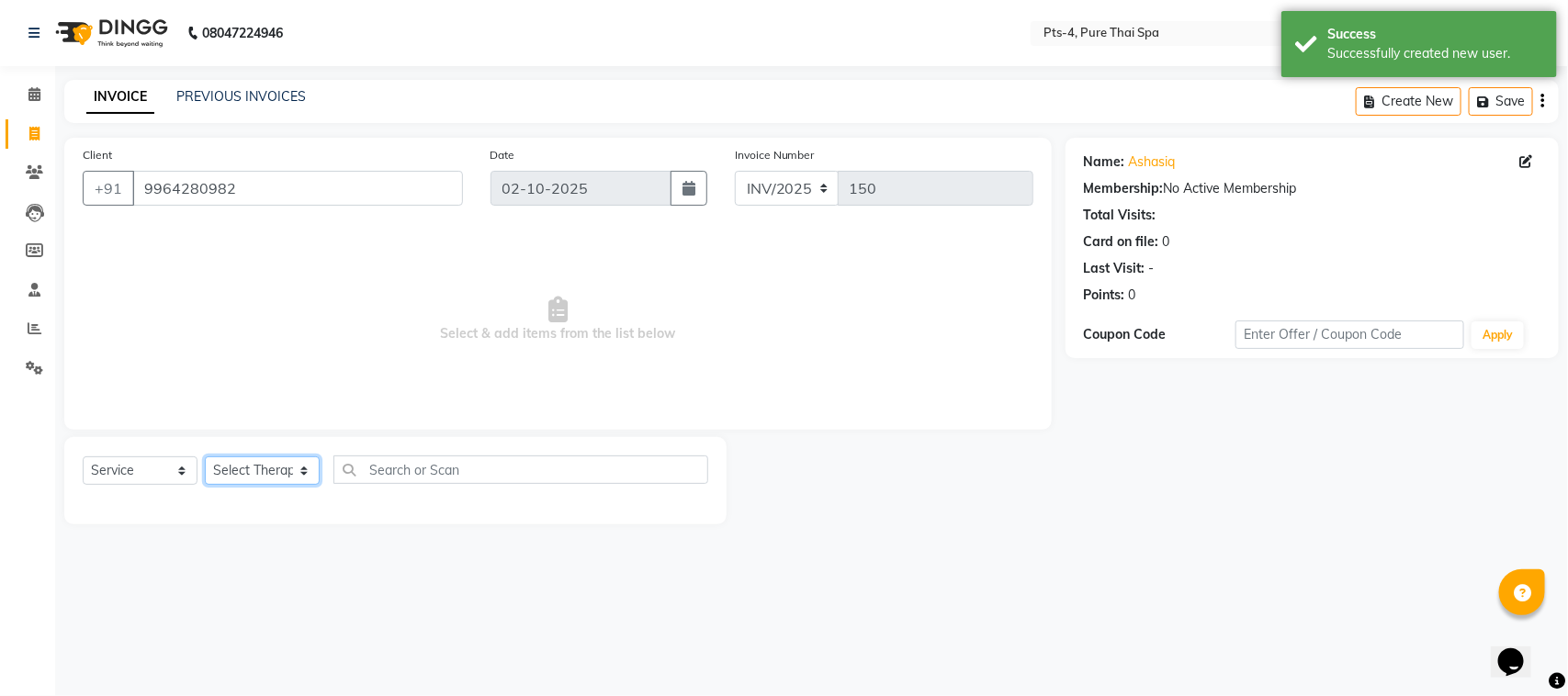
click at [254, 470] on select "Select Therapist [PERSON_NAME] NE [PERSON_NAME] anyone [PERSON_NAME] [PERSON_NA…" at bounding box center [262, 470] width 115 height 28
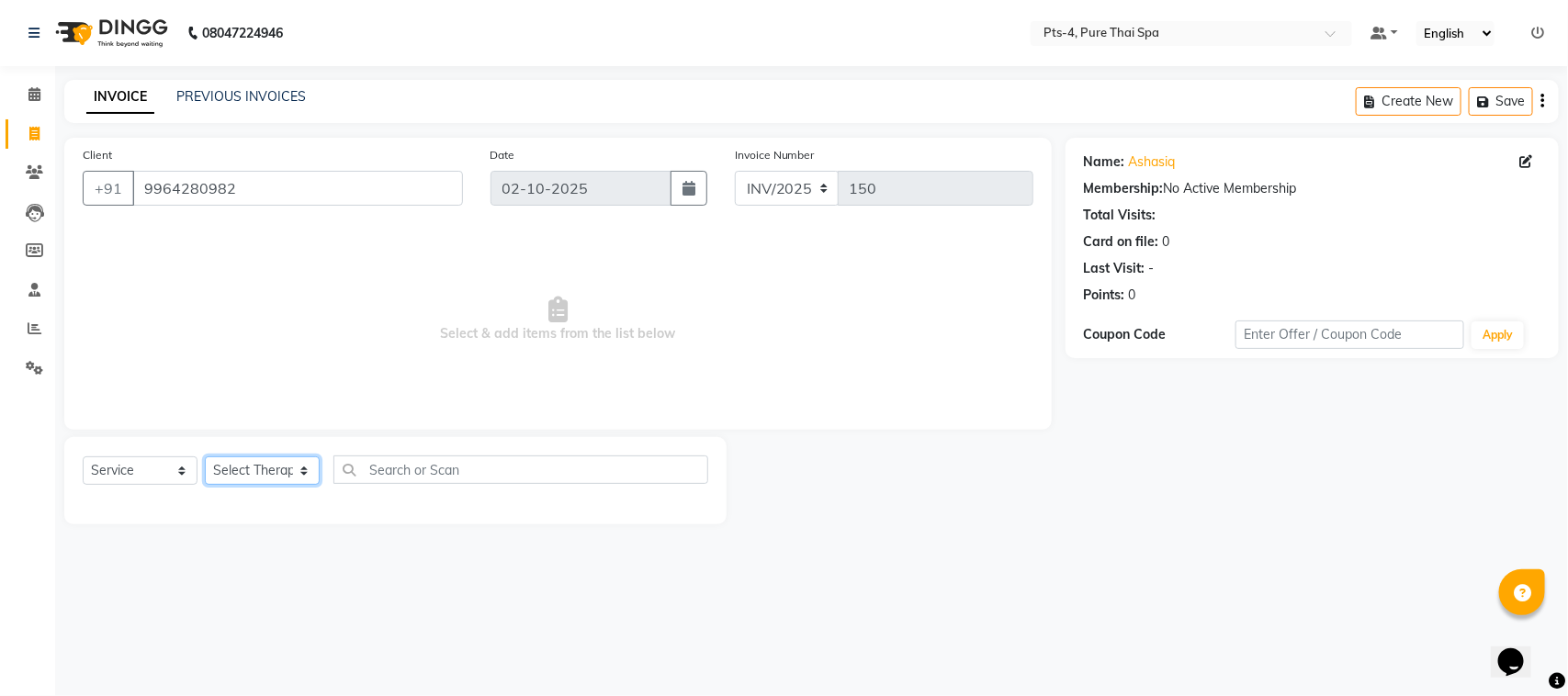
select select "52901"
click at [205, 456] on select "Select Therapist [PERSON_NAME] NE [PERSON_NAME] anyone [PERSON_NAME] [PERSON_NA…" at bounding box center [262, 470] width 115 height 28
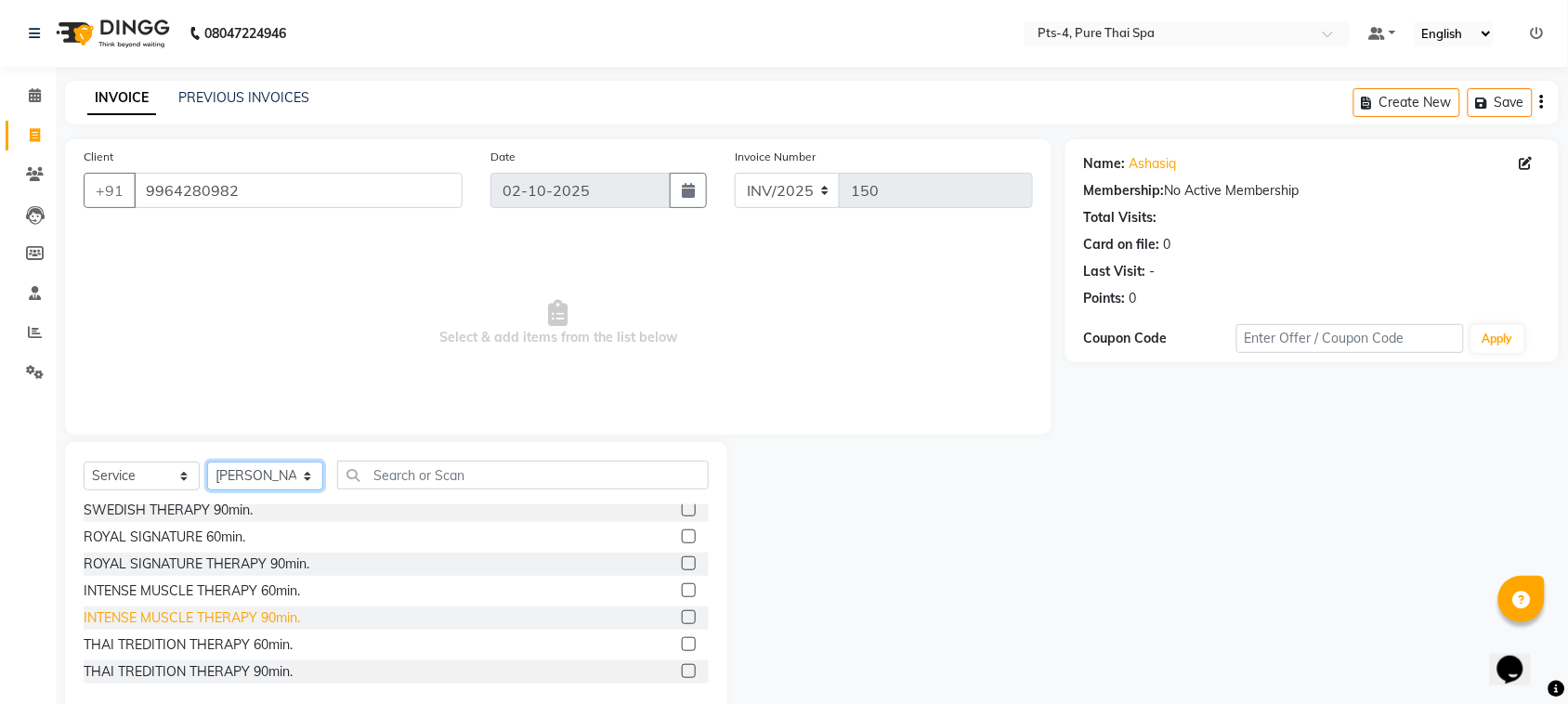
scroll to position [116, 0]
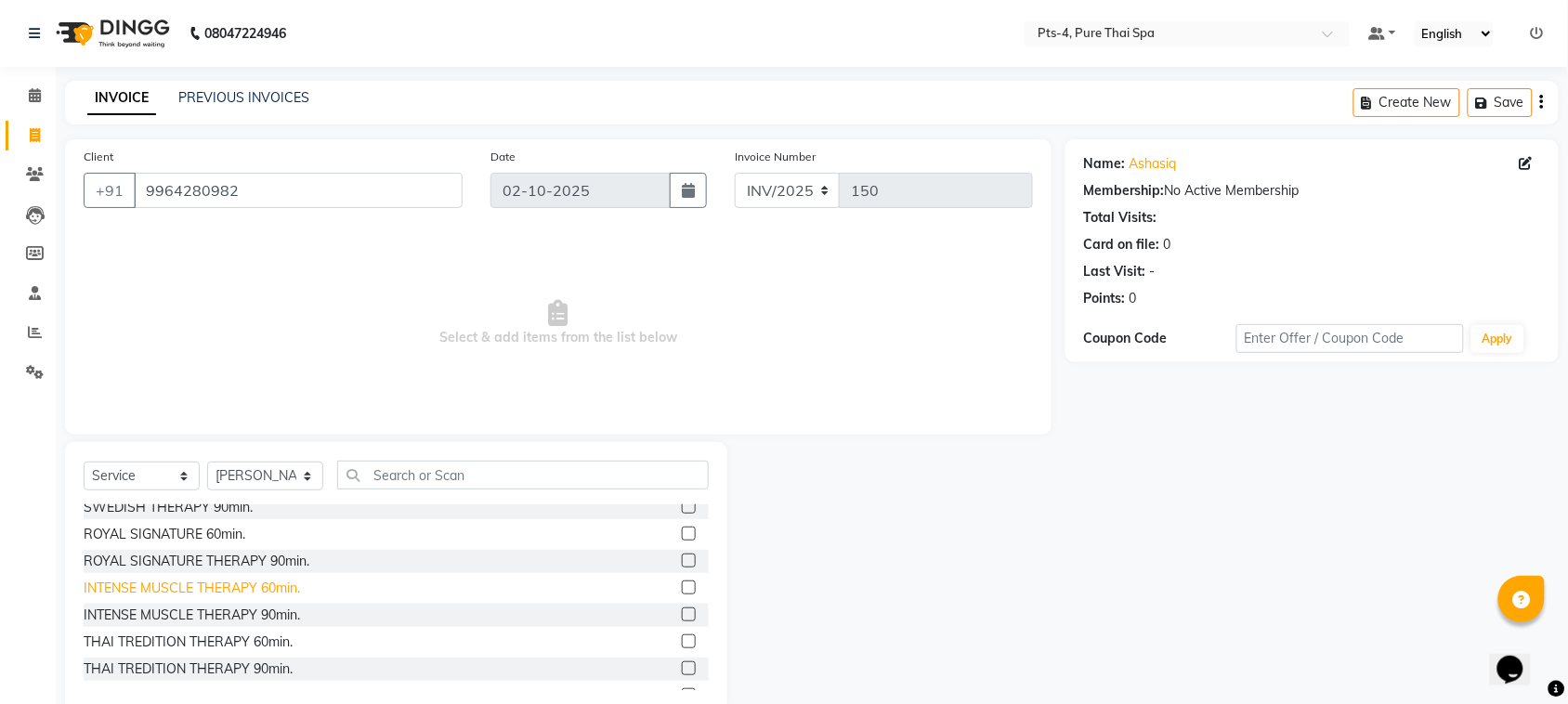
click at [230, 586] on div "INTENSE MUSCLE THERAPY 60min." at bounding box center [192, 588] width 217 height 19
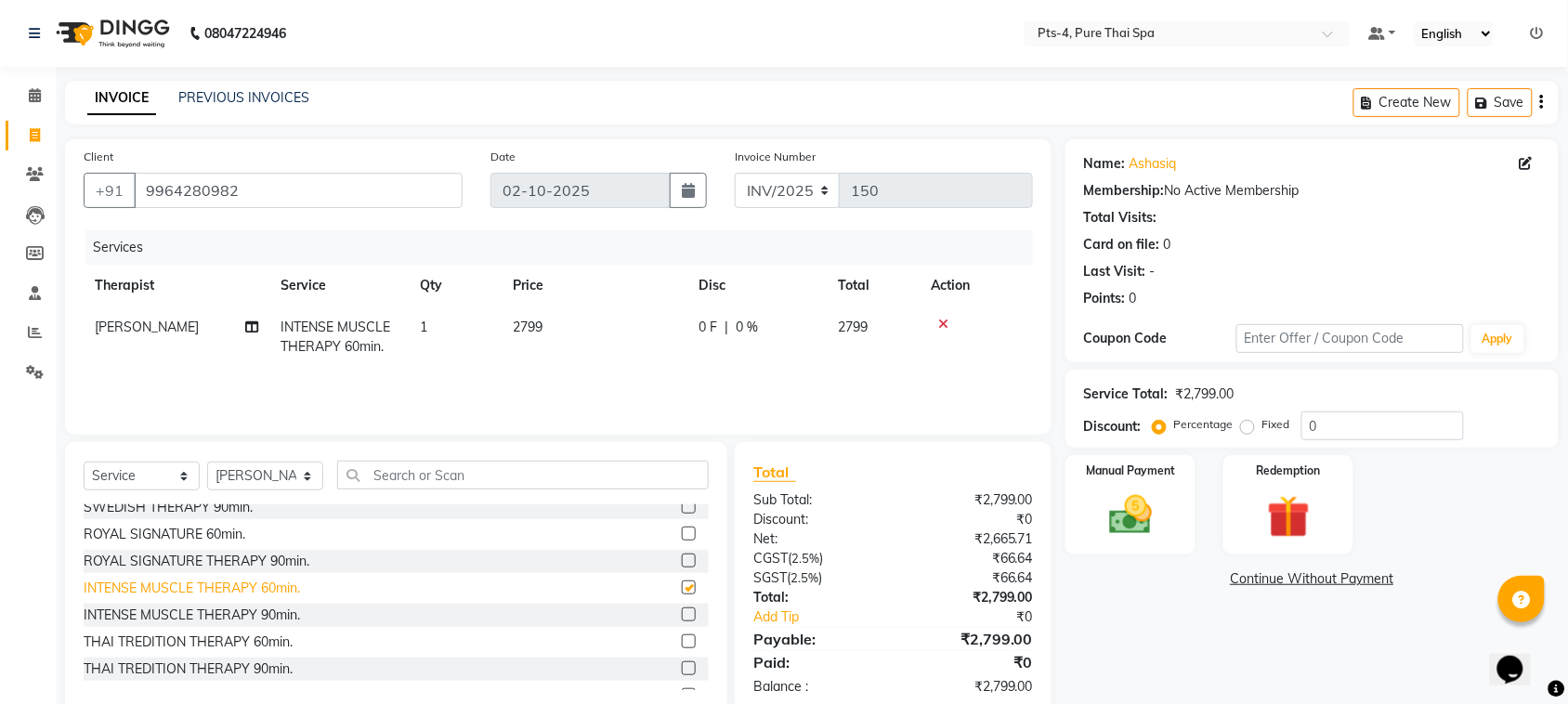
checkbox input "false"
click at [251, 476] on select "Select Therapist [PERSON_NAME] NE [PERSON_NAME] anyone [PERSON_NAME] [PERSON_NA…" at bounding box center [265, 476] width 116 height 29
select select "68477"
click at [207, 461] on select "Select Therapist [PERSON_NAME] NE [PERSON_NAME] anyone [PERSON_NAME] [PERSON_NA…" at bounding box center [265, 476] width 116 height 29
click at [261, 586] on div "INTENSE MUSCLE THERAPY 60min." at bounding box center [192, 588] width 217 height 19
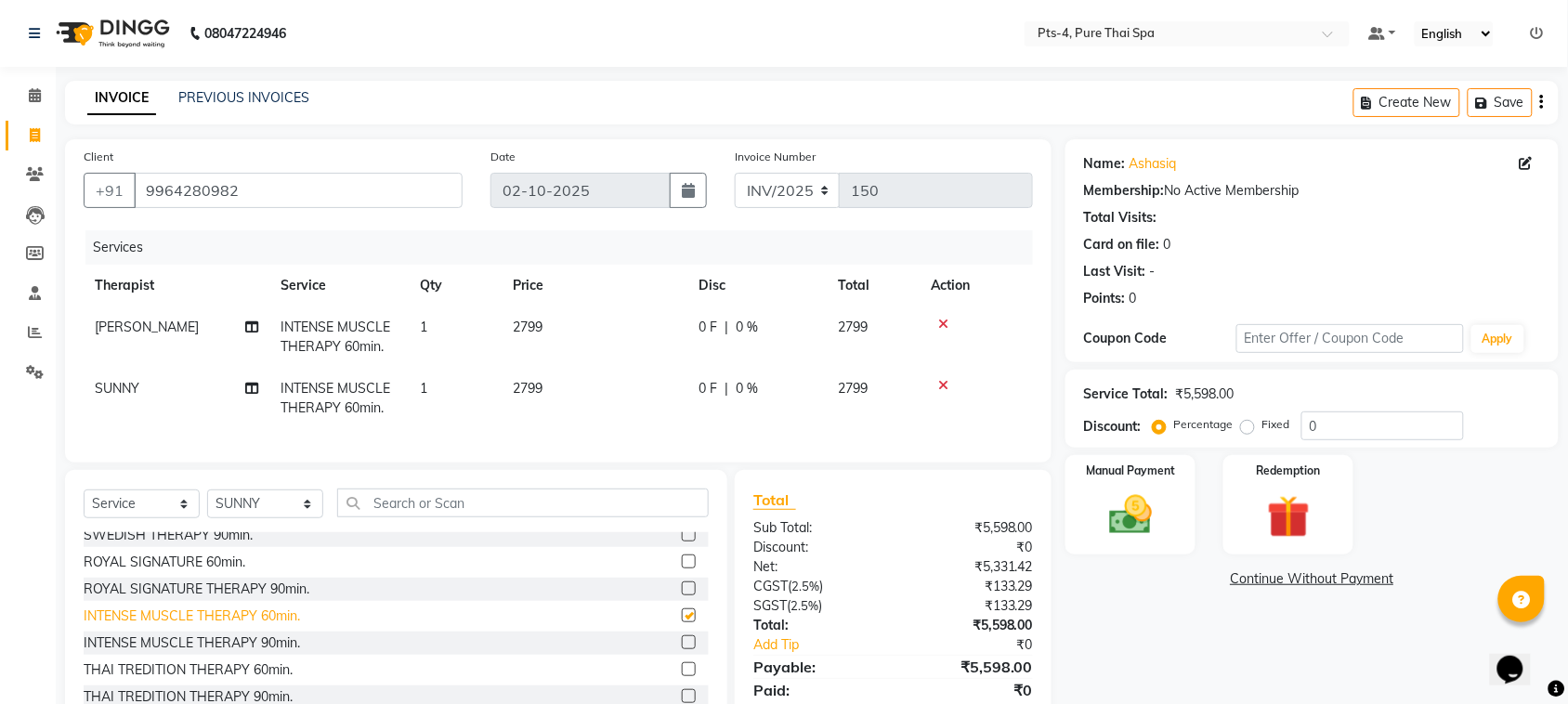
checkbox input "false"
click at [1263, 428] on label "Fixed" at bounding box center [1276, 424] width 28 height 16
click at [1250, 428] on input "Fixed" at bounding box center [1251, 425] width 13 height 13
radio input "true"
click at [1339, 420] on input "0" at bounding box center [1382, 426] width 162 height 29
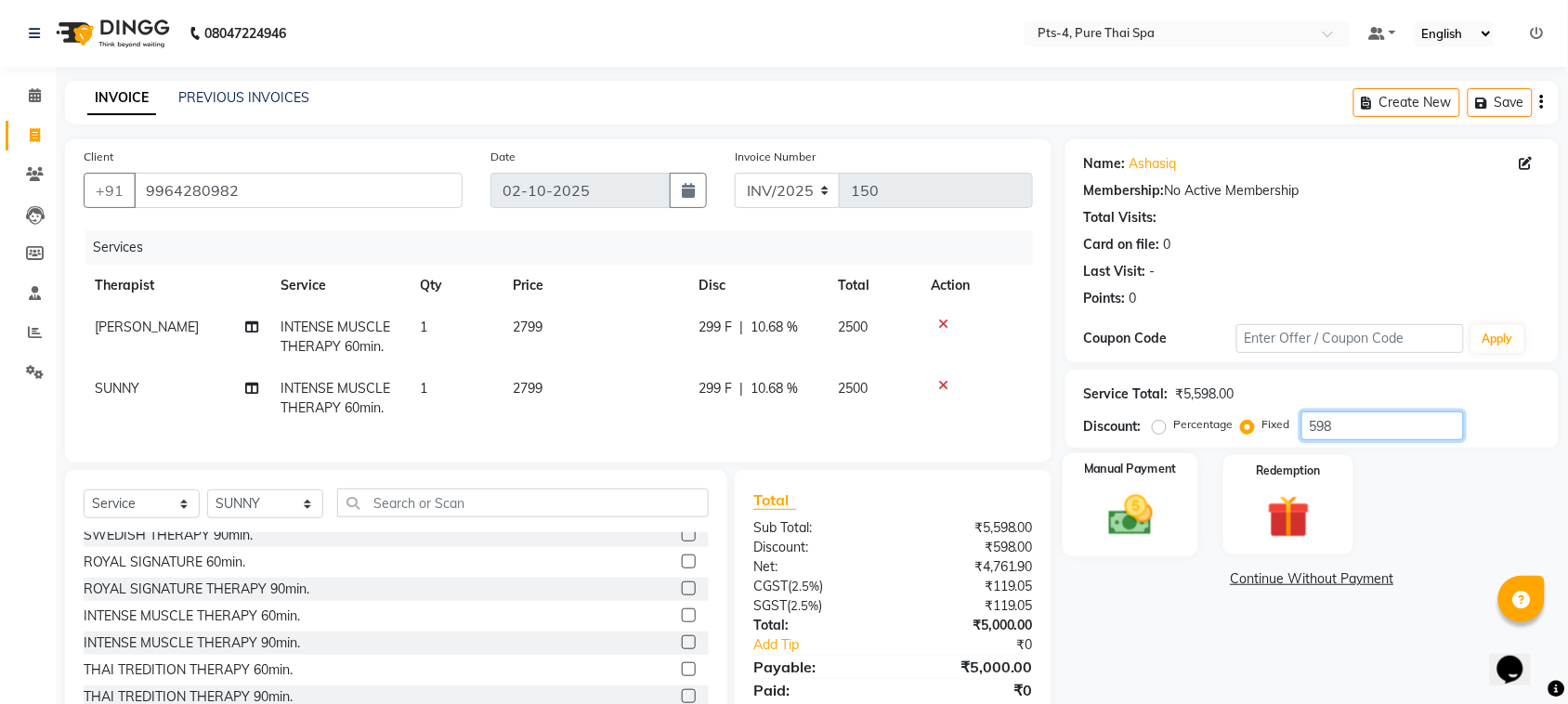
type input "598"
click at [1123, 506] on img at bounding box center [1131, 514] width 73 height 51
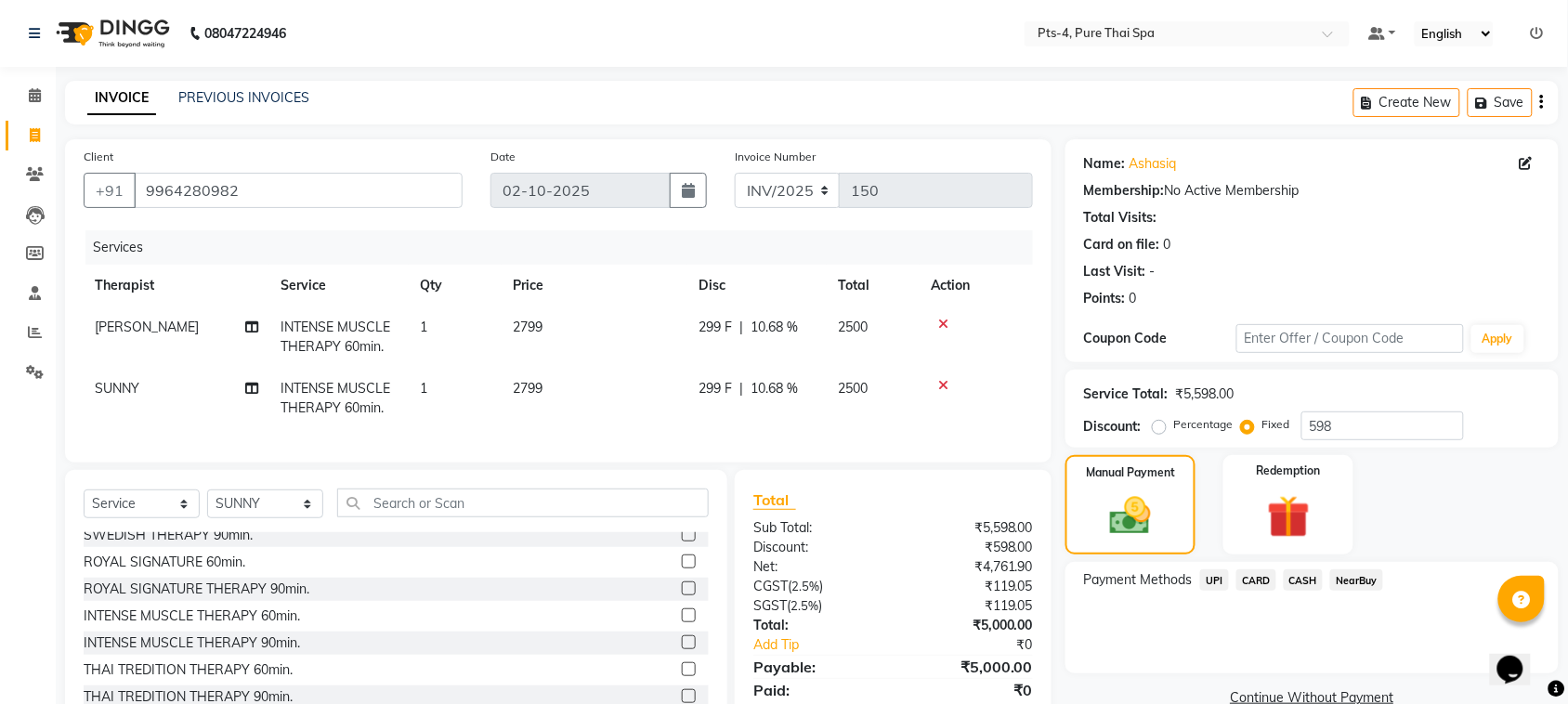
click at [1250, 581] on span "CARD" at bounding box center [1257, 579] width 40 height 21
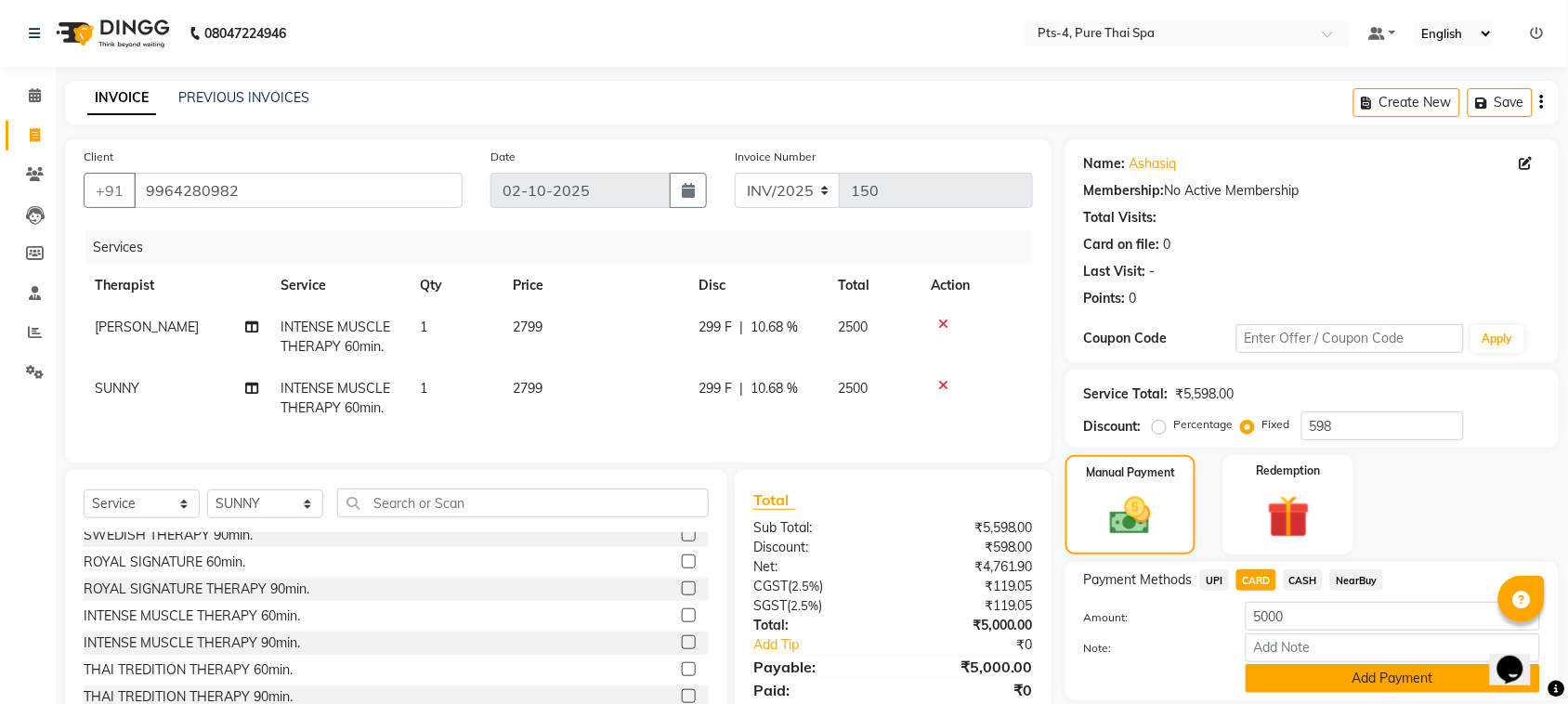
click at [1294, 676] on button "Add Payment" at bounding box center [1392, 678] width 295 height 29
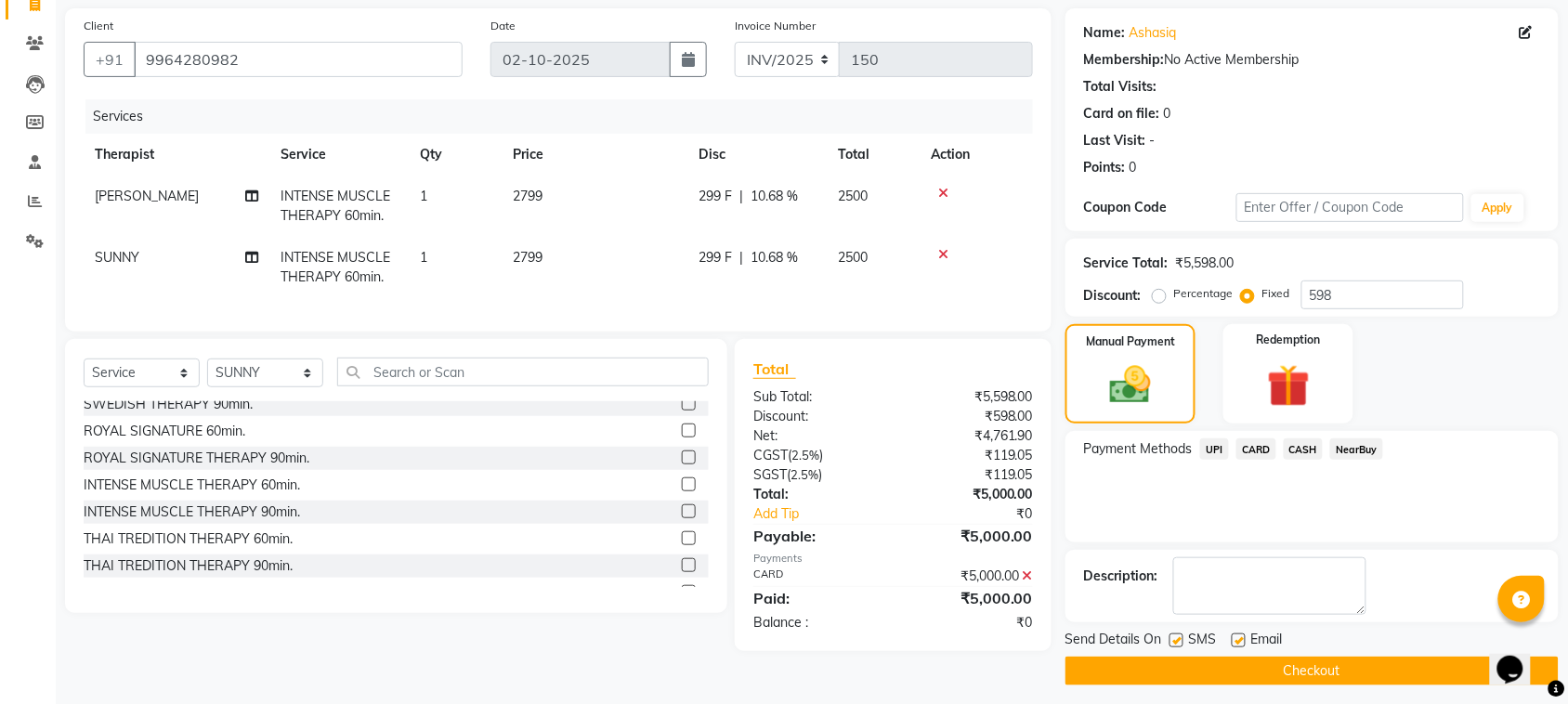
scroll to position [140, 0]
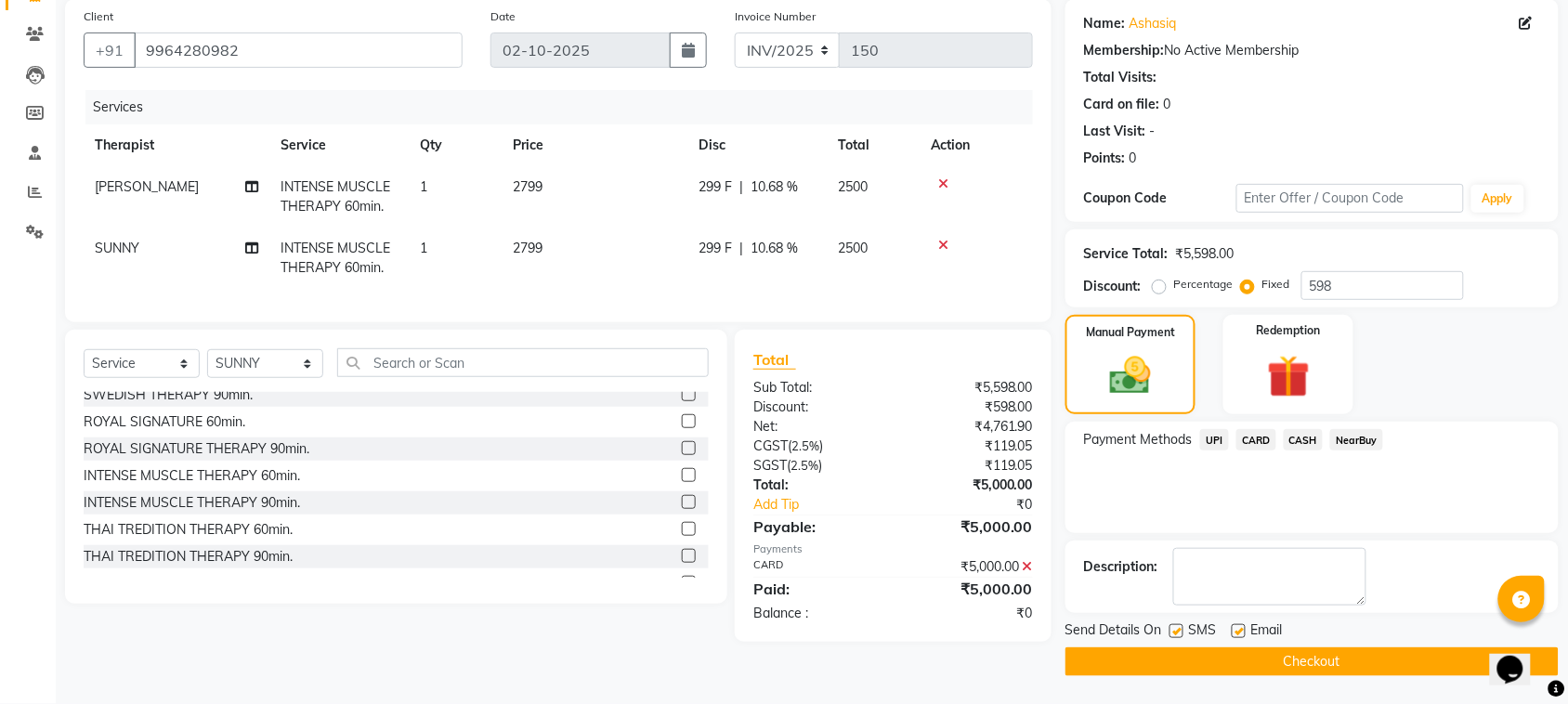
click at [1176, 629] on label at bounding box center [1176, 631] width 14 height 14
click at [1176, 629] on input "checkbox" at bounding box center [1176, 632] width 12 height 12
checkbox input "false"
click at [1245, 634] on label at bounding box center [1239, 631] width 14 height 14
click at [1244, 634] on input "checkbox" at bounding box center [1238, 632] width 12 height 12
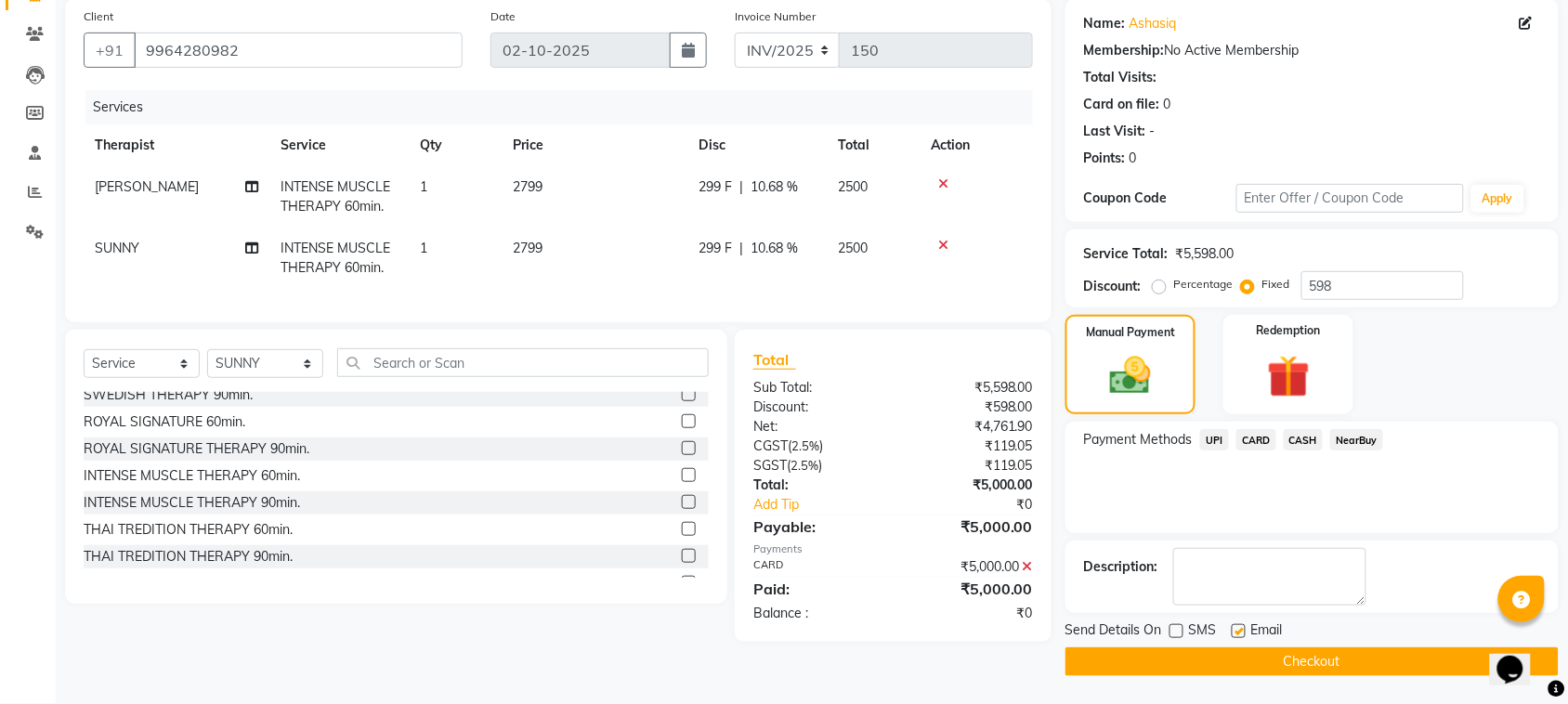
checkbox input "false"
click at [1226, 669] on button "Checkout" at bounding box center [1312, 662] width 493 height 29
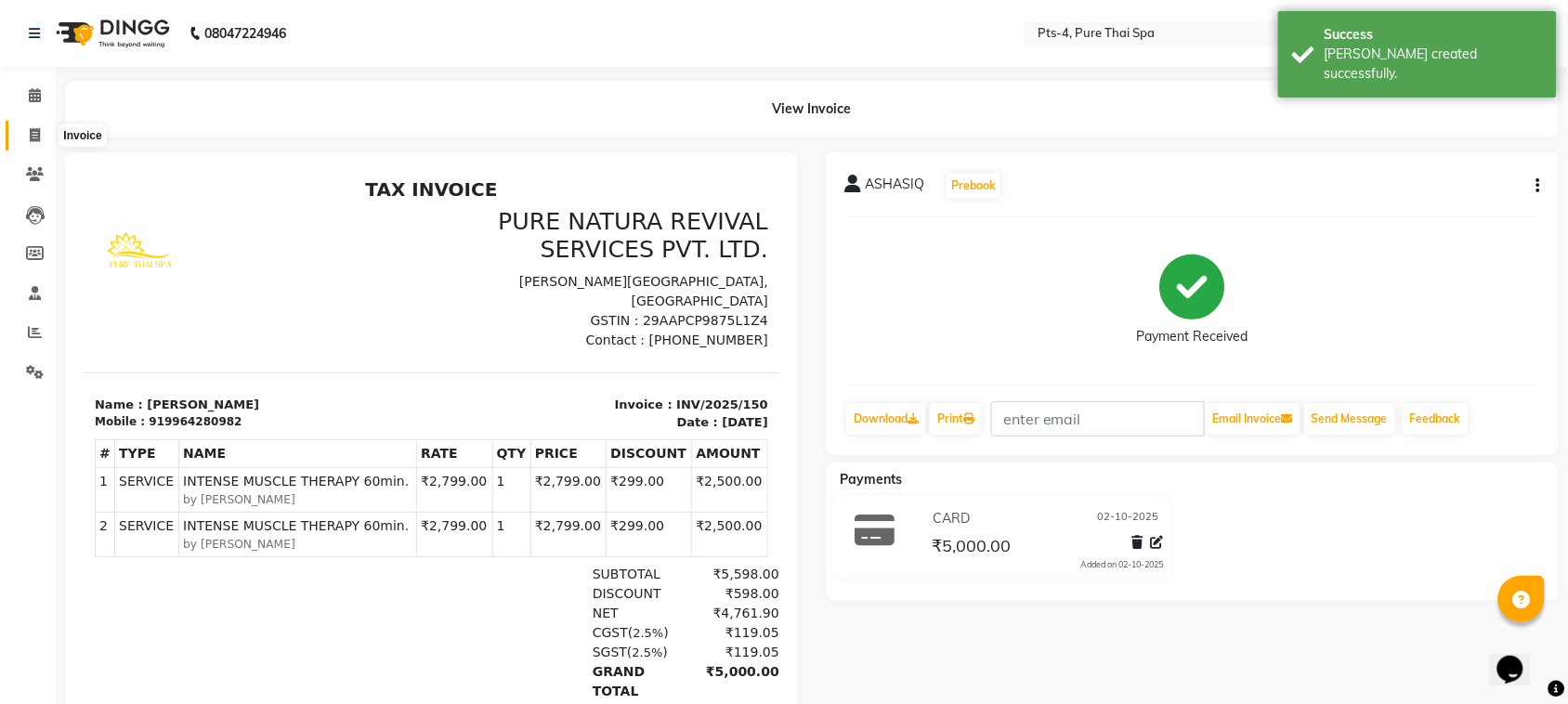
click at [35, 136] on icon at bounding box center [35, 135] width 11 height 14
select select "service"
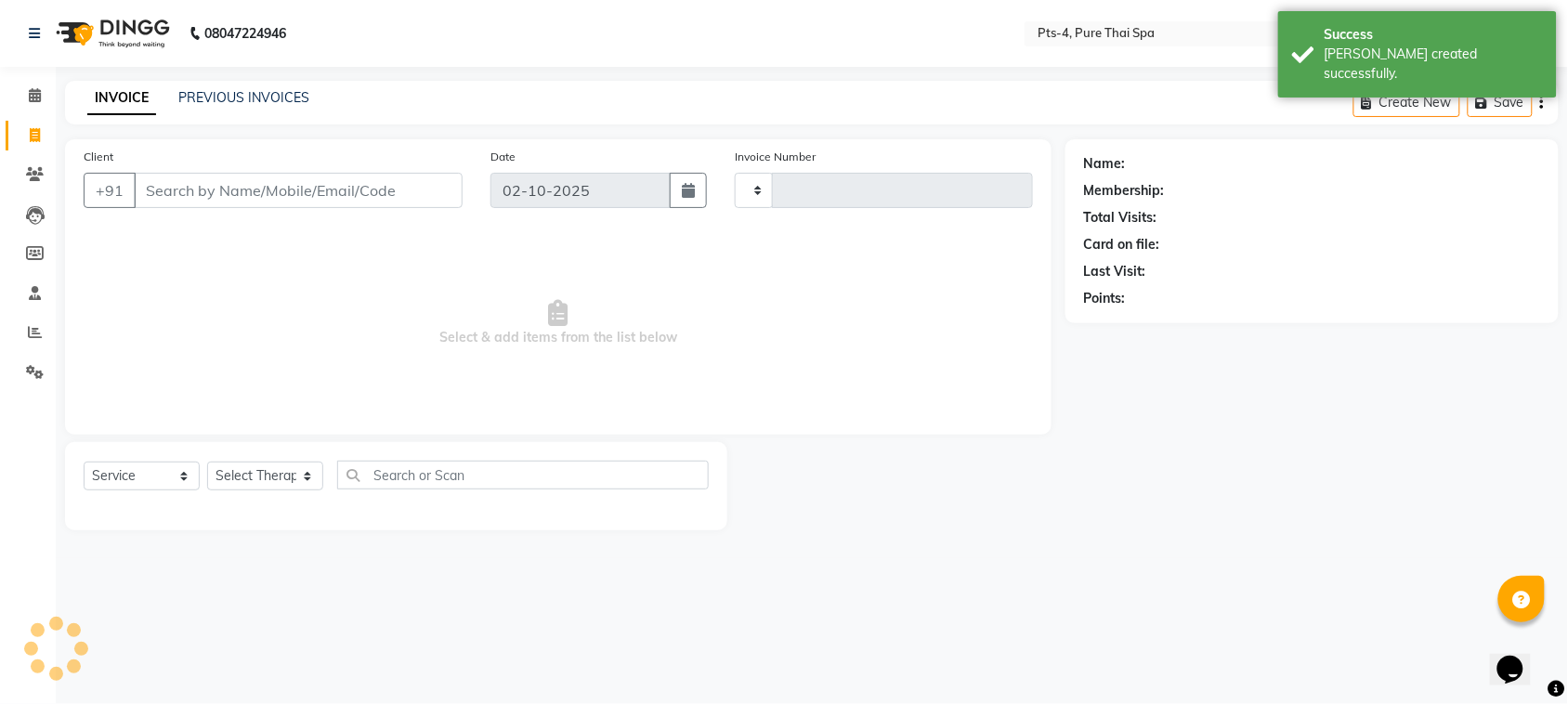
type input "151"
select select "9046"
click at [249, 98] on link "PREVIOUS INVOICES" at bounding box center [244, 97] width 131 height 16
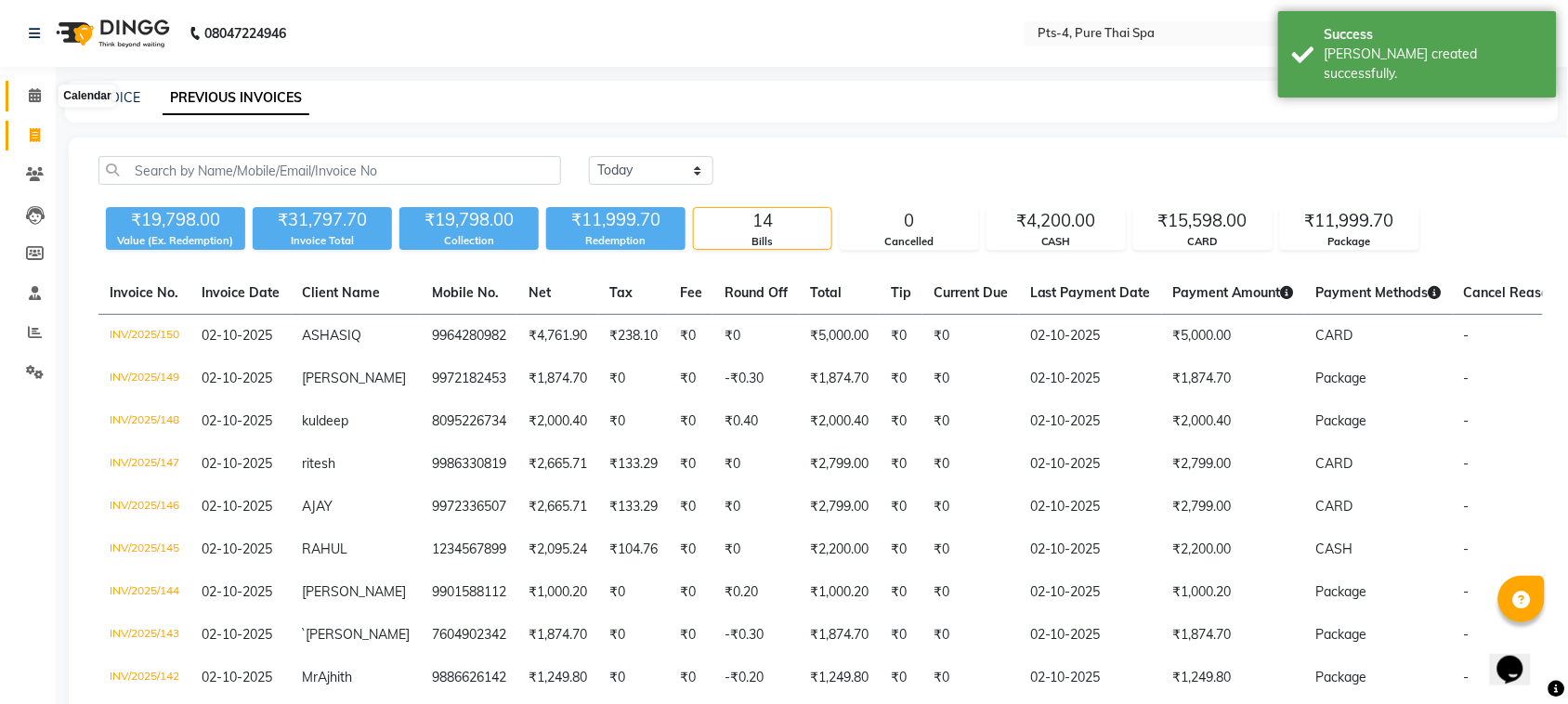
click at [26, 95] on span at bounding box center [35, 96] width 33 height 21
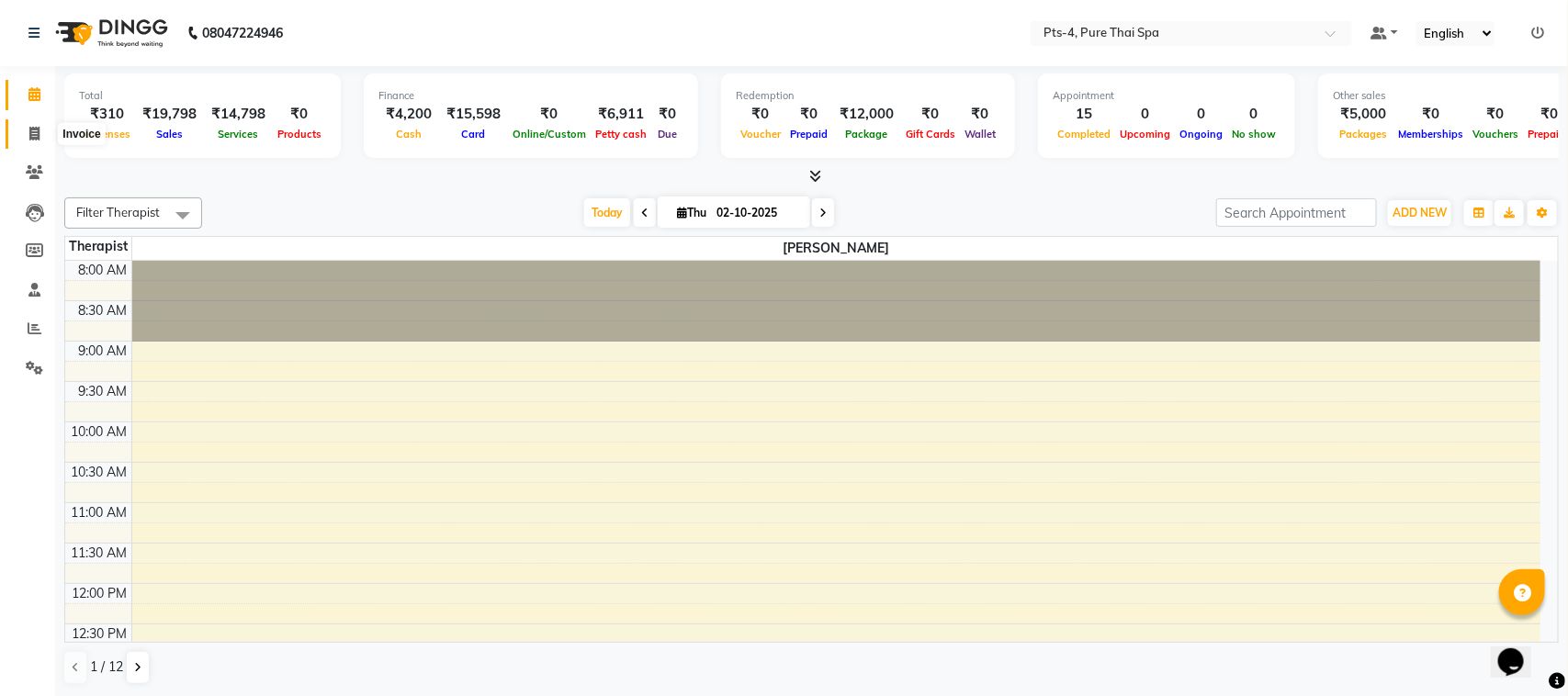
click at [34, 129] on icon at bounding box center [34, 134] width 10 height 14
select select "service"
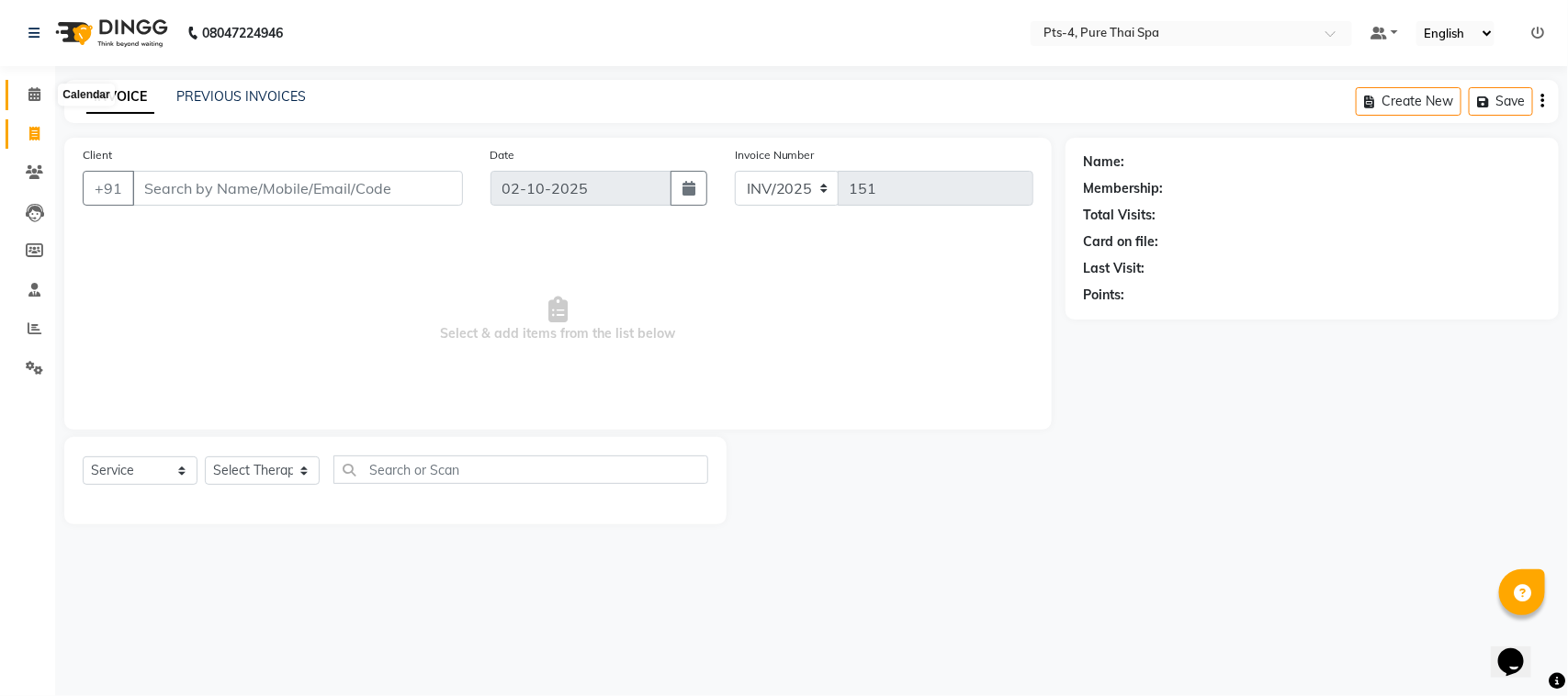
click at [25, 92] on span at bounding box center [34, 95] width 32 height 21
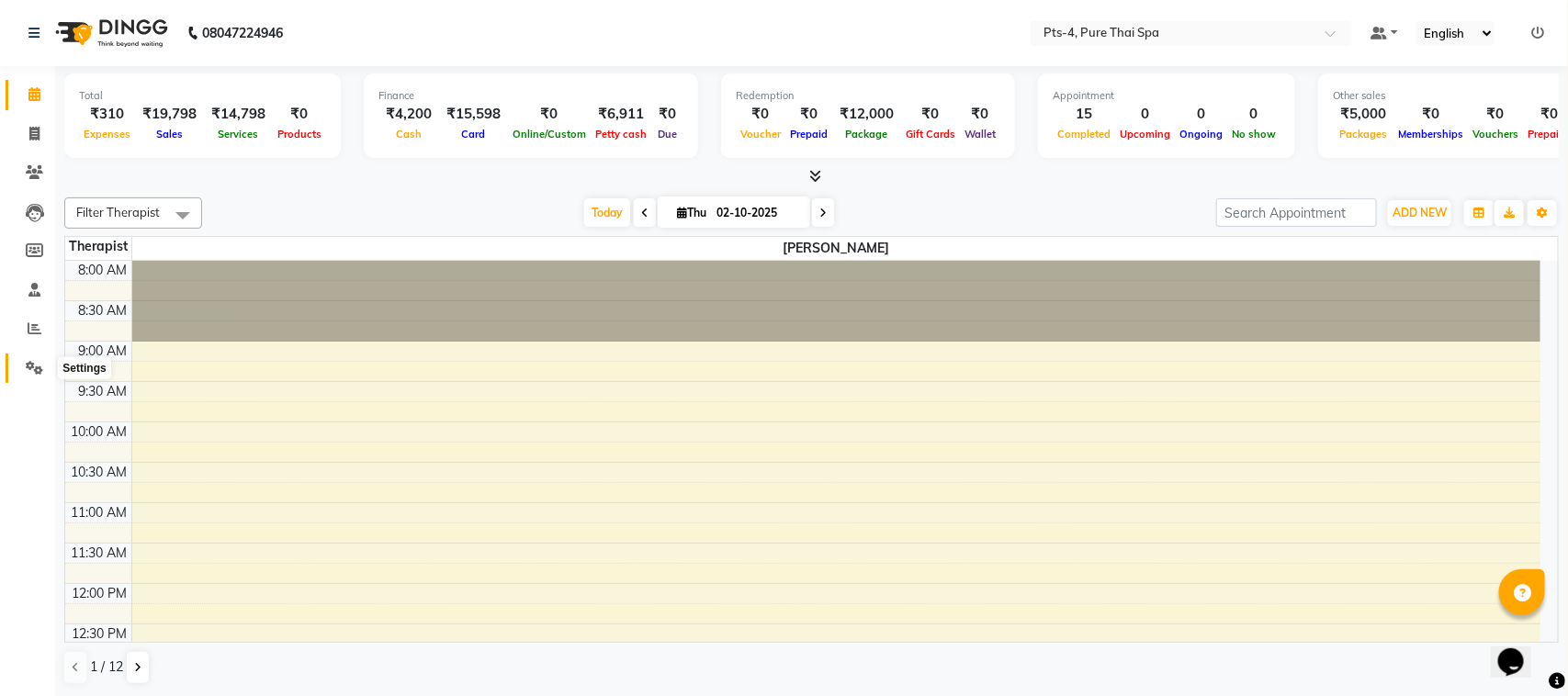
click at [26, 364] on icon at bounding box center [34, 367] width 17 height 14
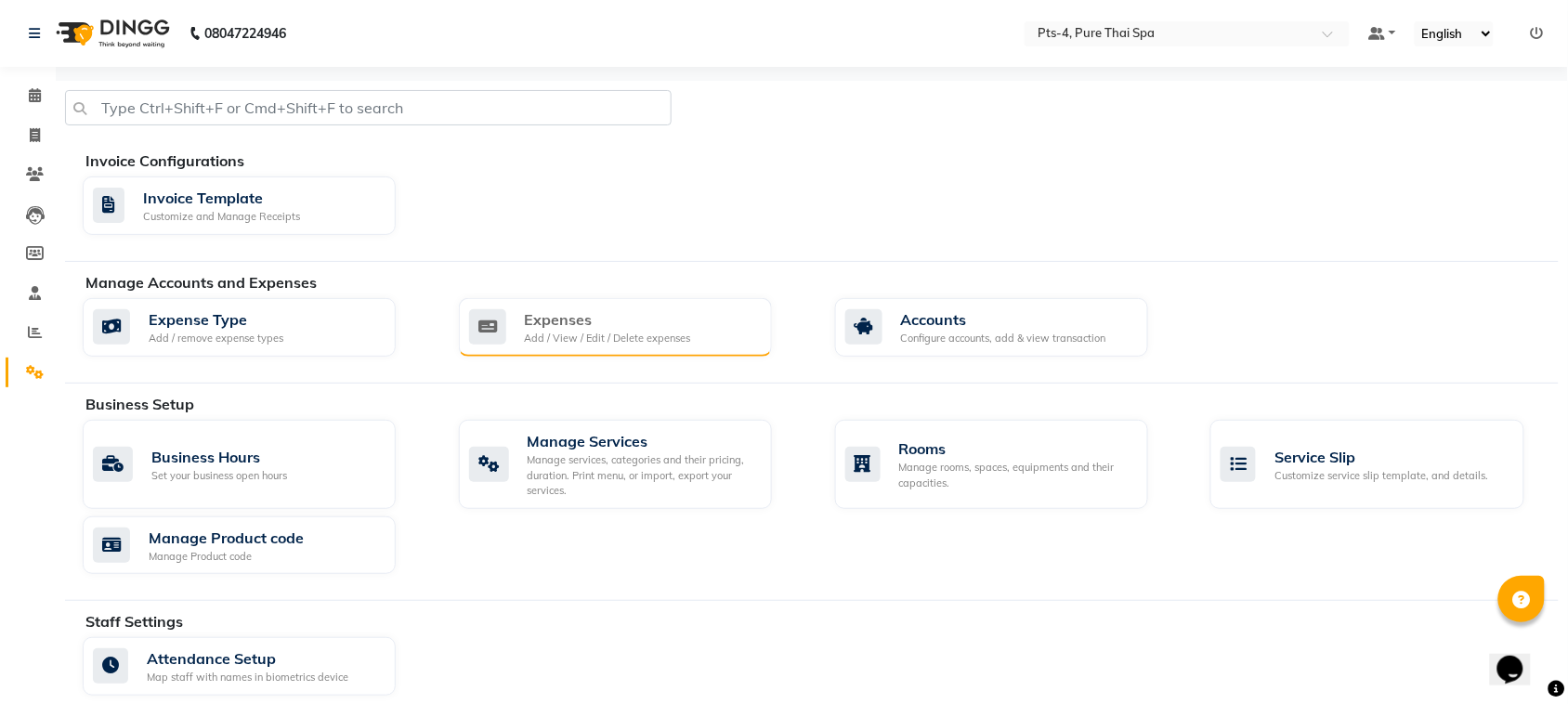
click at [555, 337] on div "Add / View / Edit / Delete expenses" at bounding box center [607, 339] width 166 height 15
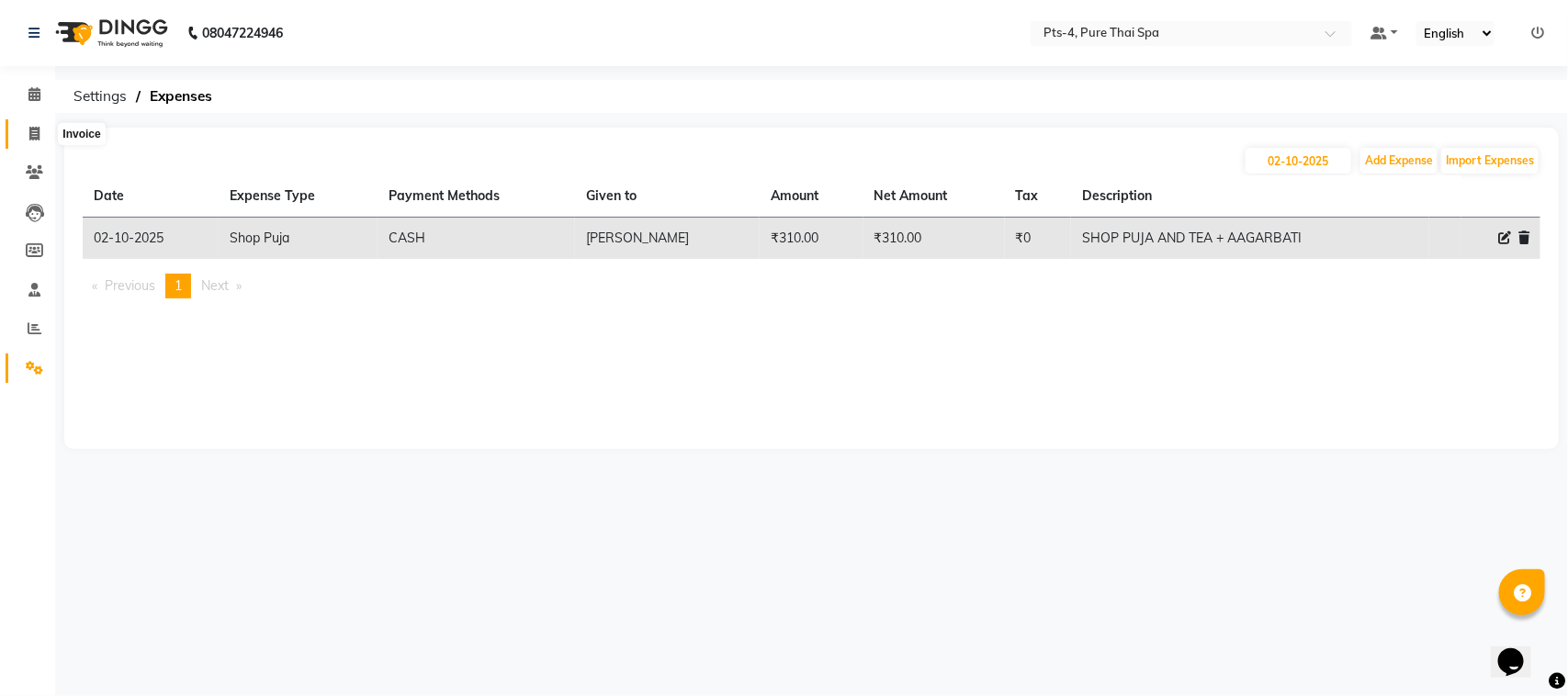
click at [38, 130] on icon at bounding box center [34, 134] width 10 height 14
select select "service"
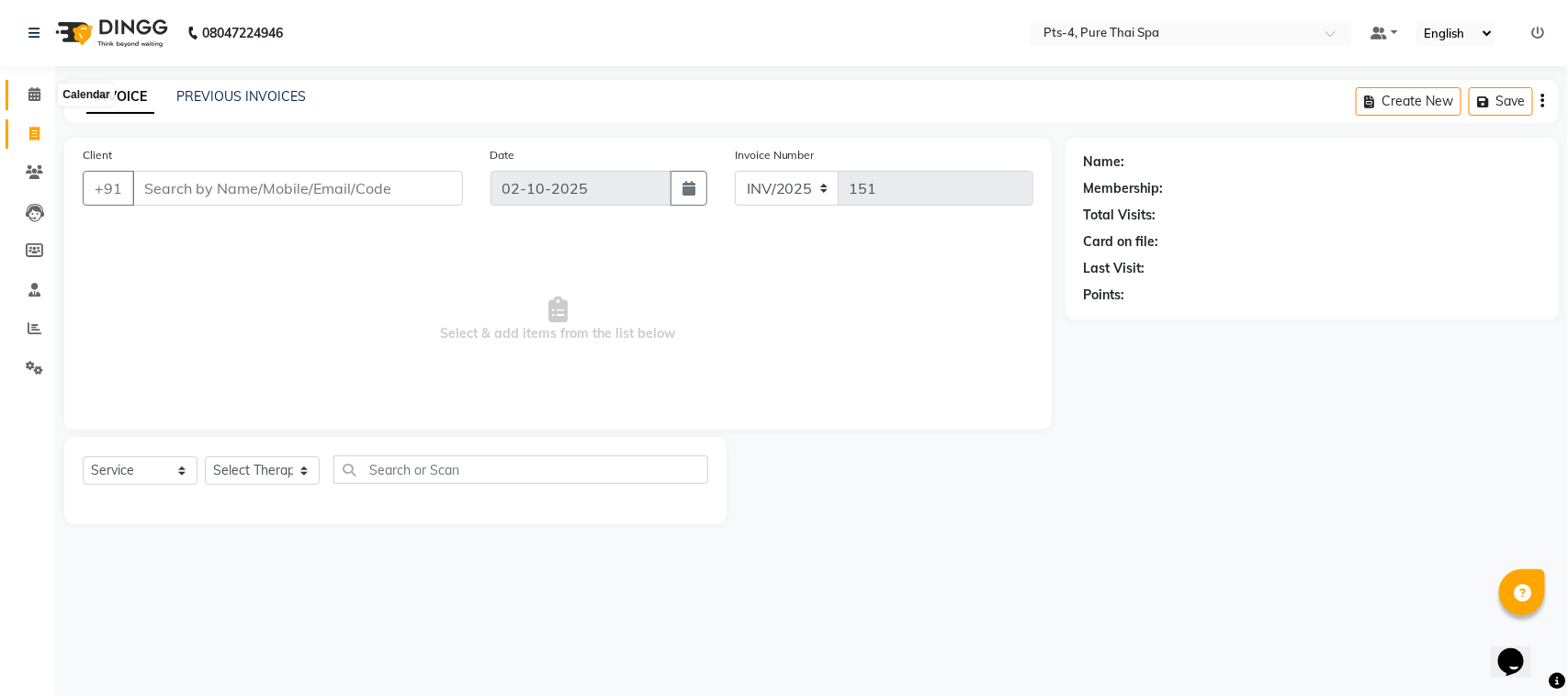
click at [24, 88] on span at bounding box center [34, 95] width 32 height 21
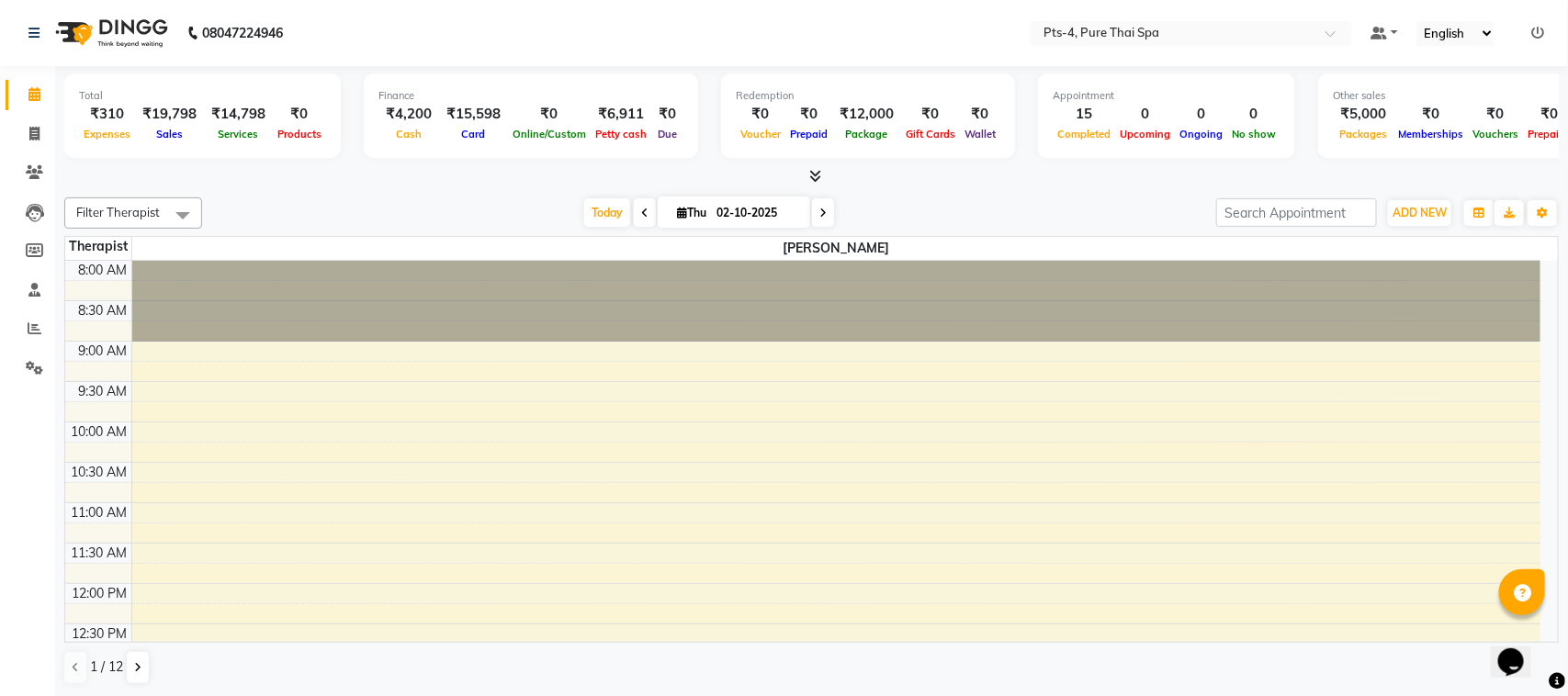
click at [729, 221] on input "02-10-2025" at bounding box center [756, 212] width 92 height 27
select select "10"
select select "2025"
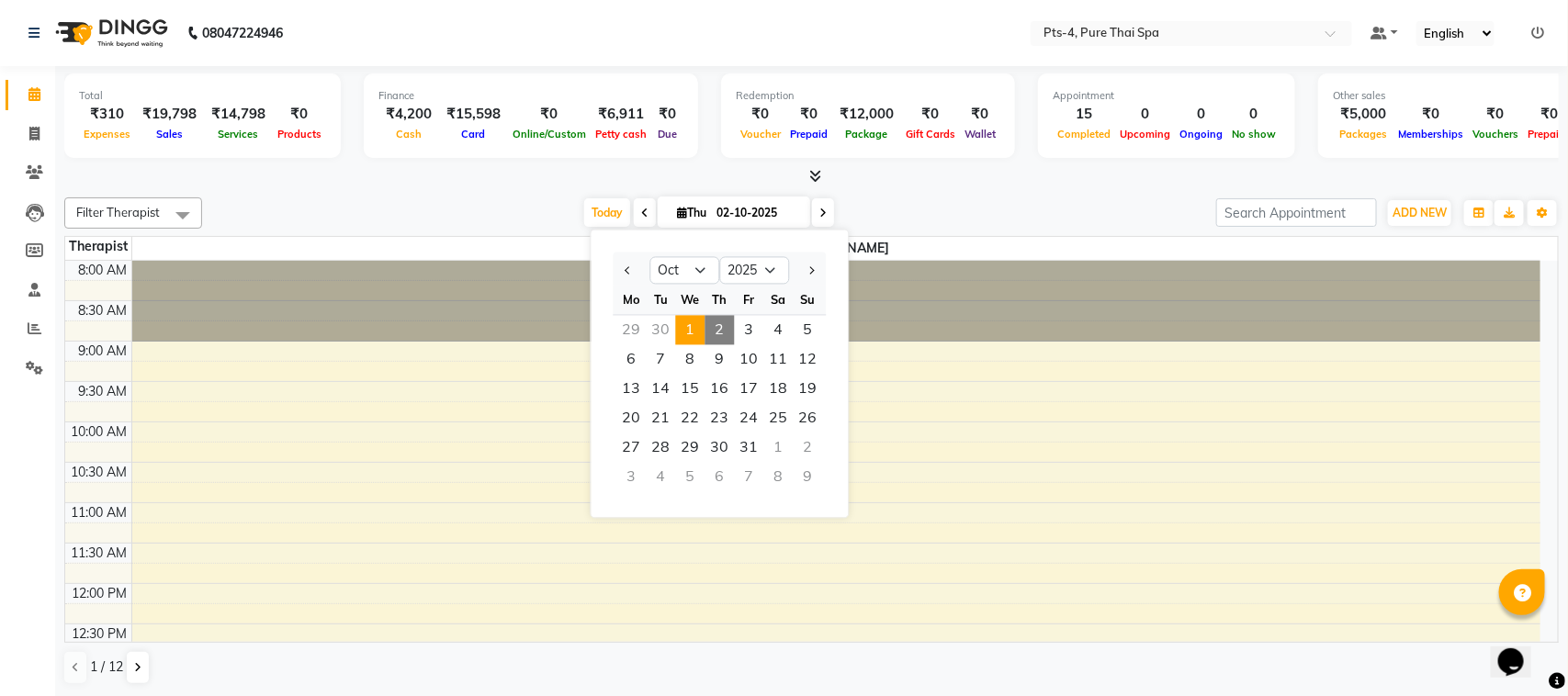
click at [689, 324] on span "1" at bounding box center [691, 330] width 29 height 29
type input "01-10-2025"
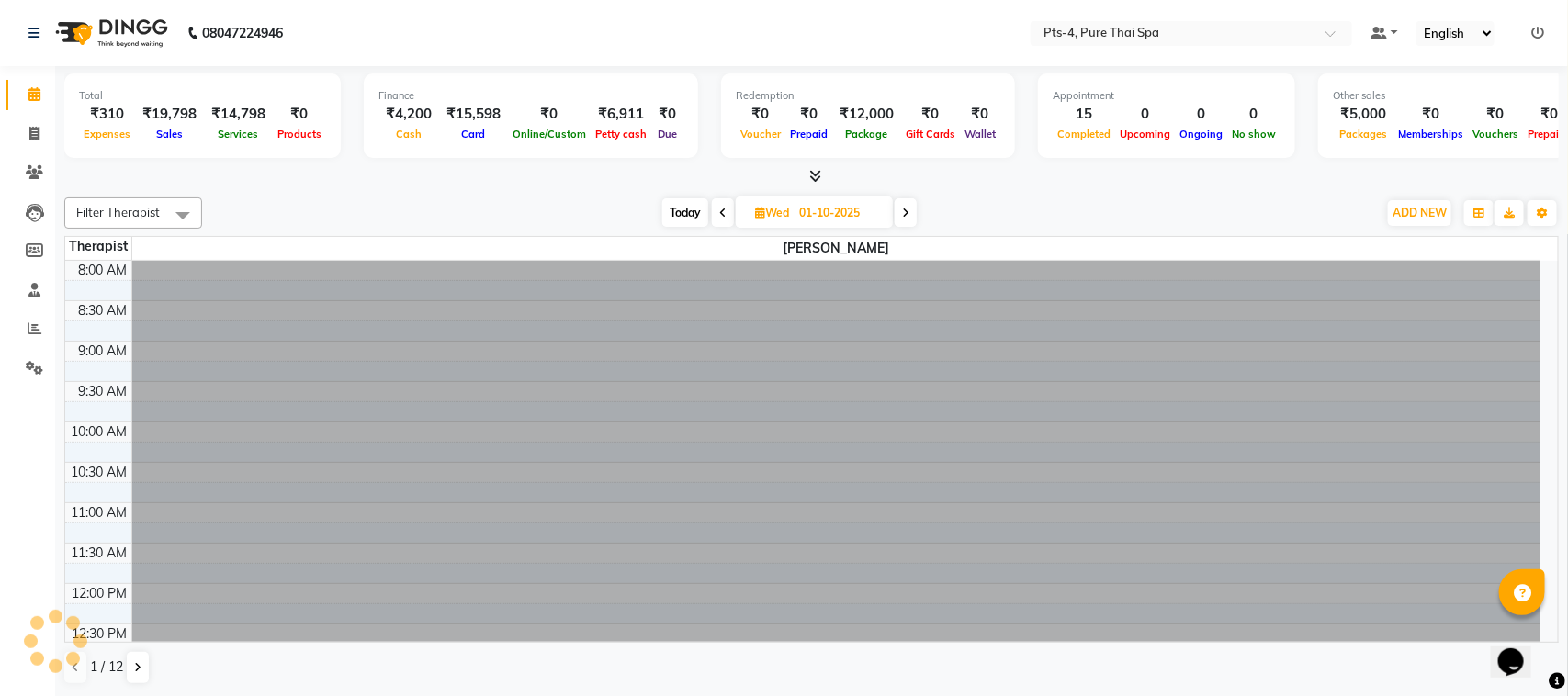
scroll to position [681, 0]
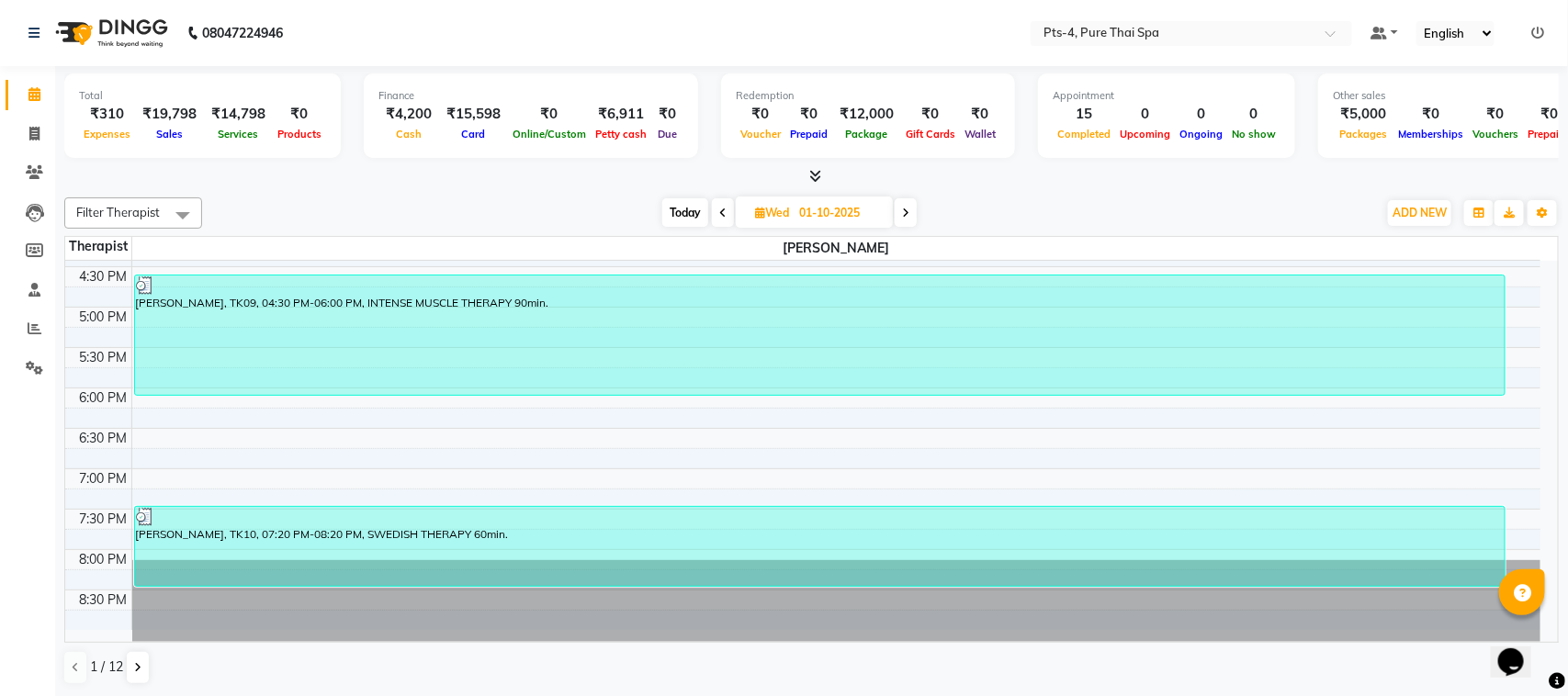
click at [797, 225] on input "01-10-2025" at bounding box center [839, 212] width 92 height 27
select select "10"
select select "2025"
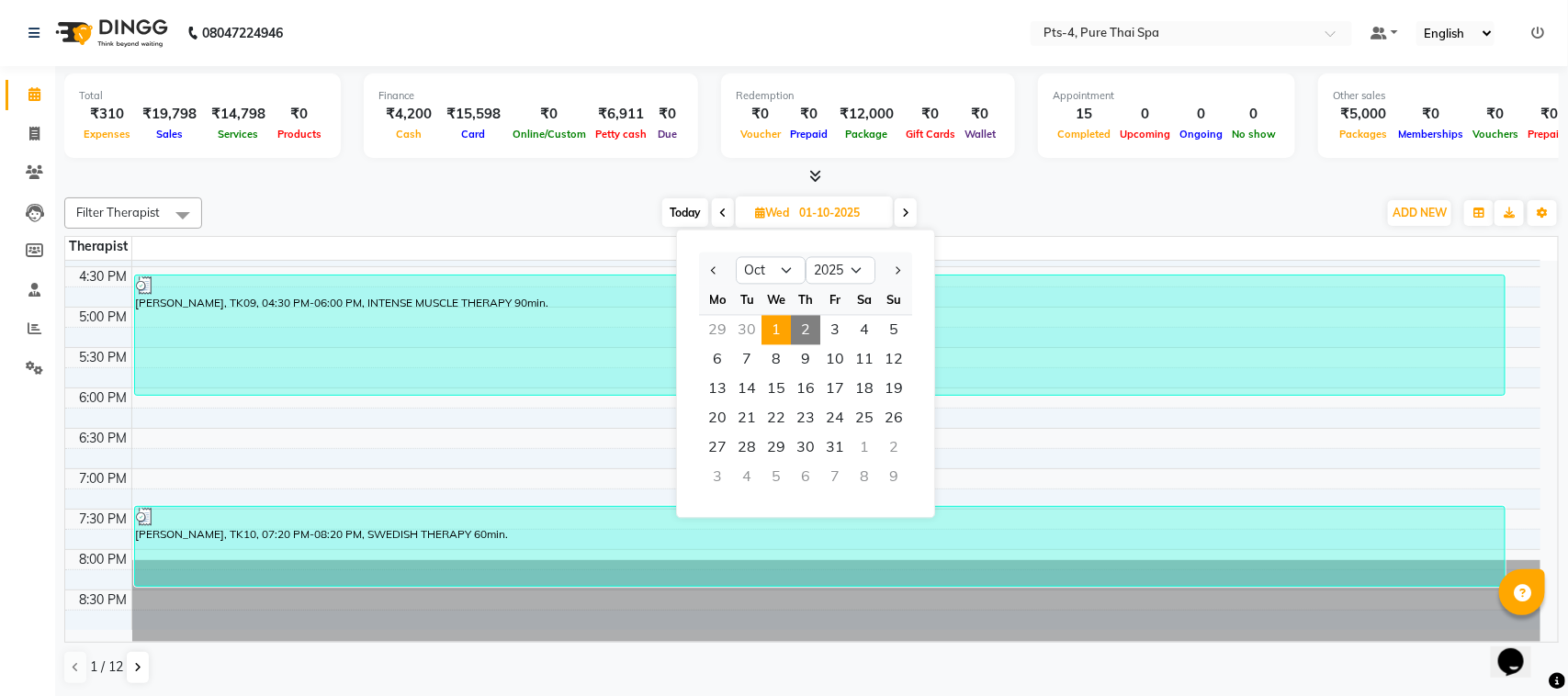
click at [809, 329] on span "2" at bounding box center [805, 330] width 29 height 29
type input "02-10-2025"
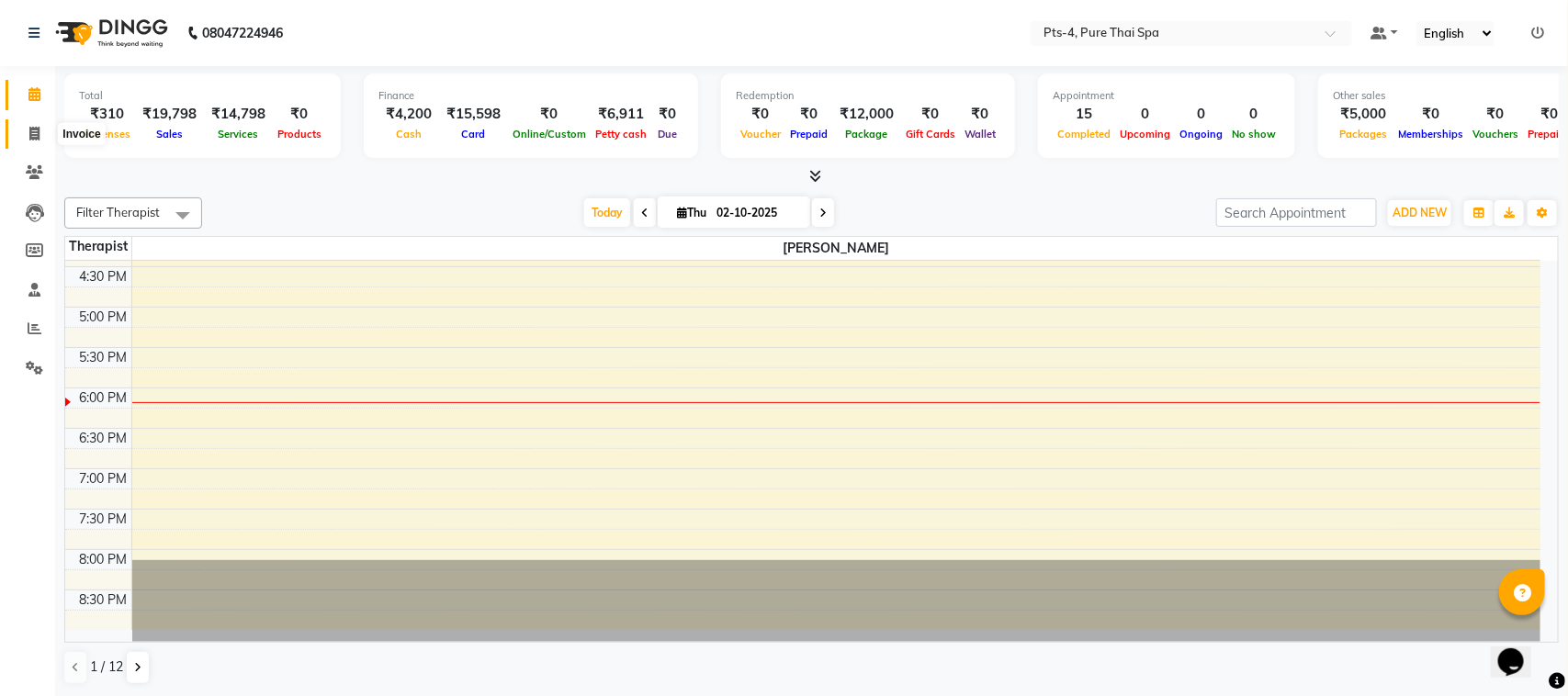
click at [39, 131] on icon at bounding box center [34, 134] width 10 height 14
select select "service"
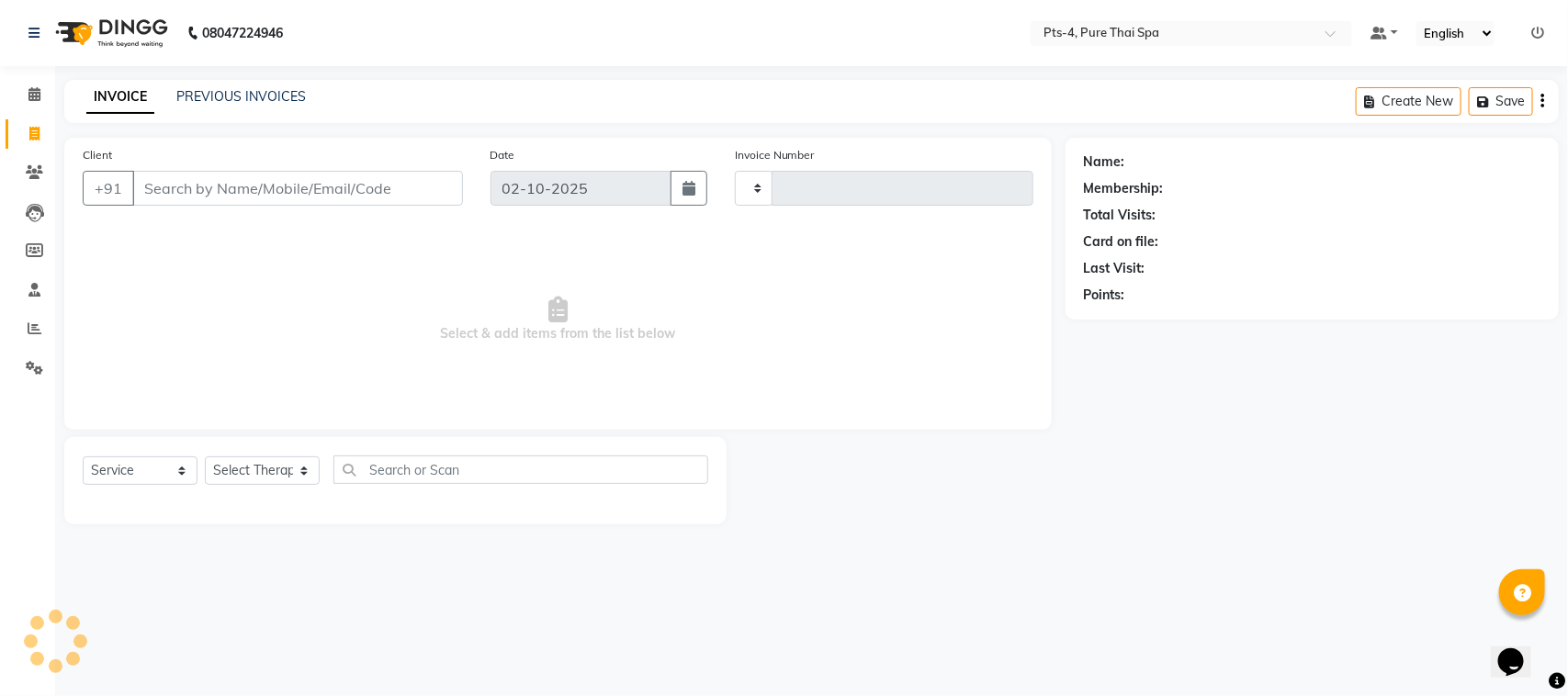
type input "151"
select select "9046"
click at [240, 93] on link "PREVIOUS INVOICES" at bounding box center [241, 96] width 130 height 16
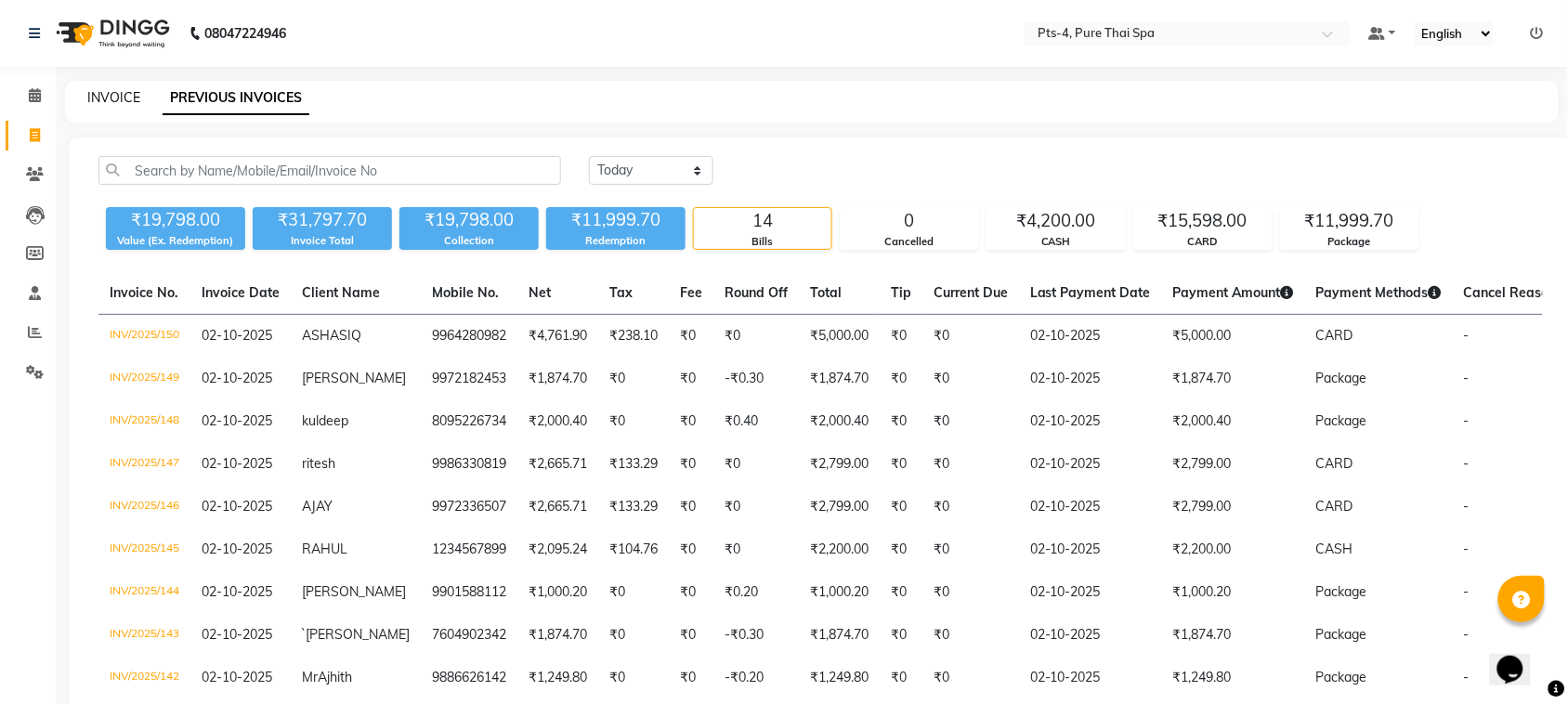
click at [98, 98] on link "INVOICE" at bounding box center [113, 97] width 53 height 16
select select "service"
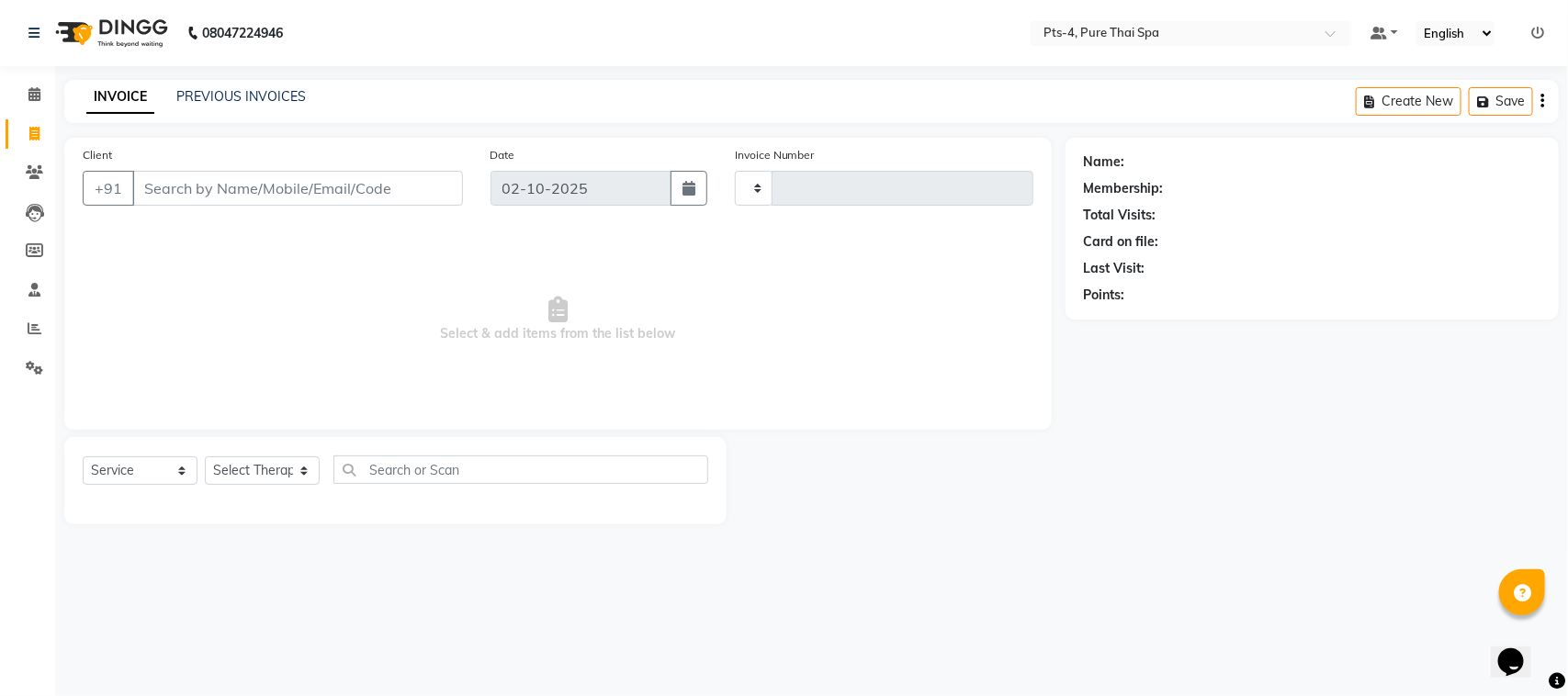
type input "151"
select select "9046"
click at [249, 100] on link "PREVIOUS INVOICES" at bounding box center [241, 96] width 130 height 16
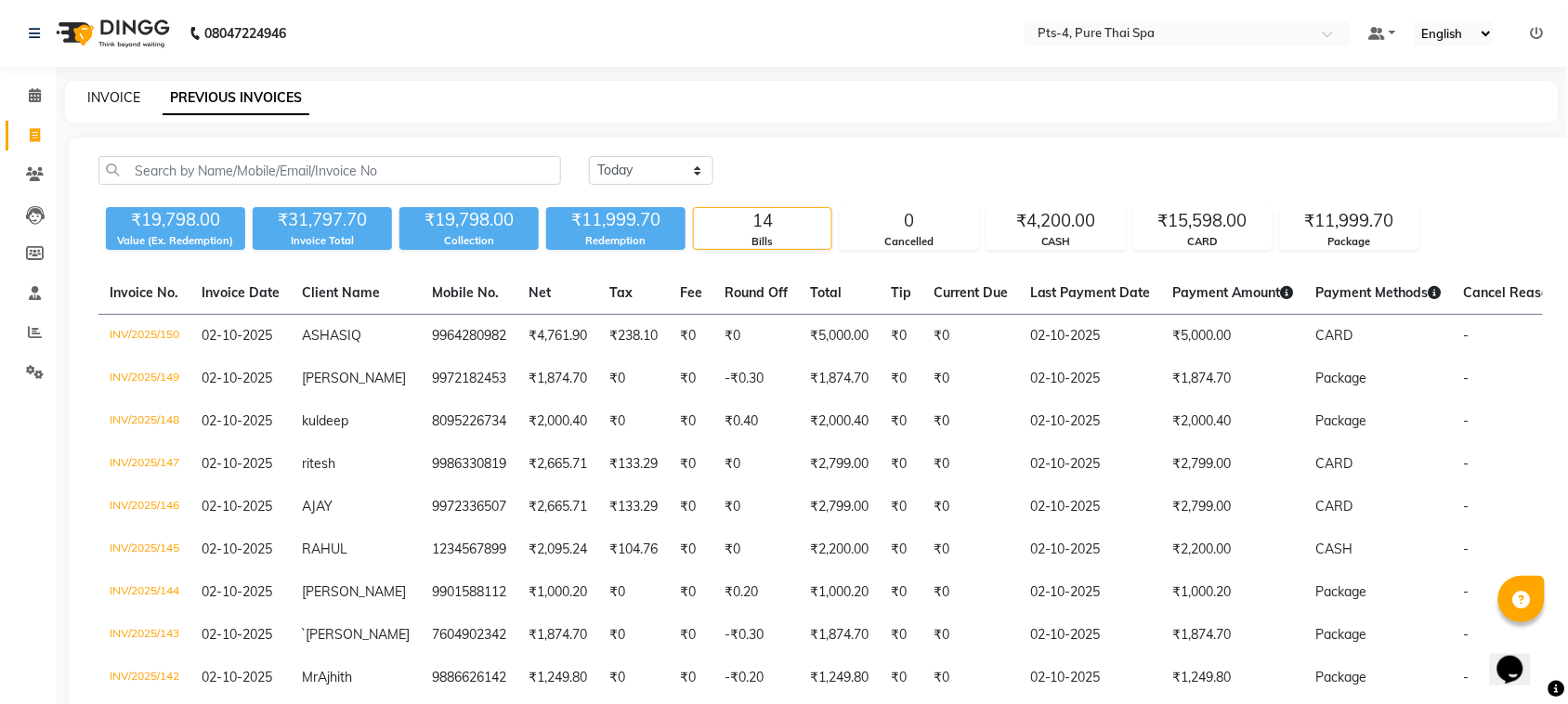
click at [114, 90] on link "INVOICE" at bounding box center [113, 97] width 53 height 16
select select "service"
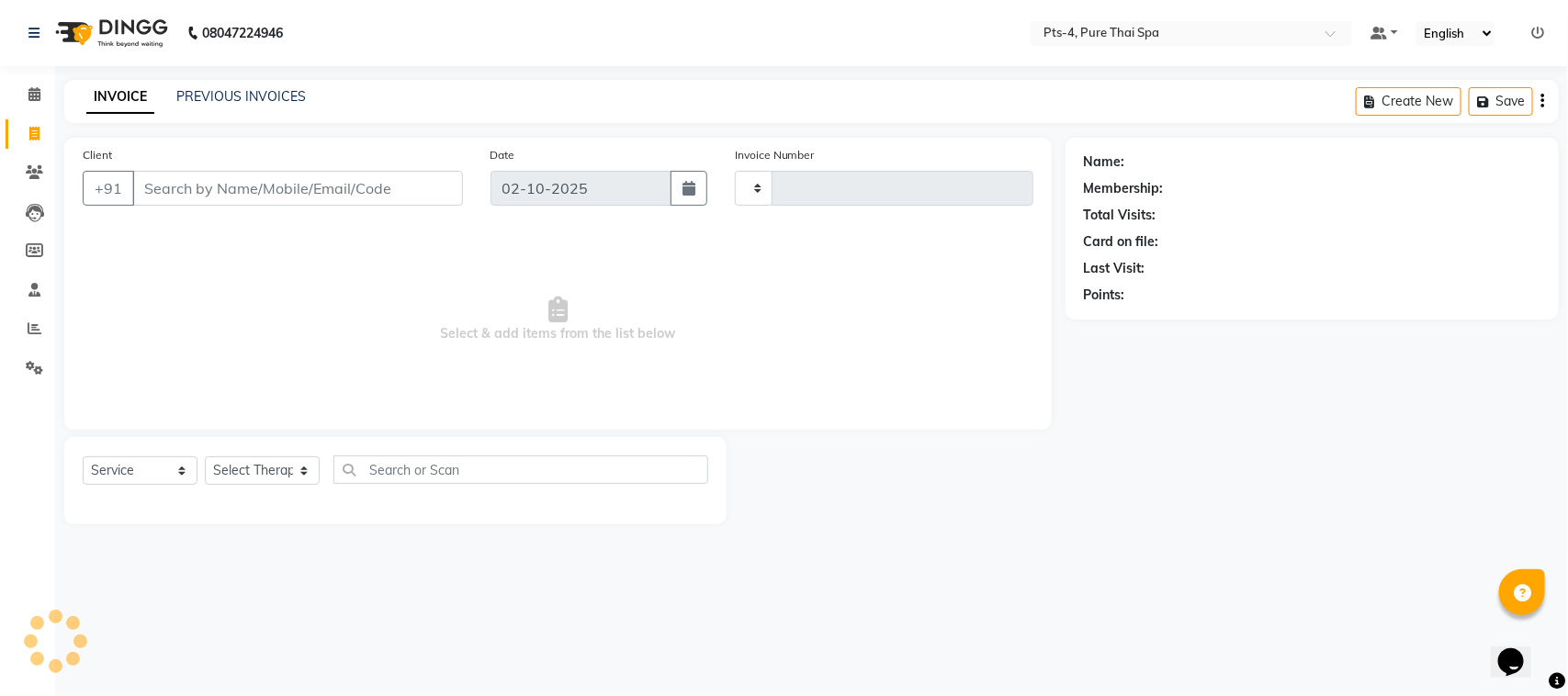
type input "151"
select select "9046"
type input "9845115807"
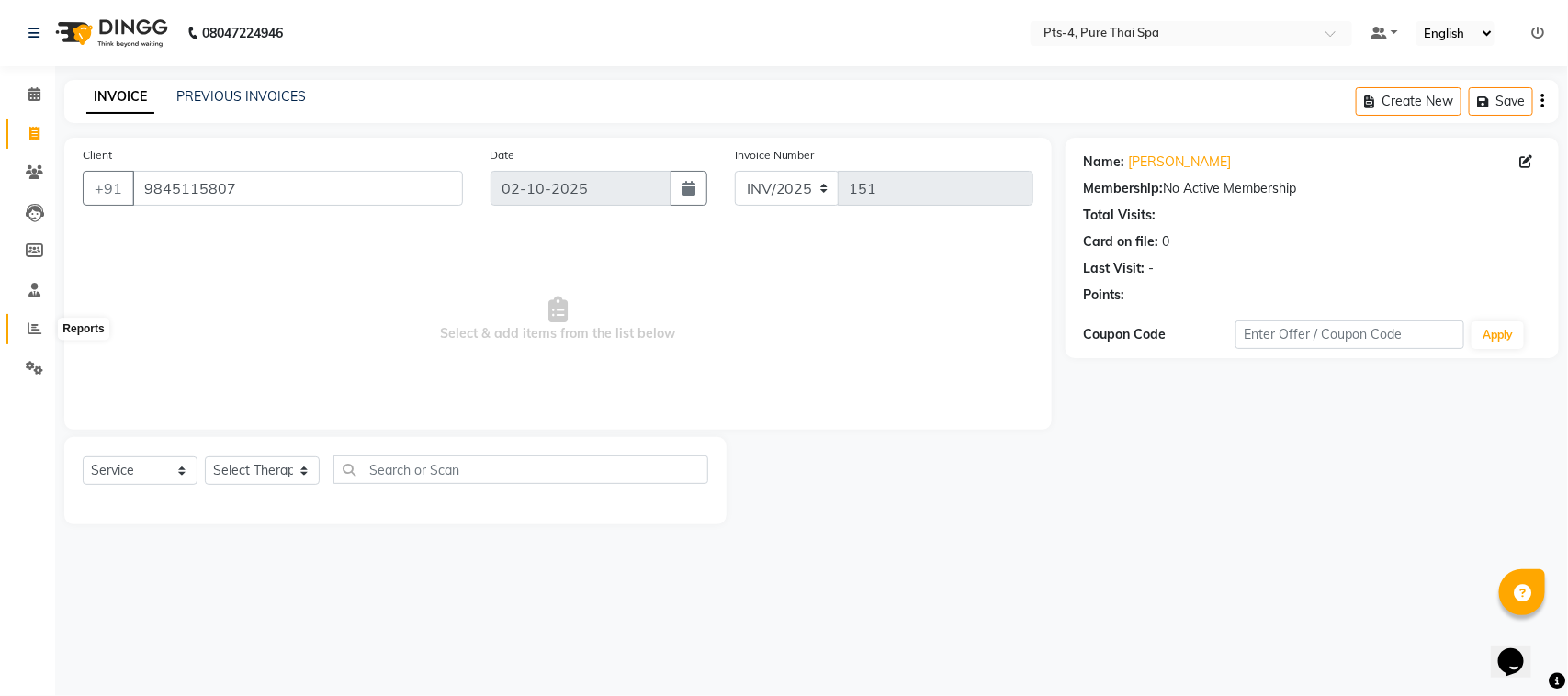
click at [30, 324] on icon at bounding box center [34, 328] width 14 height 14
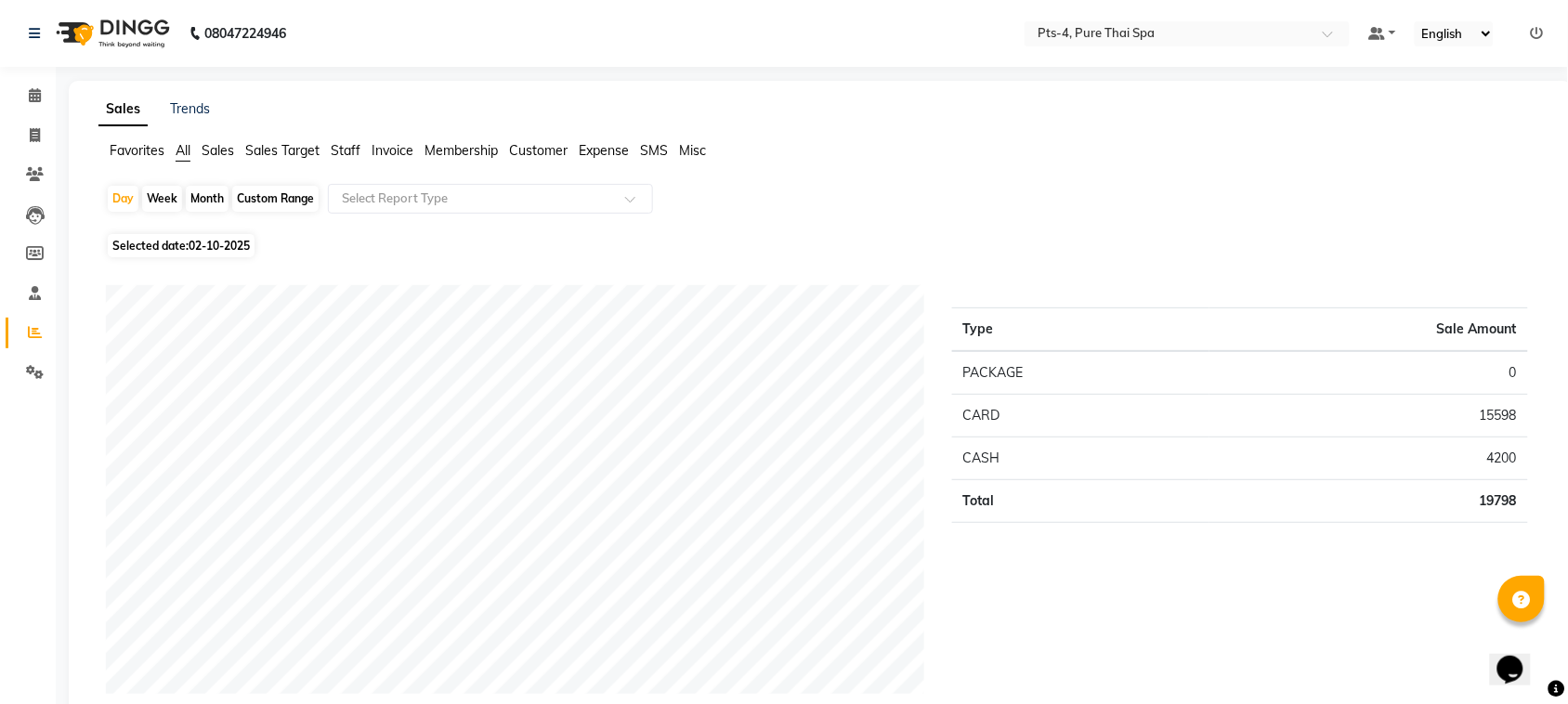
click at [219, 146] on span "Sales" at bounding box center [218, 150] width 33 height 16
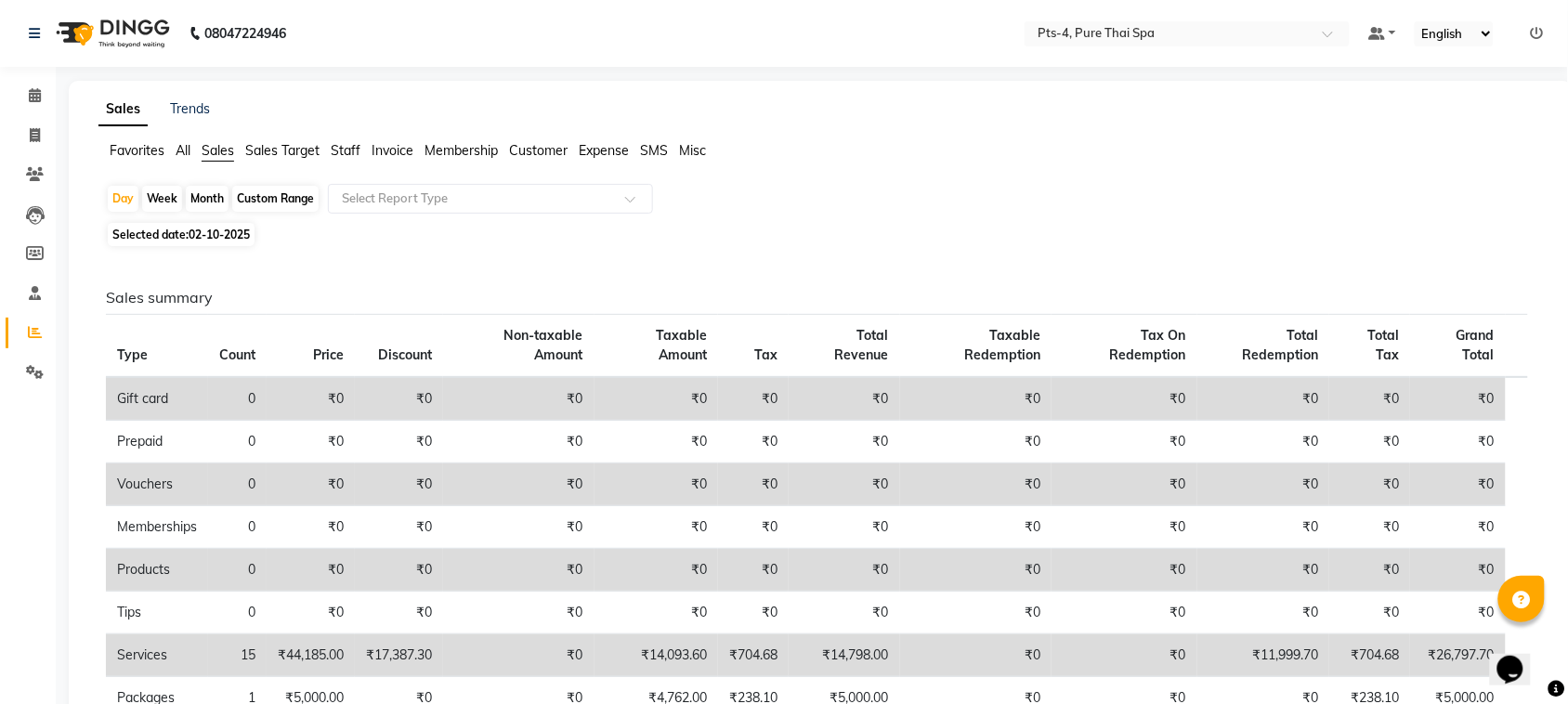
click at [212, 207] on div "Month" at bounding box center [207, 199] width 43 height 26
select select "10"
select select "2025"
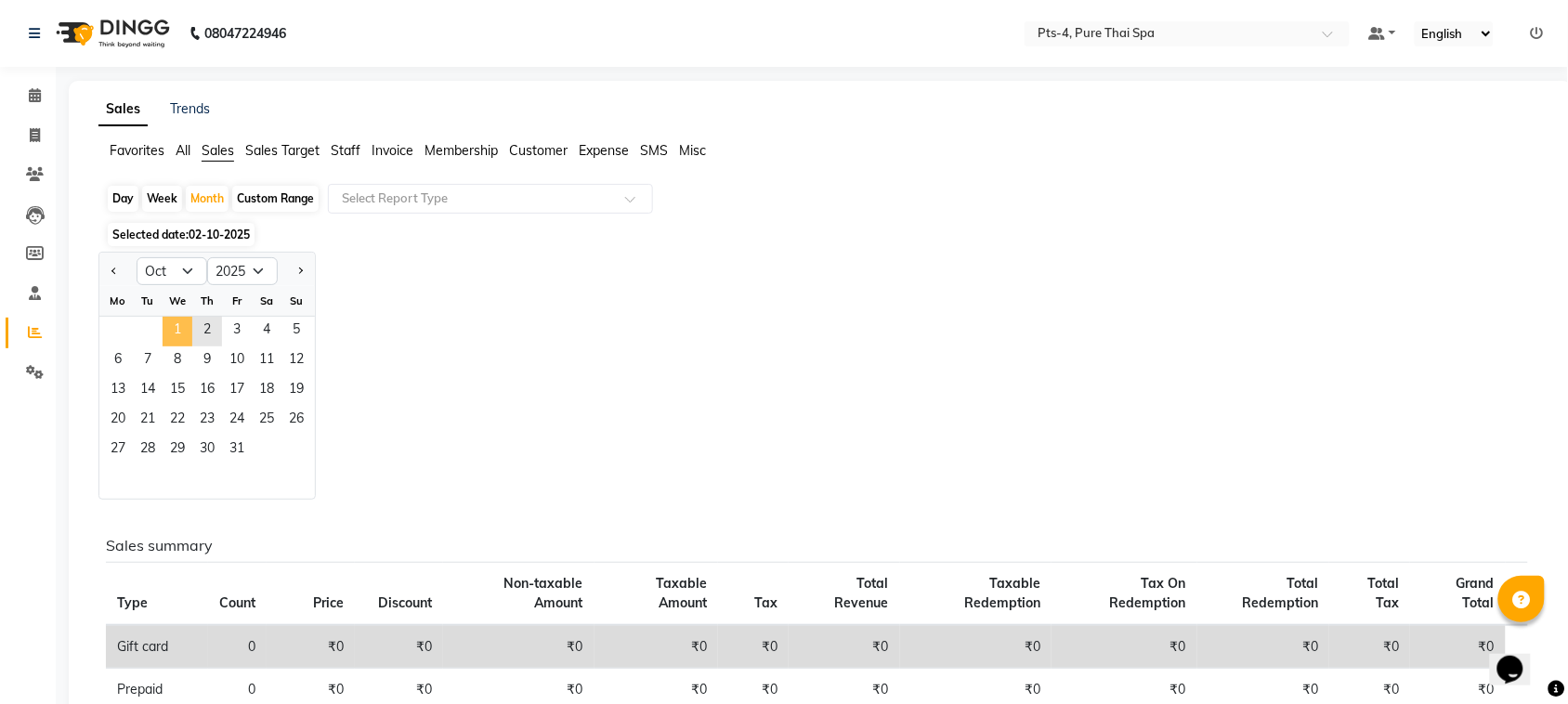
click at [188, 337] on span "1" at bounding box center [177, 331] width 30 height 30
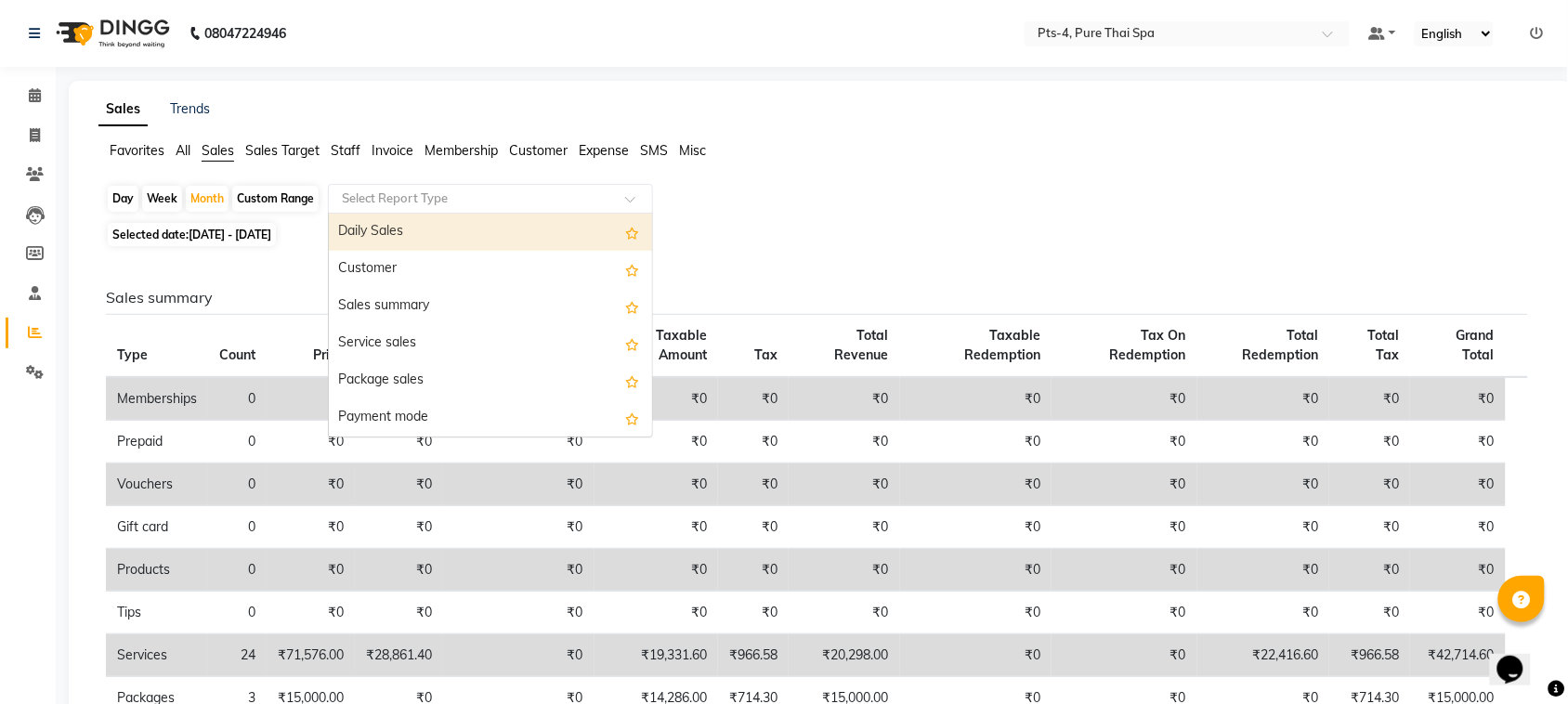
click at [416, 195] on input "text" at bounding box center [471, 199] width 268 height 18
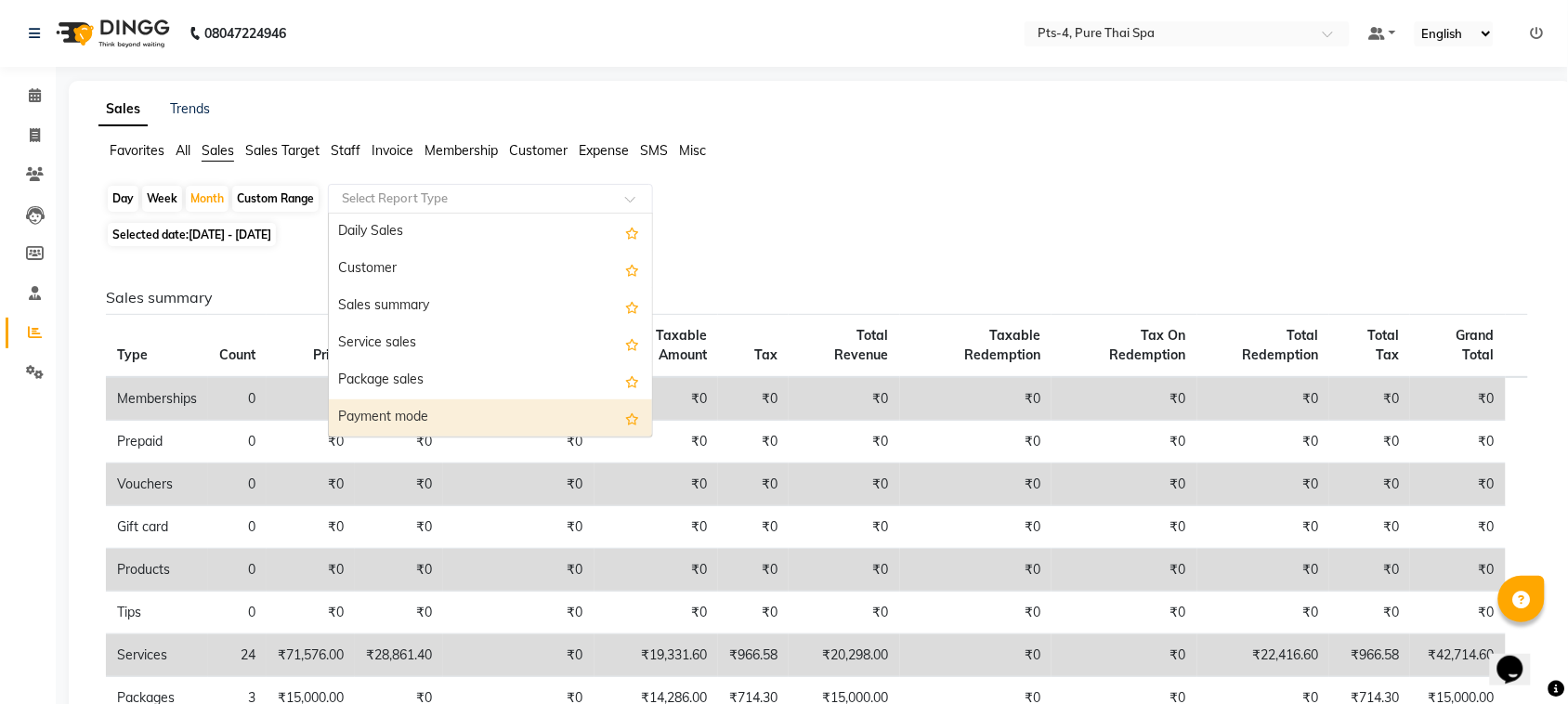
click at [424, 420] on div "Payment mode" at bounding box center [490, 417] width 323 height 37
select select "csv"
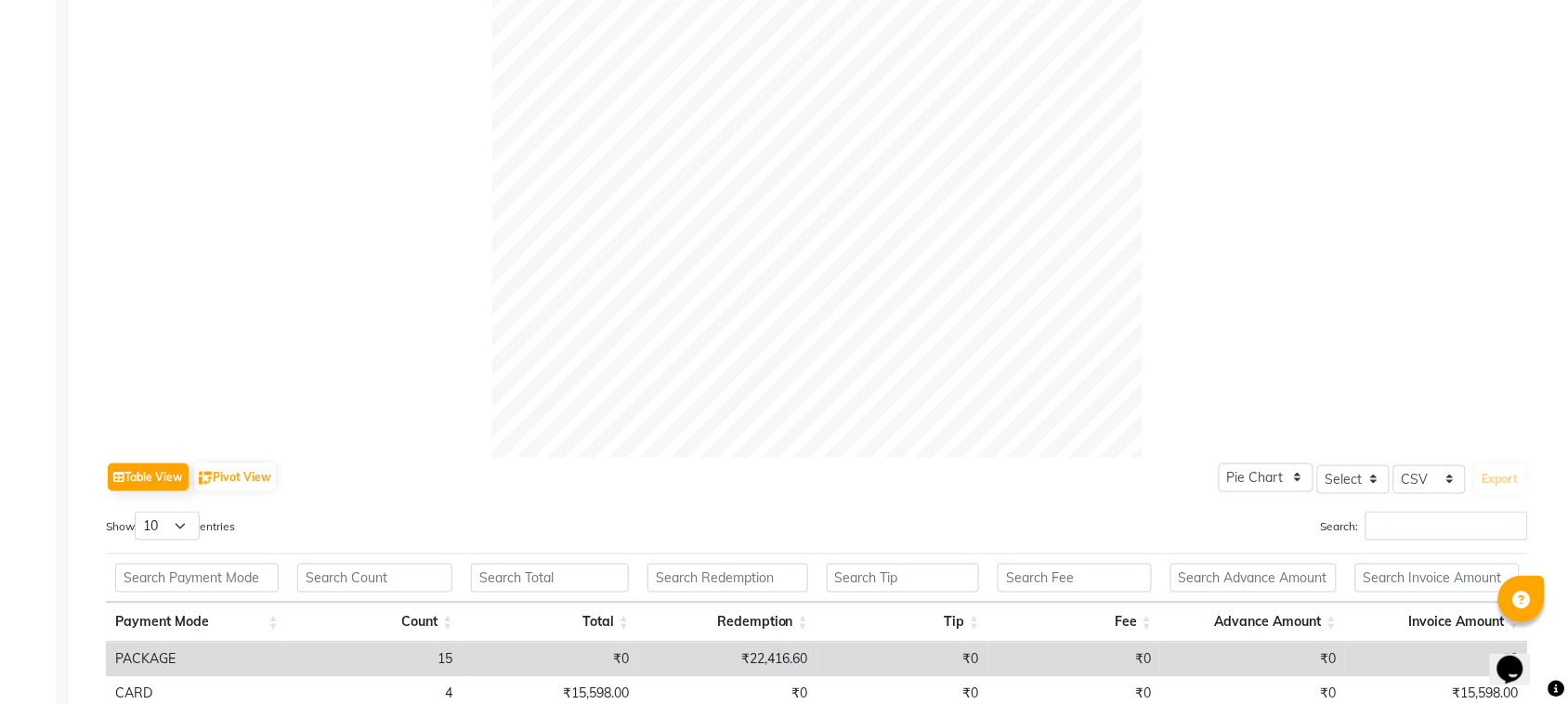
scroll to position [716, 0]
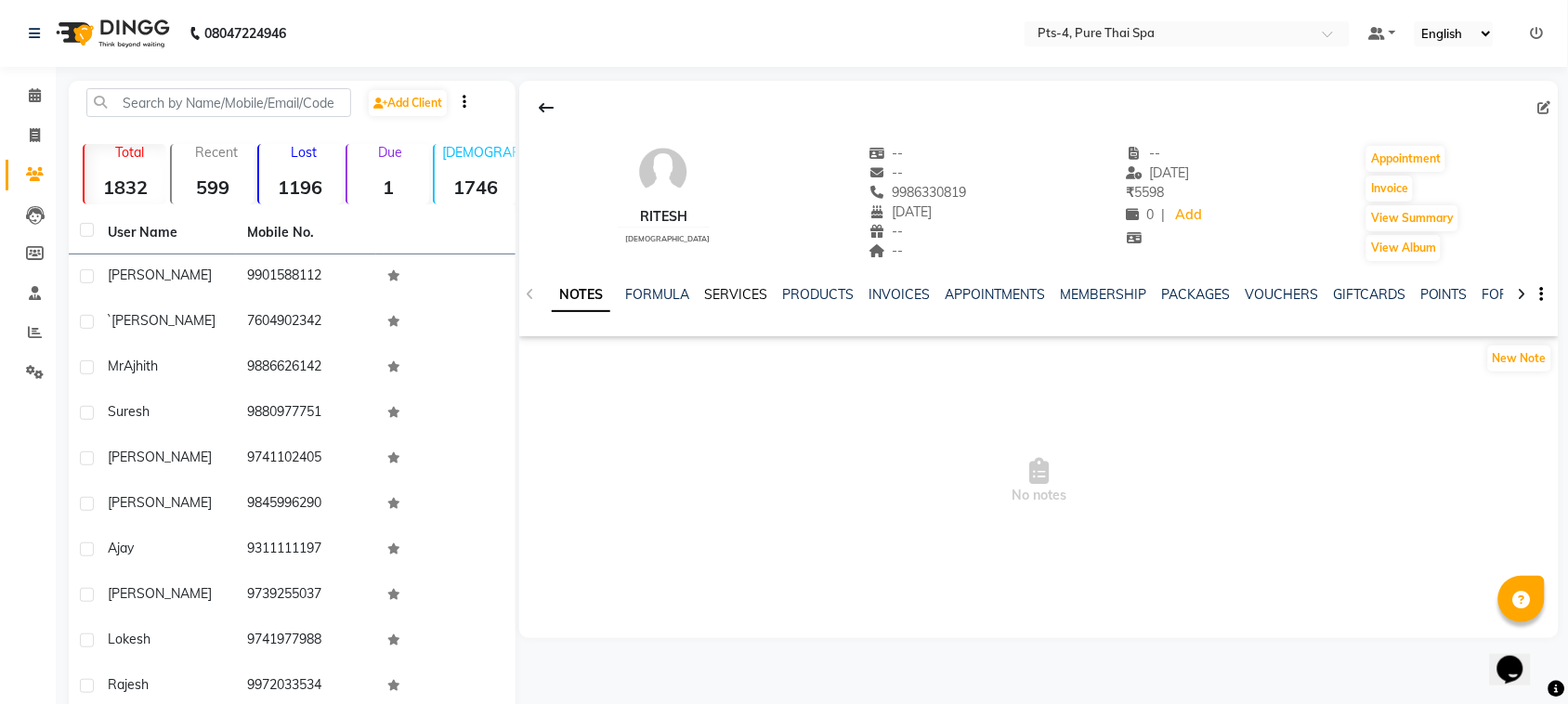
click at [741, 293] on link "SERVICES" at bounding box center [736, 293] width 63 height 16
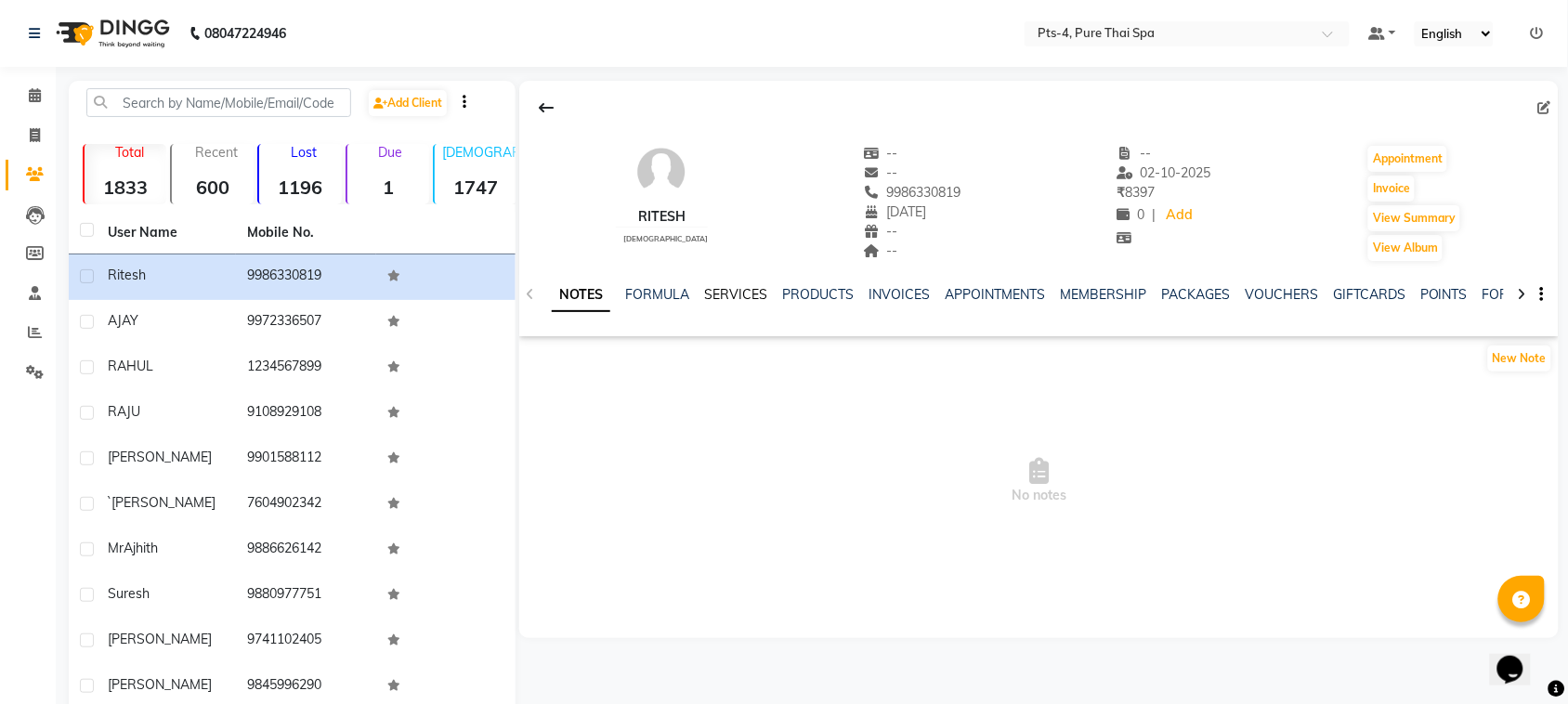
click at [742, 293] on link "SERVICES" at bounding box center [736, 293] width 63 height 16
